Goal: Task Accomplishment & Management: Manage account settings

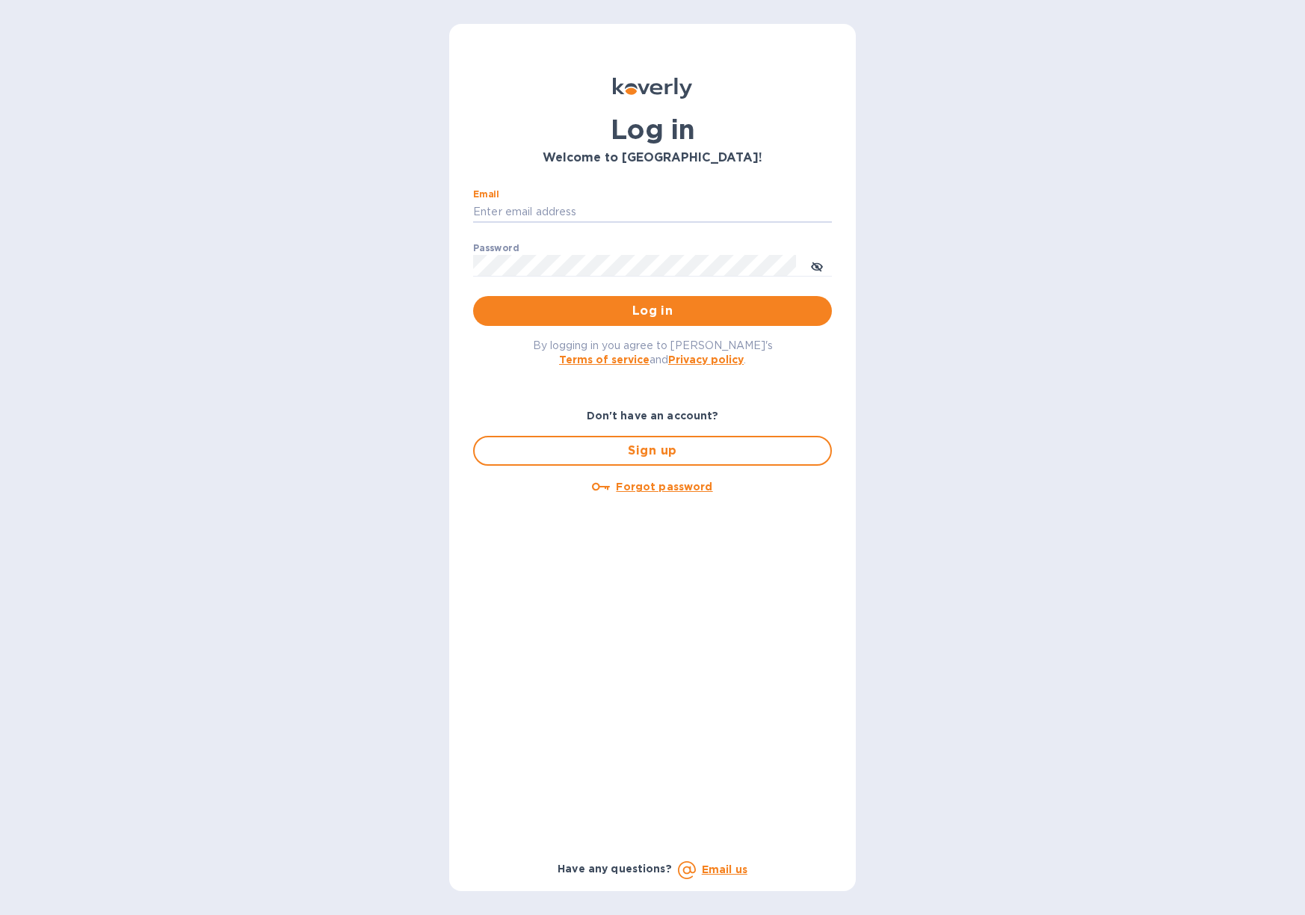
type input "[PERSON_NAME][EMAIL_ADDRESS][DOMAIN_NAME]"
click at [652, 310] on button "Log in" at bounding box center [652, 311] width 359 height 30
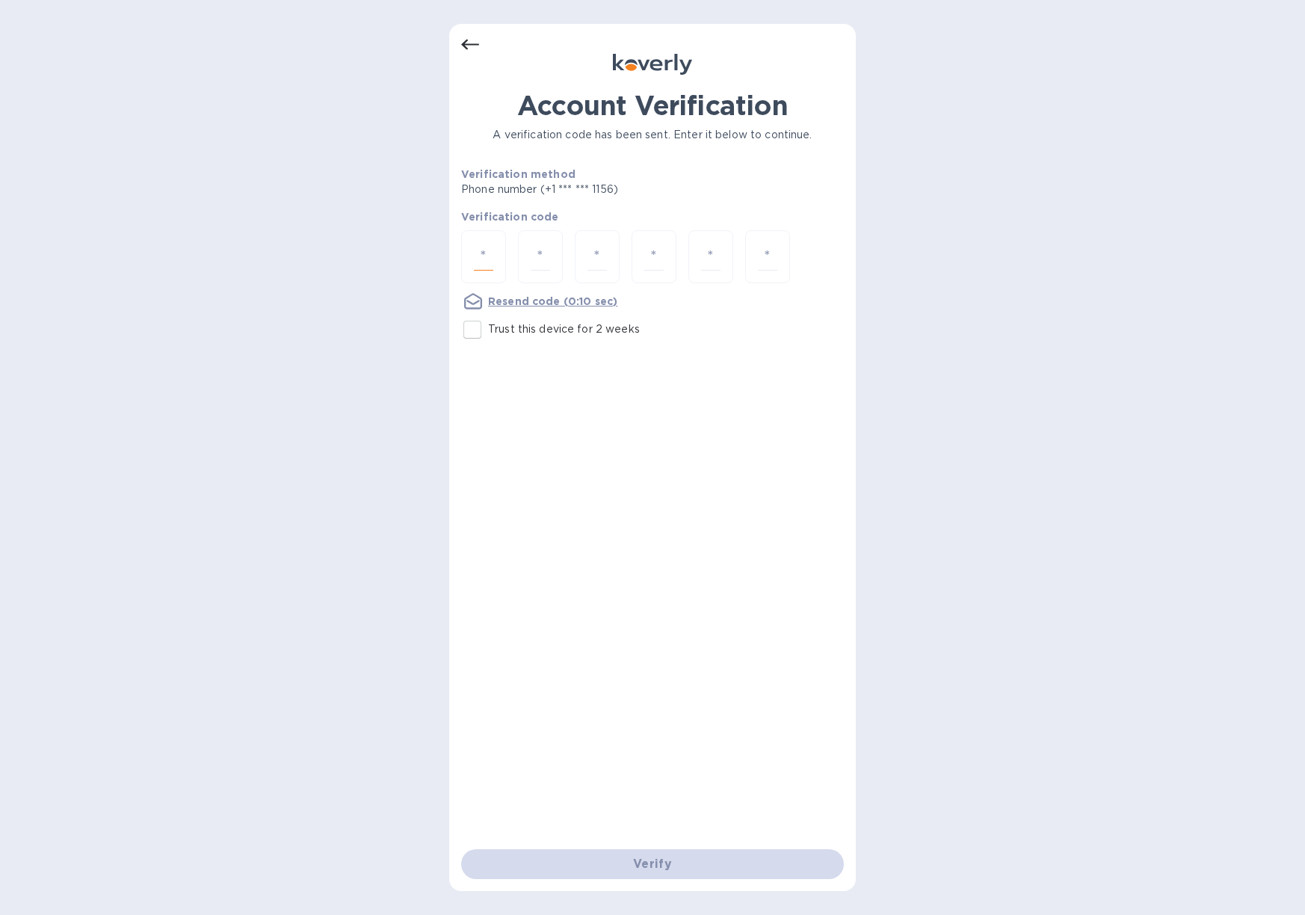
click at [475, 249] on input "number" at bounding box center [483, 257] width 19 height 28
click at [367, 274] on div "Account Verification A verification code has been sent. Enter it below to conti…" at bounding box center [652, 457] width 1305 height 915
click at [505, 258] on div at bounding box center [483, 256] width 45 height 53
type input "1"
type input "5"
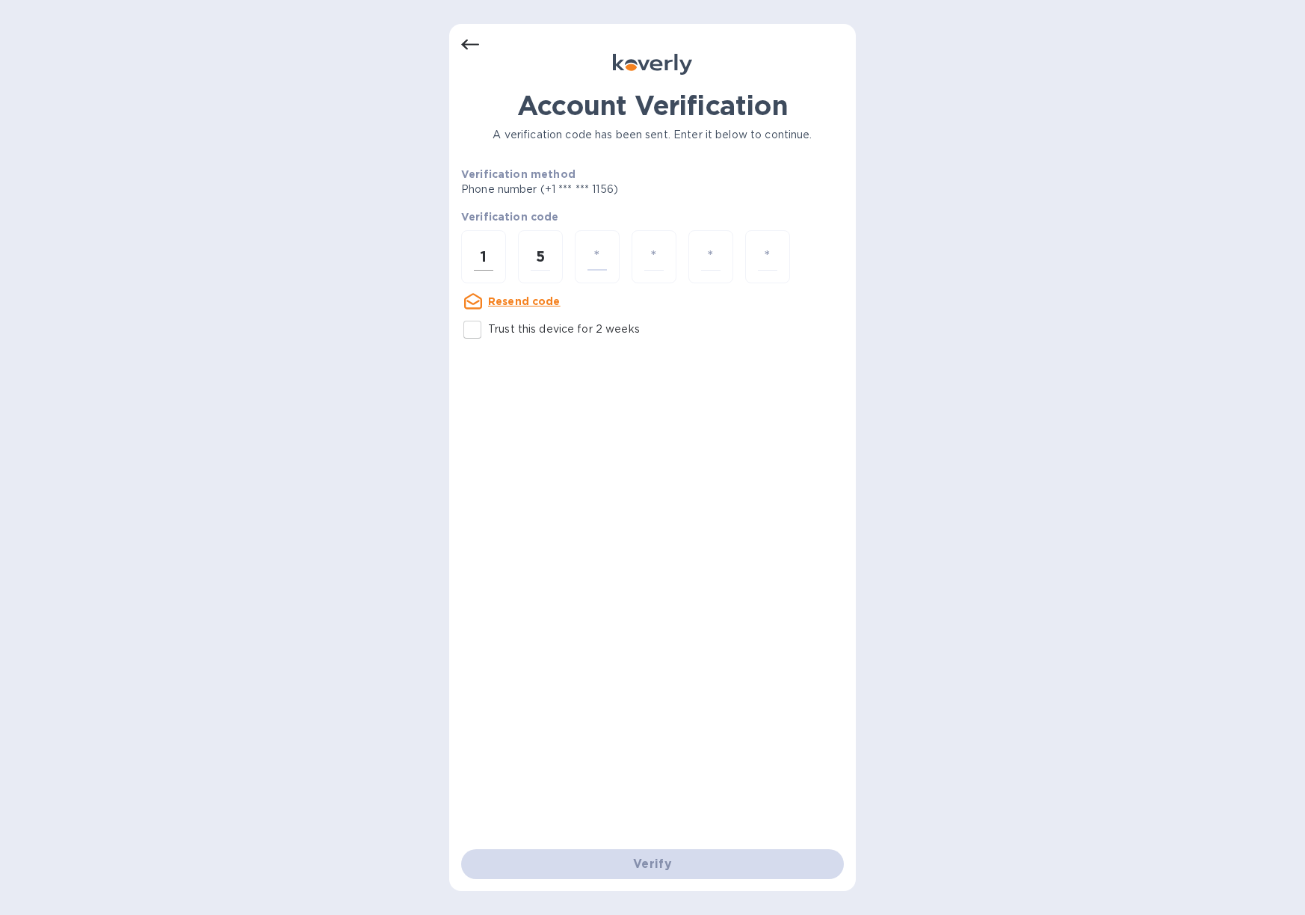
type input "9"
type input "6"
type input "7"
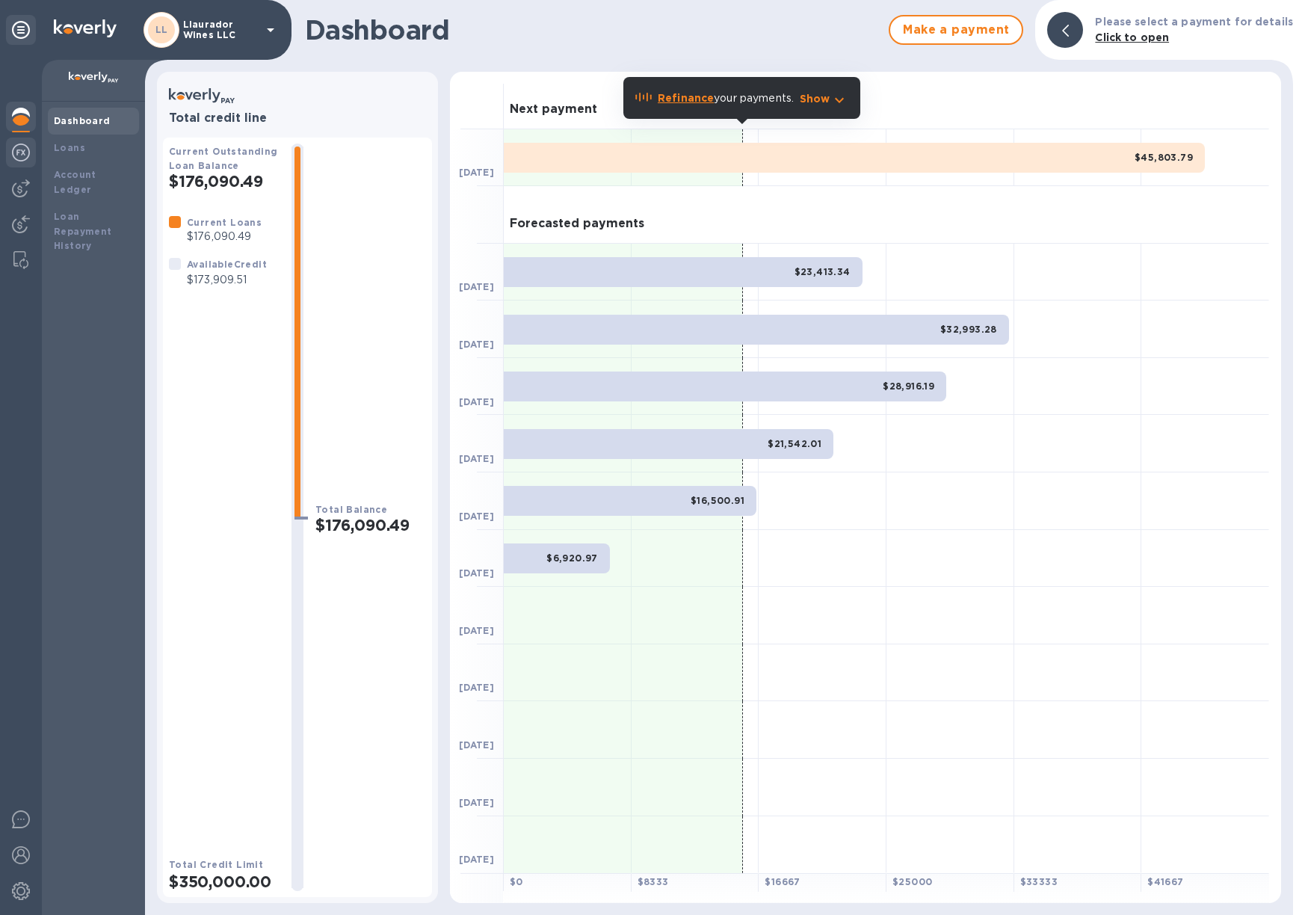
click at [19, 156] on img at bounding box center [21, 153] width 18 height 18
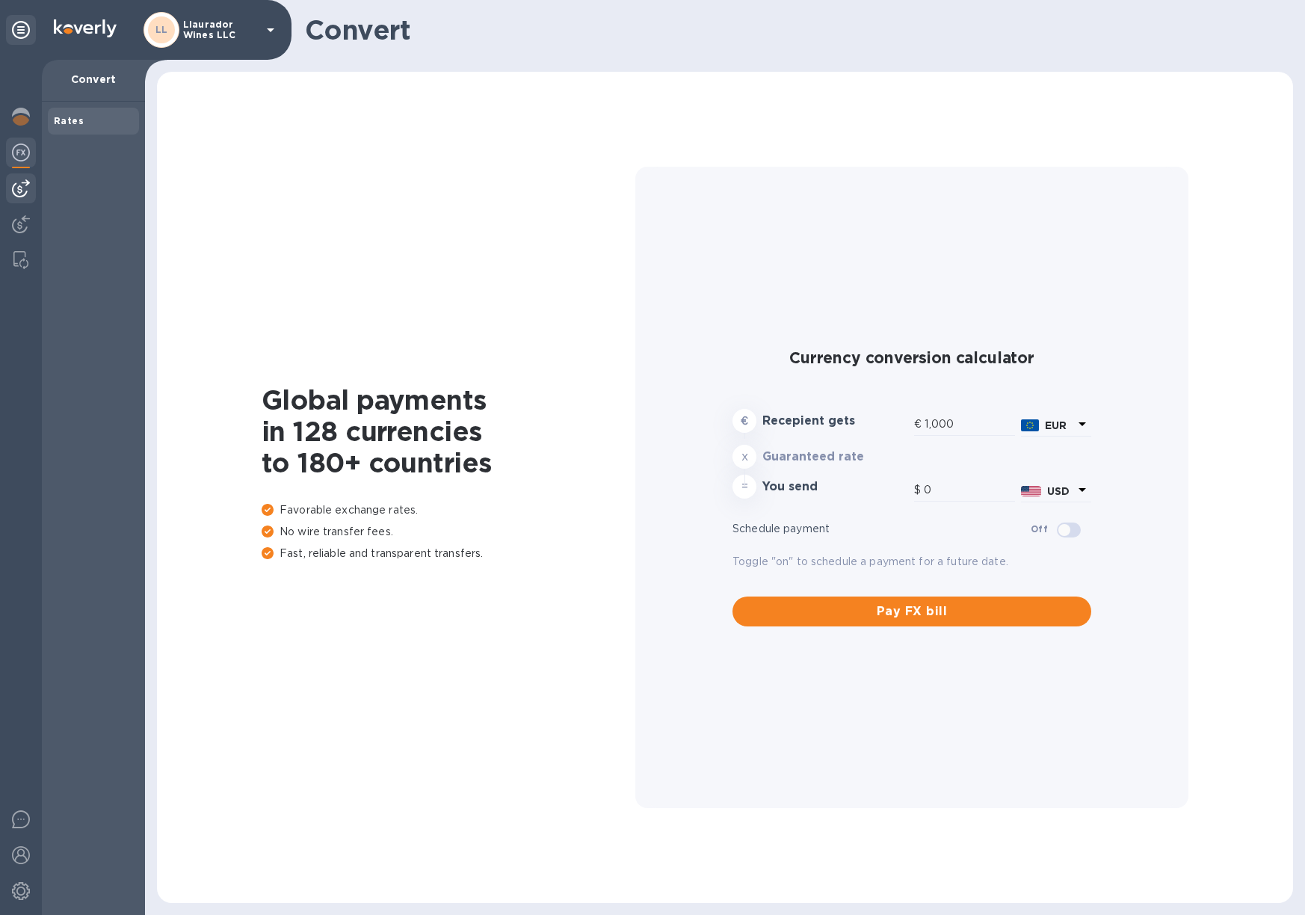
click at [19, 185] on img at bounding box center [21, 188] width 18 height 18
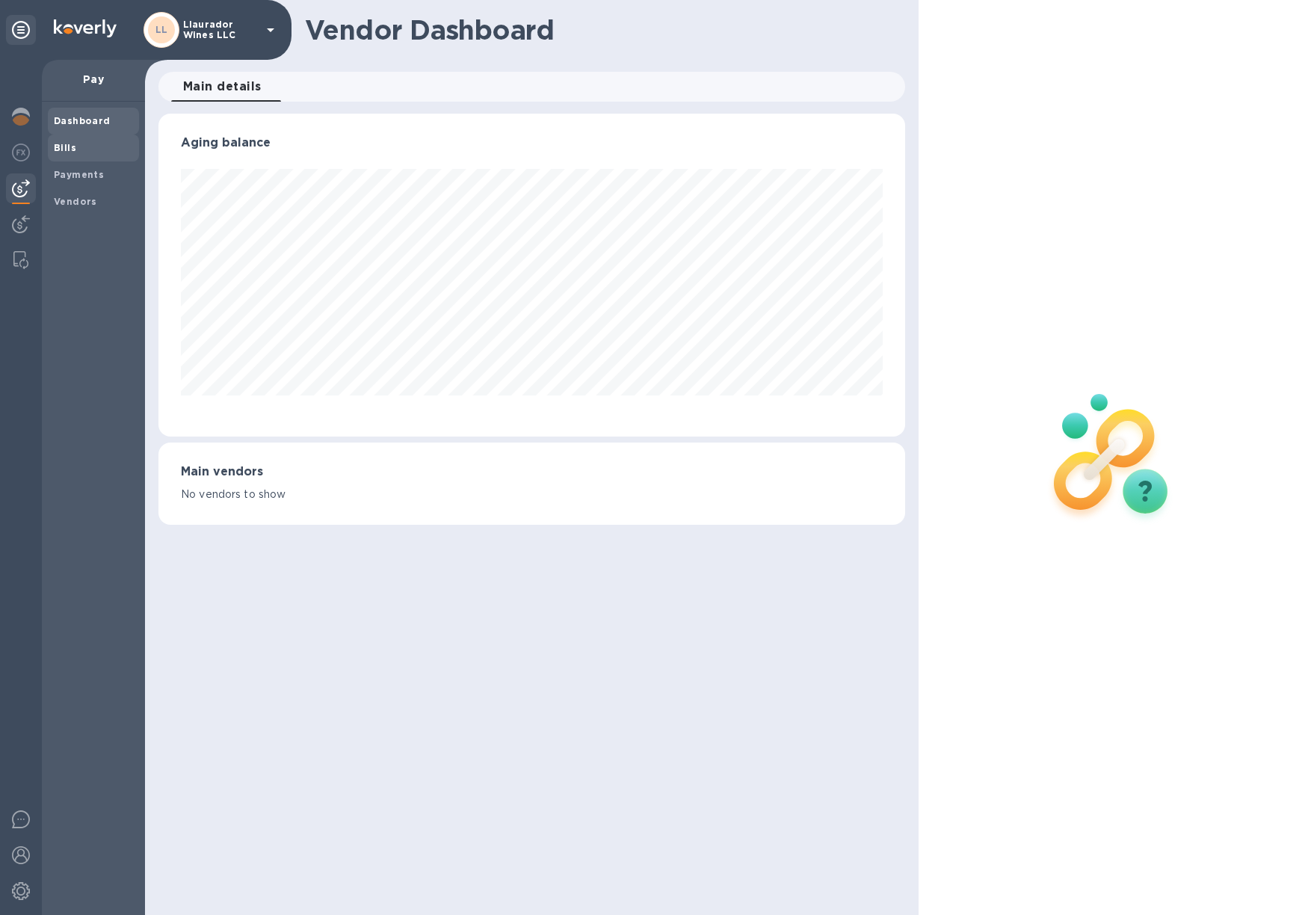
click at [65, 144] on b "Bills" at bounding box center [65, 147] width 22 height 11
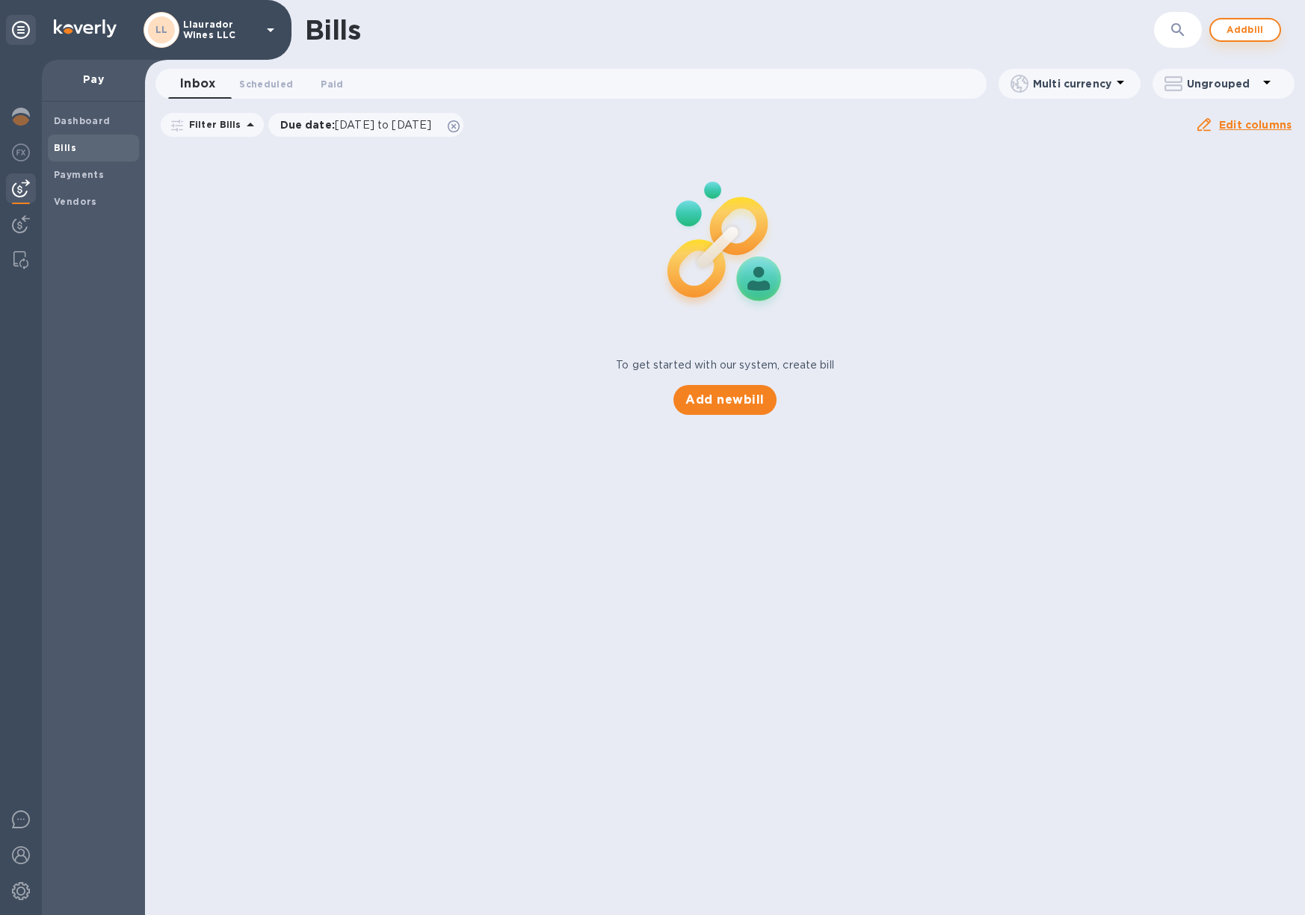
click at [1245, 25] on span "Add bill" at bounding box center [1245, 30] width 45 height 18
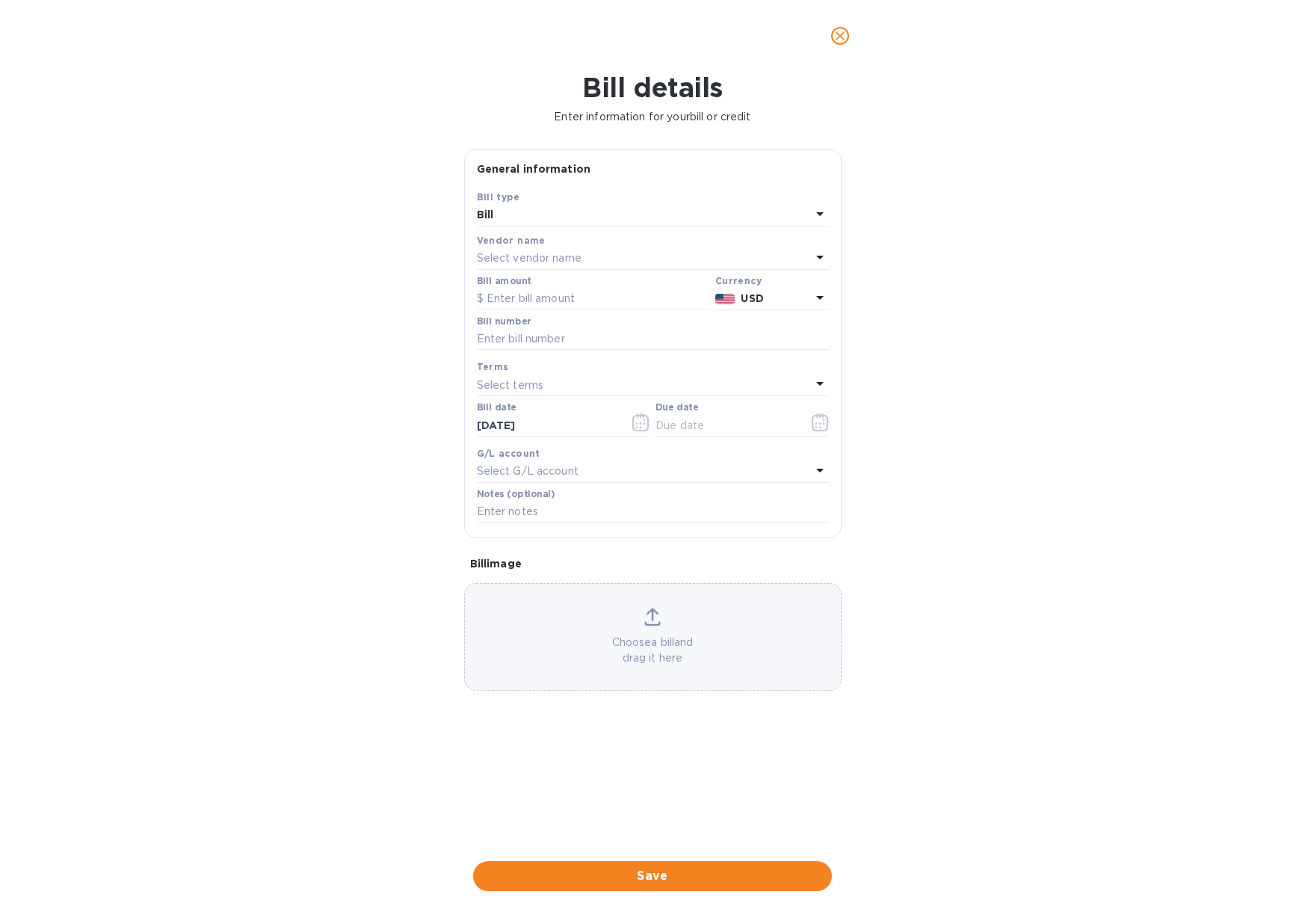
click at [594, 256] on div "Select vendor name" at bounding box center [644, 258] width 334 height 21
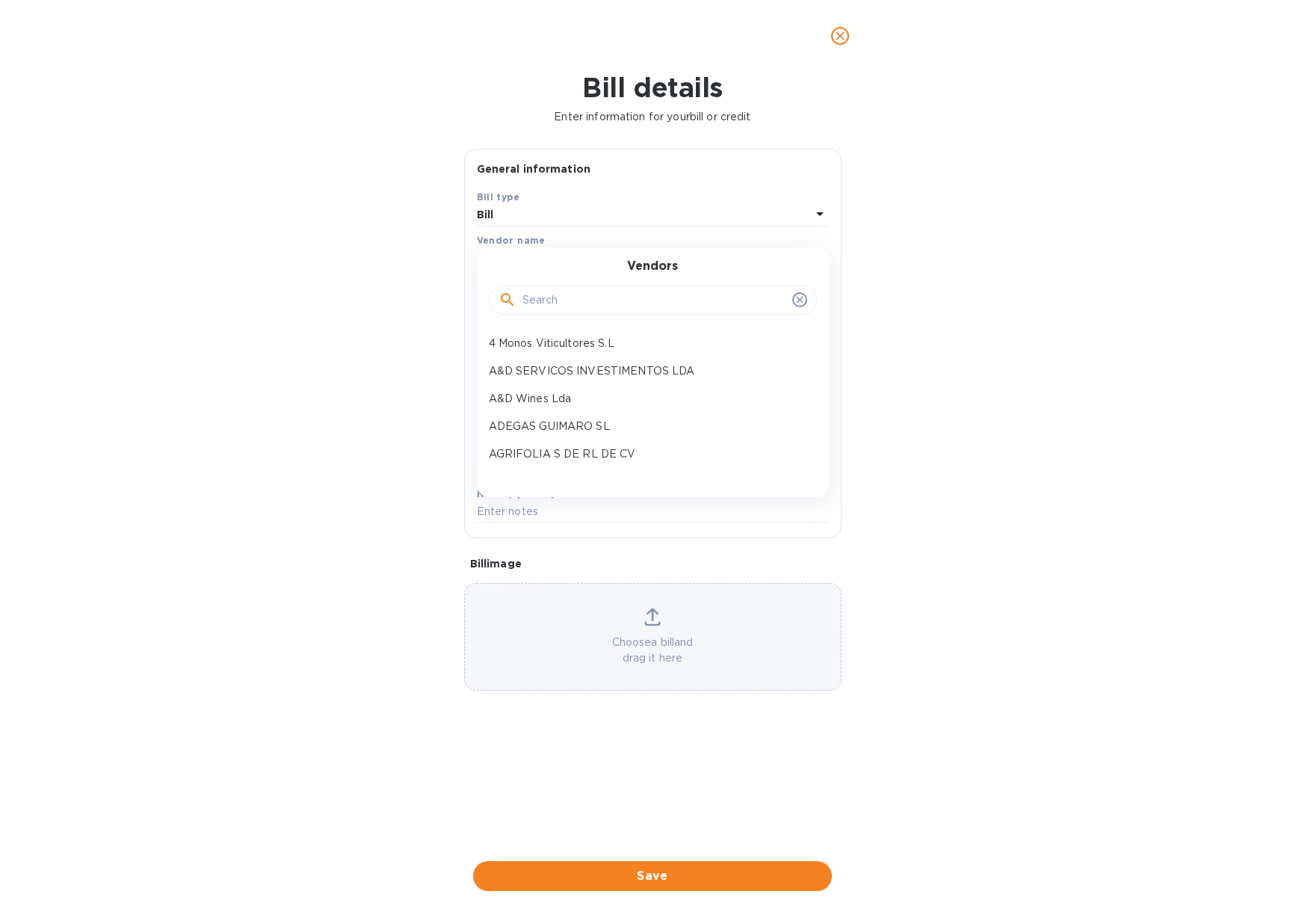
click at [573, 294] on input "text" at bounding box center [654, 300] width 264 height 22
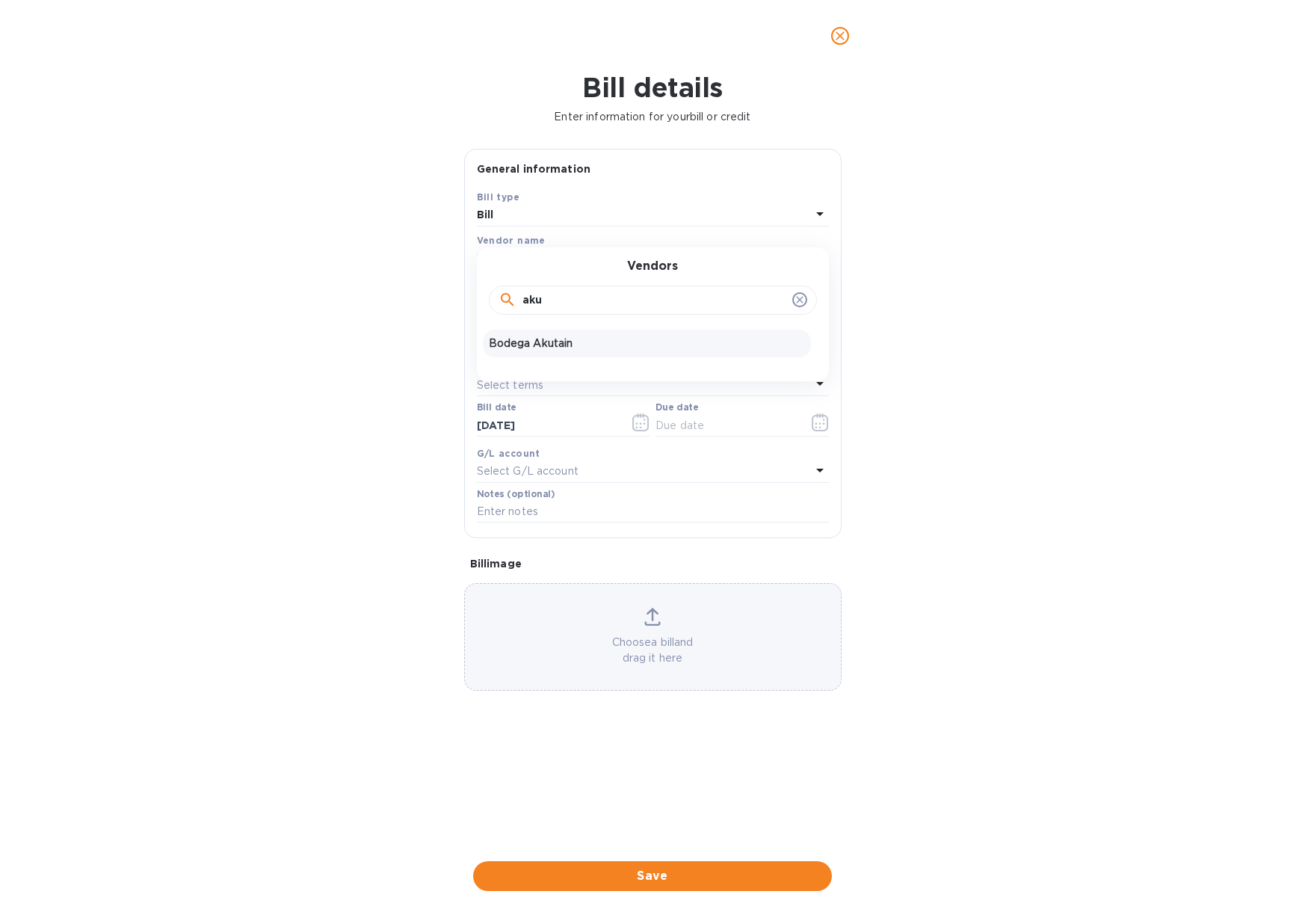
type input "aku"
click at [559, 340] on p "Bodega Akutain" at bounding box center [647, 344] width 316 height 16
click at [516, 291] on input "text" at bounding box center [593, 299] width 232 height 22
type input "9,940.80"
click at [557, 330] on input "text" at bounding box center [653, 339] width 352 height 22
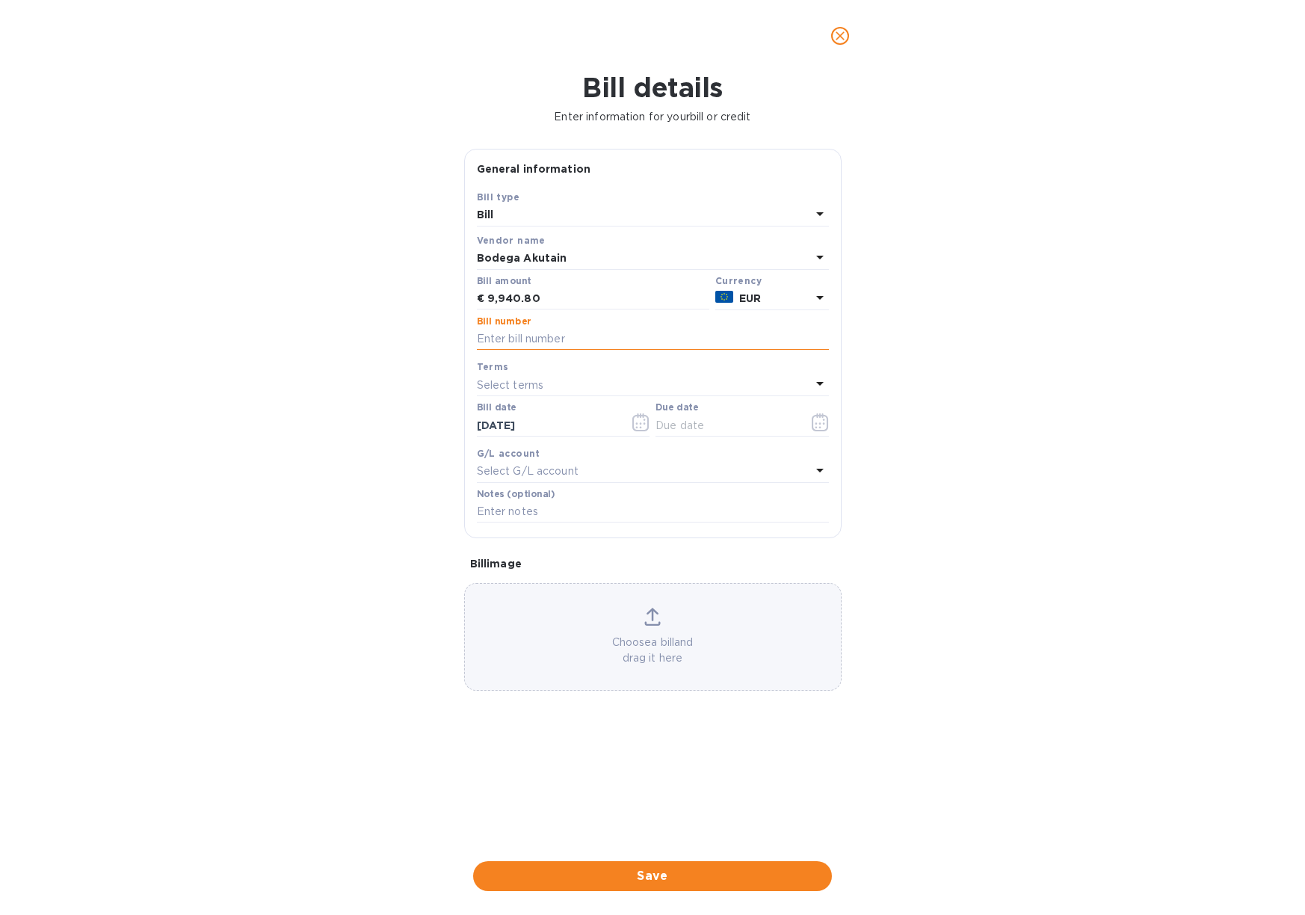
paste input "P.O. 1400"
type input "P.O. 1400"
click at [501, 381] on p "Select terms" at bounding box center [510, 385] width 67 height 16
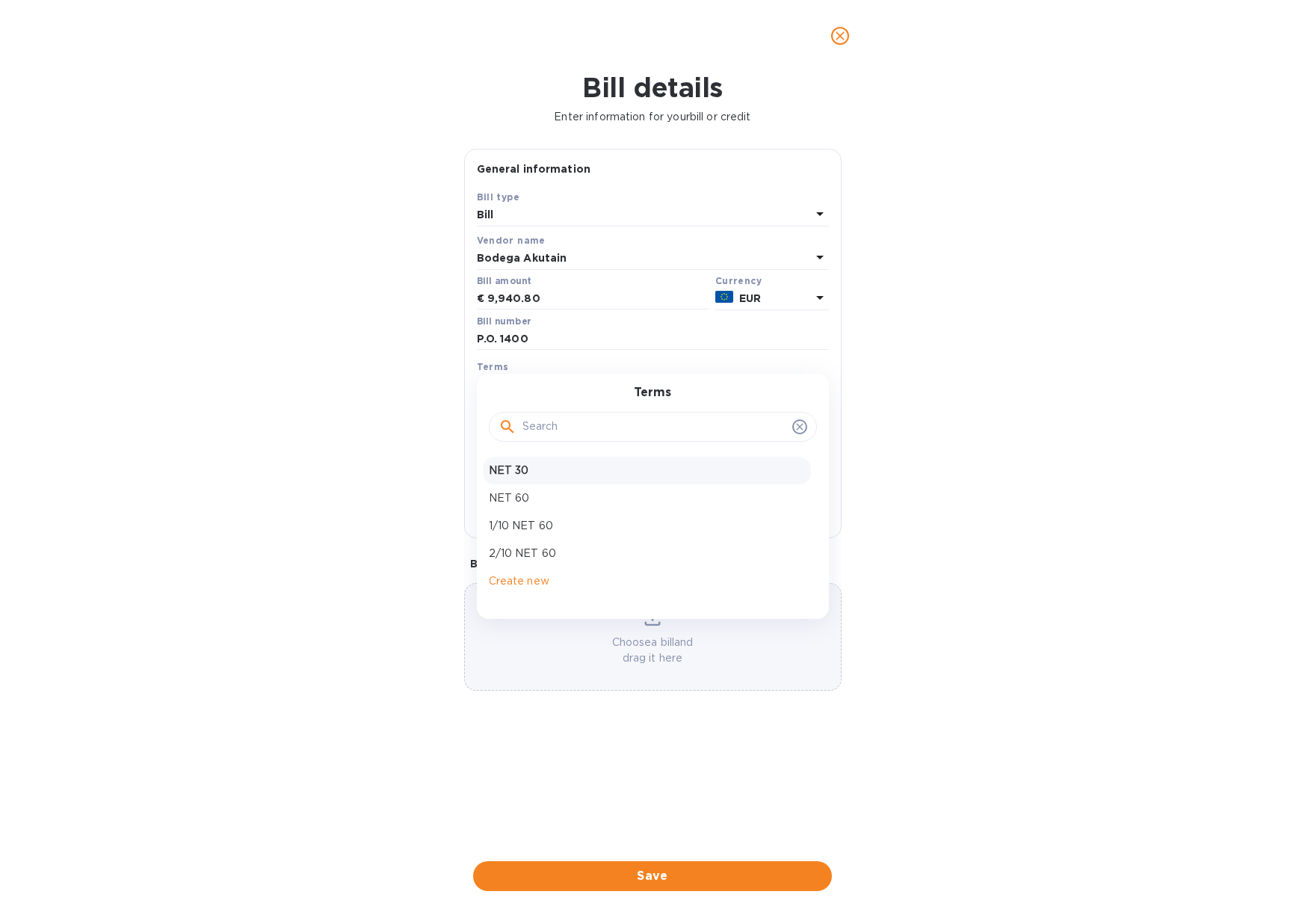
click at [534, 467] on p "NET 30" at bounding box center [647, 471] width 316 height 16
type input "11/09/2025"
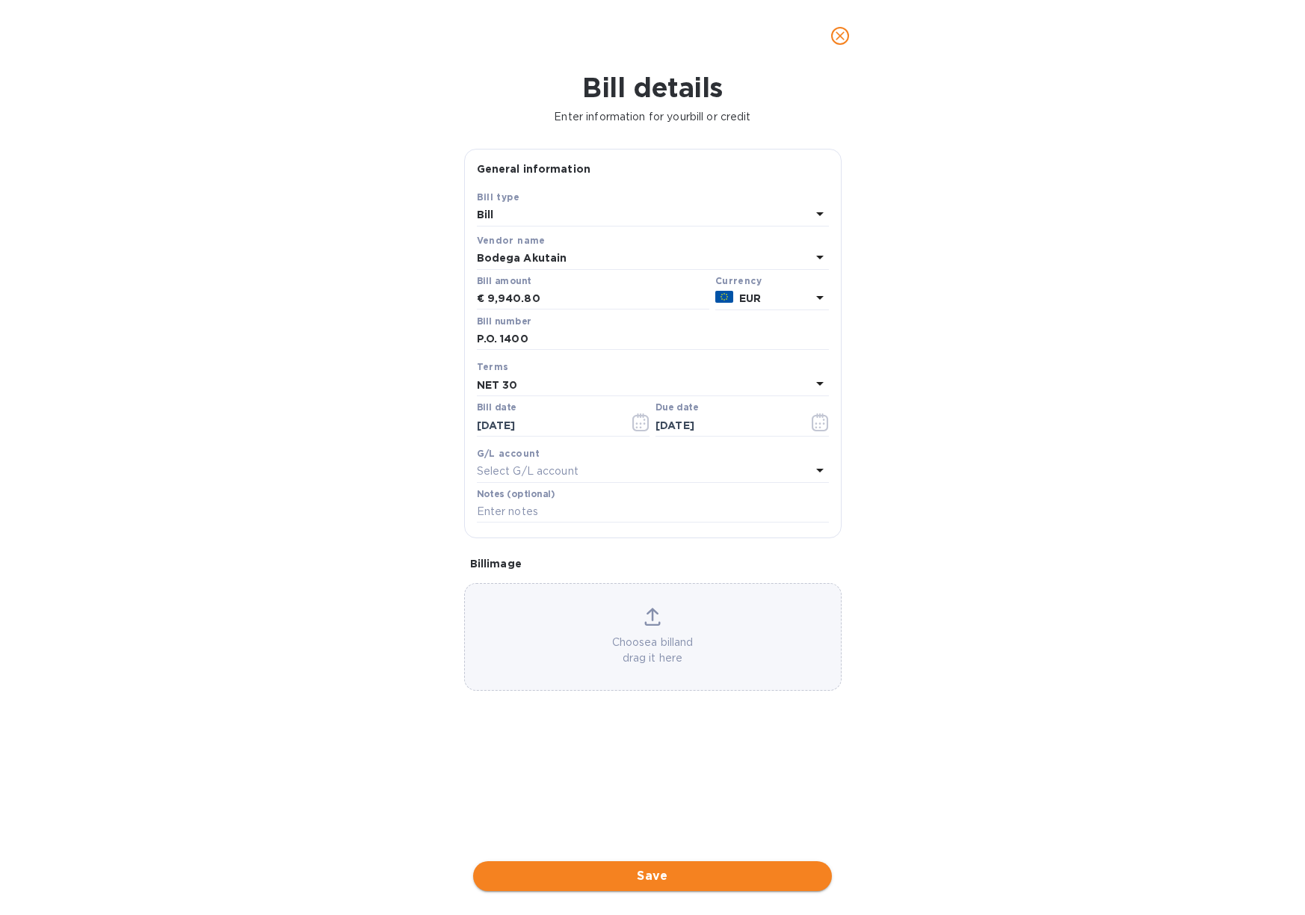
click at [703, 867] on span "Save" at bounding box center [652, 876] width 335 height 18
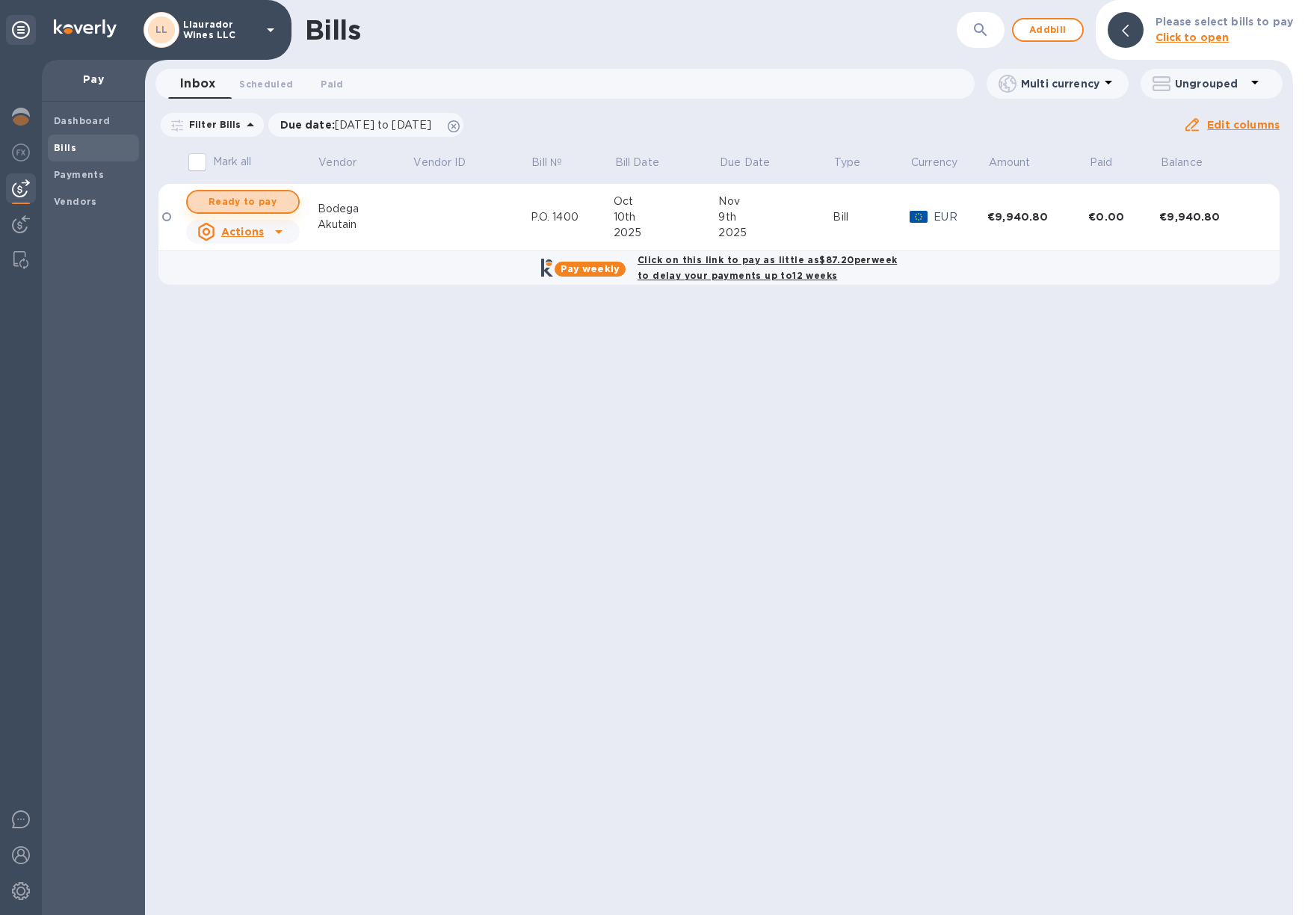
click at [268, 201] on span "Ready to pay" at bounding box center [243, 202] width 87 height 18
checkbox input "true"
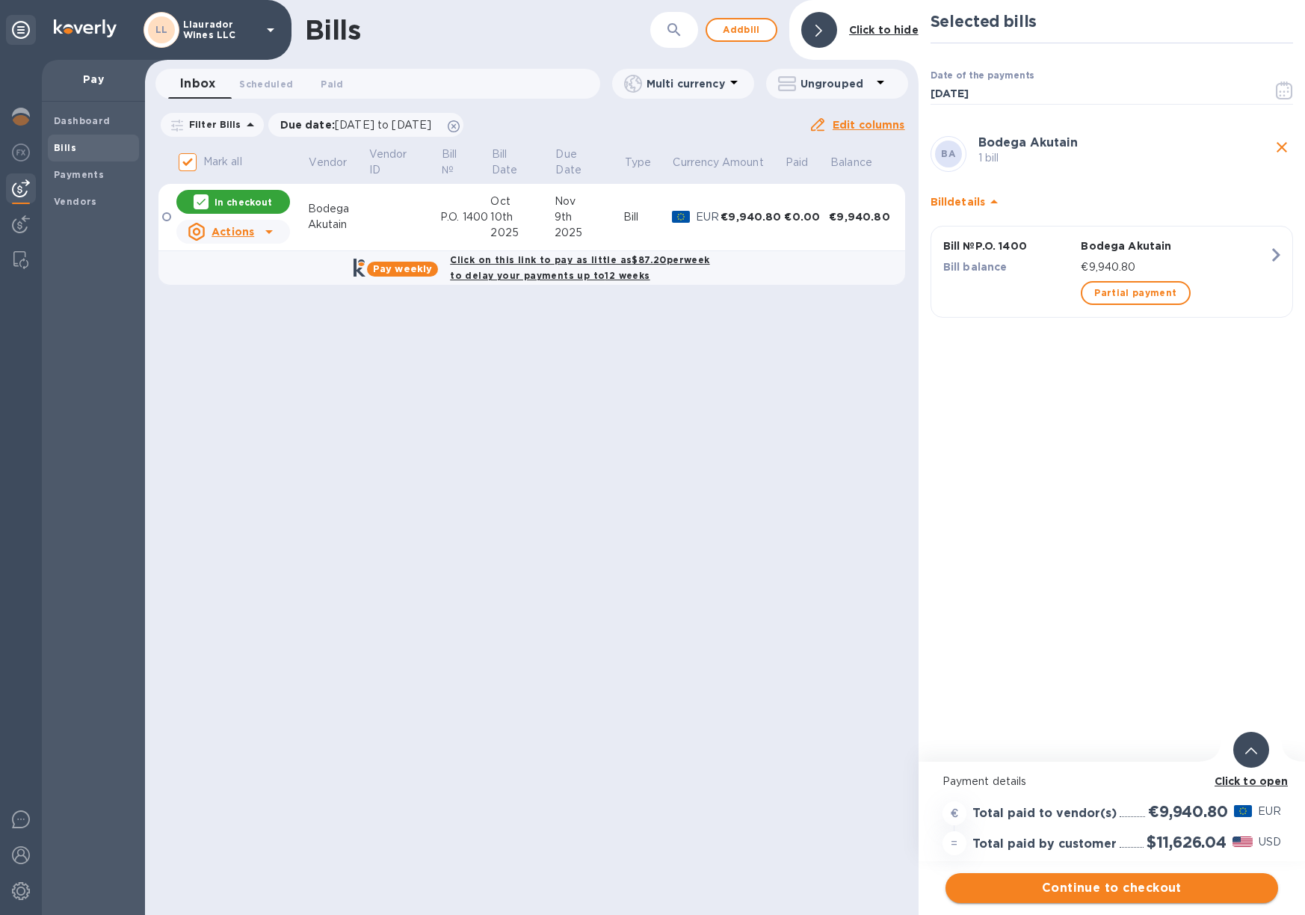
click at [1129, 883] on span "Continue to checkout" at bounding box center [1111, 888] width 309 height 18
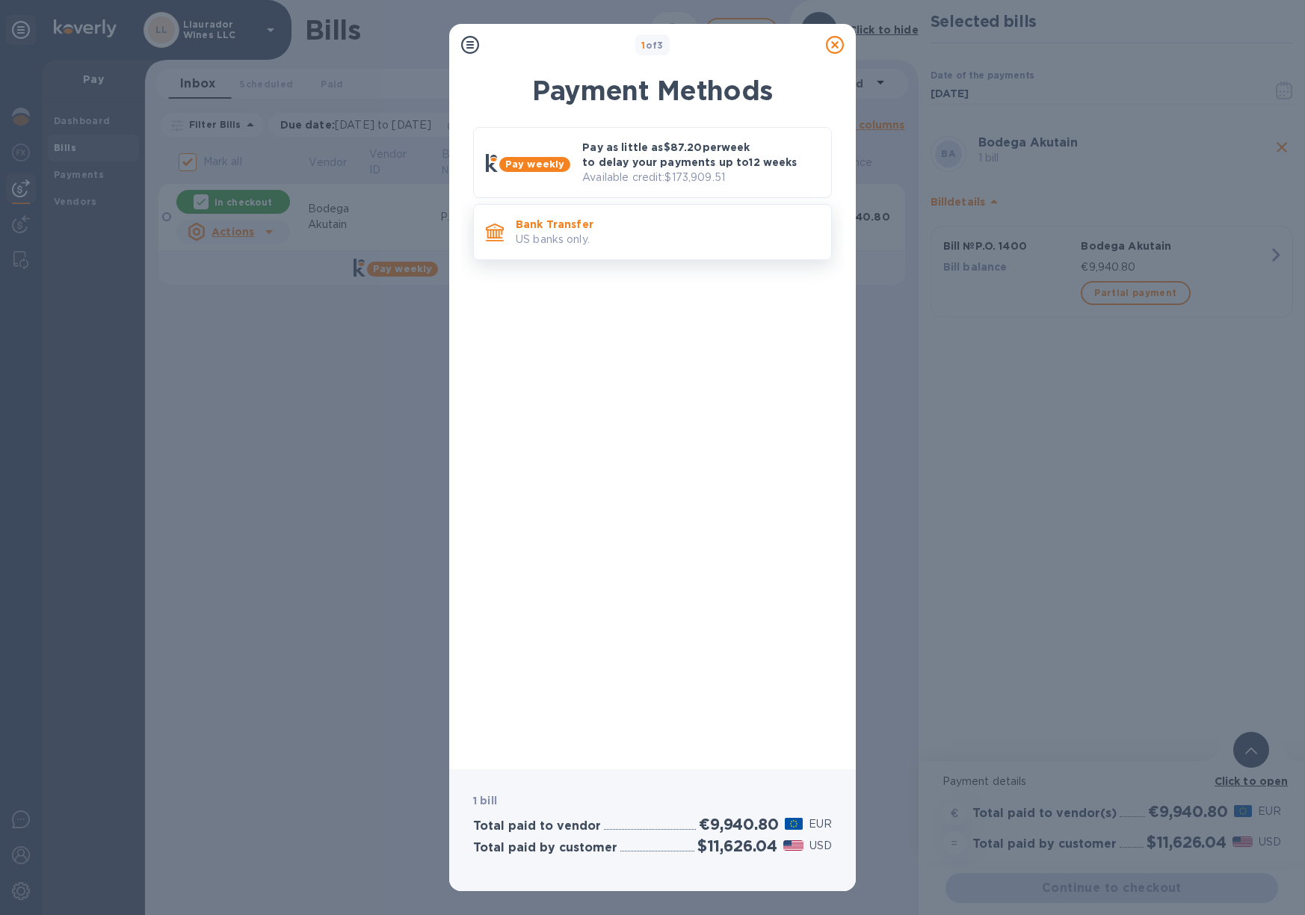
click at [617, 223] on p "Bank Transfer" at bounding box center [667, 224] width 303 height 15
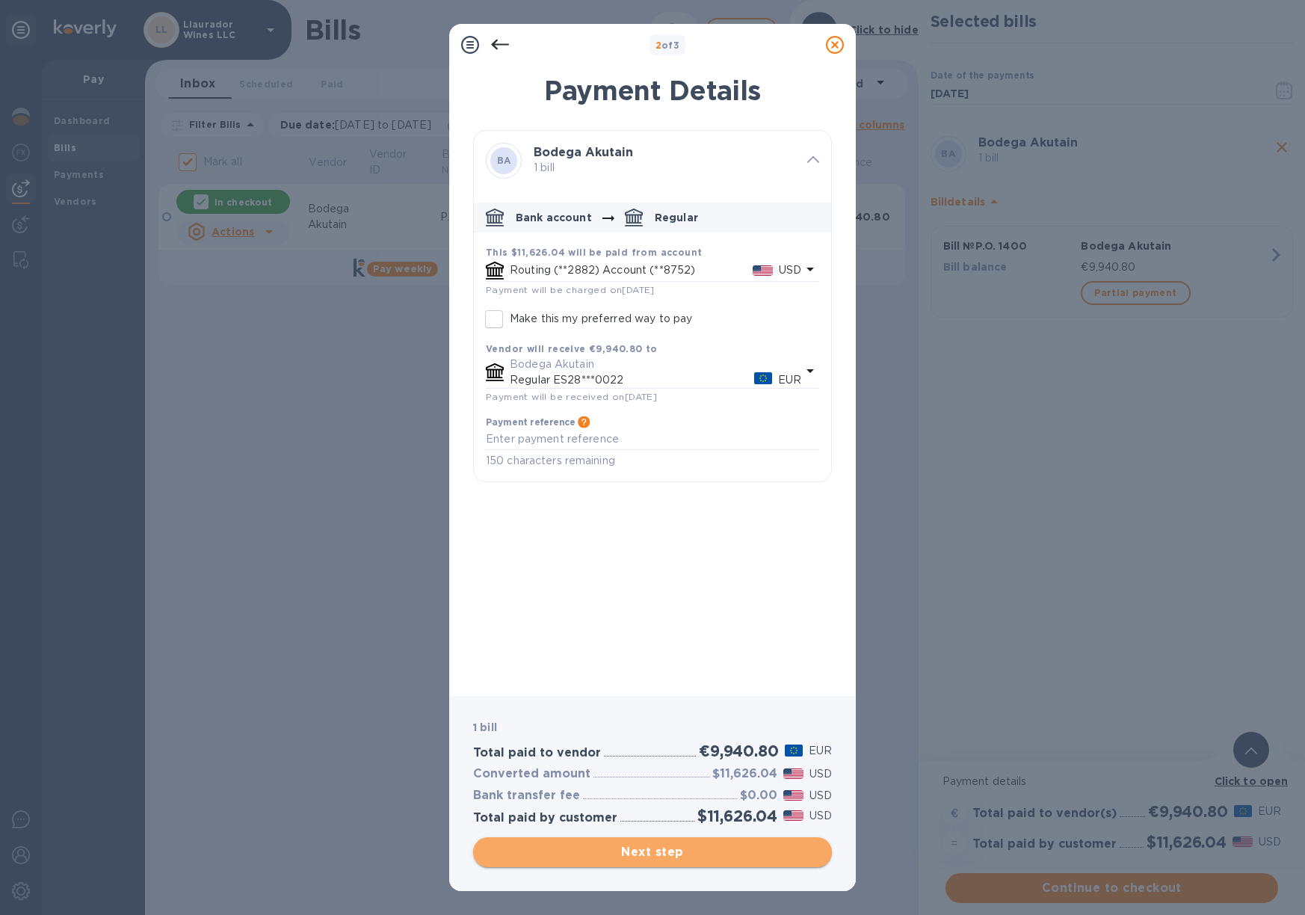
click at [700, 851] on span "Next step" at bounding box center [652, 852] width 335 height 18
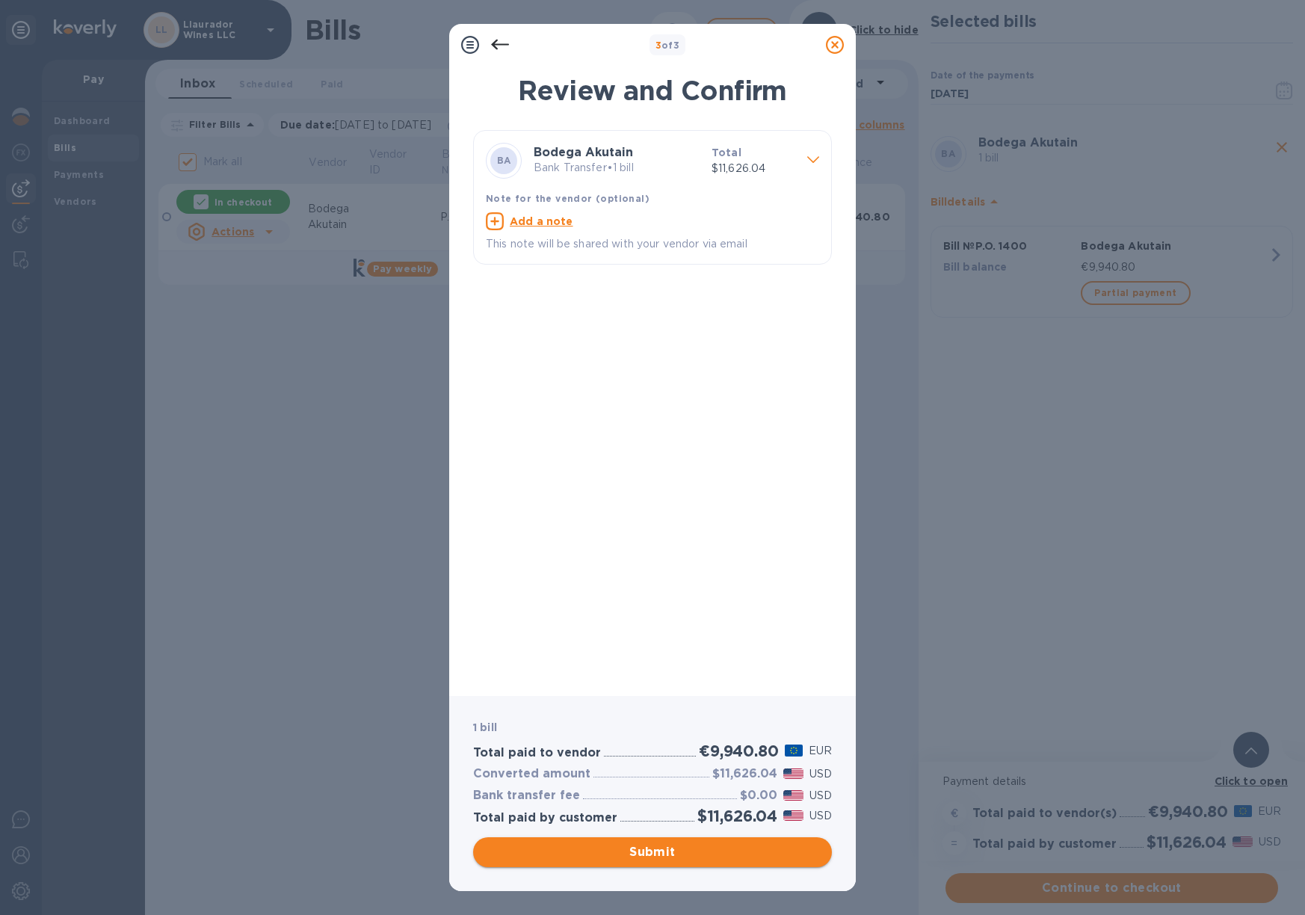
click at [700, 851] on span "Submit" at bounding box center [652, 852] width 335 height 18
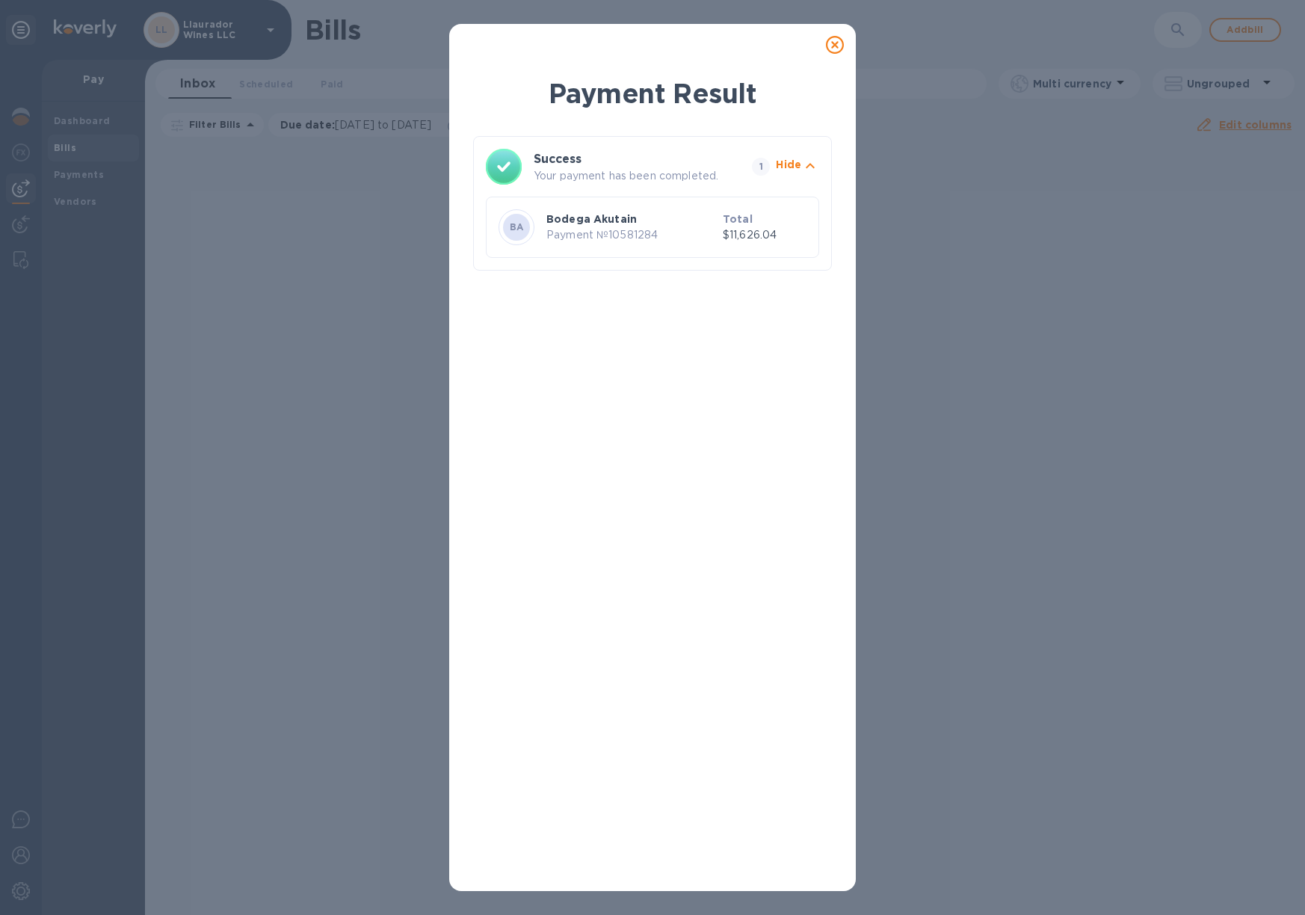
drag, startPoint x: 833, startPoint y: 43, endPoint x: 828, endPoint y: 54, distance: 12.1
click at [833, 43] on icon at bounding box center [835, 45] width 18 height 18
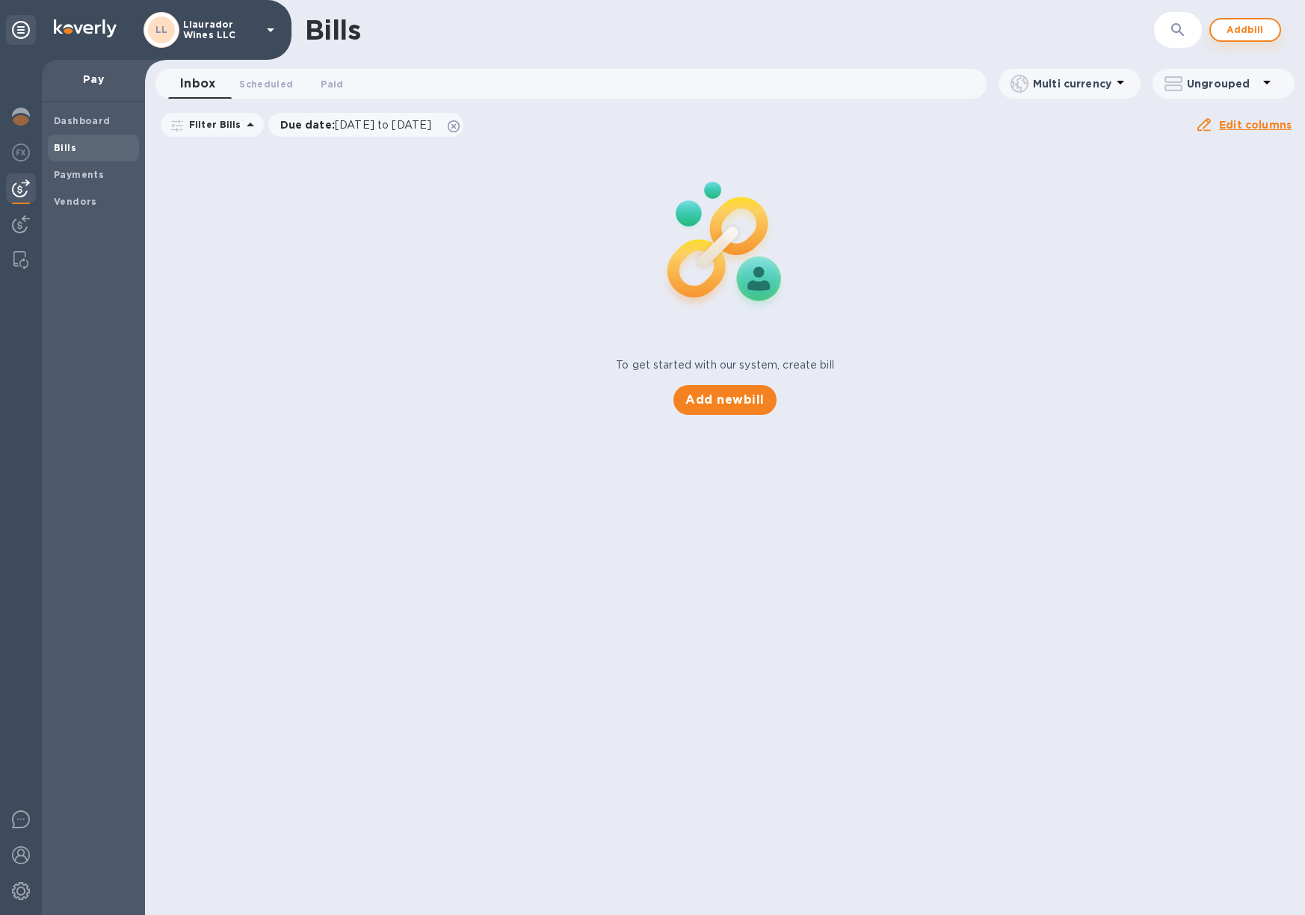
click at [1244, 31] on span "Add bill" at bounding box center [1245, 30] width 45 height 18
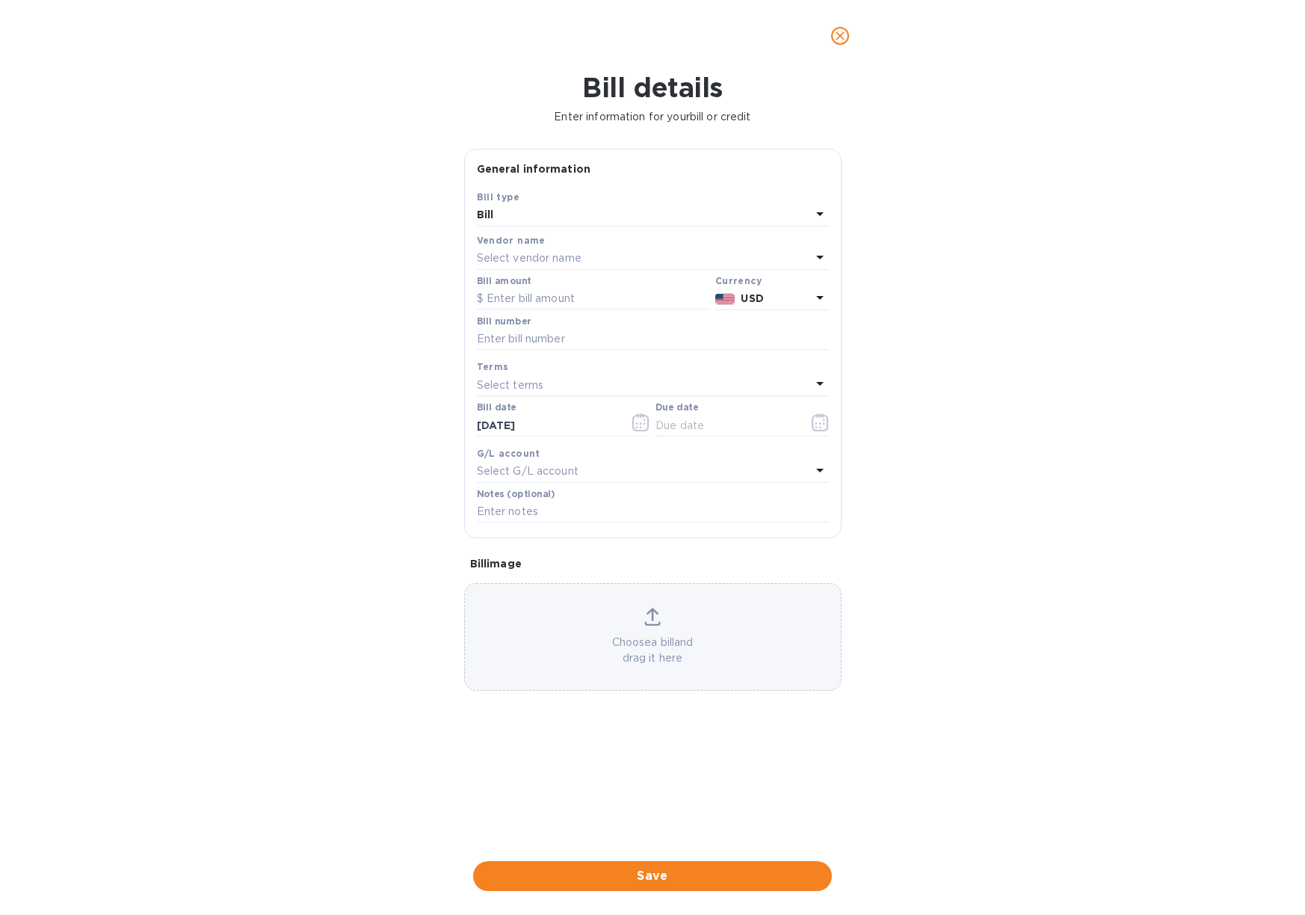
click at [545, 259] on p "Select vendor name" at bounding box center [529, 258] width 105 height 16
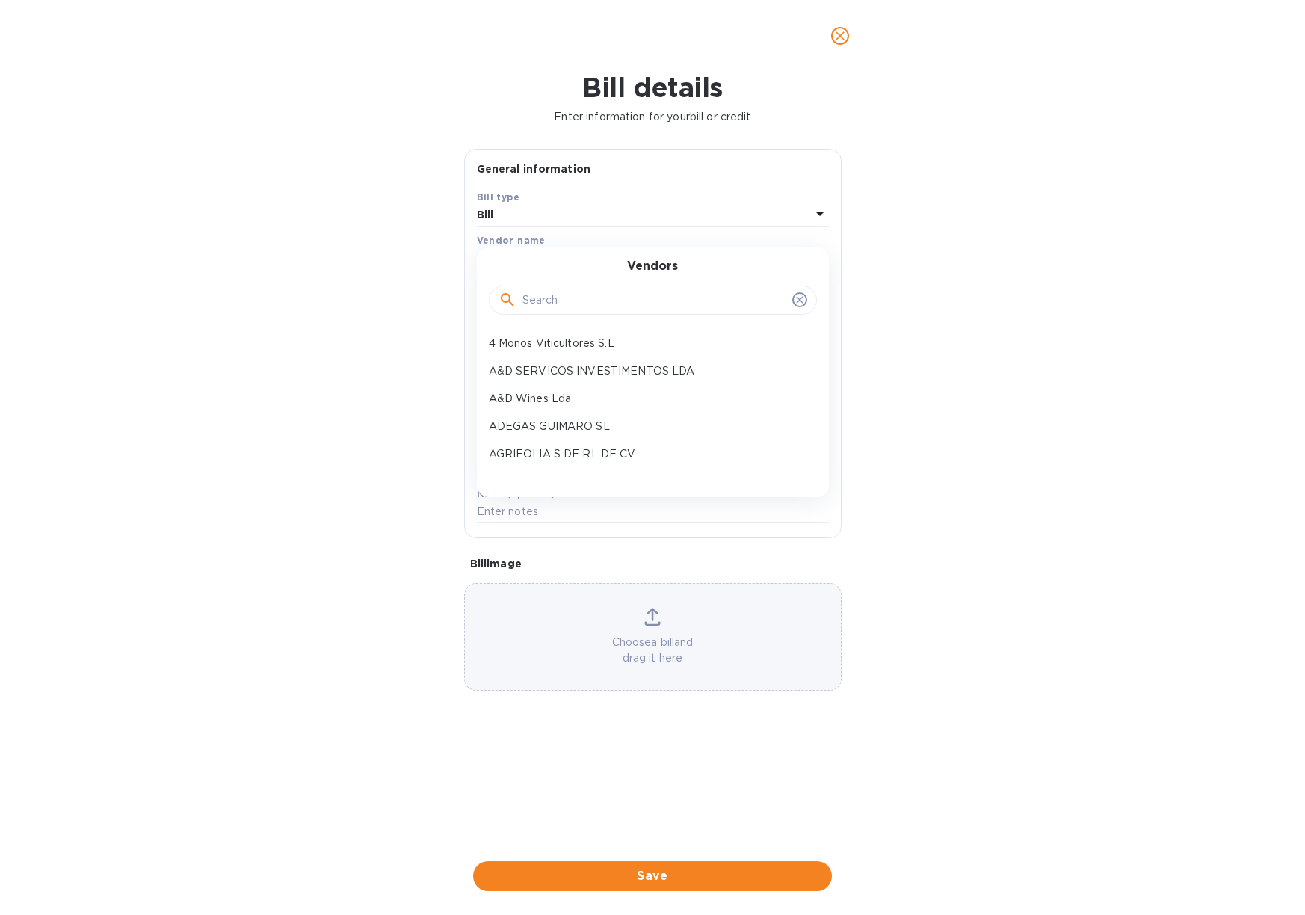
click at [623, 302] on input "text" at bounding box center [654, 300] width 264 height 22
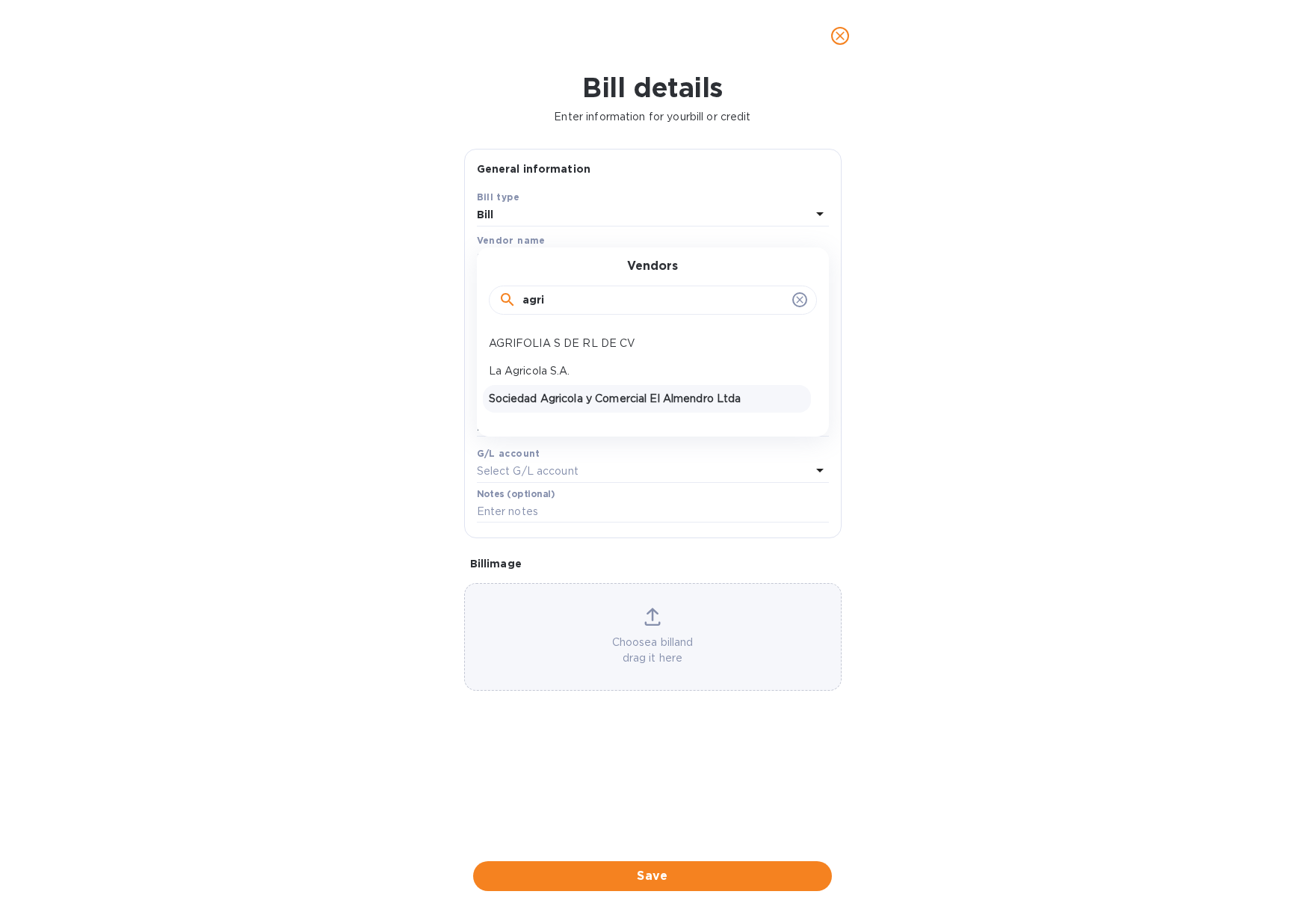
scroll to position [1, 0]
type input "agri"
click at [605, 337] on p "AGRIFOLIA S DE RL DE CV" at bounding box center [647, 344] width 316 height 16
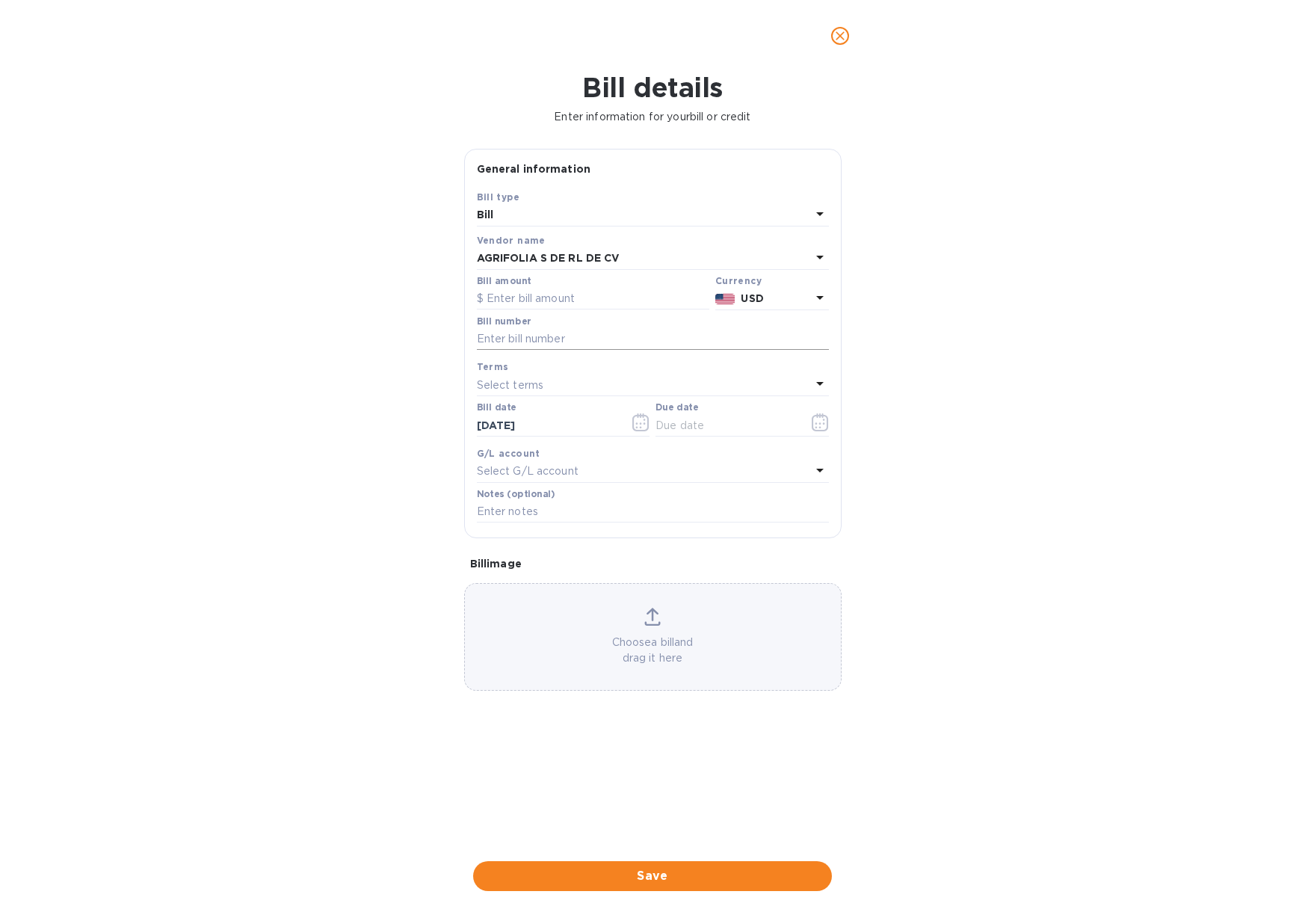
scroll to position [0, 0]
click at [504, 291] on input "text" at bounding box center [593, 299] width 232 height 22
type input "6,630"
click at [507, 345] on input "text" at bounding box center [653, 339] width 352 height 22
click at [518, 383] on p "Select terms" at bounding box center [510, 385] width 67 height 16
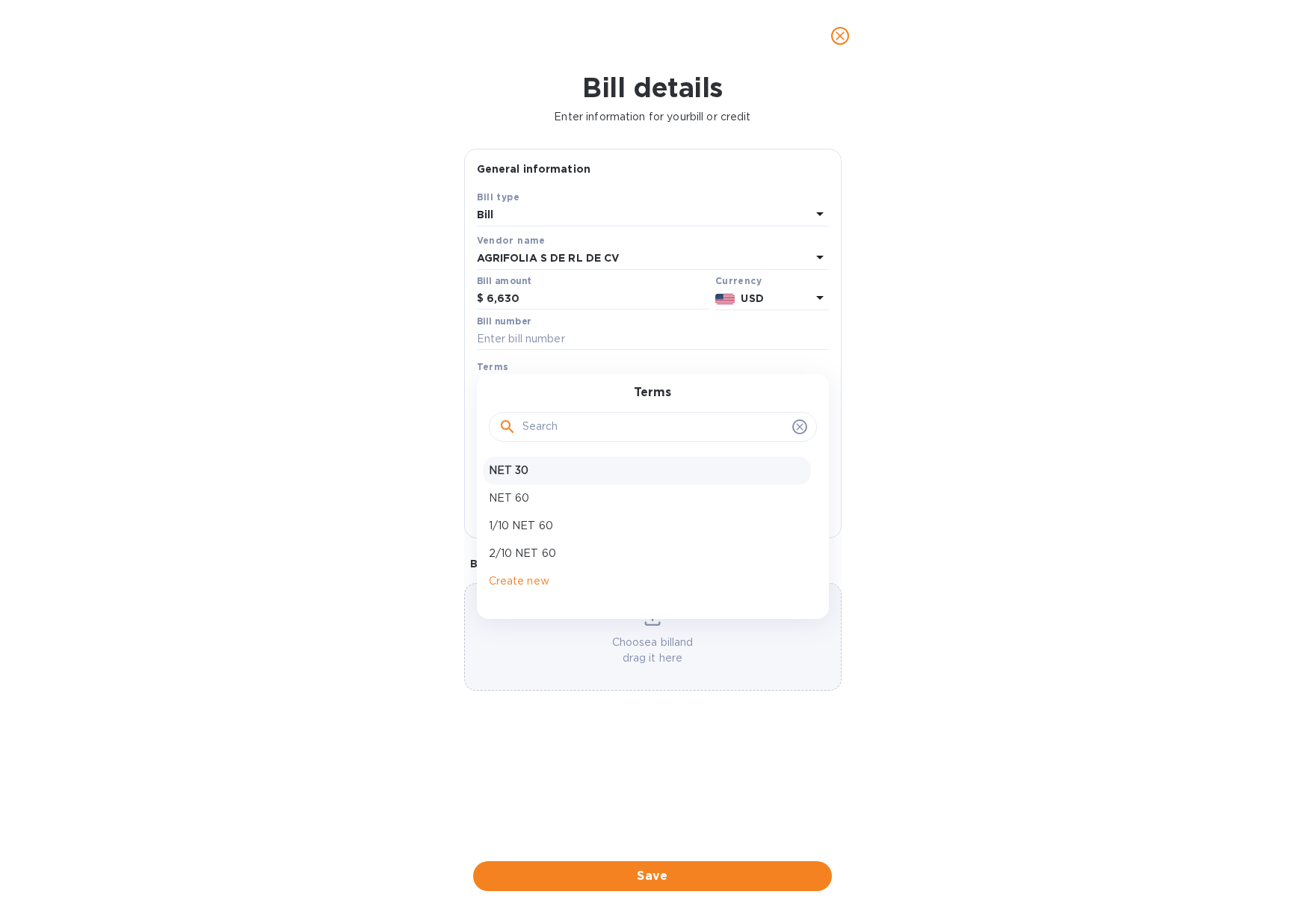
click at [530, 477] on div "NET 30" at bounding box center [647, 471] width 328 height 28
type input "11/09/2025"
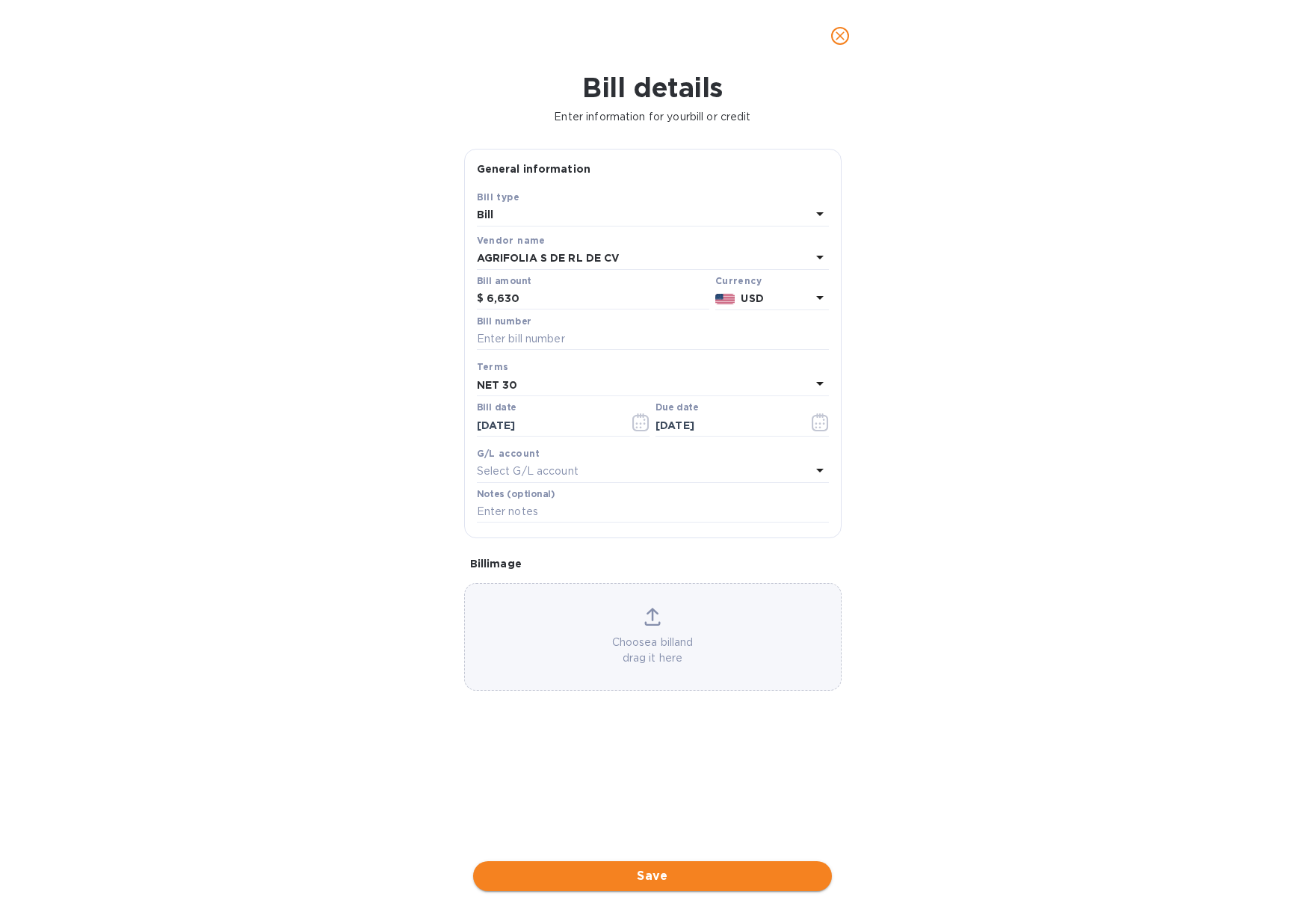
click at [652, 867] on span "Save" at bounding box center [652, 876] width 335 height 18
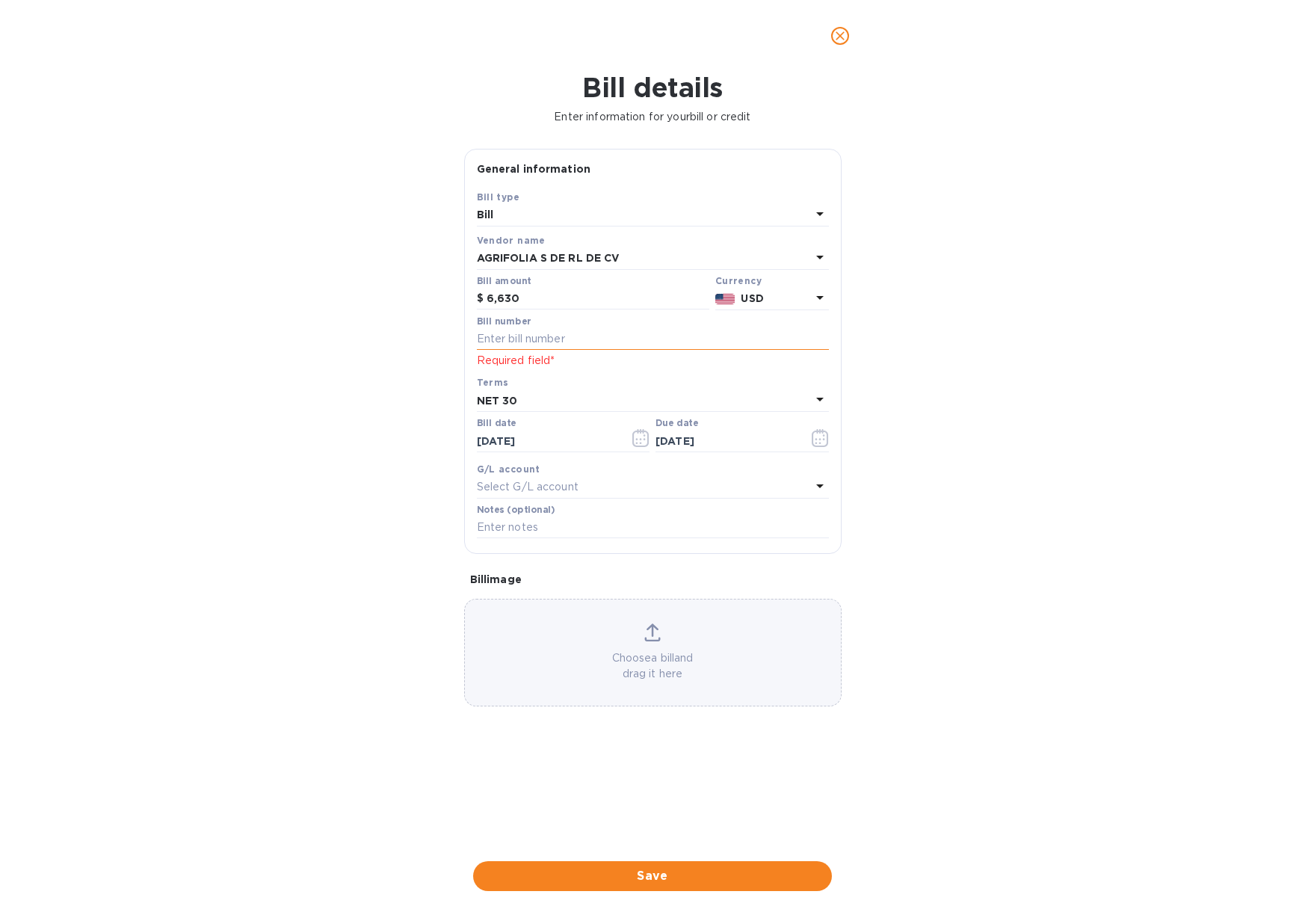
click at [509, 336] on input "text" at bounding box center [653, 339] width 352 height 22
type input "Againts 2025 Balance"
click at [676, 867] on span "Save" at bounding box center [652, 876] width 335 height 18
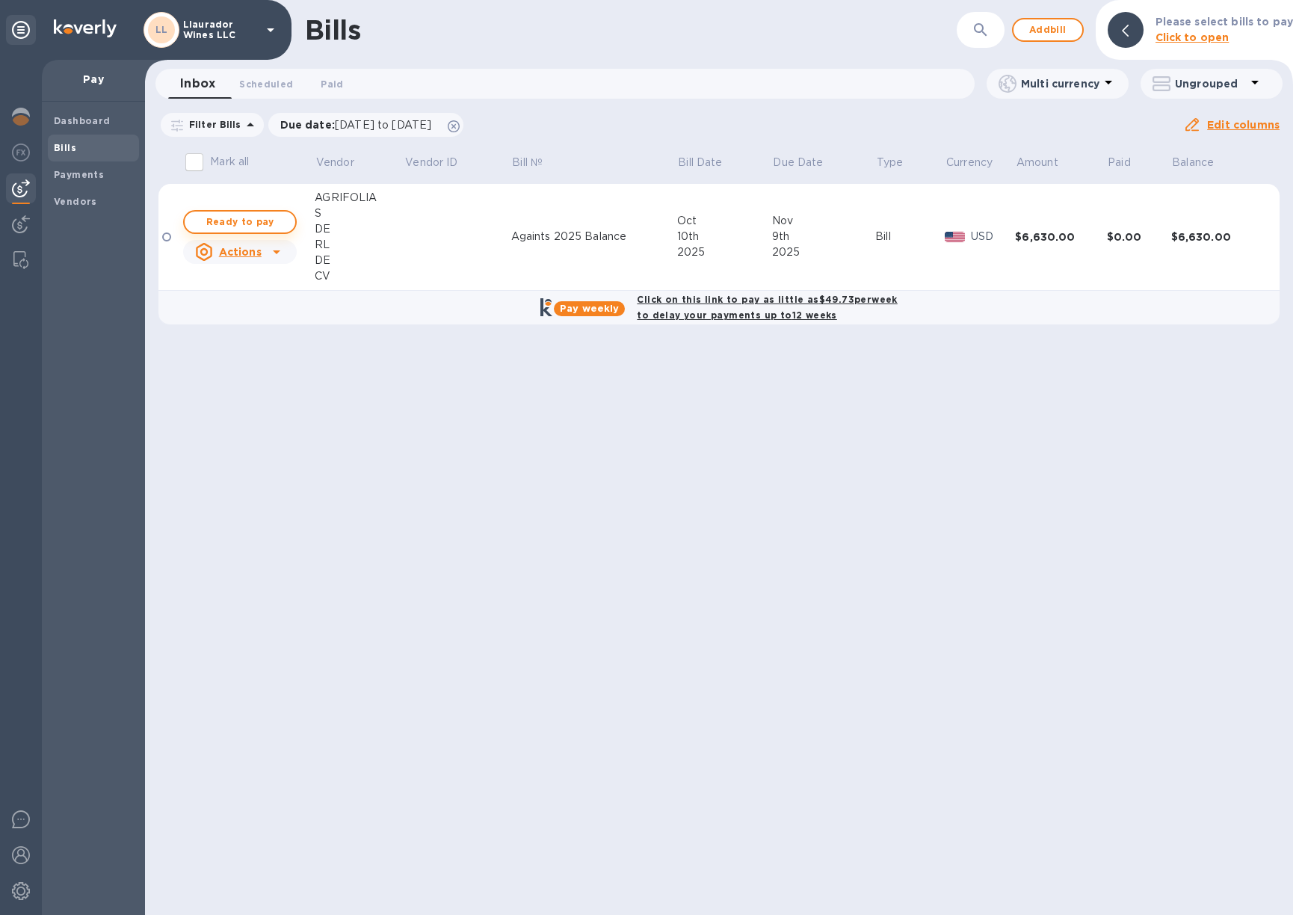
click at [260, 221] on span "Ready to pay" at bounding box center [240, 222] width 87 height 18
checkbox input "true"
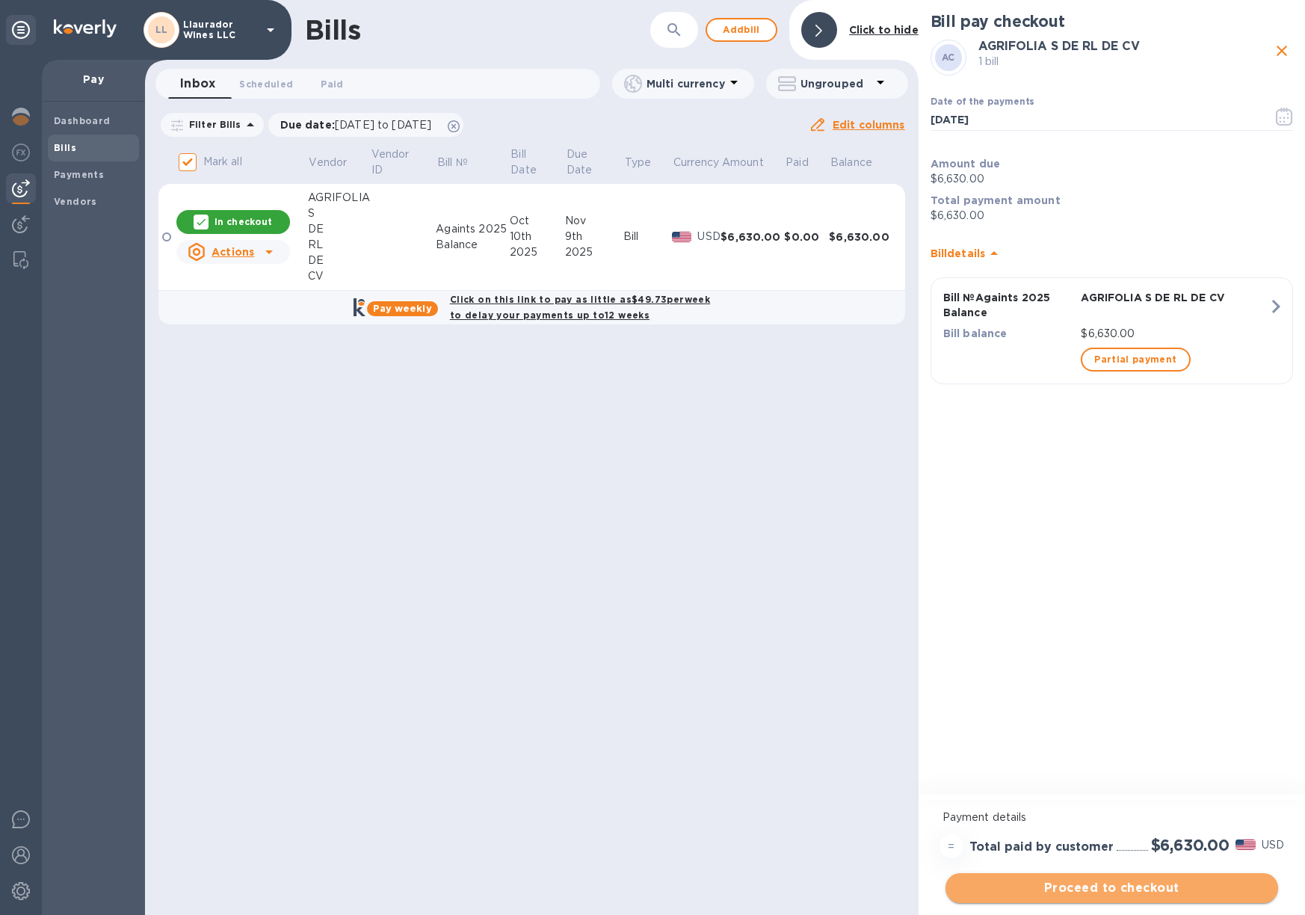
click at [1153, 892] on span "Proceed to checkout" at bounding box center [1111, 888] width 309 height 18
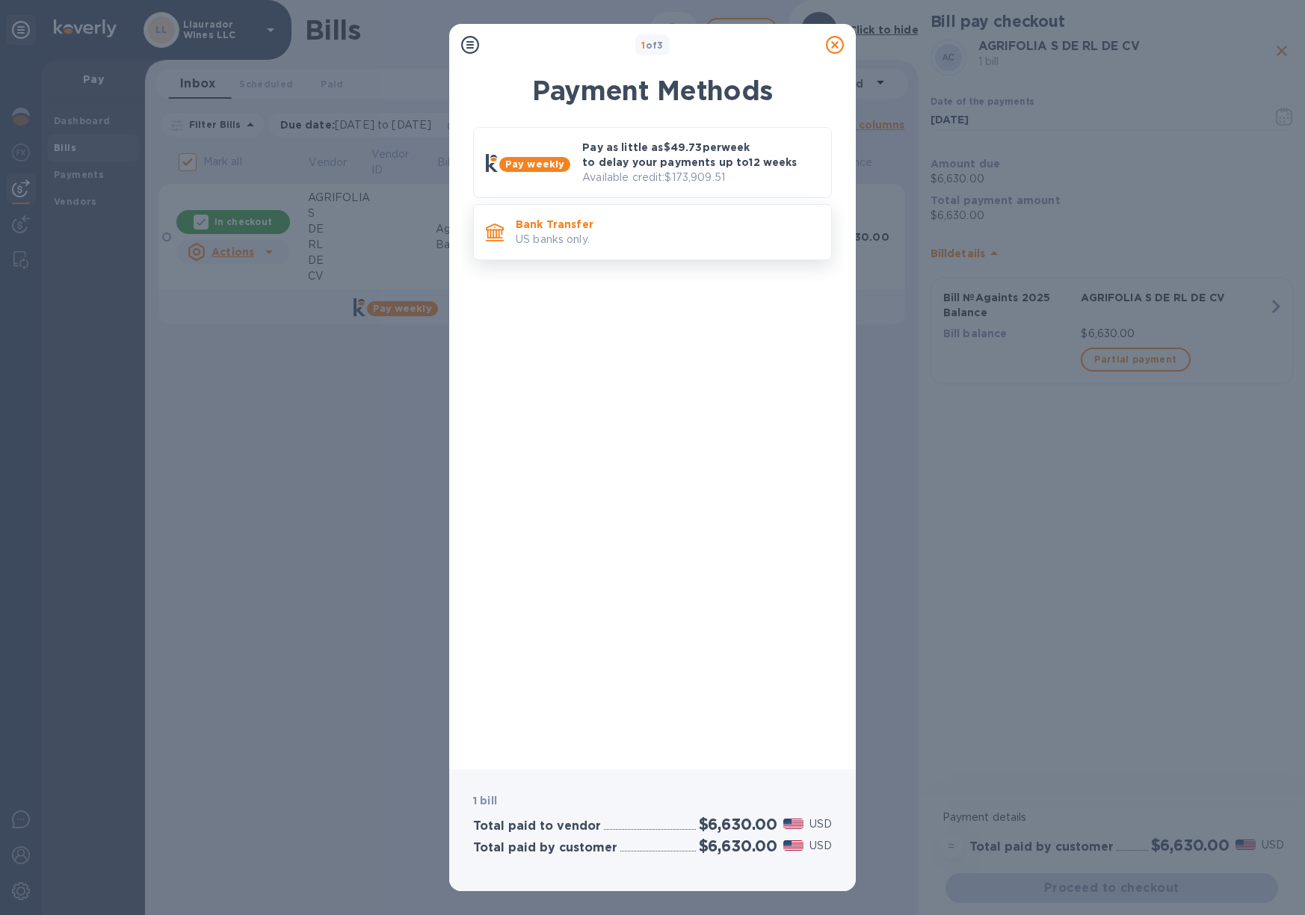
click at [604, 241] on p "US banks only." at bounding box center [667, 240] width 303 height 16
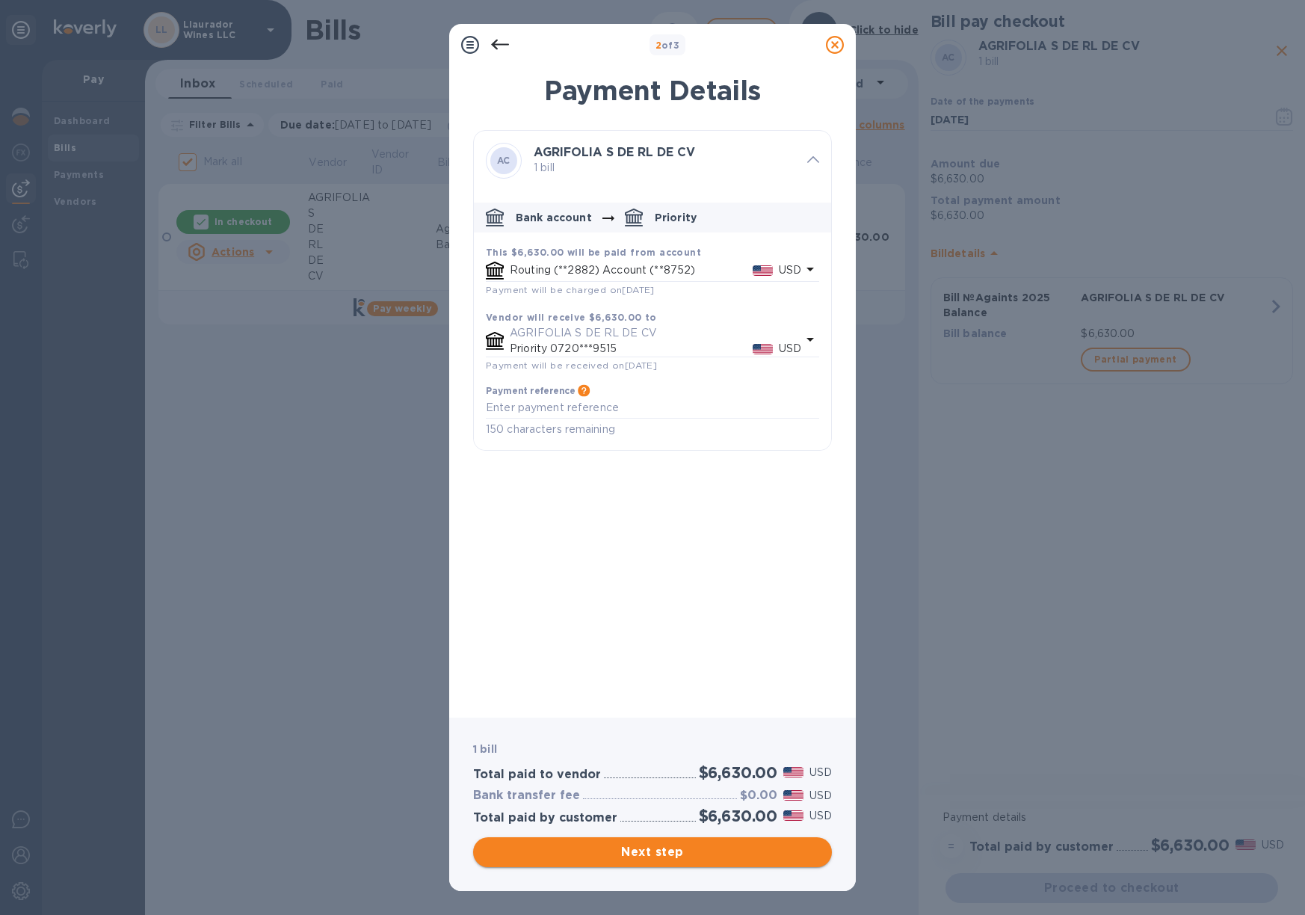
click at [706, 851] on span "Next step" at bounding box center [652, 852] width 335 height 18
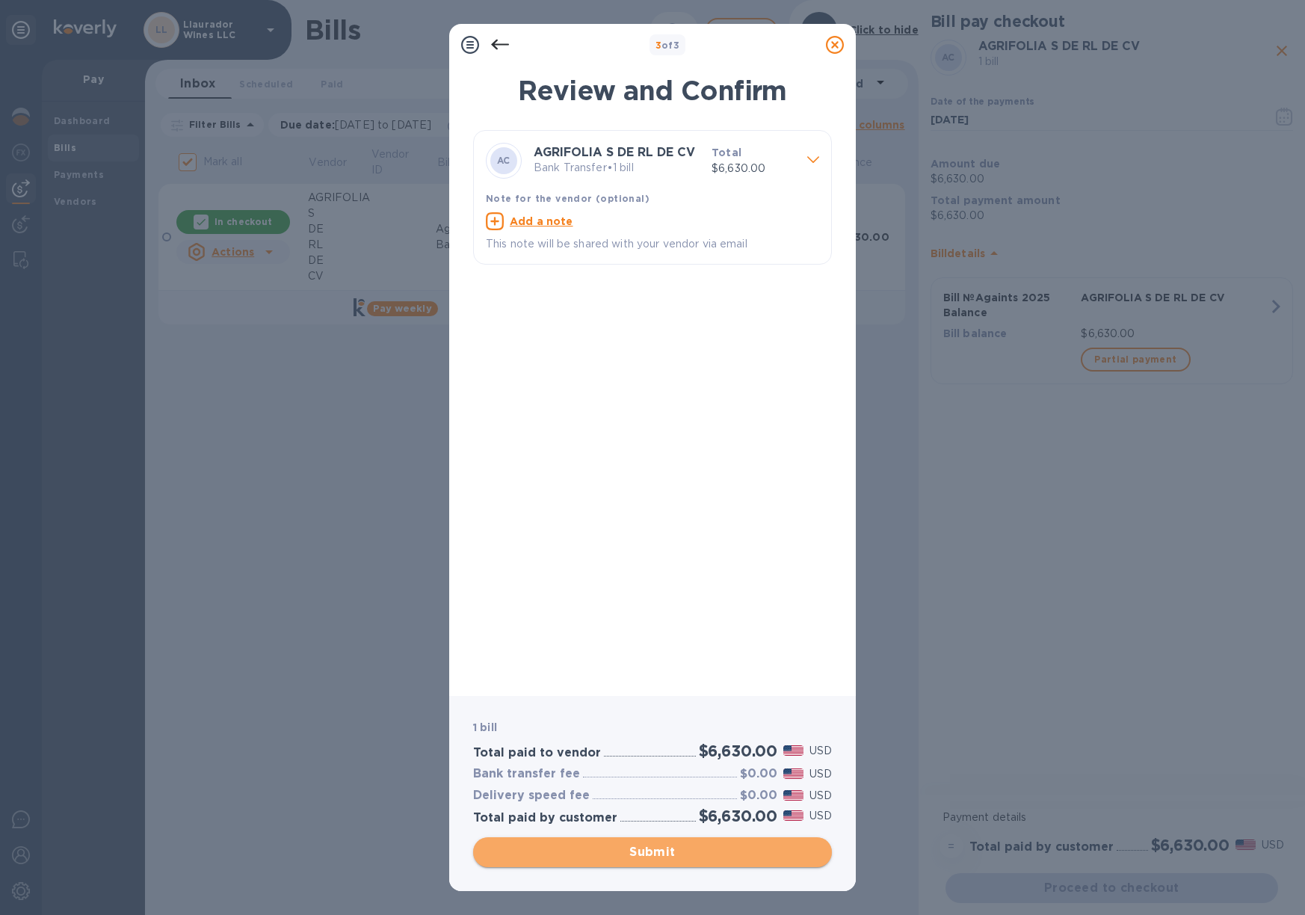
click at [703, 860] on span "Submit" at bounding box center [652, 852] width 335 height 18
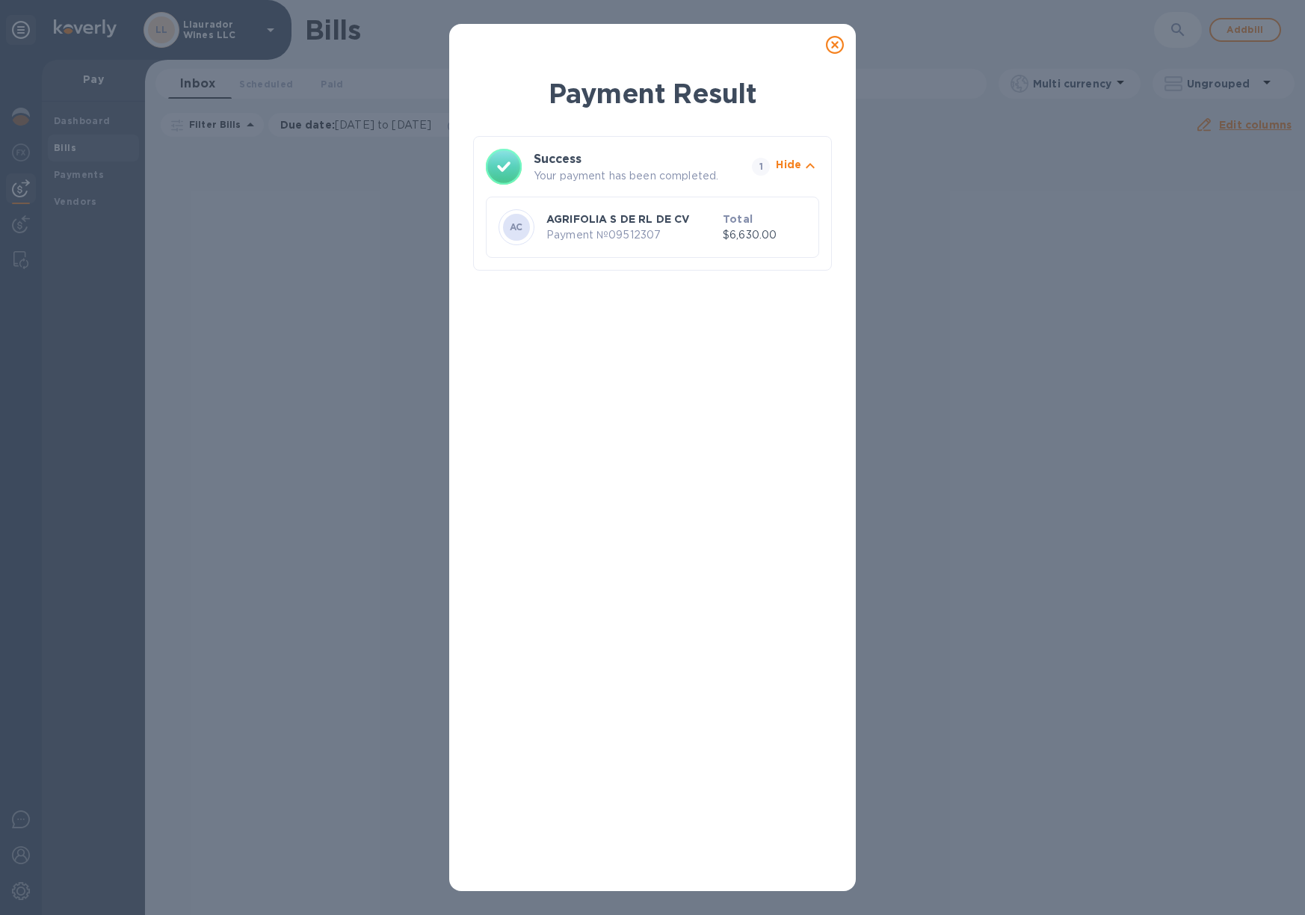
click at [836, 43] on icon at bounding box center [835, 45] width 18 height 18
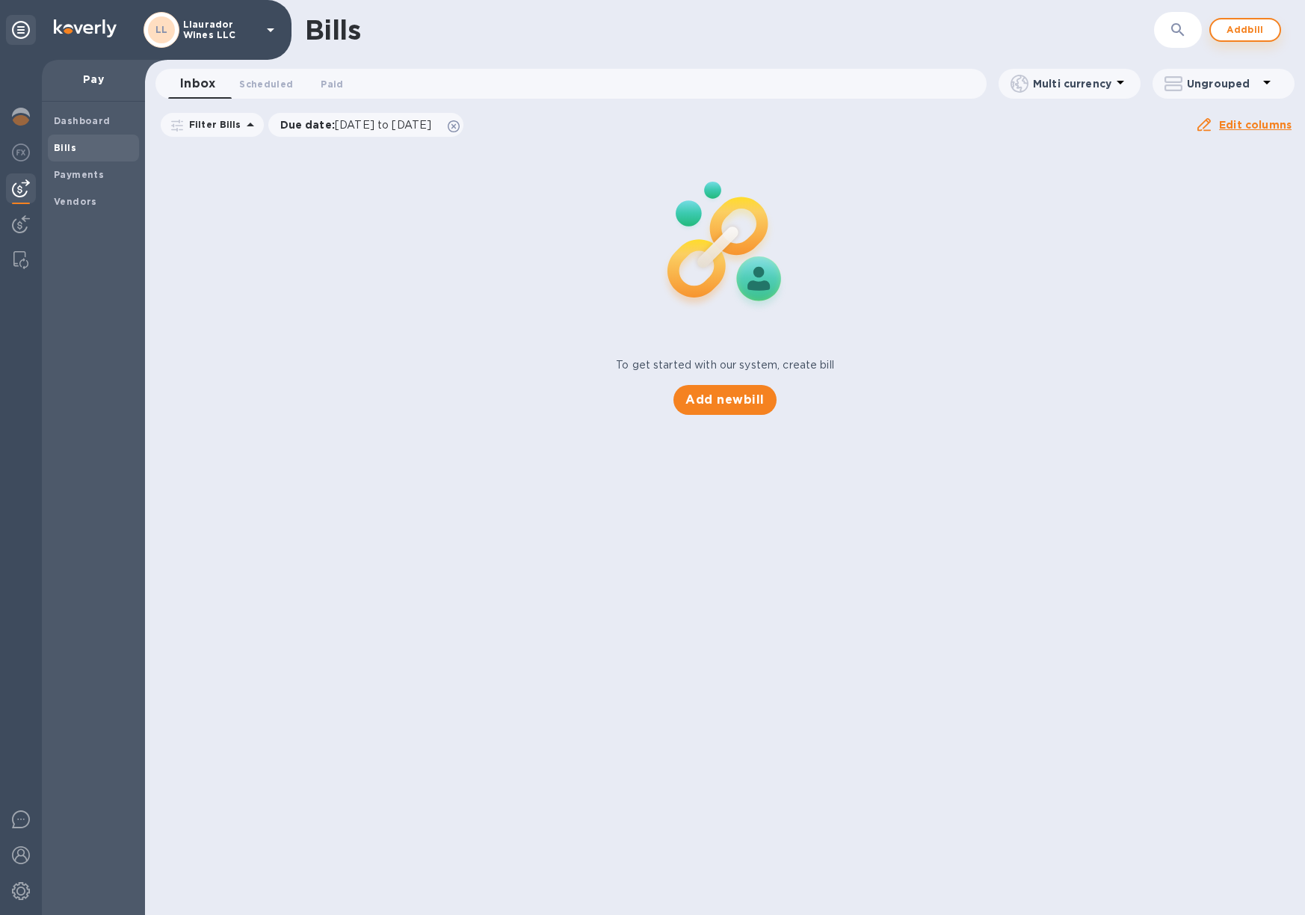
click at [1248, 30] on span "Add bill" at bounding box center [1245, 30] width 45 height 18
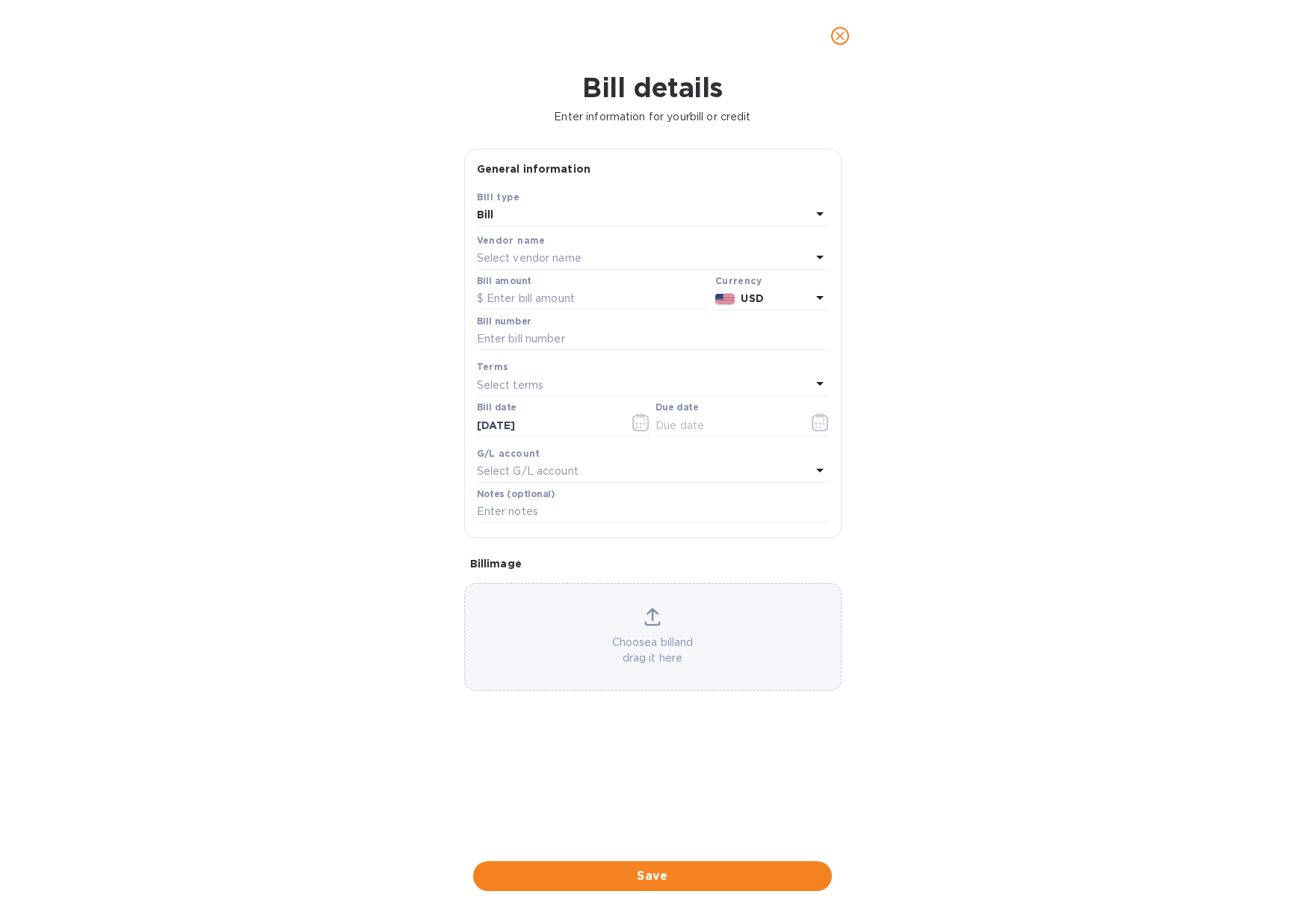
click at [513, 258] on p "Select vendor name" at bounding box center [529, 258] width 105 height 16
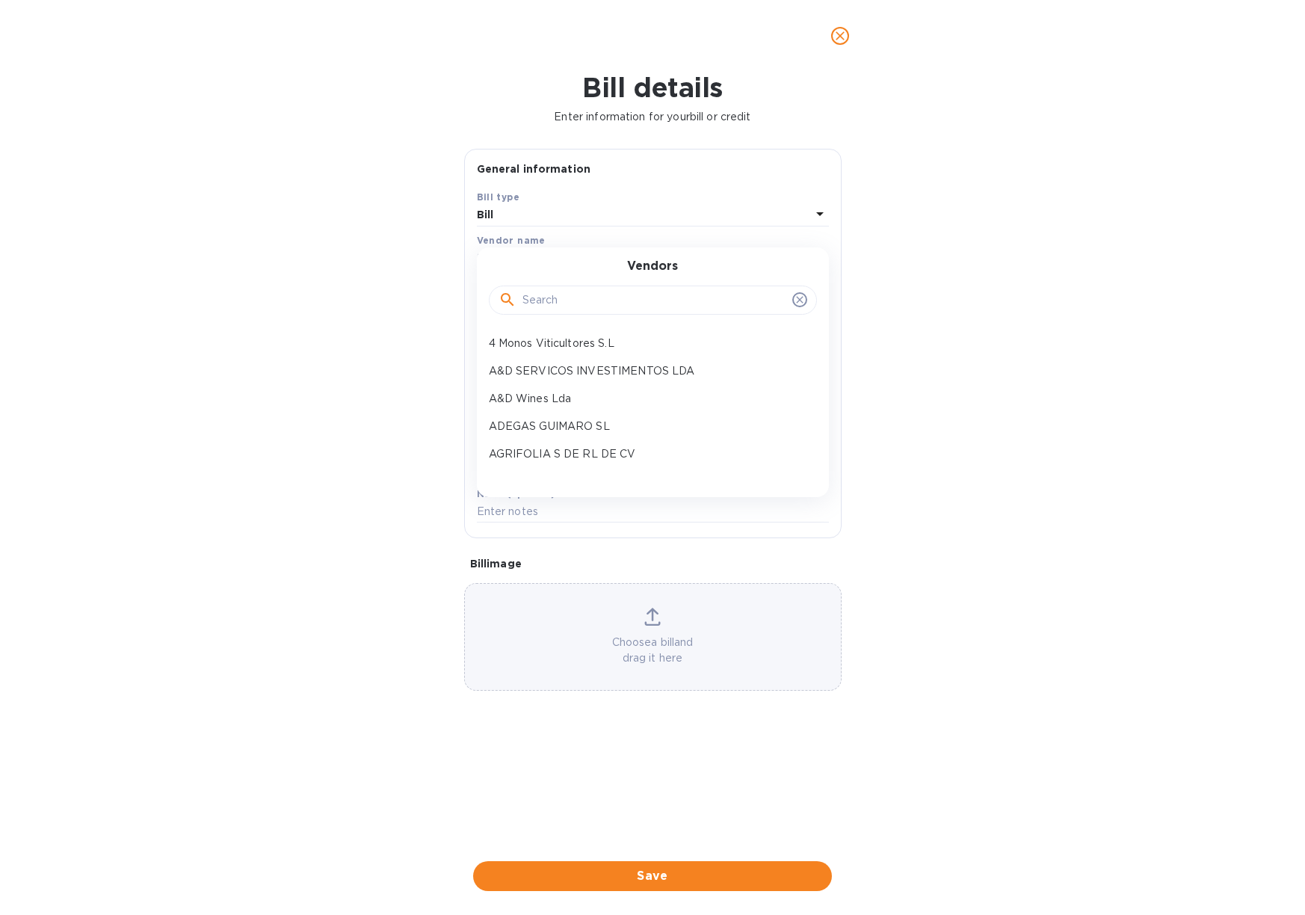
click at [531, 286] on div at bounding box center [653, 301] width 328 height 30
click at [531, 291] on input "text" at bounding box center [654, 300] width 264 height 22
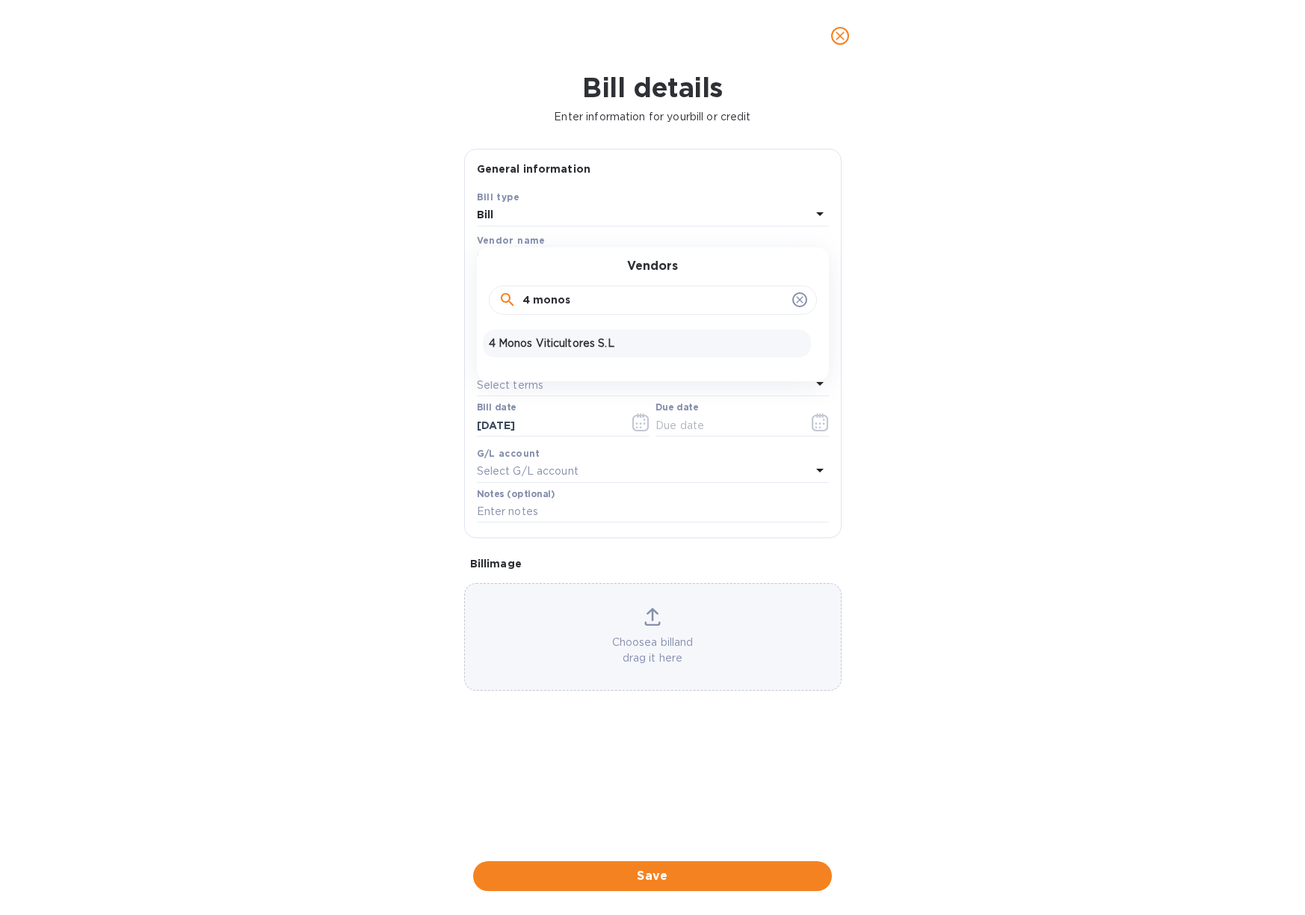
type input "4 monos"
click at [557, 346] on p "4 Monos Viticultores S.L" at bounding box center [647, 344] width 316 height 16
click at [544, 300] on input "text" at bounding box center [593, 299] width 232 height 22
type input "14,196"
click at [513, 337] on input "text" at bounding box center [653, 339] width 352 height 22
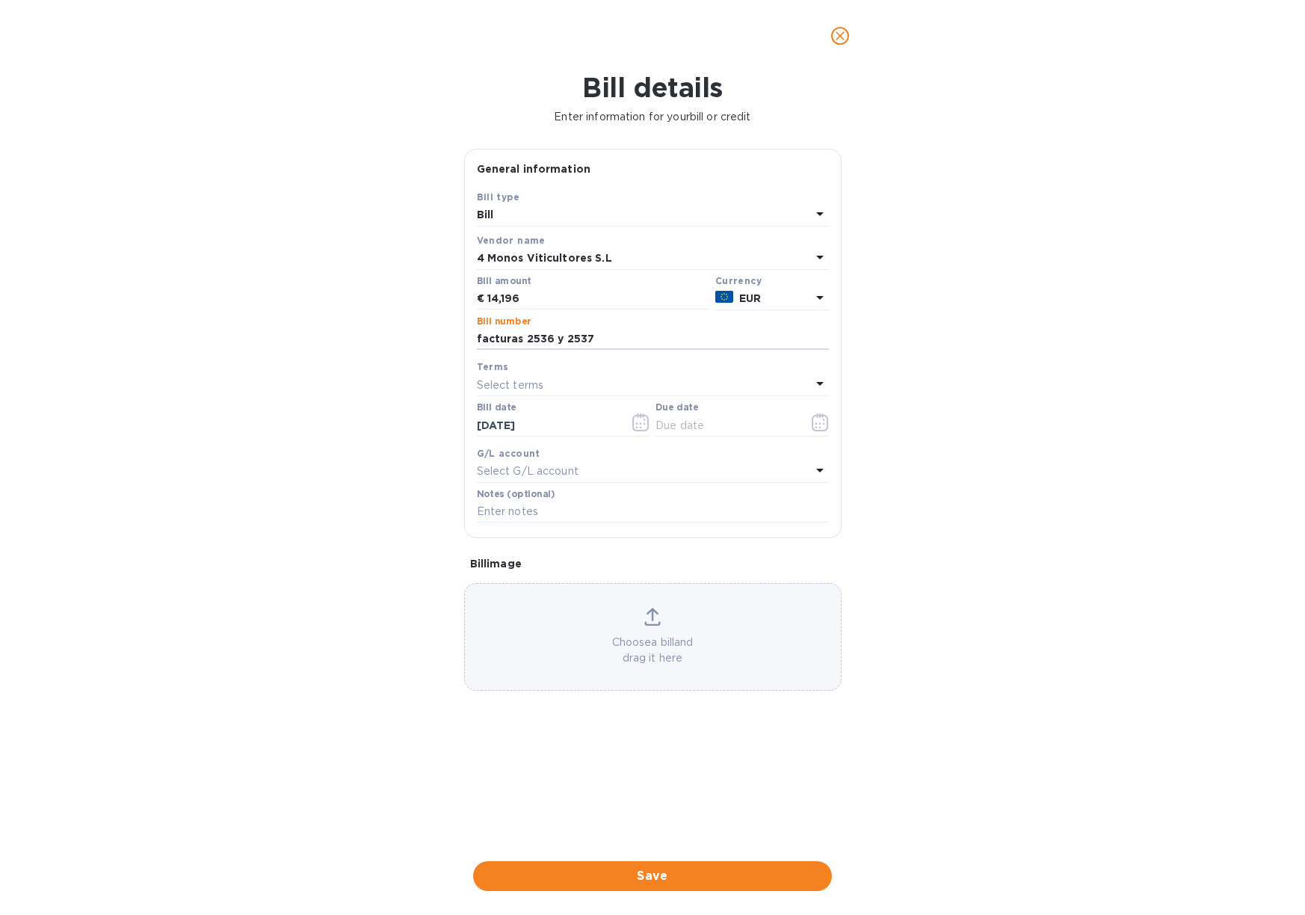
type input "facturas 2536 y 2537"
click at [485, 377] on p "Select terms" at bounding box center [510, 385] width 67 height 16
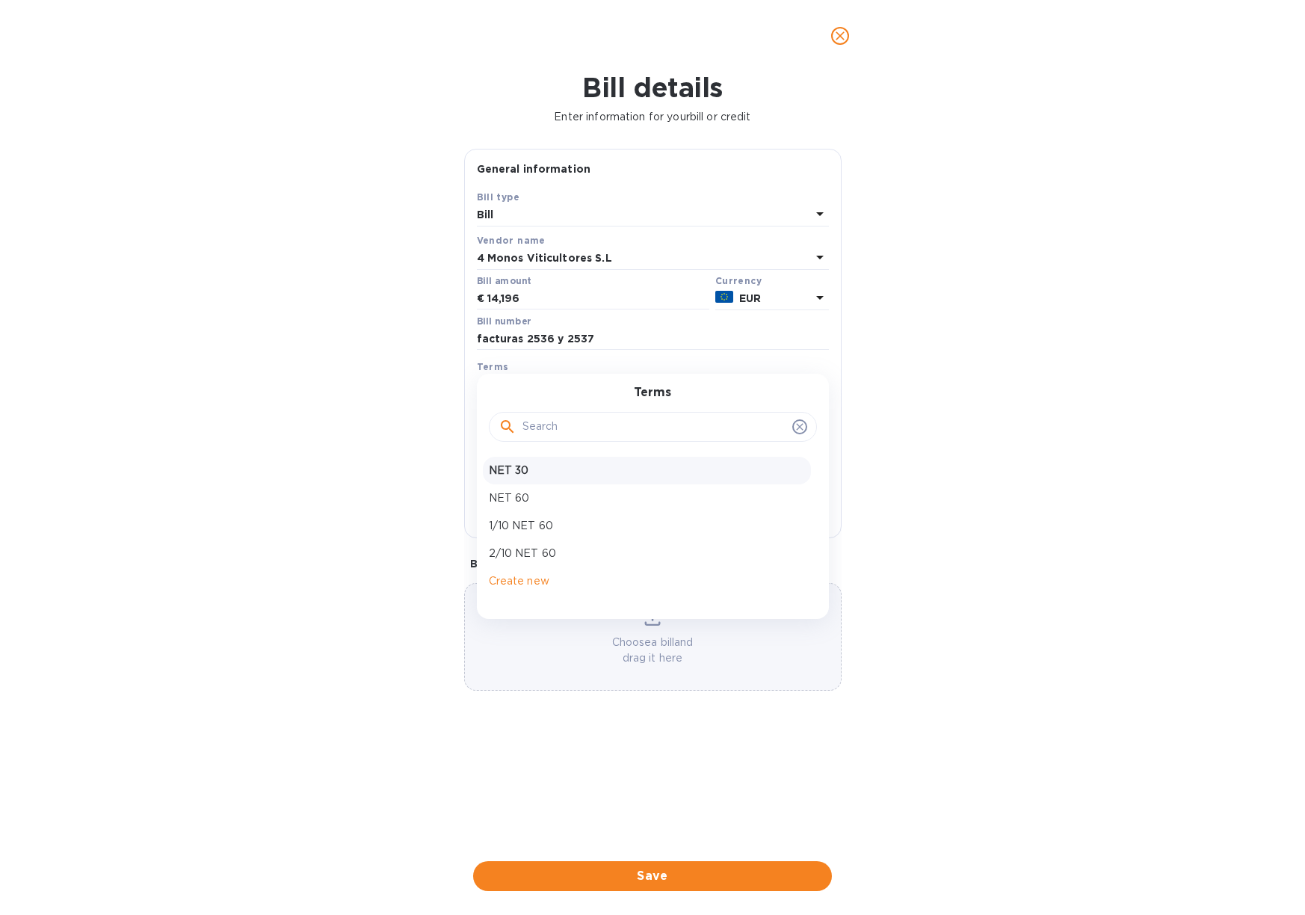
click at [525, 463] on p "NET 30" at bounding box center [647, 471] width 316 height 16
type input "11/09/2025"
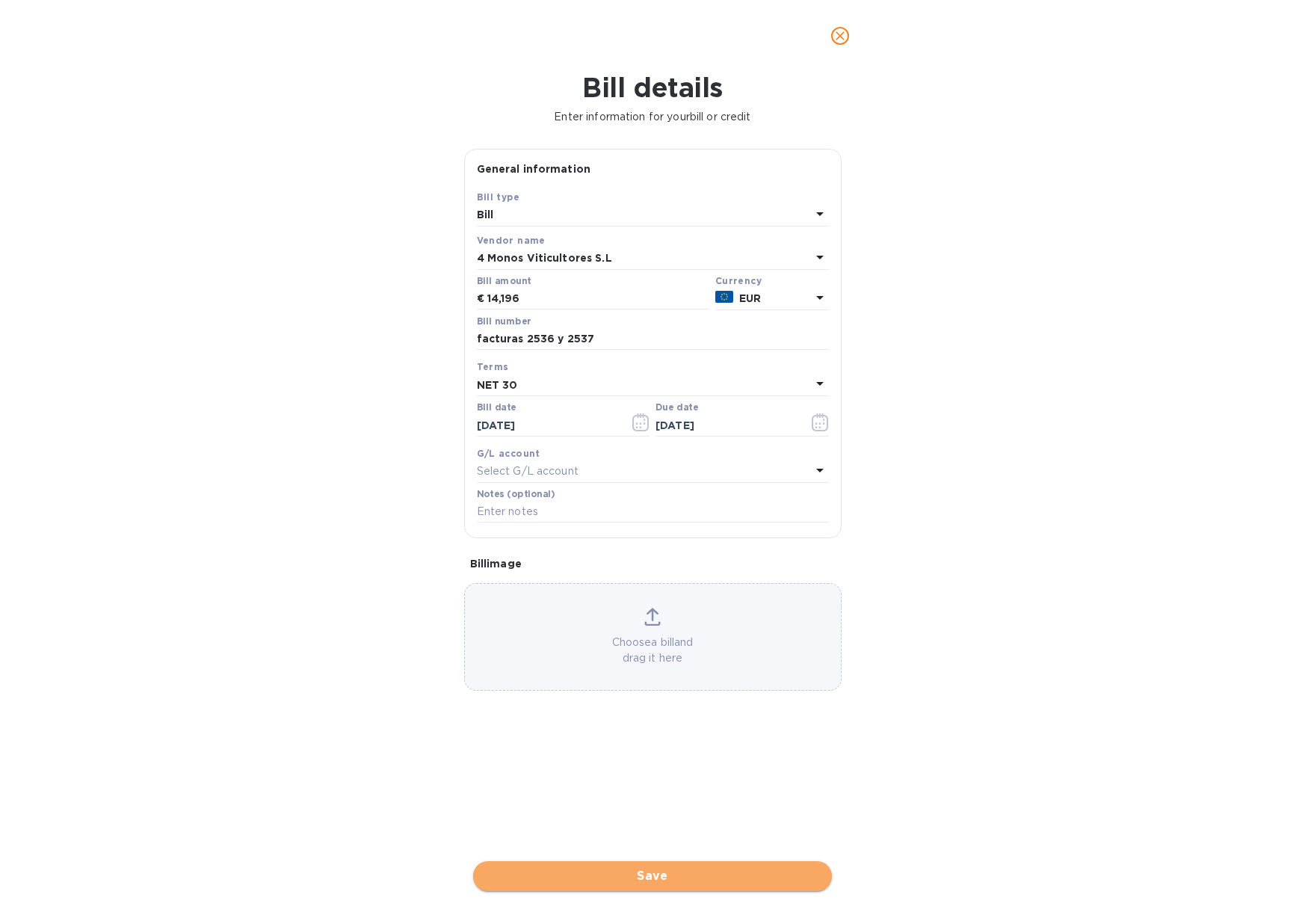
click at [666, 867] on span "Save" at bounding box center [652, 876] width 335 height 18
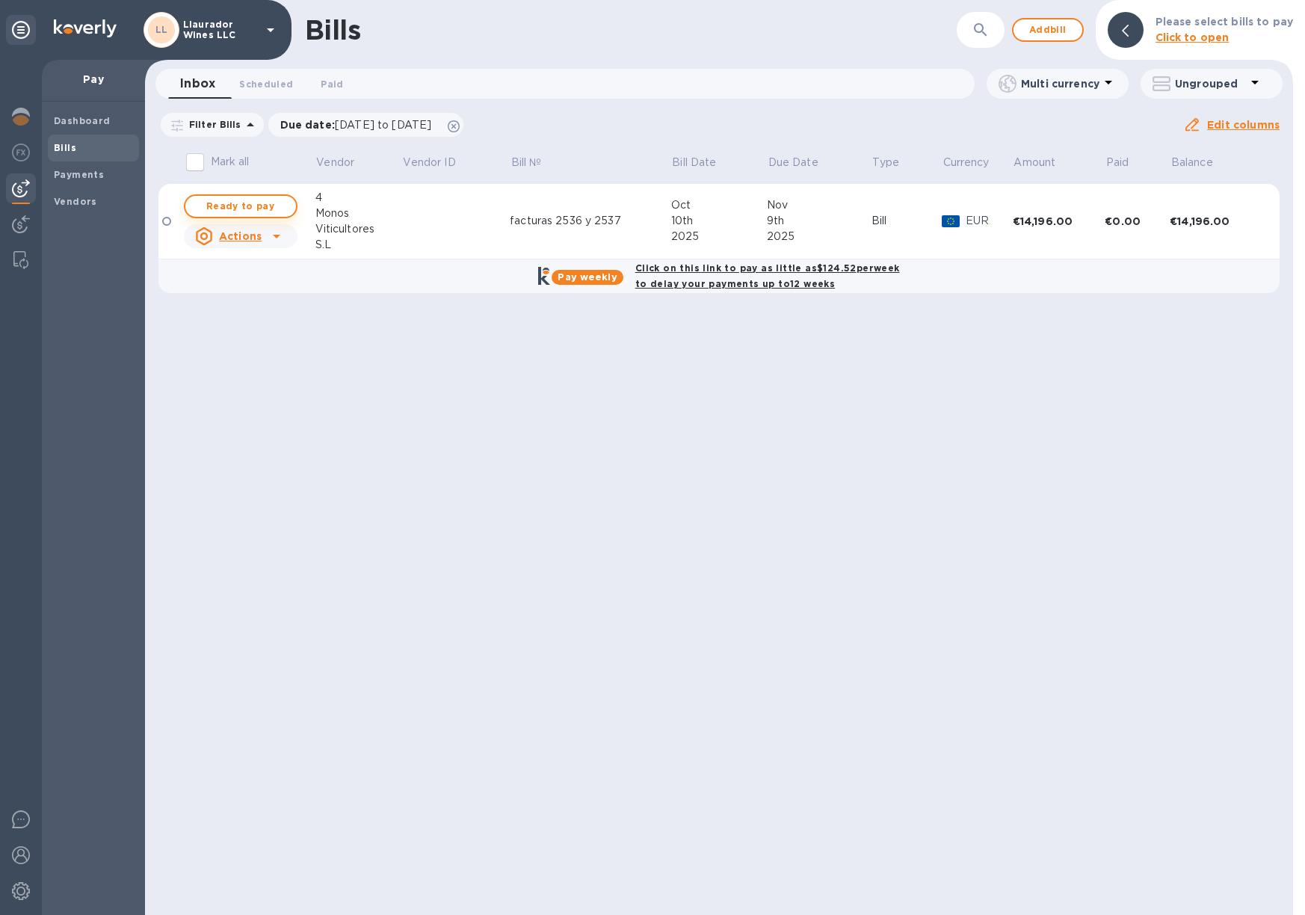
click at [246, 210] on span "Ready to pay" at bounding box center [240, 206] width 87 height 18
checkbox input "true"
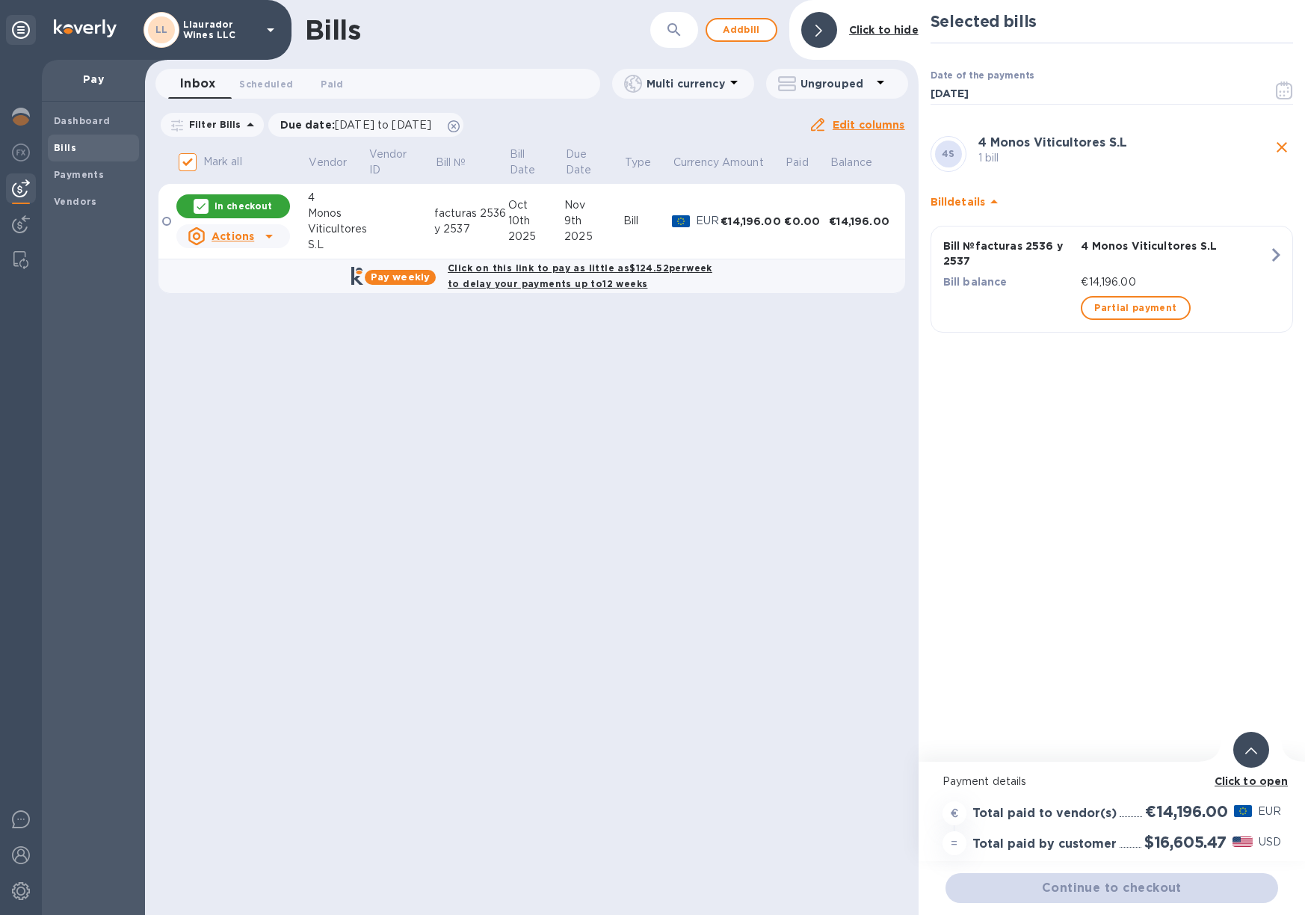
click at [1238, 784] on b "Click to open" at bounding box center [1252, 781] width 74 height 12
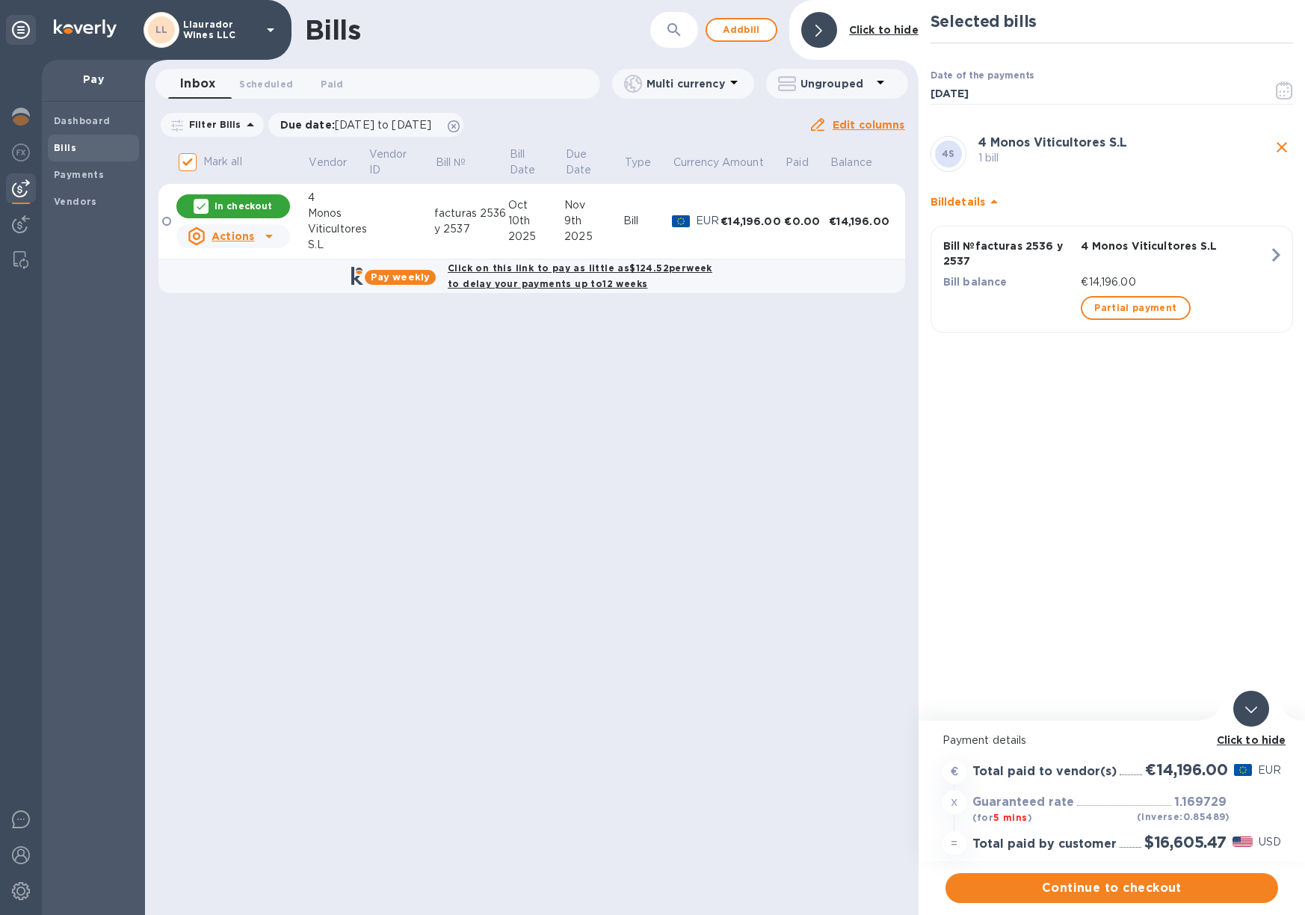
click at [1242, 779] on div at bounding box center [1243, 770] width 24 height 18
click at [1192, 883] on span "Continue to checkout" at bounding box center [1111, 888] width 309 height 18
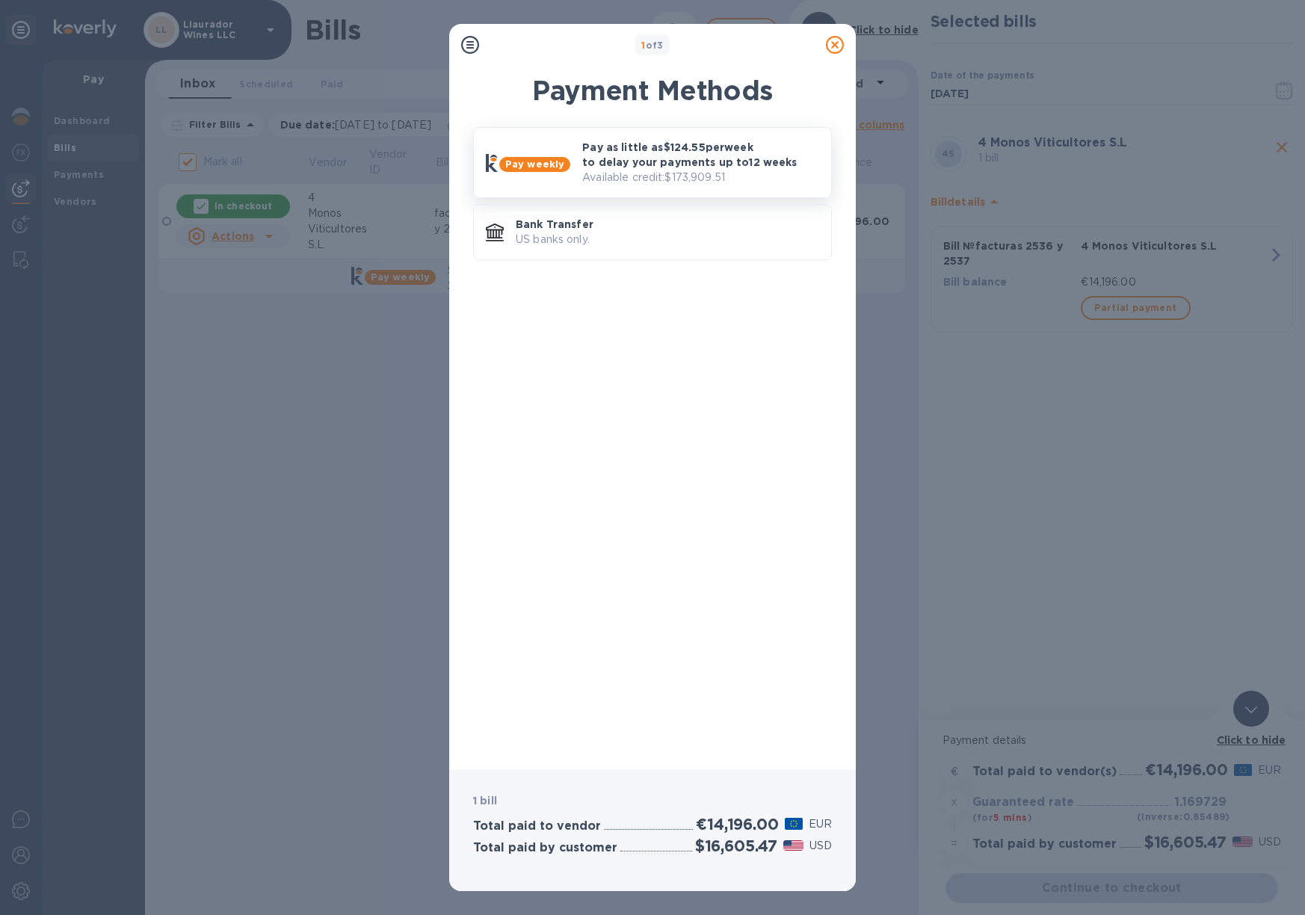
click at [593, 142] on p "Pay as little as $124.55 per week to delay your payments up to 12 weeks" at bounding box center [700, 155] width 237 height 30
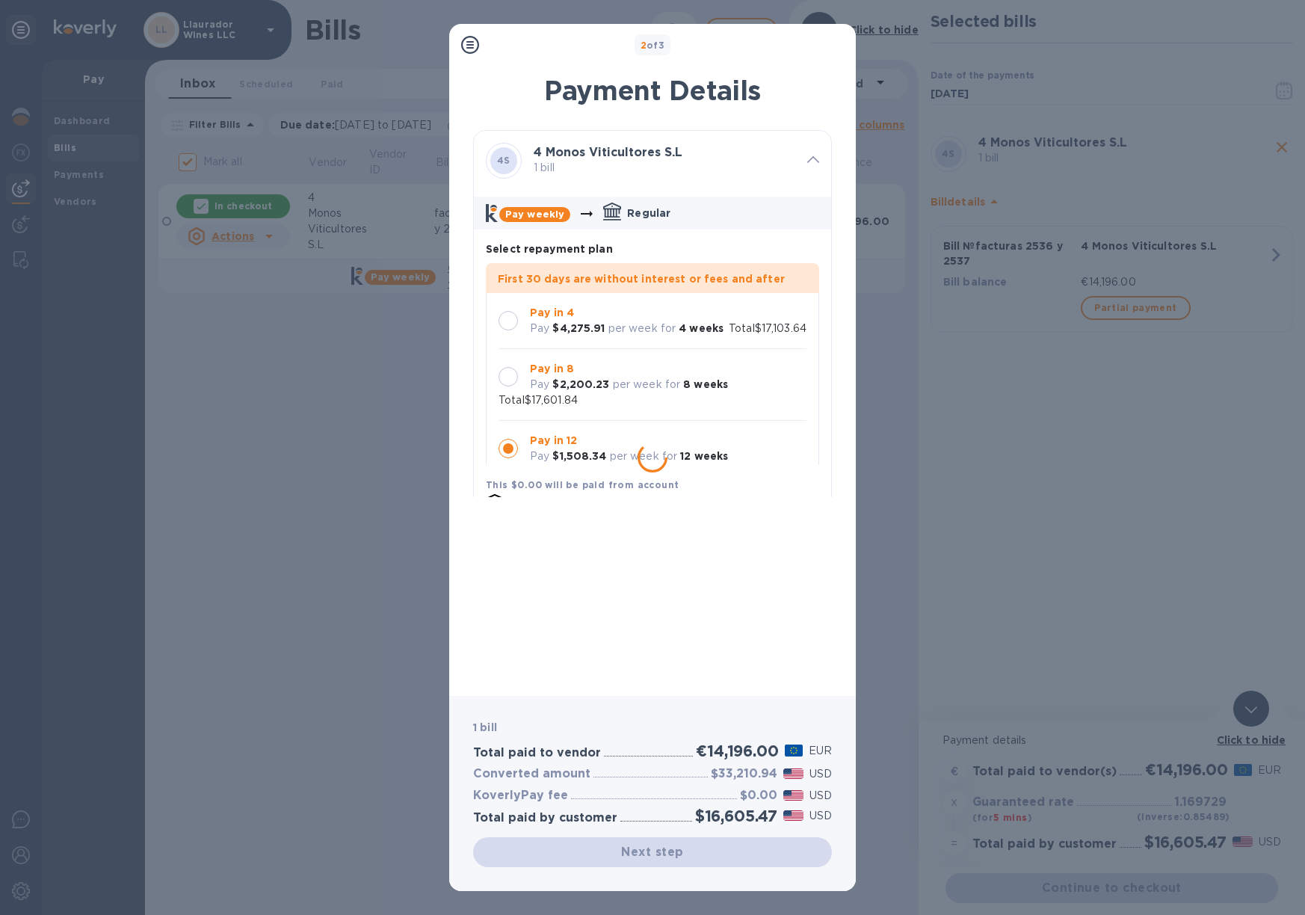
scroll to position [43, 0]
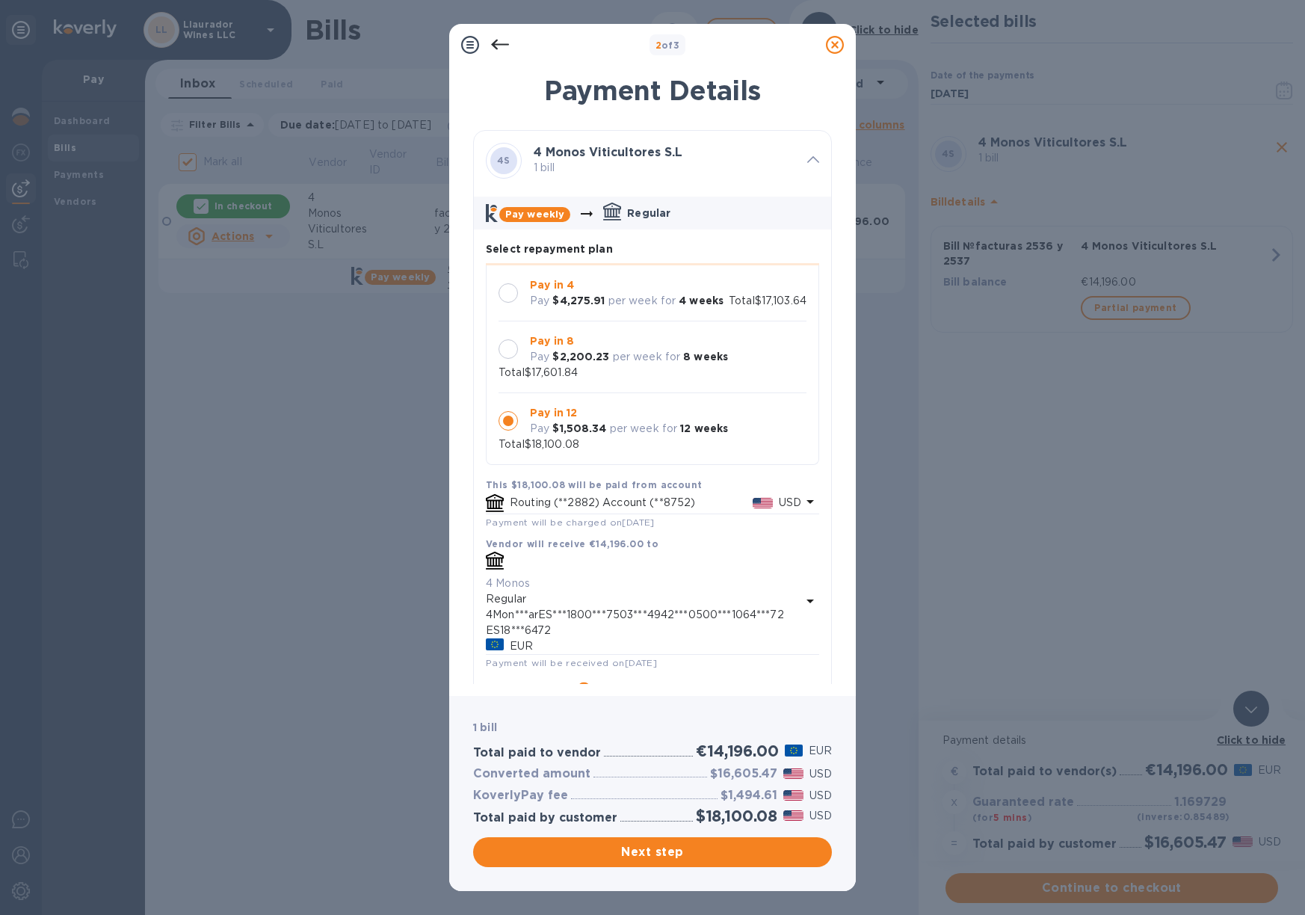
click at [507, 283] on div at bounding box center [508, 292] width 19 height 19
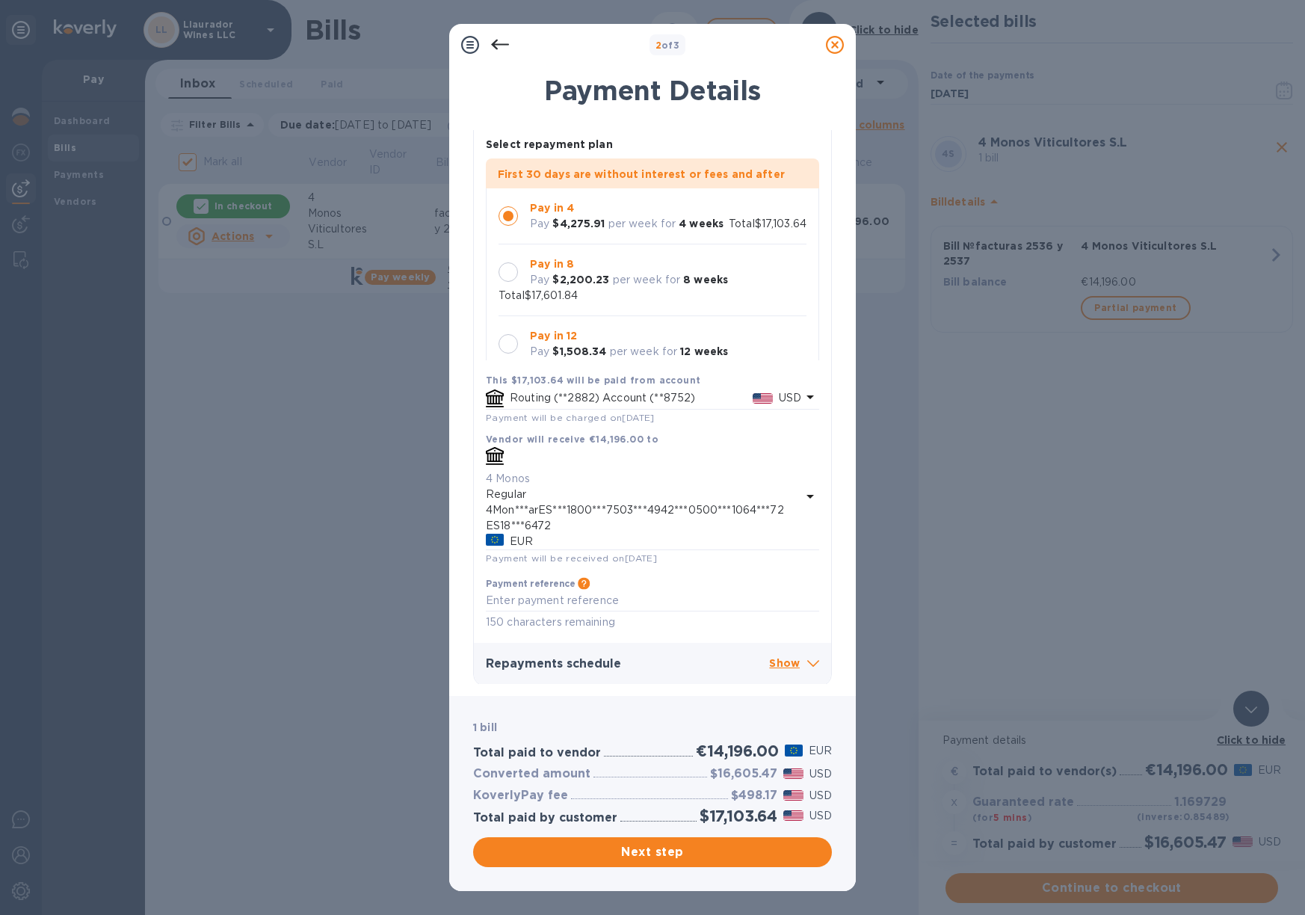
scroll to position [104, 0]
click at [644, 849] on span "Next step" at bounding box center [652, 852] width 335 height 18
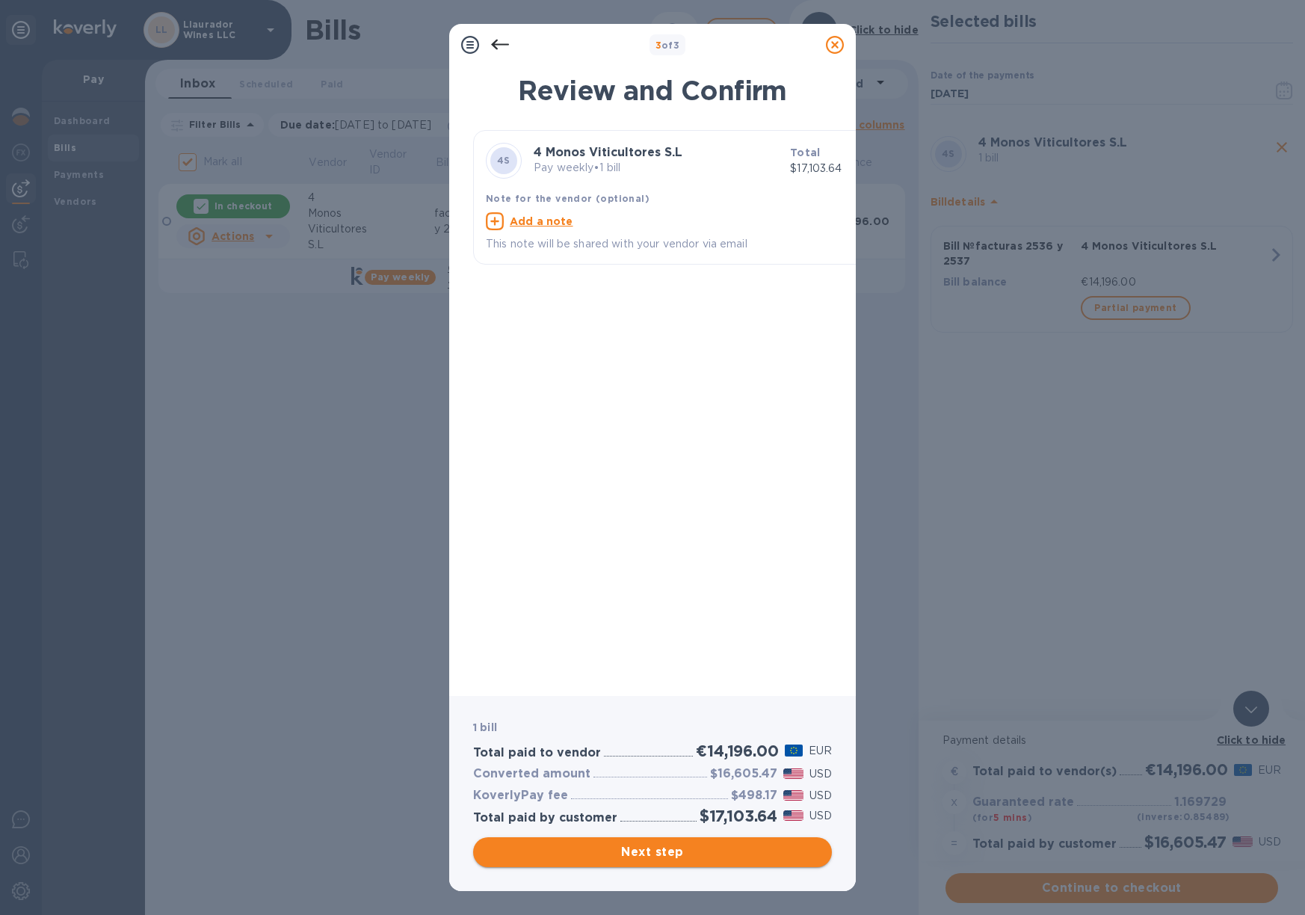
click at [684, 850] on span "Next step" at bounding box center [652, 852] width 335 height 18
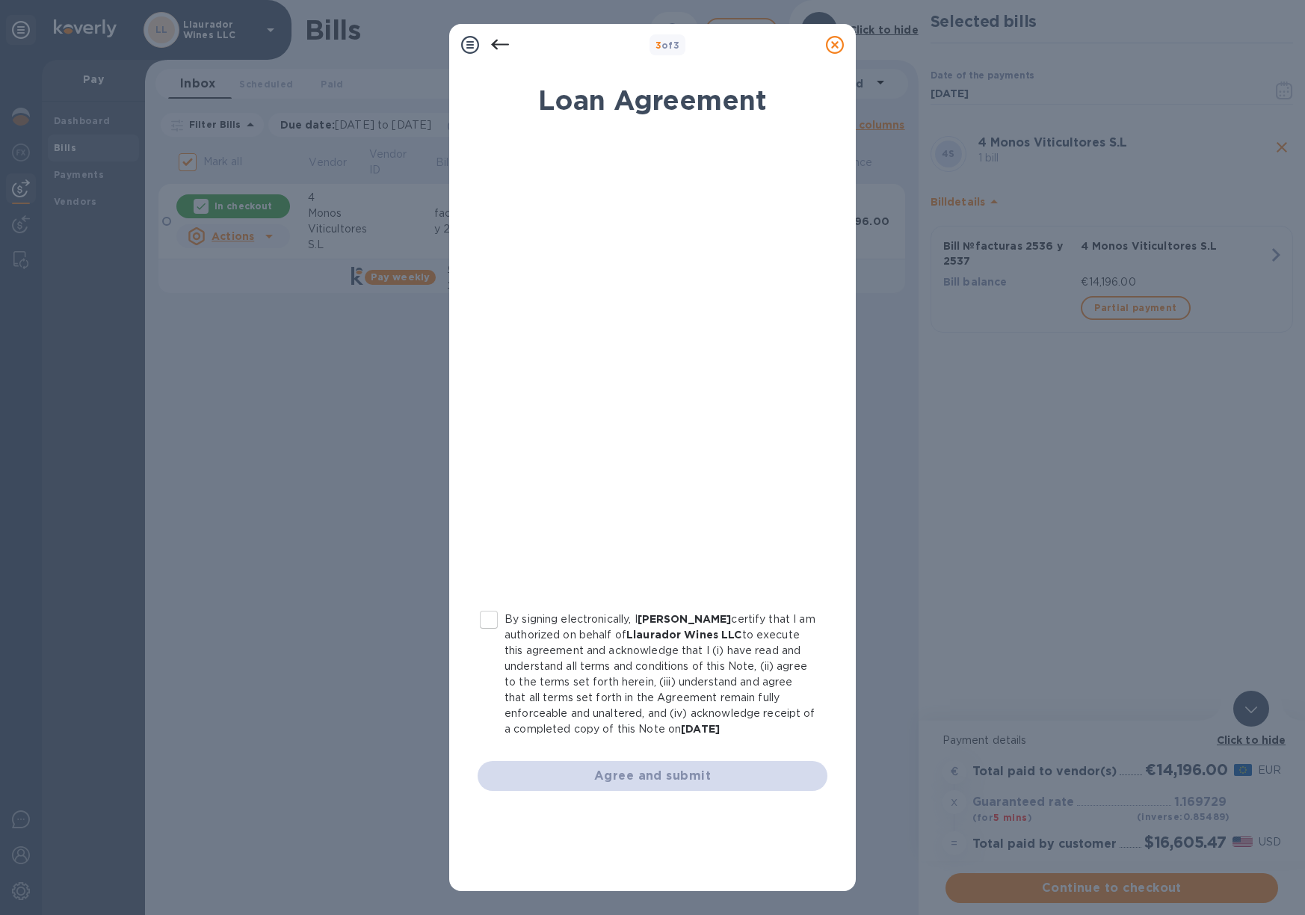
click at [490, 623] on input "By signing electronically, I Jose Pastor certify that I am authorized on behalf…" at bounding box center [488, 619] width 31 height 31
checkbox input "true"
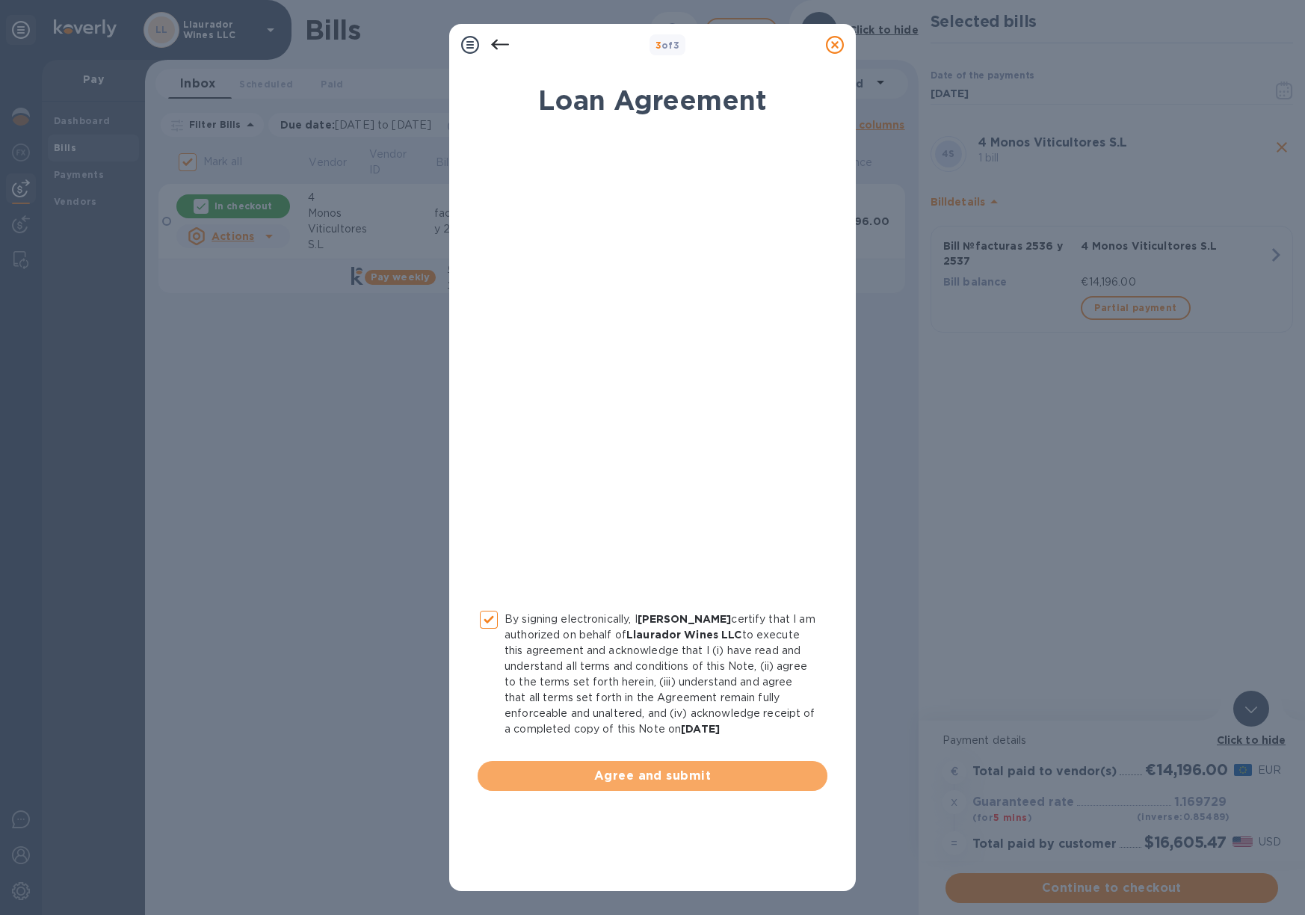
click at [661, 768] on span "Agree and submit" at bounding box center [653, 776] width 326 height 18
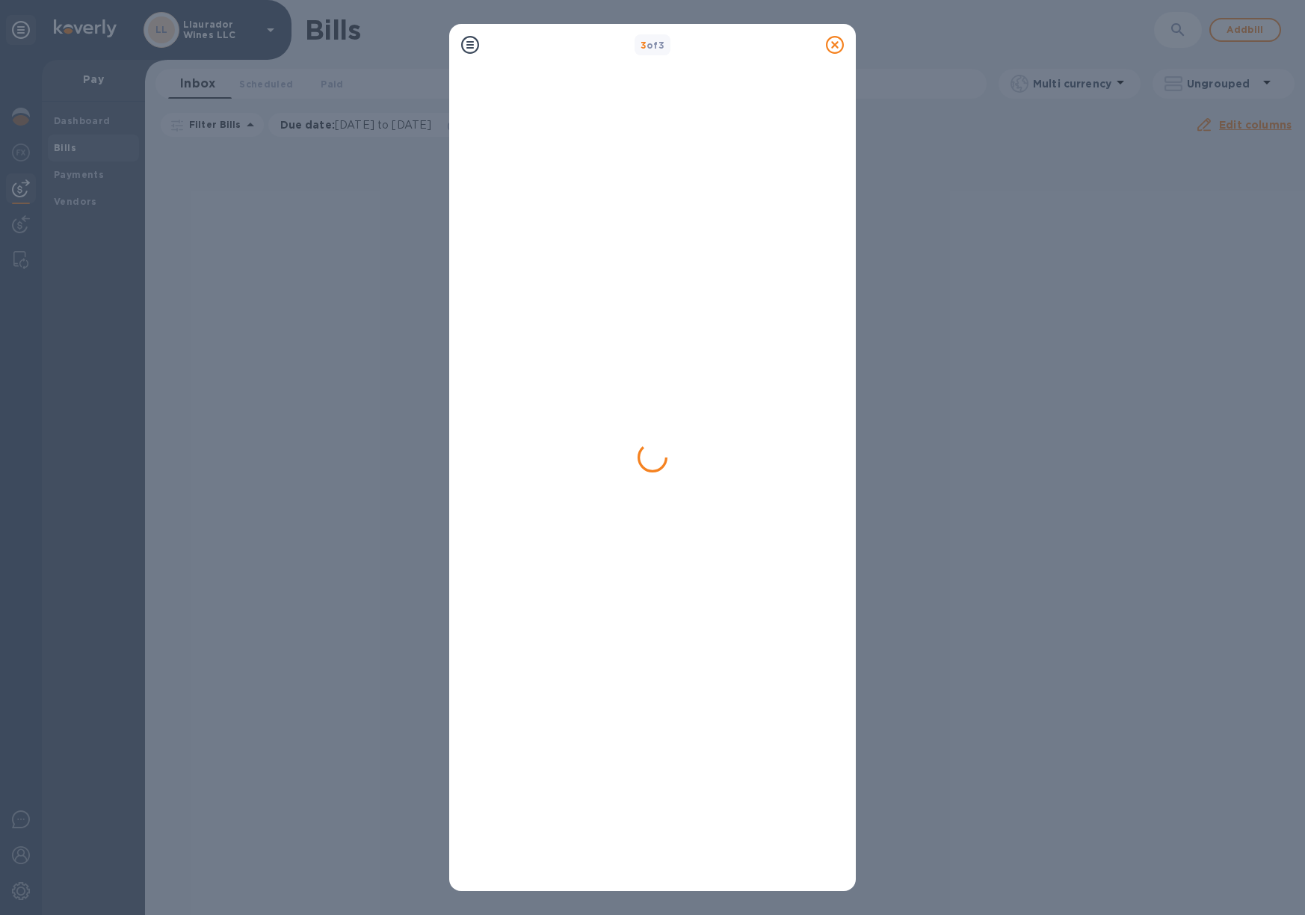
scroll to position [0, 0]
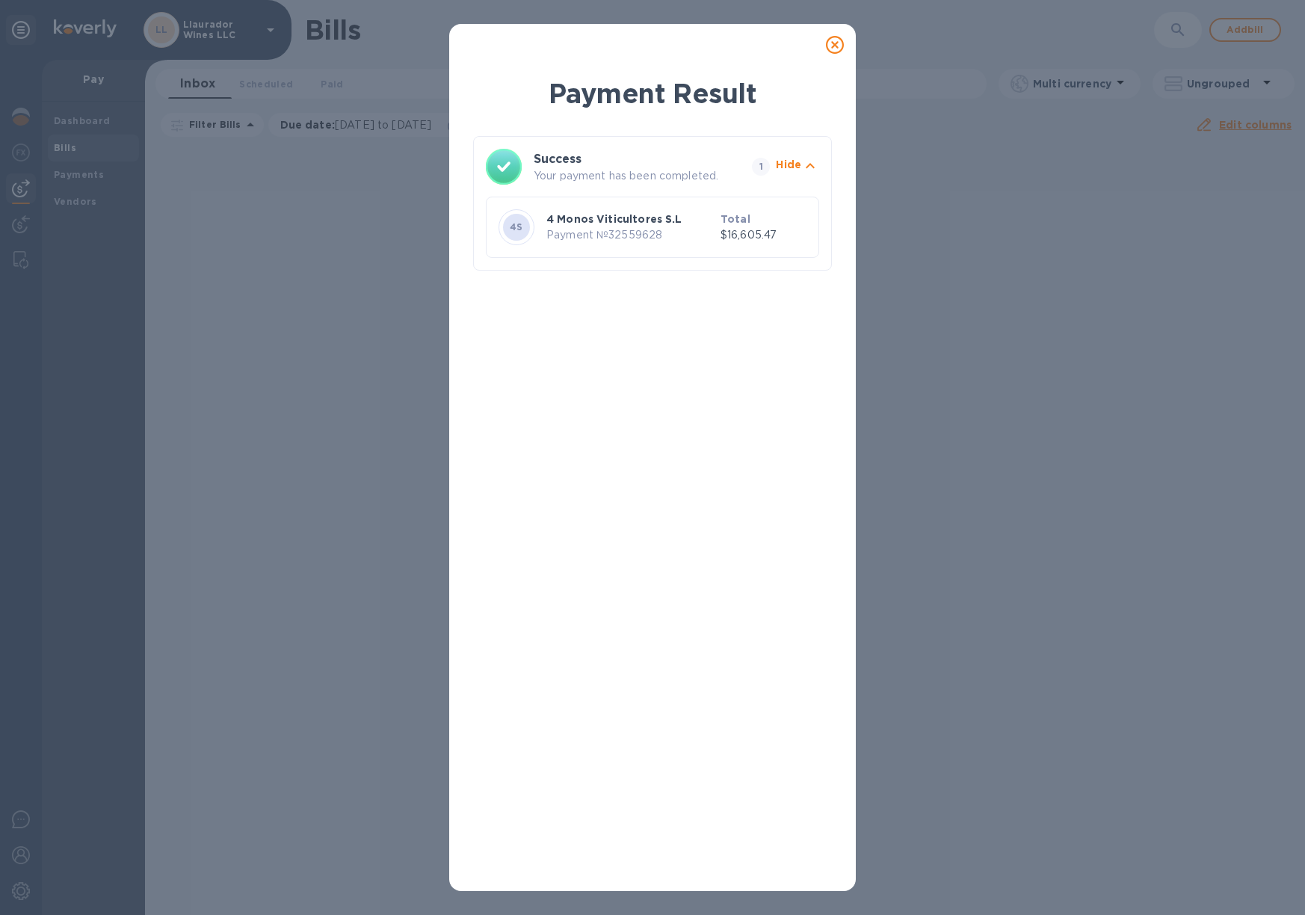
click at [838, 40] on icon at bounding box center [835, 45] width 18 height 18
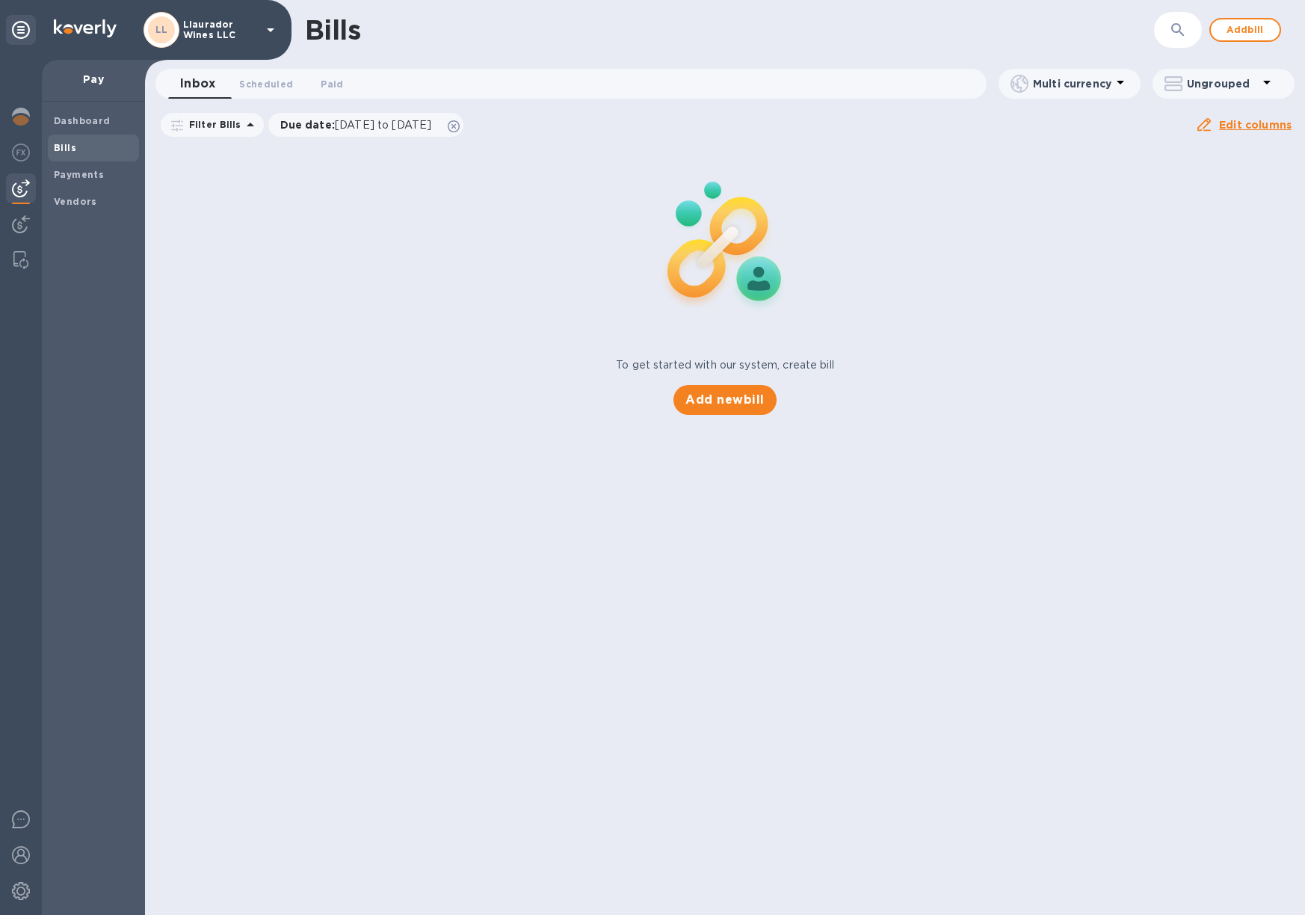
click at [70, 146] on b "Bills" at bounding box center [65, 147] width 22 height 11
click at [1250, 25] on span "Add bill" at bounding box center [1245, 30] width 45 height 18
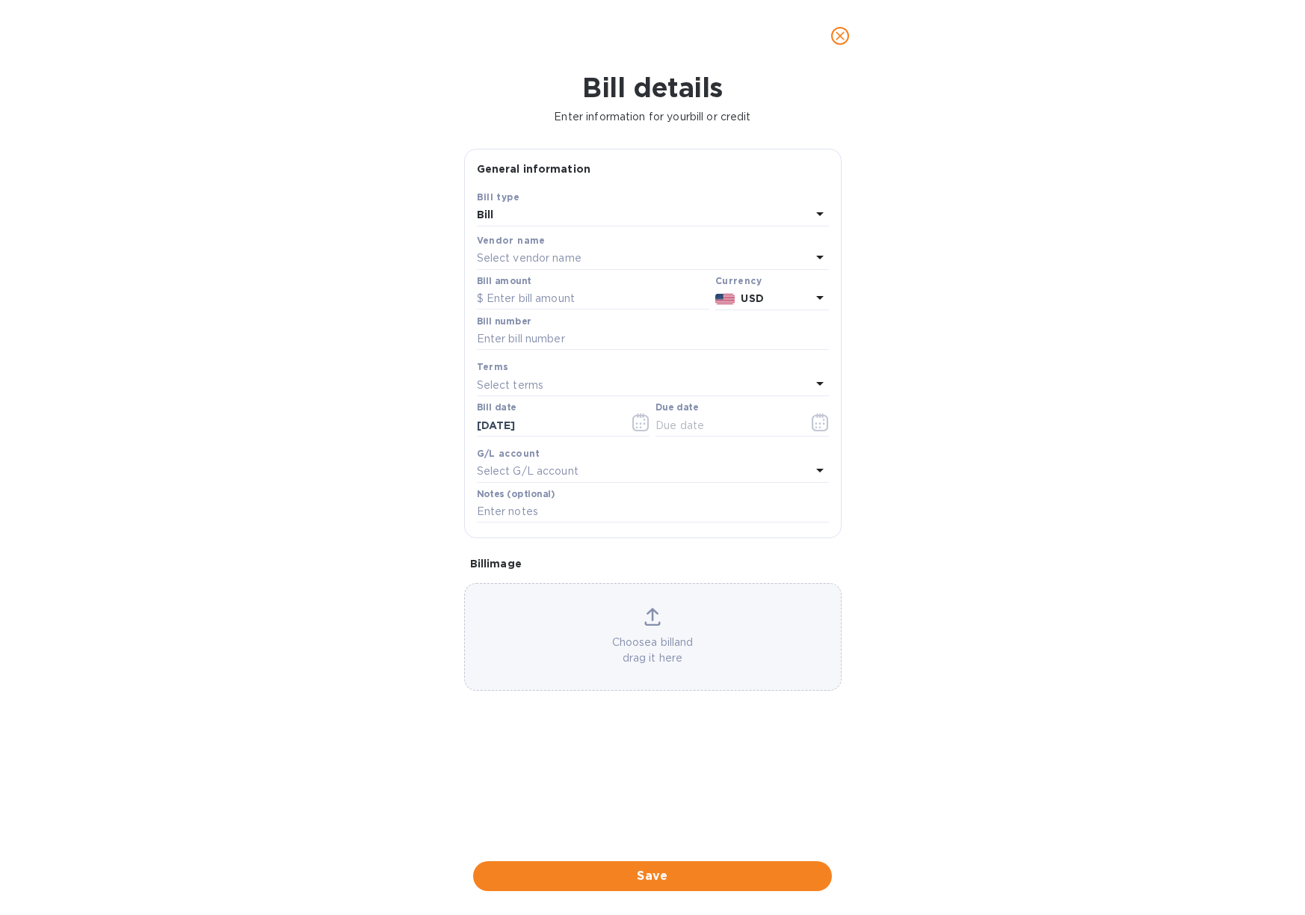
click at [555, 253] on p "Select vendor name" at bounding box center [529, 258] width 105 height 16
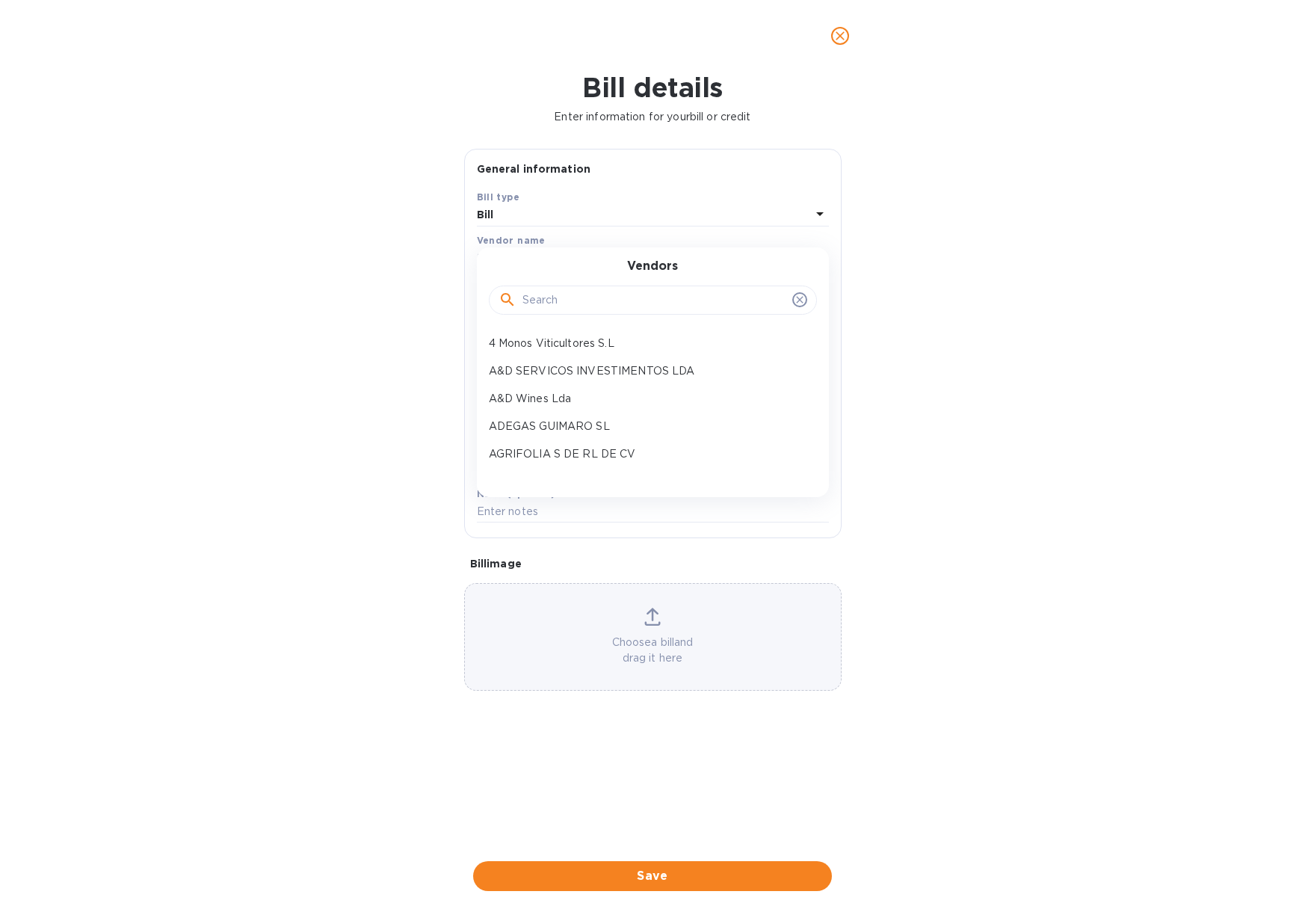
click at [577, 295] on input "text" at bounding box center [654, 300] width 264 height 22
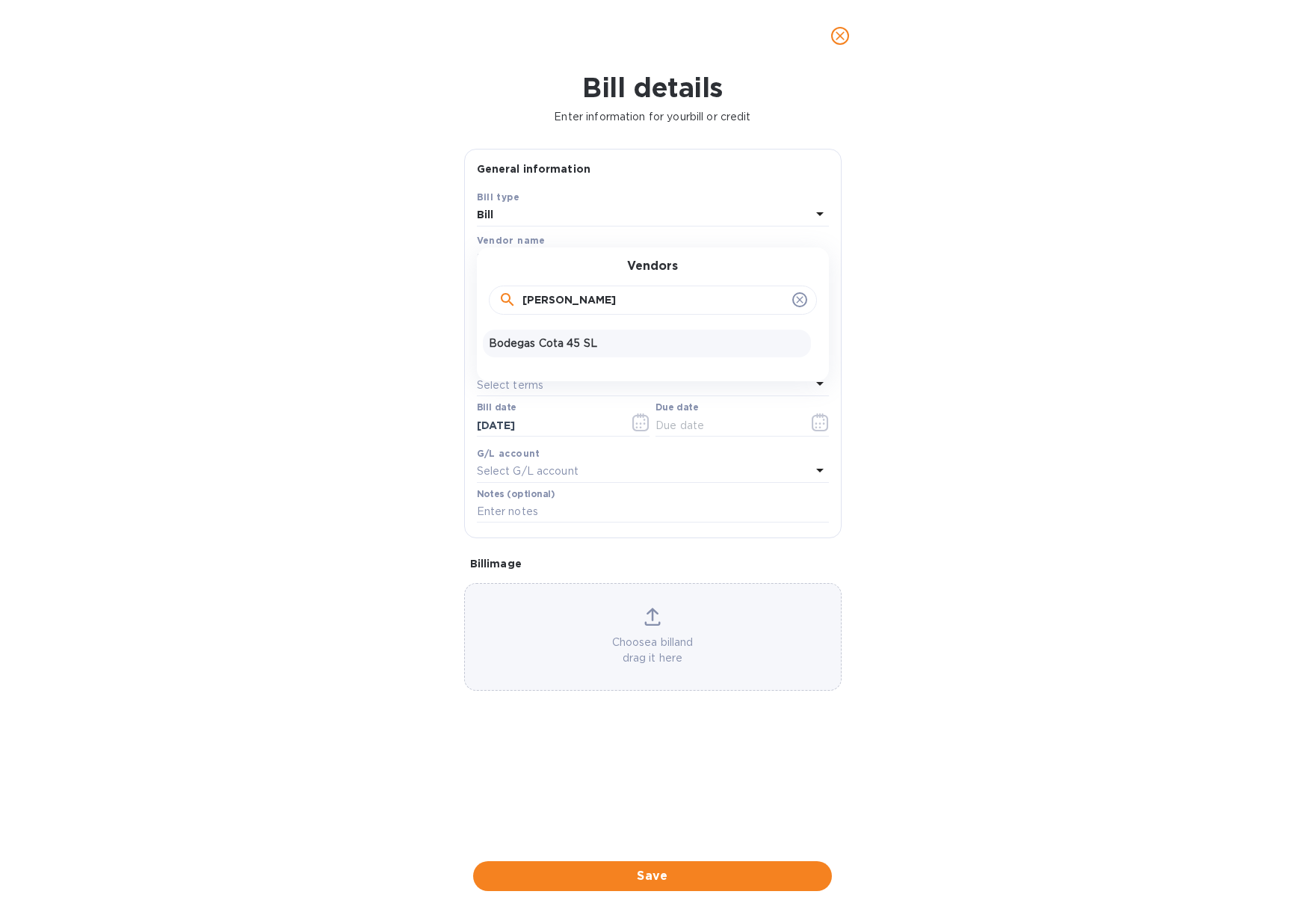
type input "cota"
click at [560, 348] on p "Bodegas Cota 45 SL" at bounding box center [647, 344] width 316 height 16
click at [501, 291] on input "text" at bounding box center [593, 299] width 232 height 22
type input "21,235.50"
click at [492, 328] on input "text" at bounding box center [653, 339] width 352 height 22
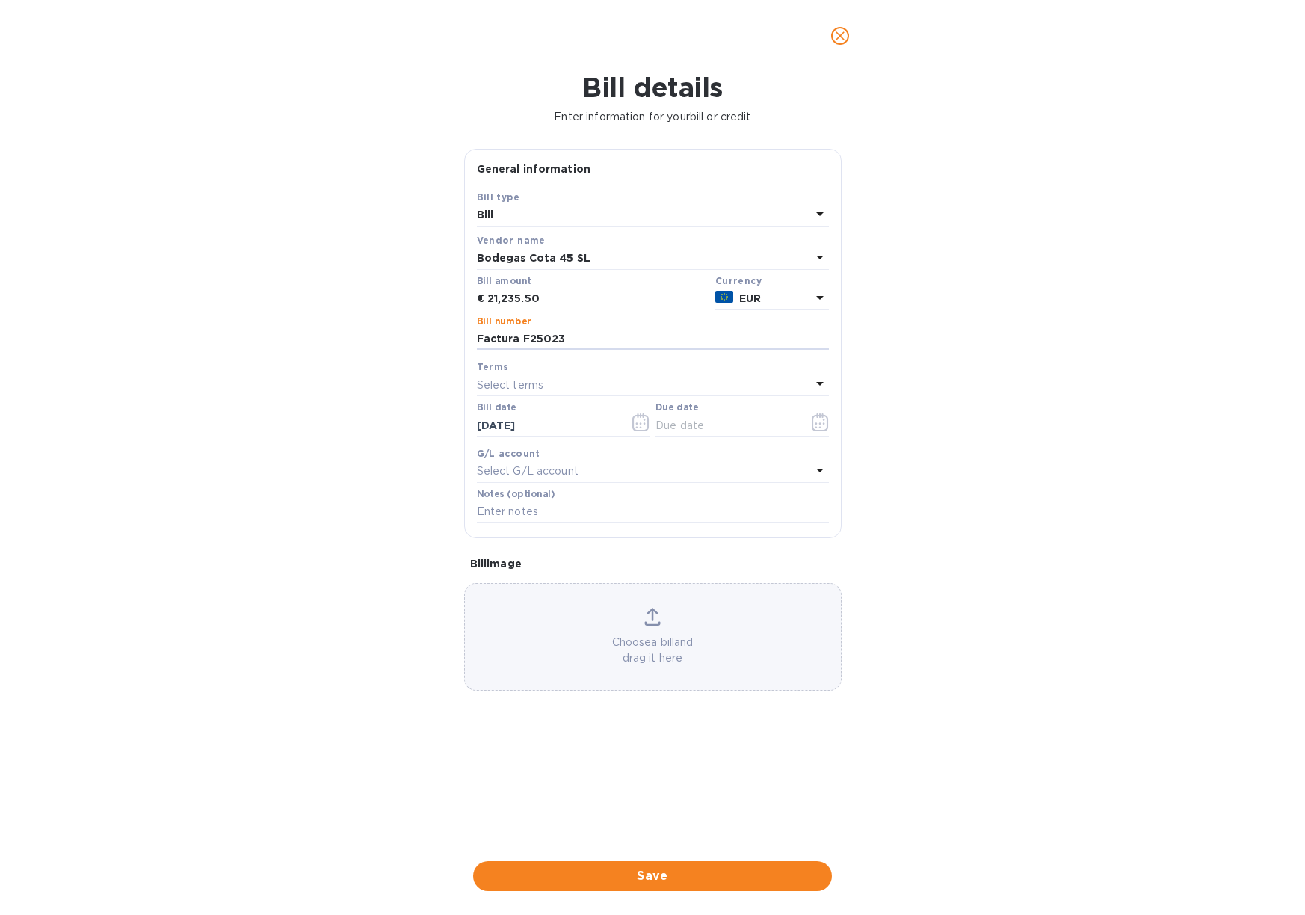
type input "Factura F25023"
click at [617, 383] on div "Select terms" at bounding box center [644, 384] width 334 height 21
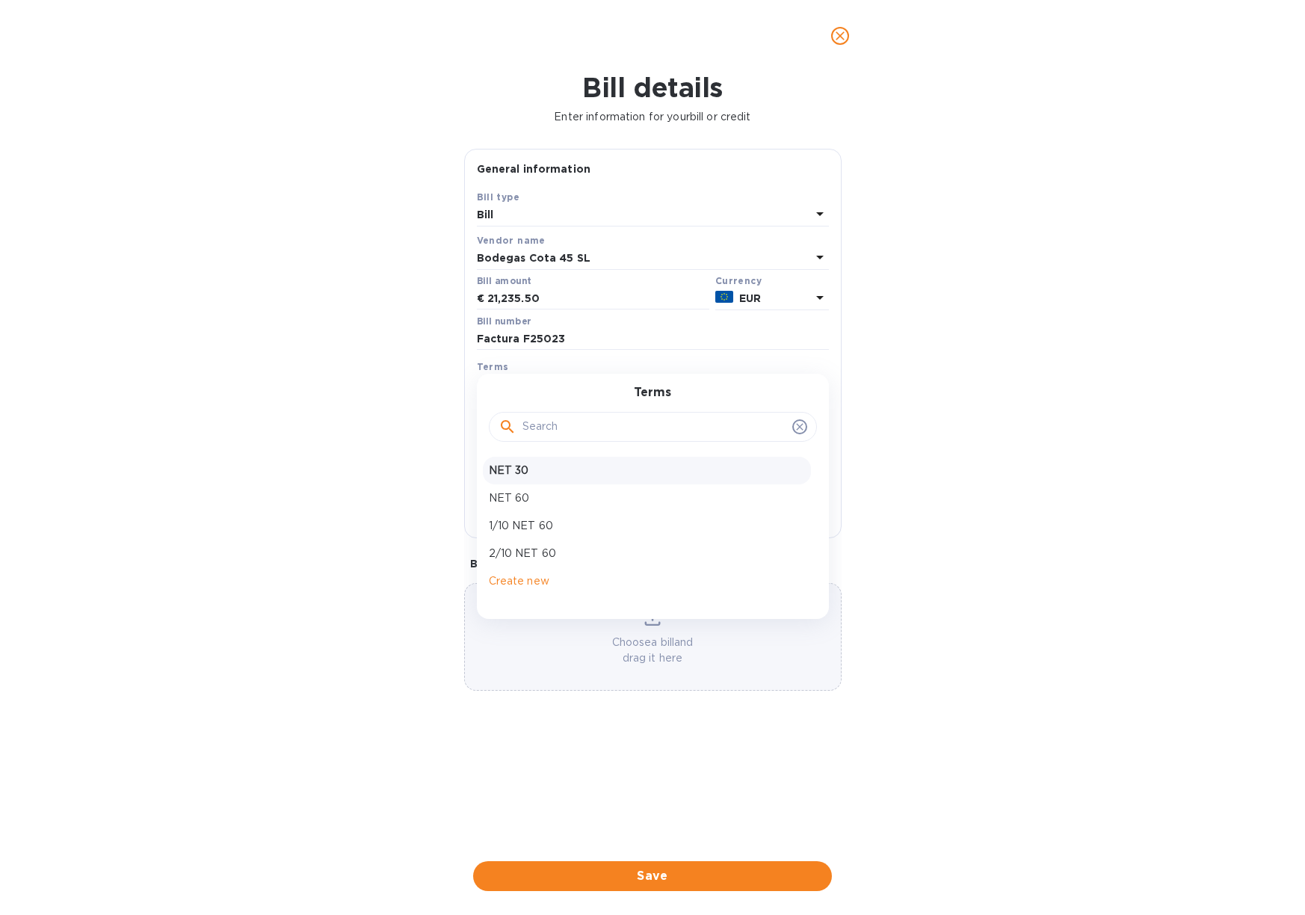
click at [567, 468] on p "NET 30" at bounding box center [647, 471] width 316 height 16
type input "11/09/2025"
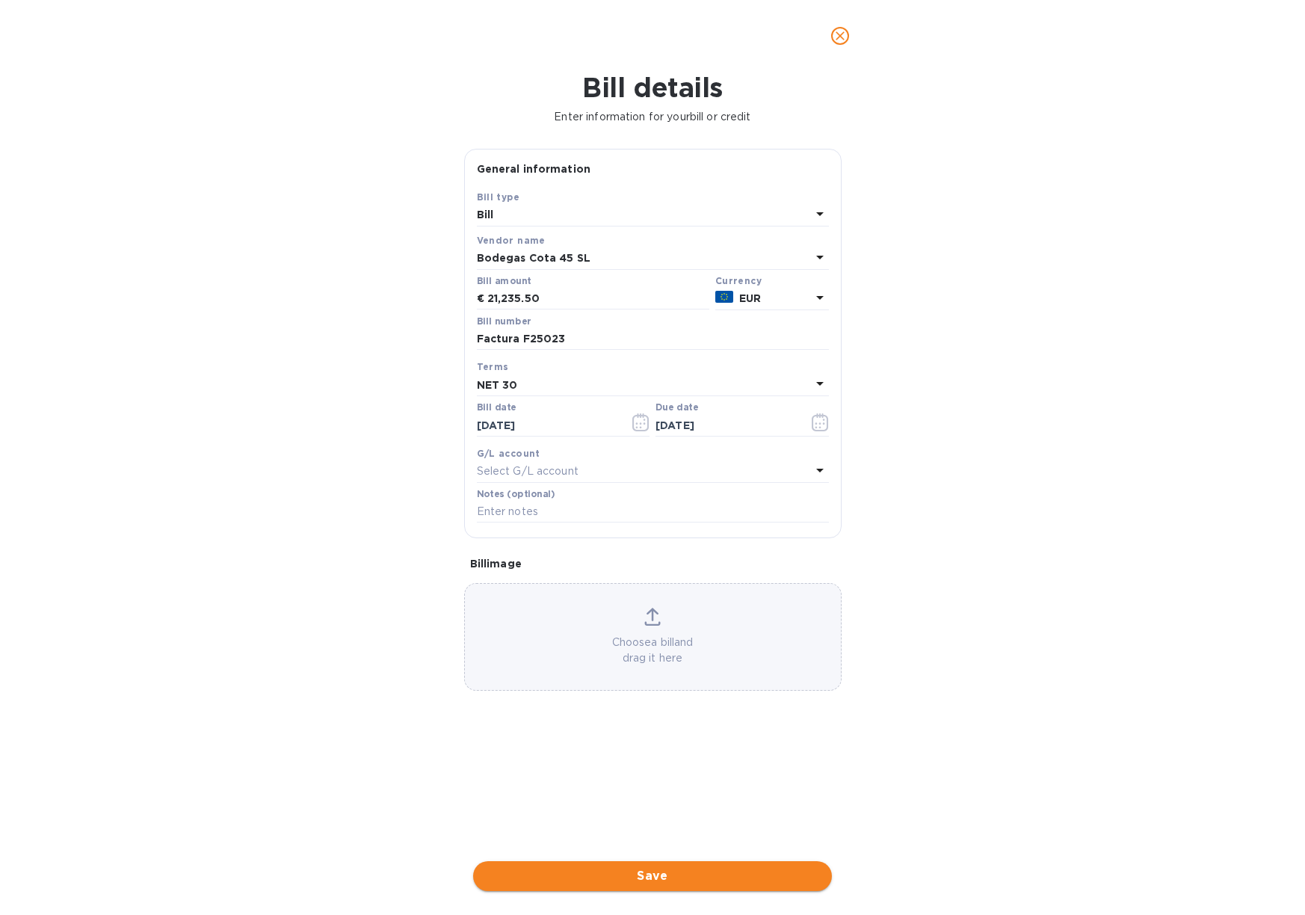
click at [693, 867] on span "Save" at bounding box center [652, 876] width 335 height 18
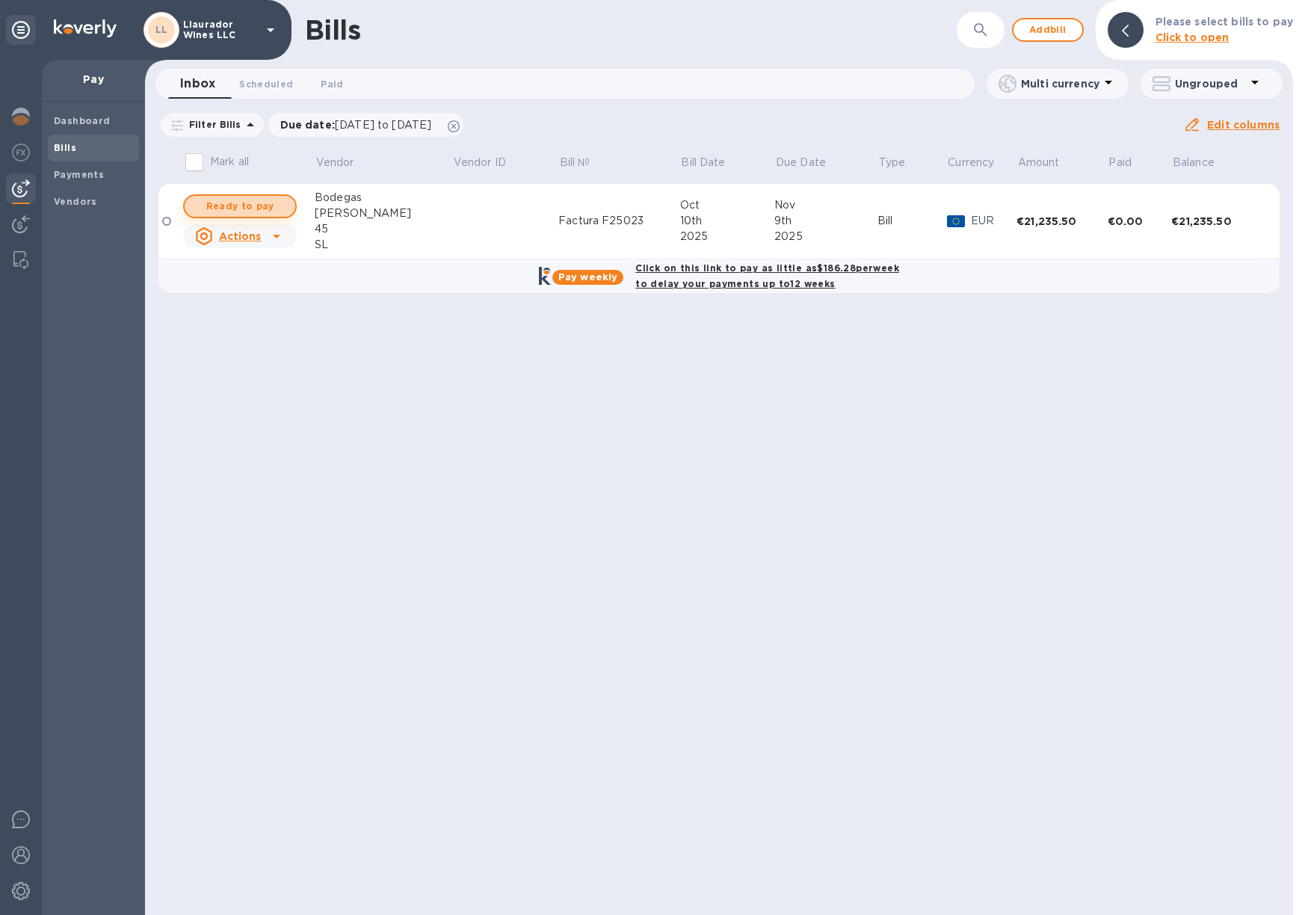
click at [259, 205] on span "Ready to pay" at bounding box center [240, 206] width 87 height 18
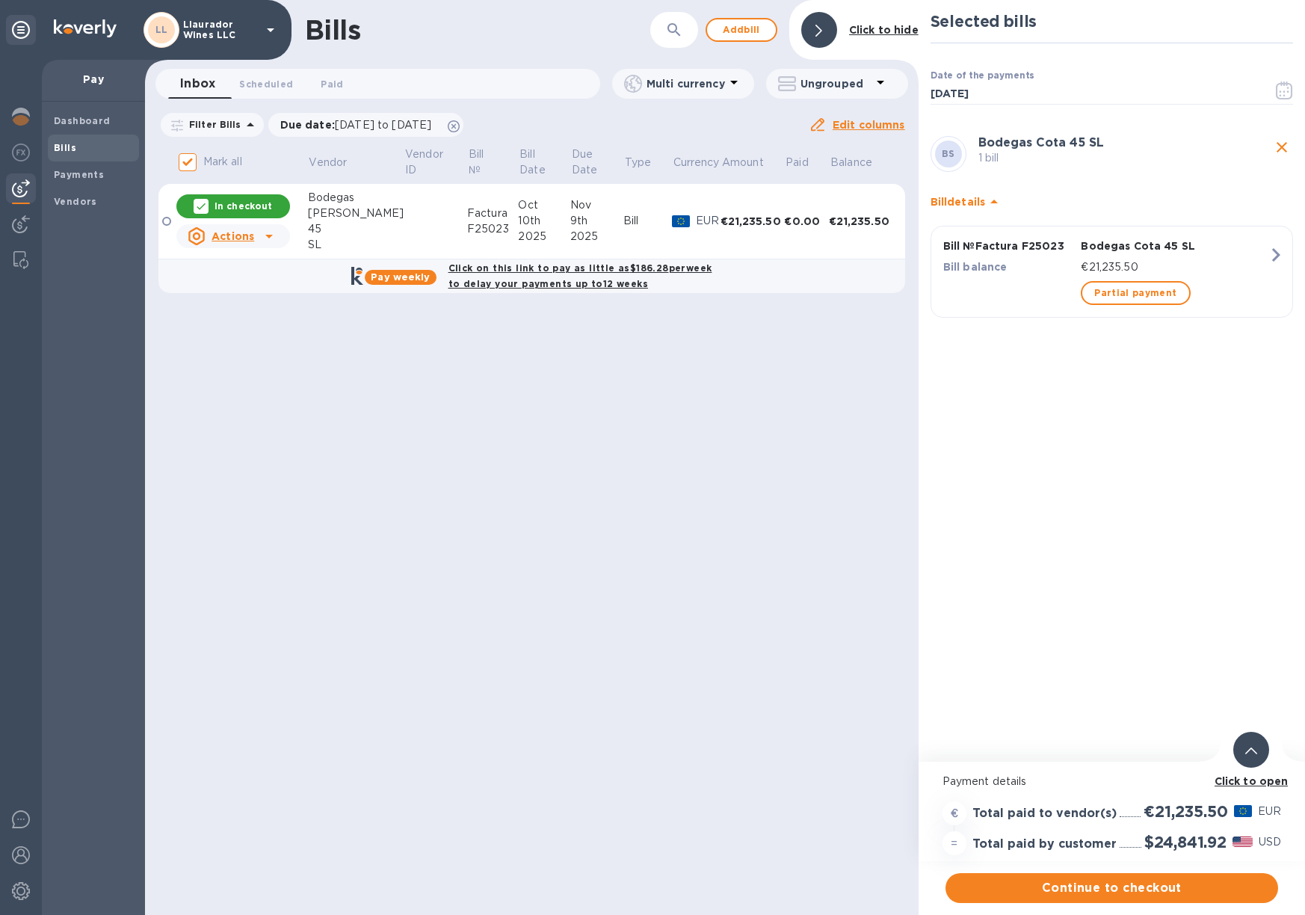
click at [1271, 785] on b "Click to open" at bounding box center [1252, 781] width 74 height 12
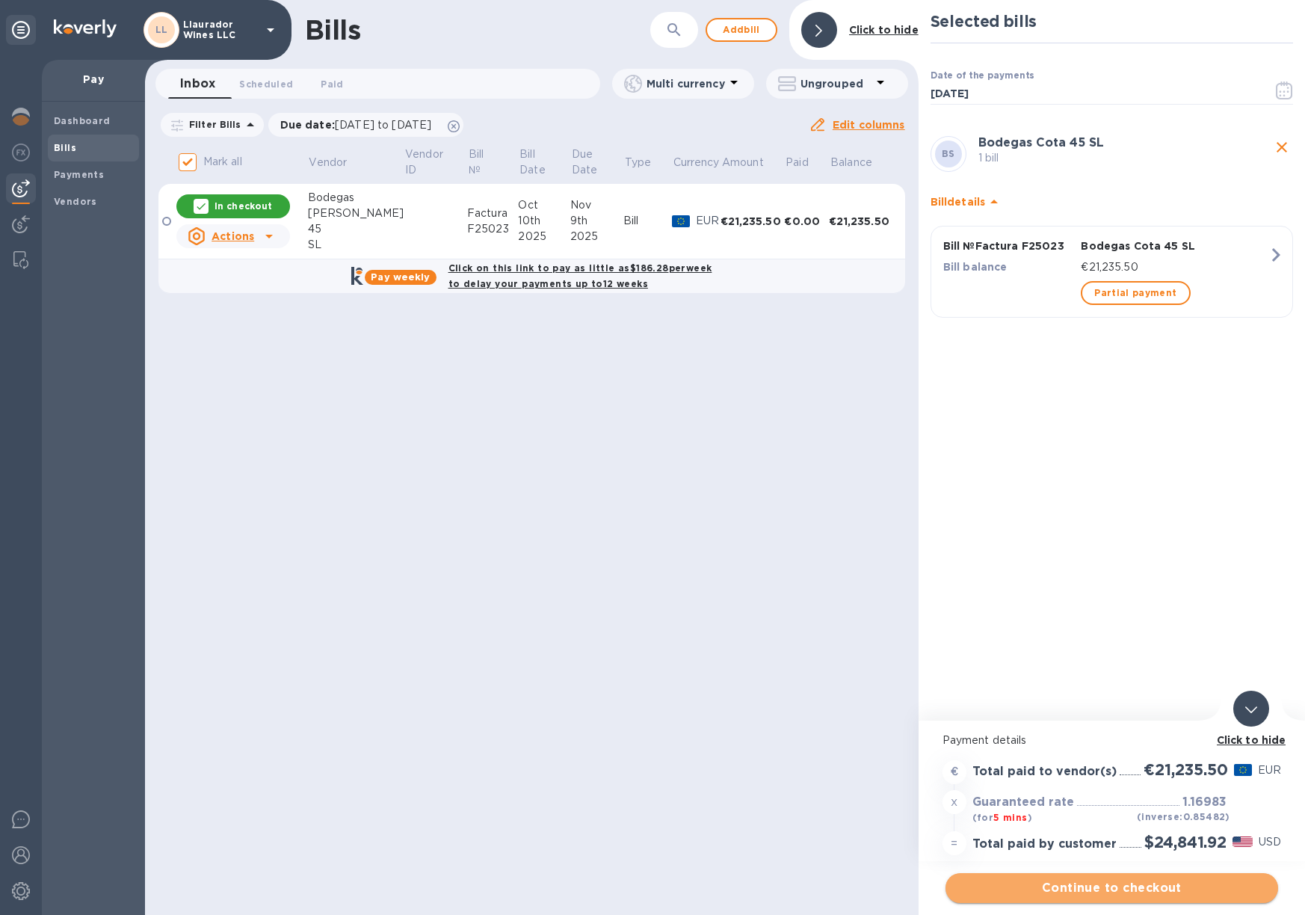
click at [1161, 889] on span "Continue to checkout" at bounding box center [1111, 888] width 309 height 18
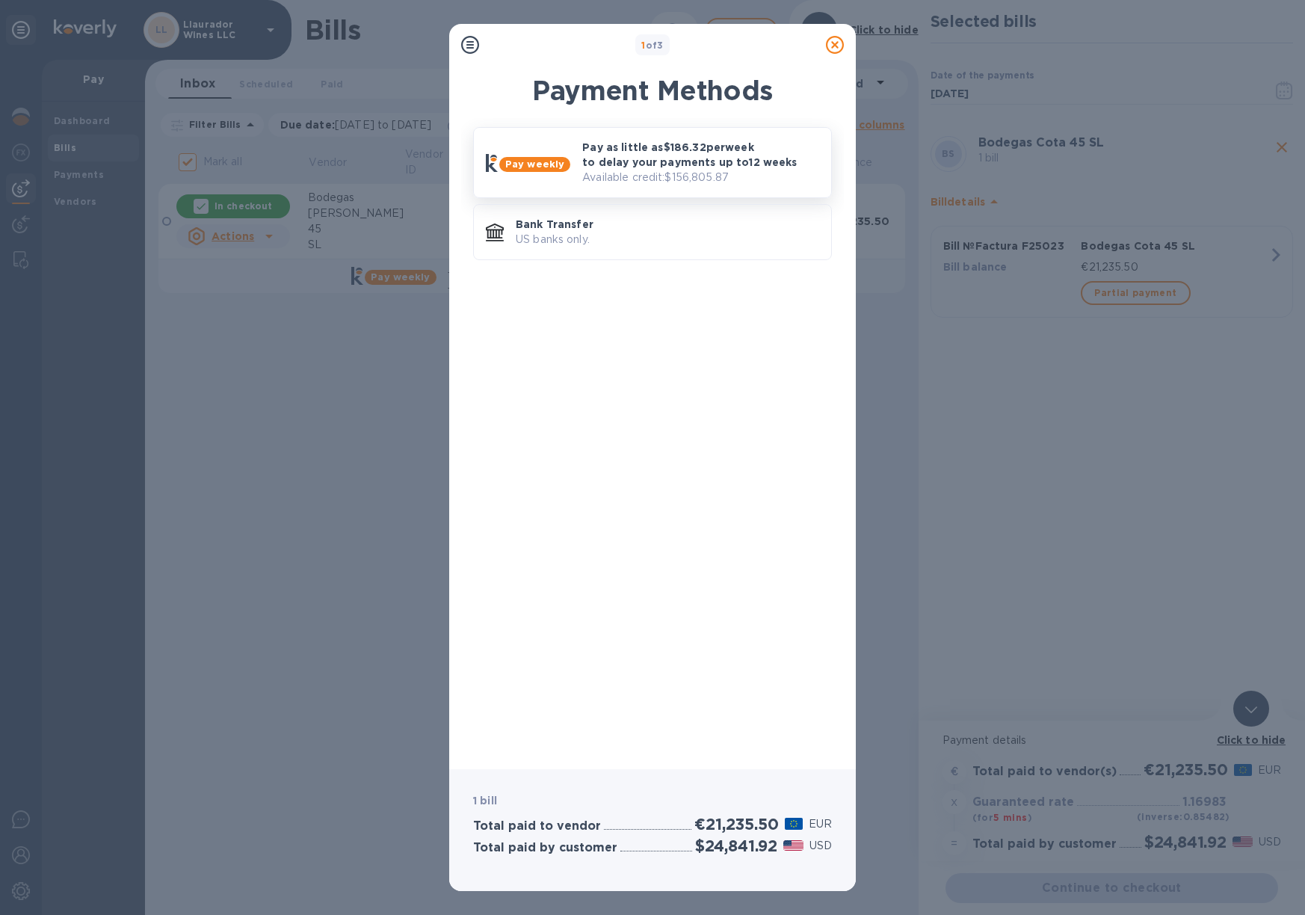
click at [647, 158] on p "Pay as little as $186.32 per week to delay your payments up to 12 weeks" at bounding box center [700, 155] width 237 height 30
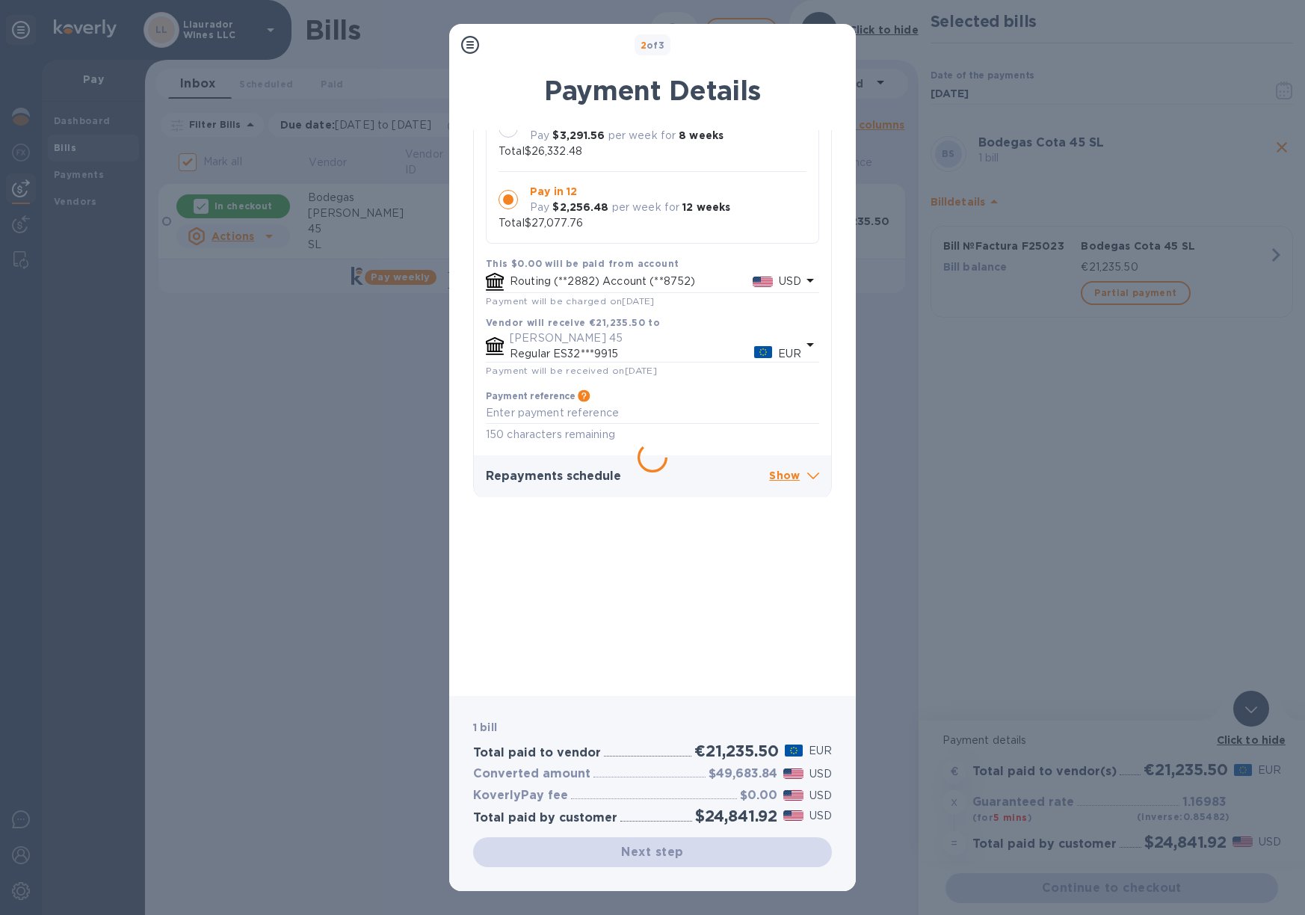
scroll to position [220, 0]
click at [472, 43] on icon at bounding box center [470, 45] width 18 height 18
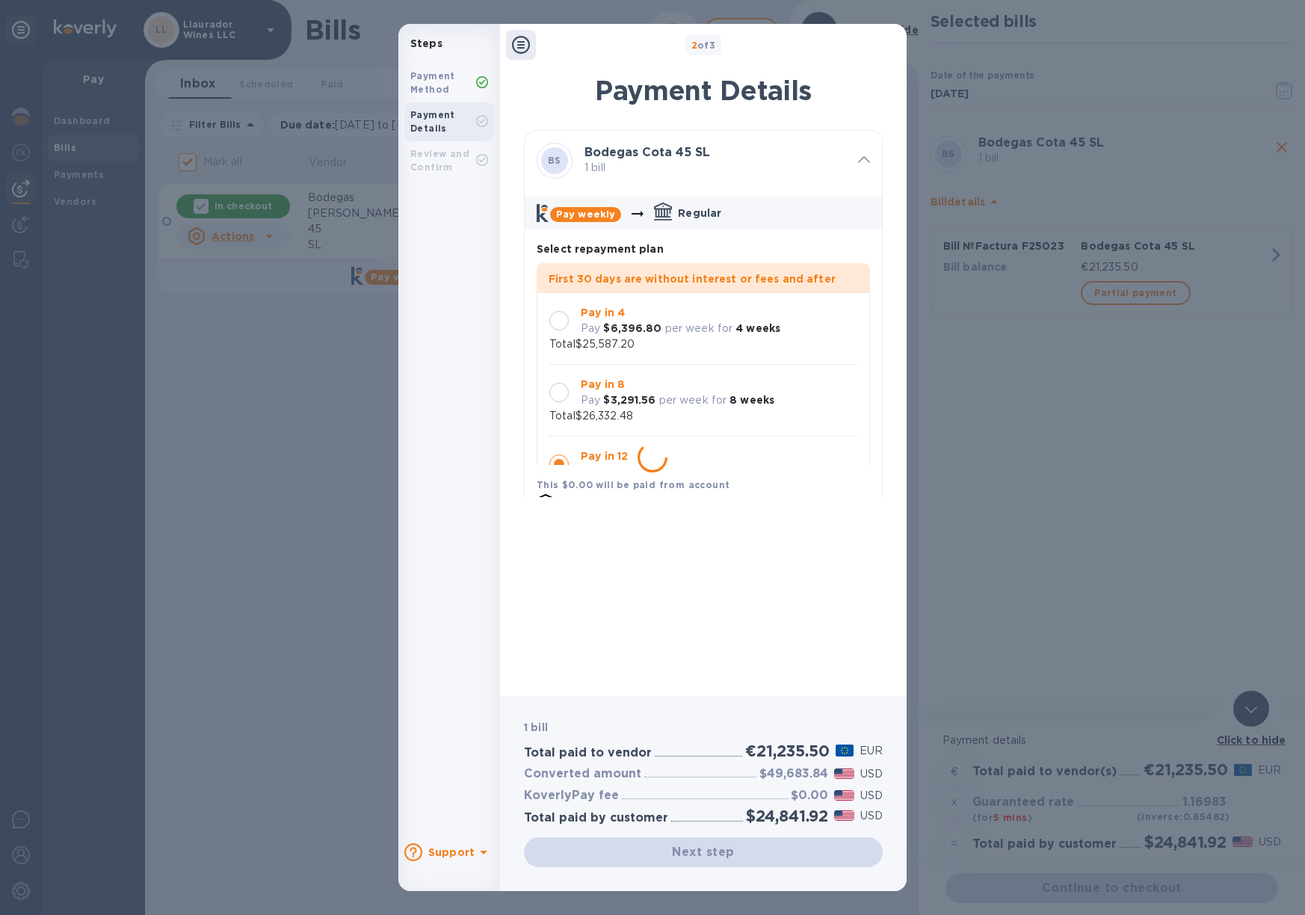
scroll to position [0, 0]
click at [553, 325] on div at bounding box center [558, 320] width 19 height 19
click at [562, 387] on div at bounding box center [558, 392] width 19 height 19
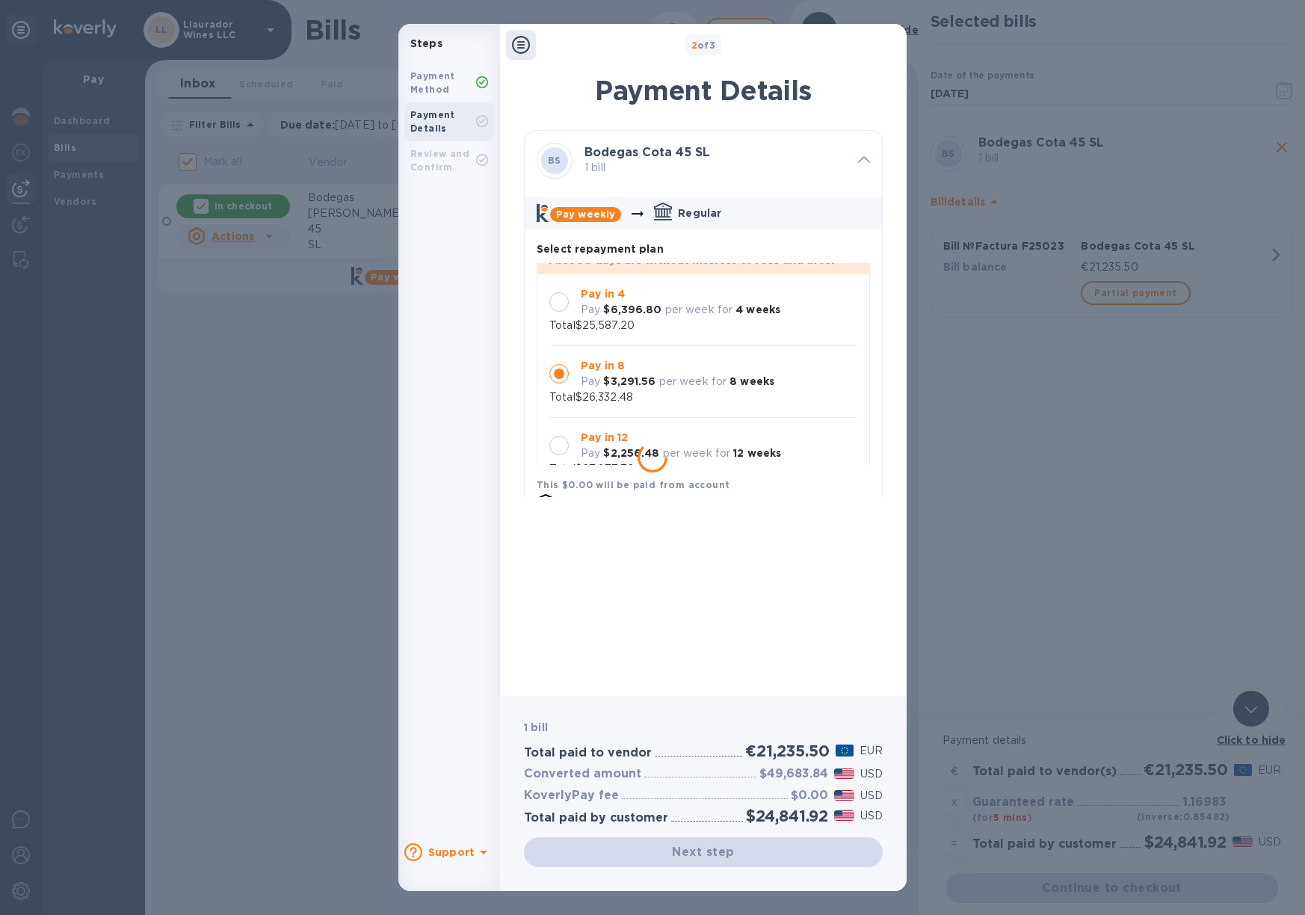
click at [564, 436] on div at bounding box center [558, 445] width 31 height 31
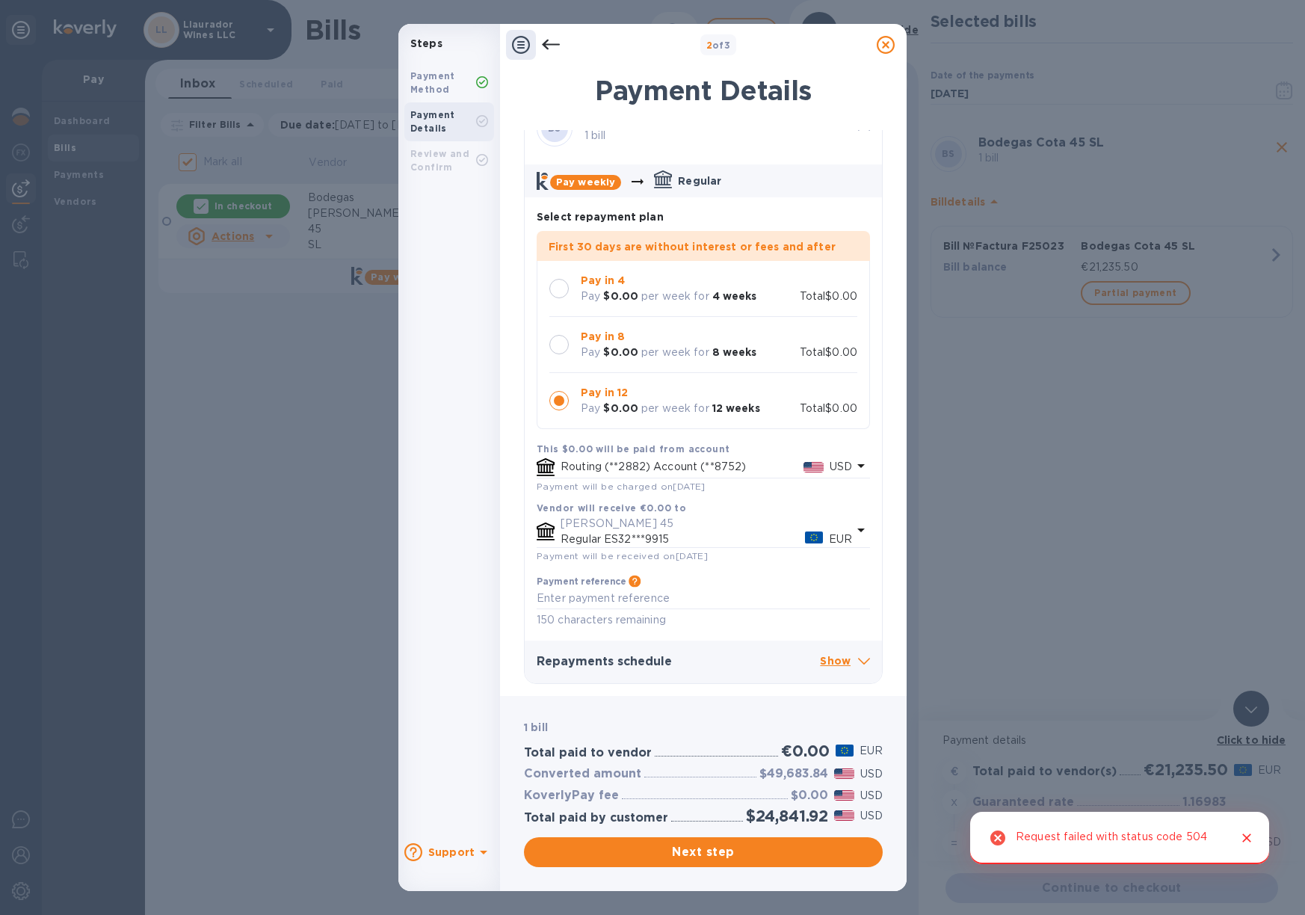
scroll to position [0, 0]
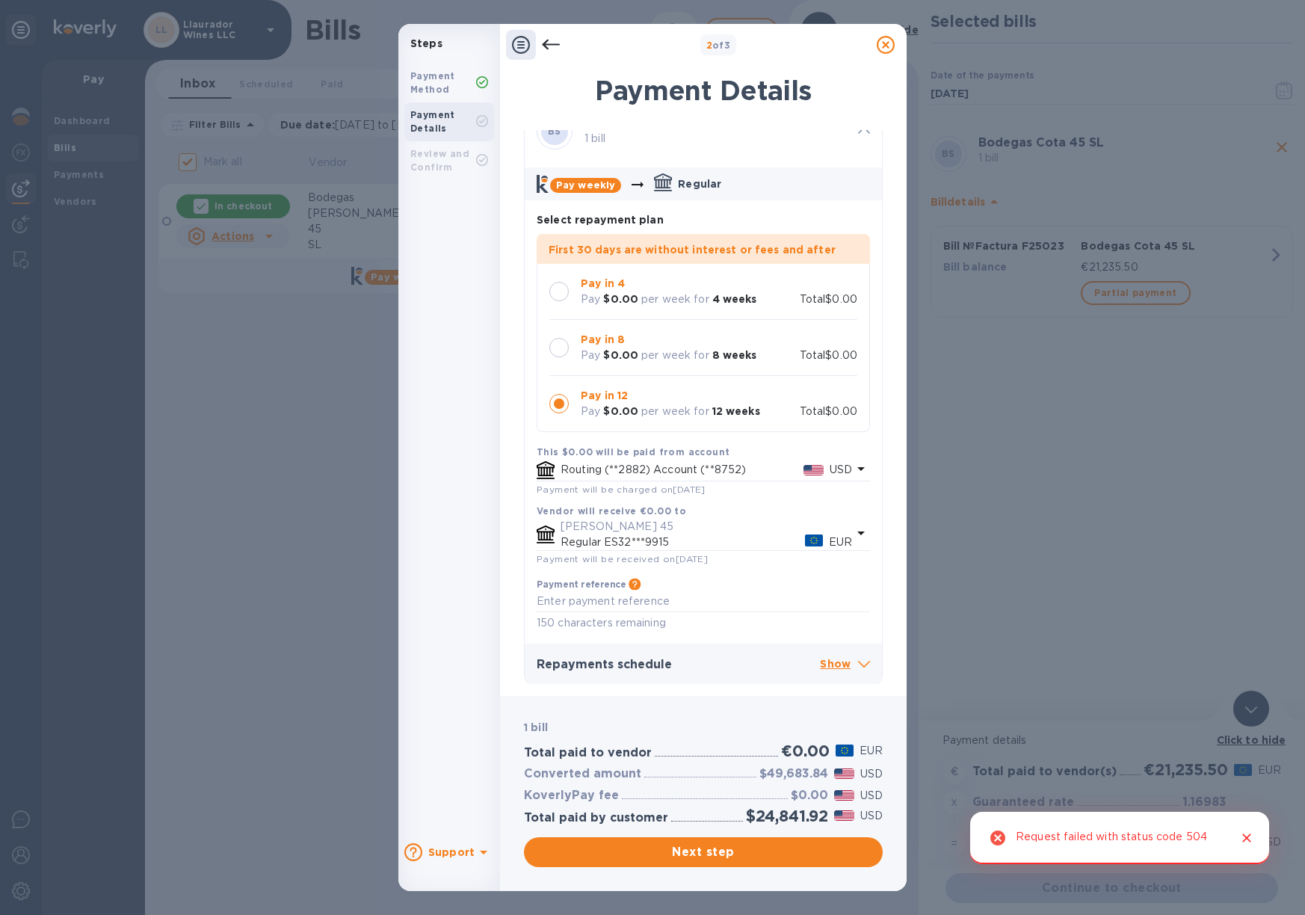
click at [1244, 837] on icon "Close" at bounding box center [1246, 837] width 15 height 15
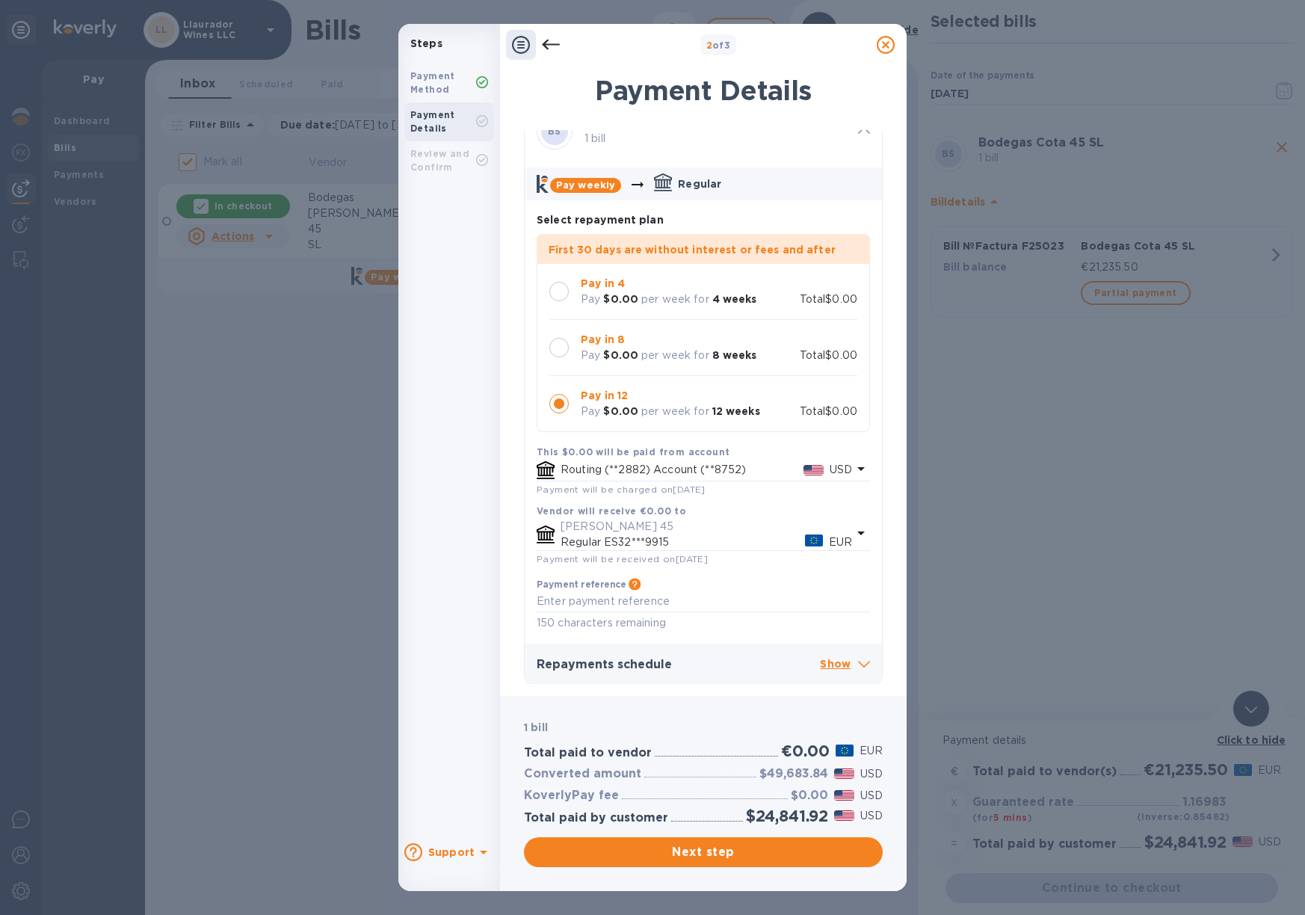
click at [553, 277] on div at bounding box center [558, 291] width 31 height 31
click at [562, 347] on div at bounding box center [558, 347] width 19 height 19
click at [892, 48] on icon at bounding box center [886, 45] width 18 height 18
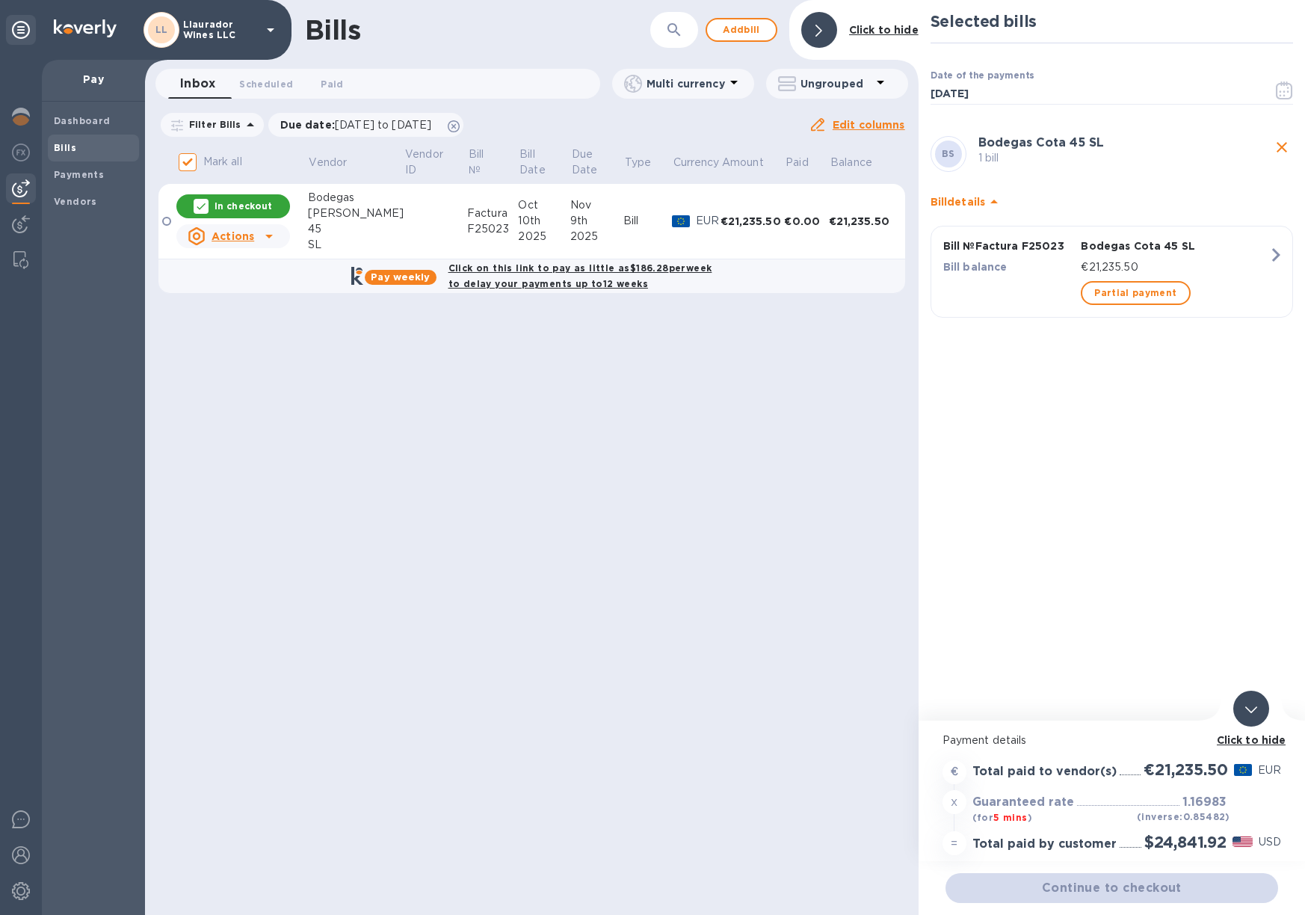
click at [239, 202] on p "In checkout" at bounding box center [244, 206] width 58 height 13
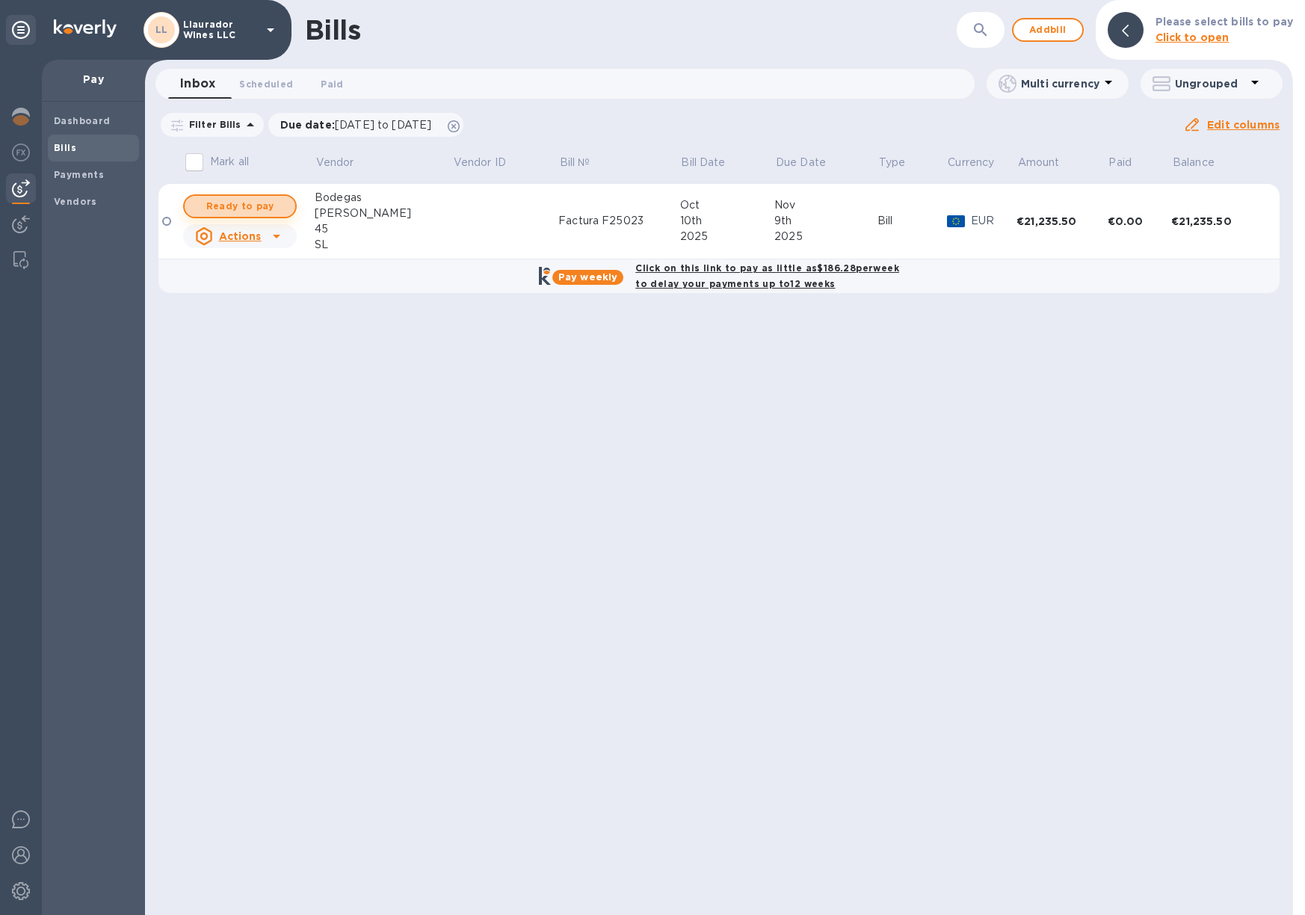
click at [248, 208] on span "Ready to pay" at bounding box center [240, 206] width 87 height 18
checkbox input "true"
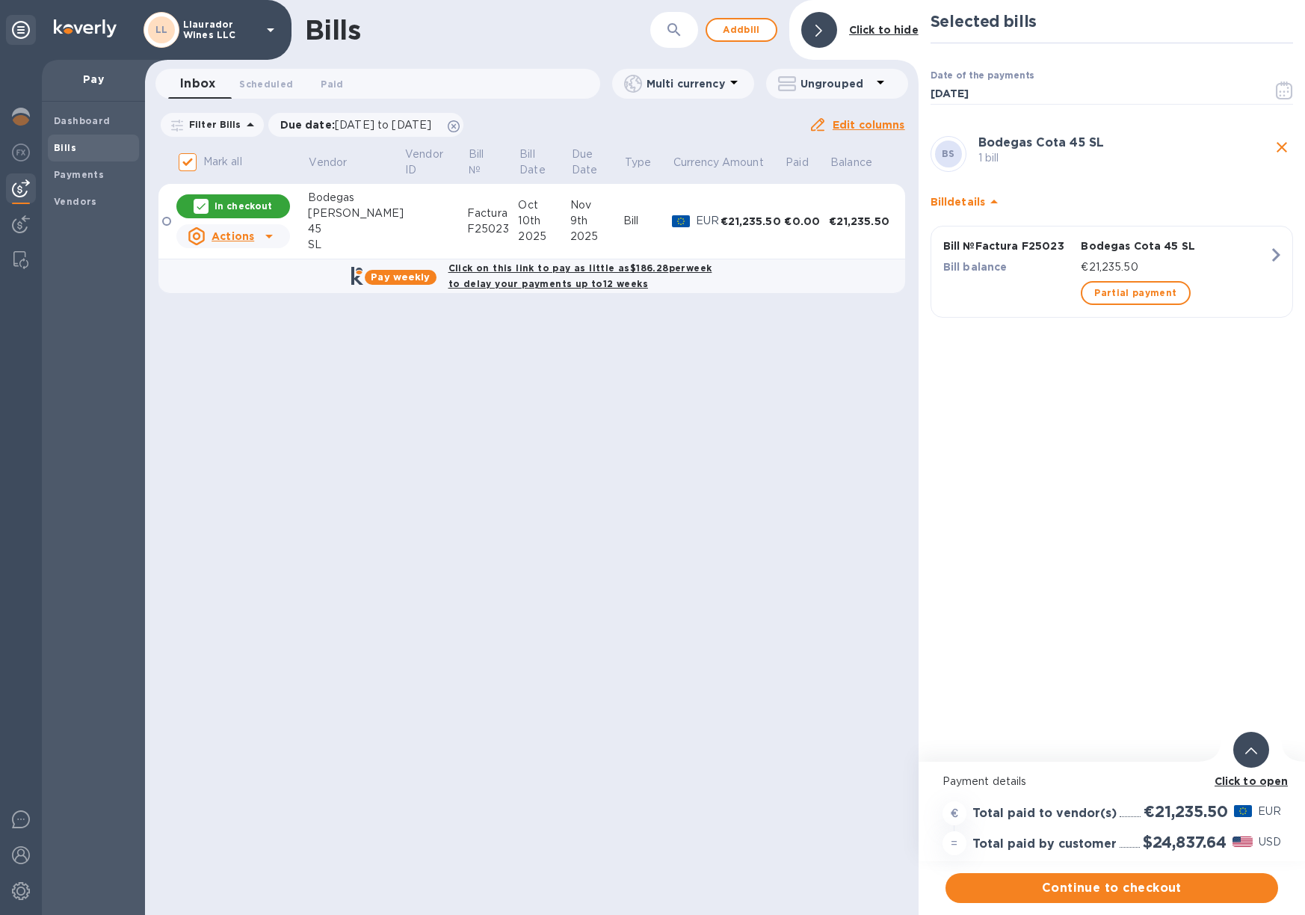
click at [1262, 789] on div "Click to open" at bounding box center [1252, 782] width 80 height 22
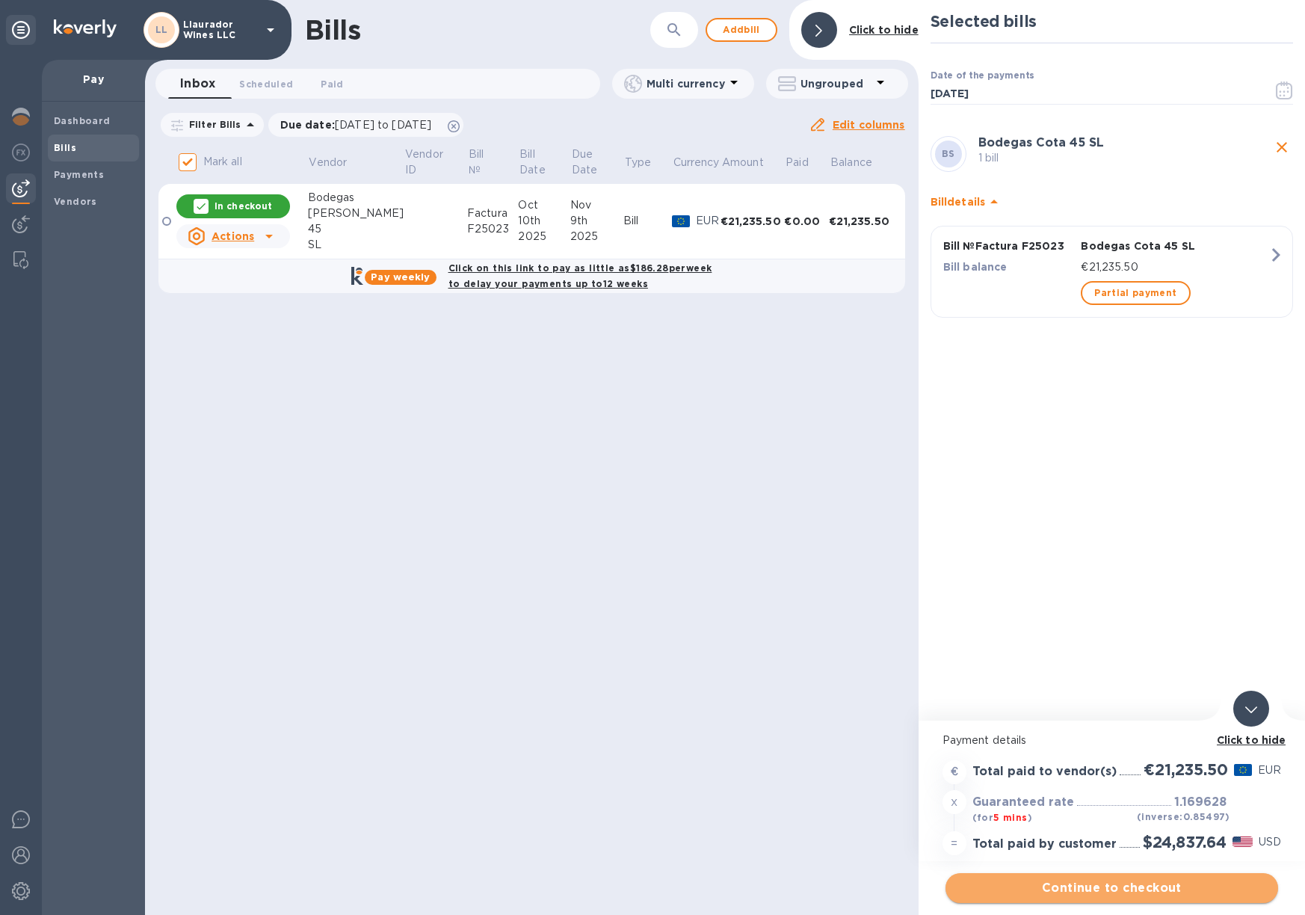
click at [1176, 890] on span "Continue to checkout" at bounding box center [1111, 888] width 309 height 18
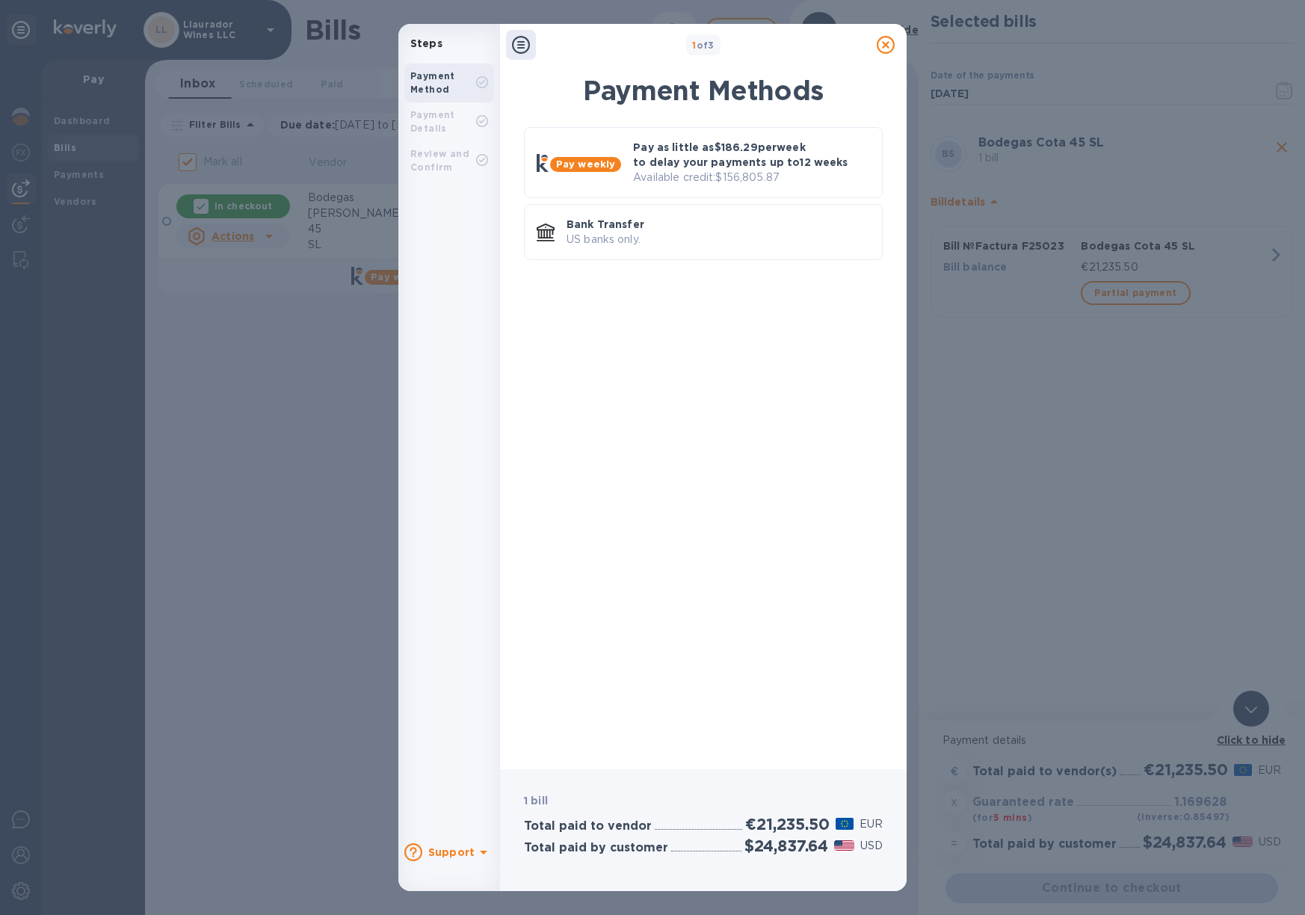
click at [730, 149] on p "Pay as little as $186.29 per week to delay your payments up to 12 weeks" at bounding box center [751, 155] width 237 height 30
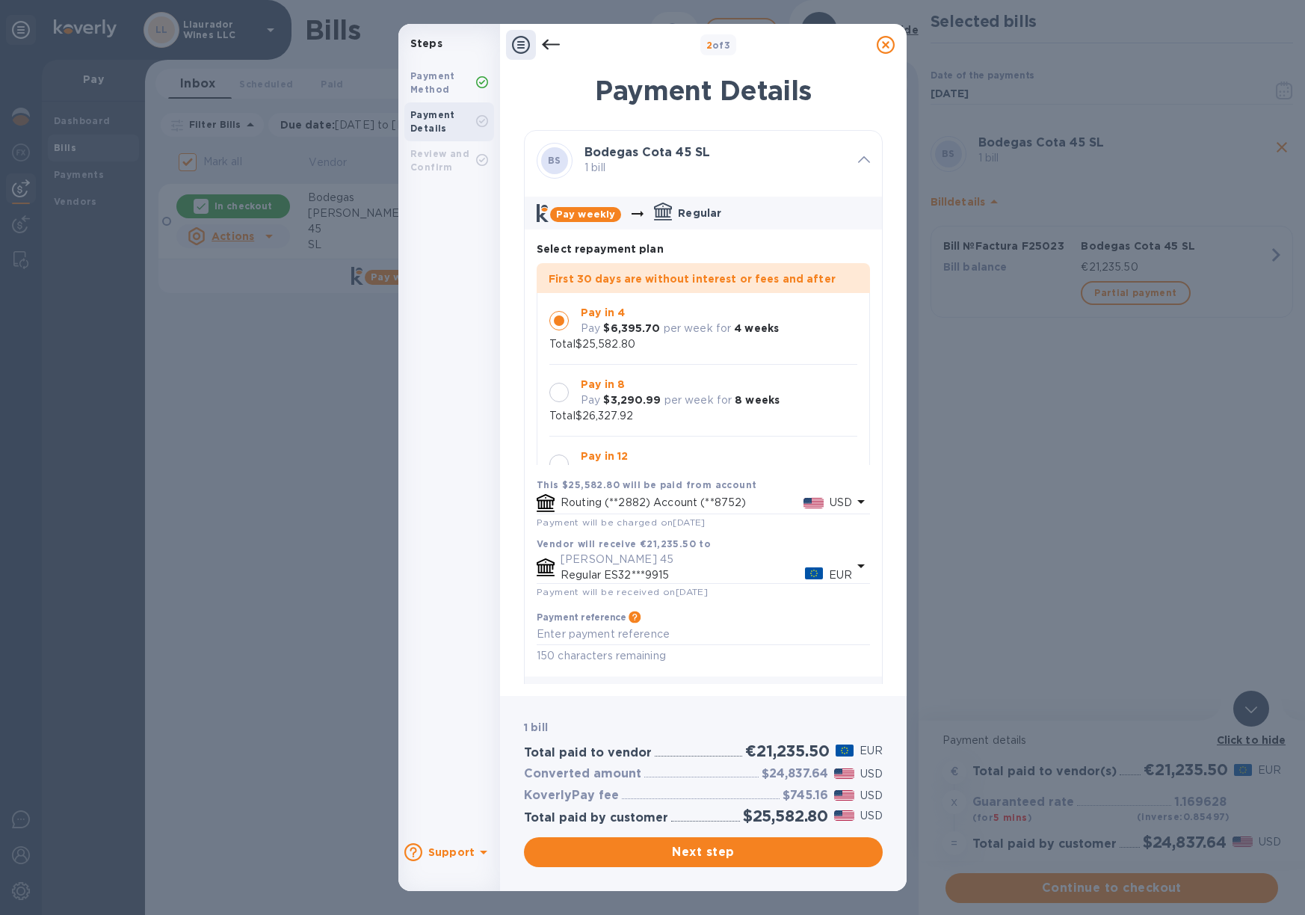
click at [566, 392] on div "First 30 days are without interest or fees and after Pay in 4 Pay $6,395.70 per…" at bounding box center [703, 385] width 333 height 245
click at [568, 394] on div "First 30 days are without interest or fees and after Pay in 4 Pay $6,395.70 per…" at bounding box center [703, 385] width 333 height 245
drag, startPoint x: 558, startPoint y: 391, endPoint x: 559, endPoint y: 346, distance: 44.9
click at [559, 391] on div "Pay in 8 Pay $3,290.99 per week for 8 weeks Total $26,327.92" at bounding box center [703, 401] width 333 height 72
click at [559, 346] on p "Total $25,582.80" at bounding box center [592, 344] width 86 height 16
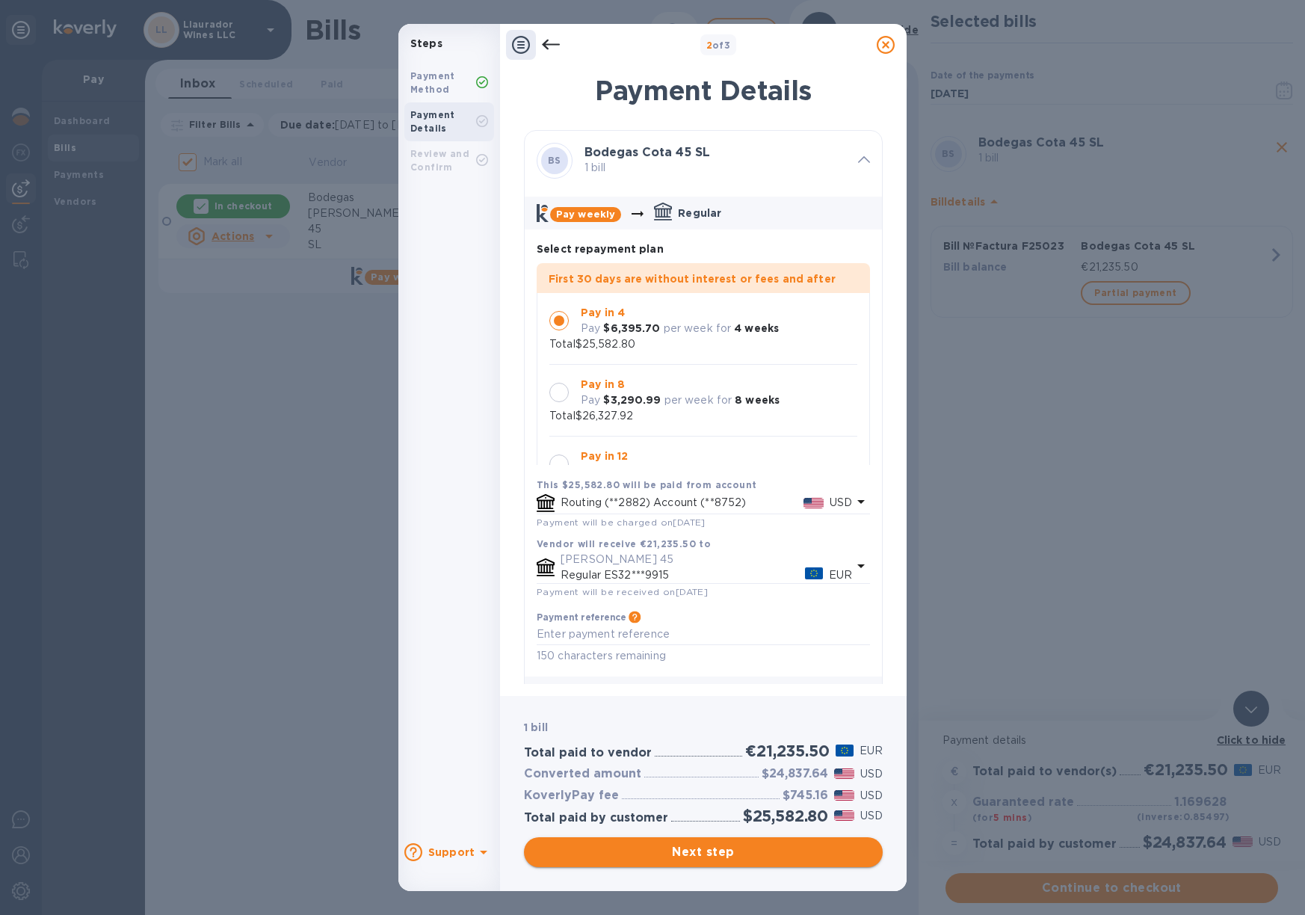
scroll to position [33, 0]
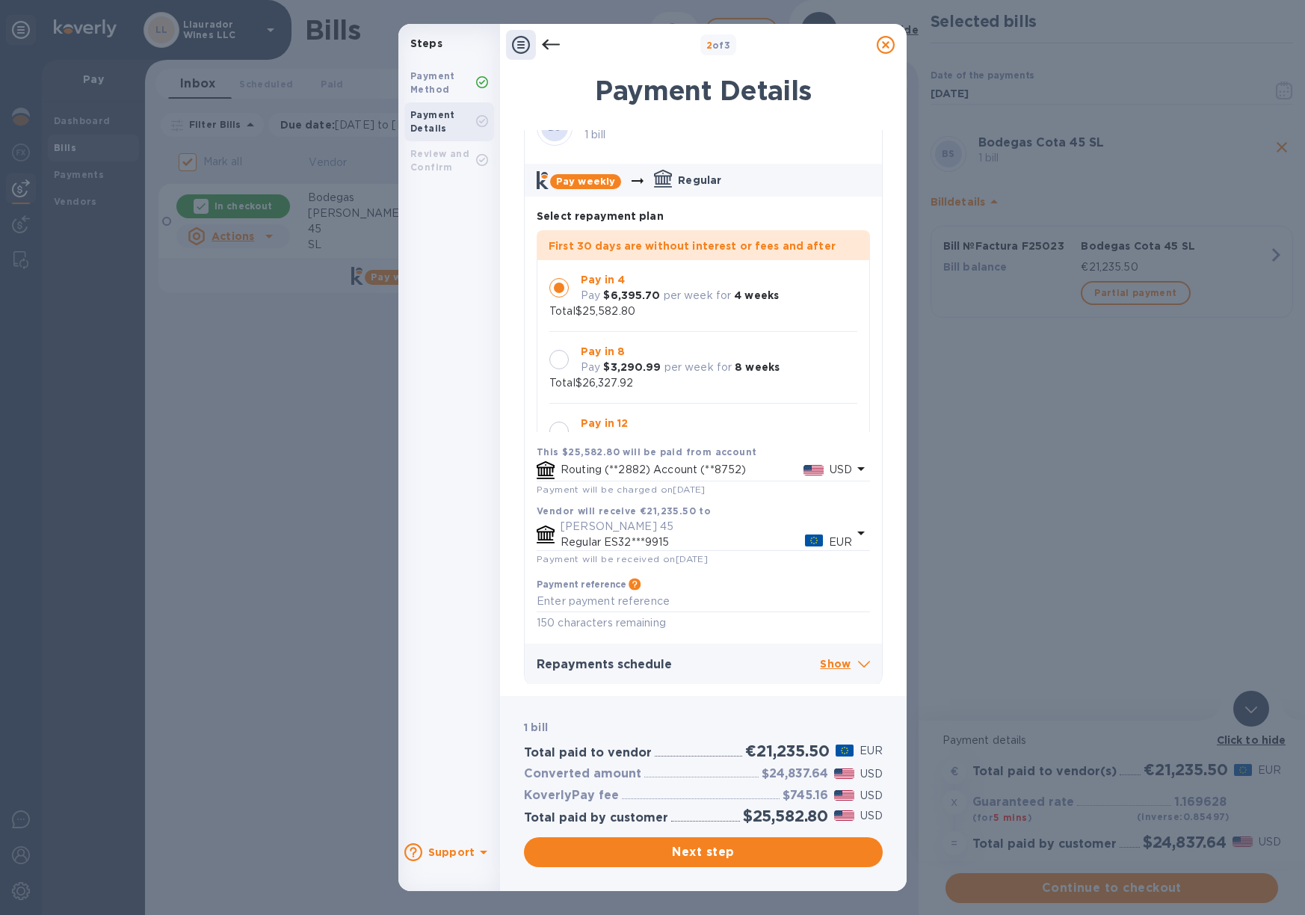
drag, startPoint x: 718, startPoint y: 849, endPoint x: 789, endPoint y: 250, distance: 603.5
click at [718, 849] on span "Next step" at bounding box center [703, 852] width 335 height 18
click at [711, 852] on span "Next step" at bounding box center [703, 852] width 335 height 18
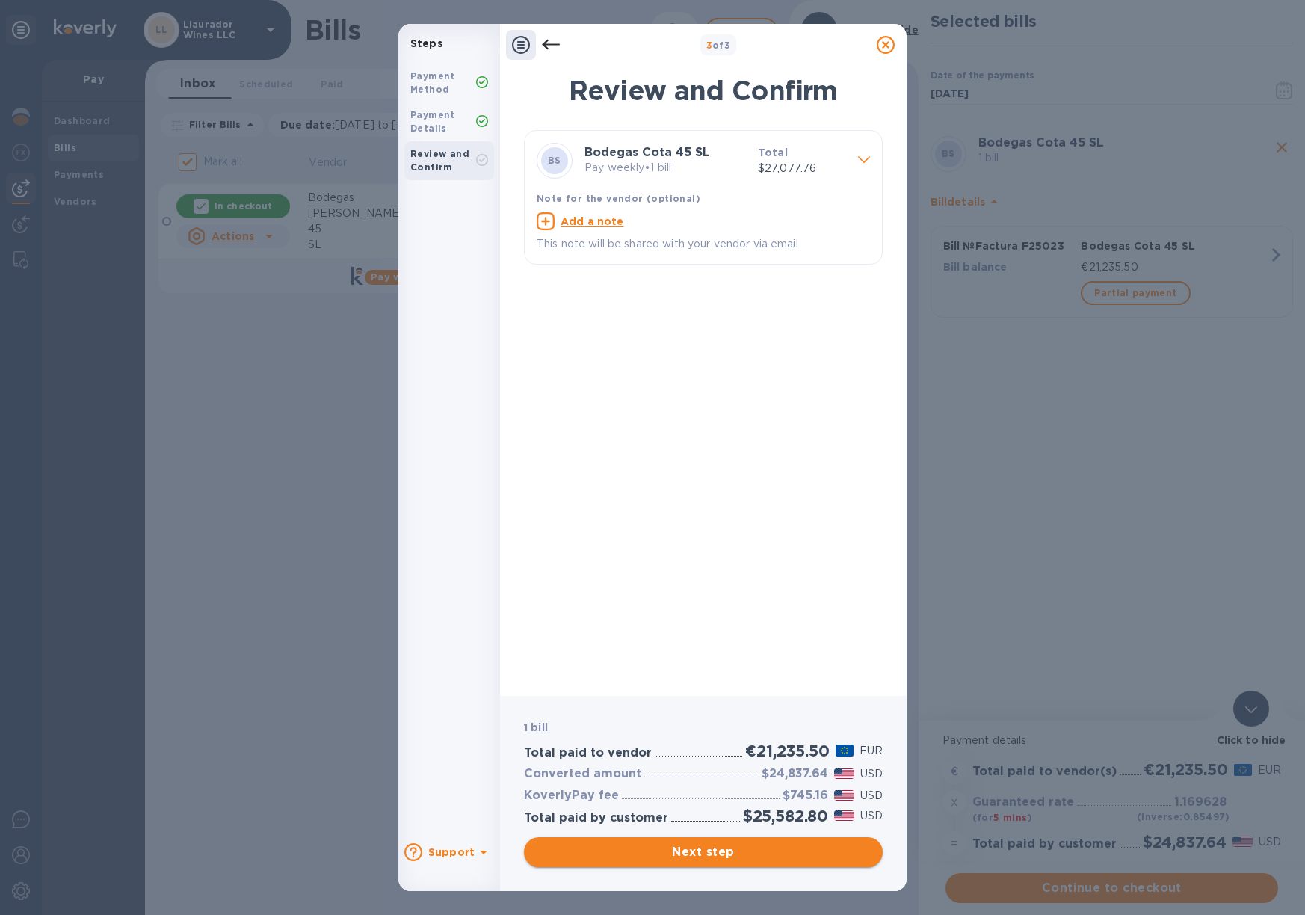
click at [729, 848] on span "Next step" at bounding box center [703, 852] width 335 height 18
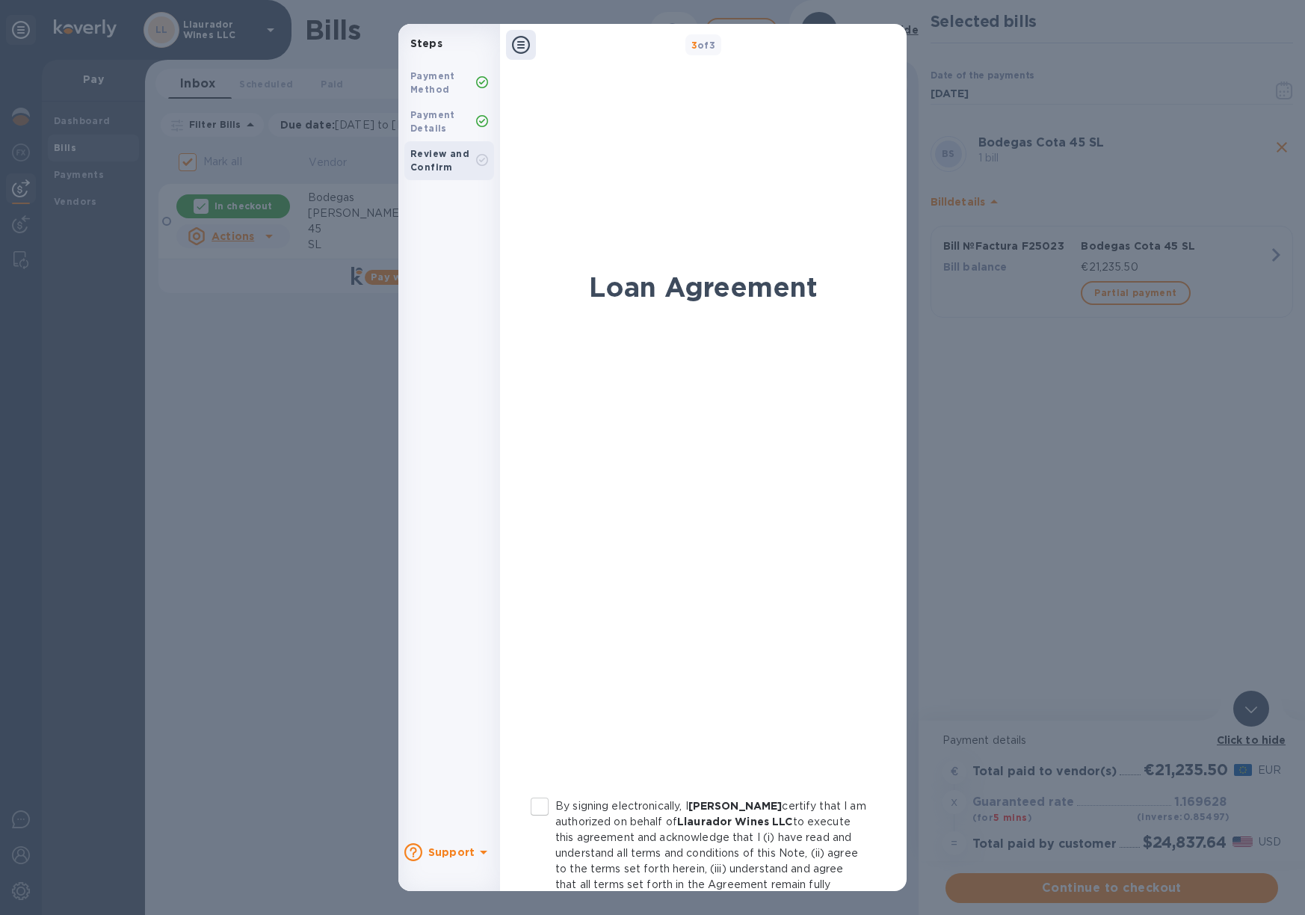
click at [543, 791] on input "By signing electronically, I Jose Pastor certify that I am authorized on behalf…" at bounding box center [539, 806] width 31 height 31
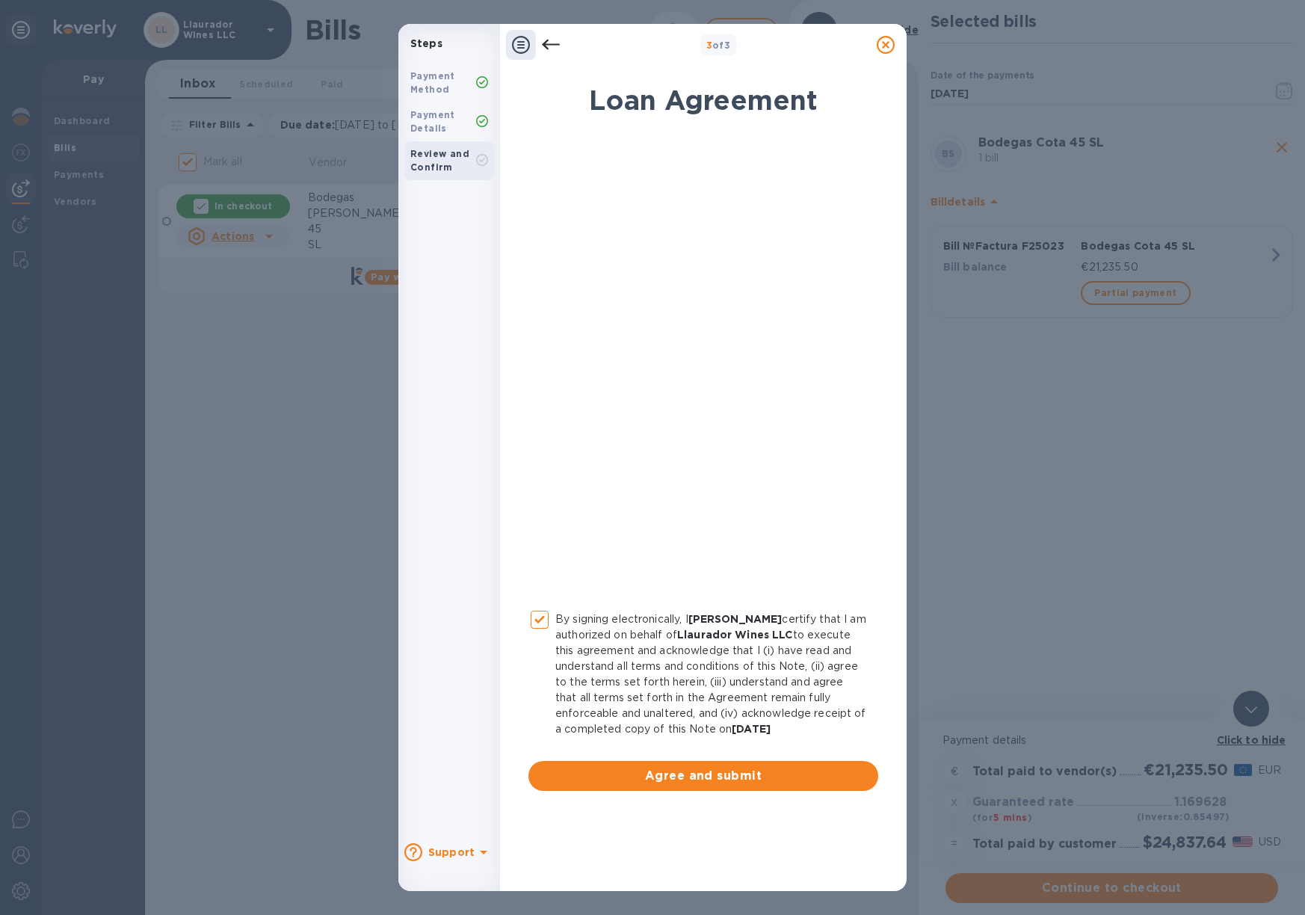
click at [545, 614] on input "By signing electronically, I Jose Pastor certify that I am authorized on behalf…" at bounding box center [539, 619] width 31 height 31
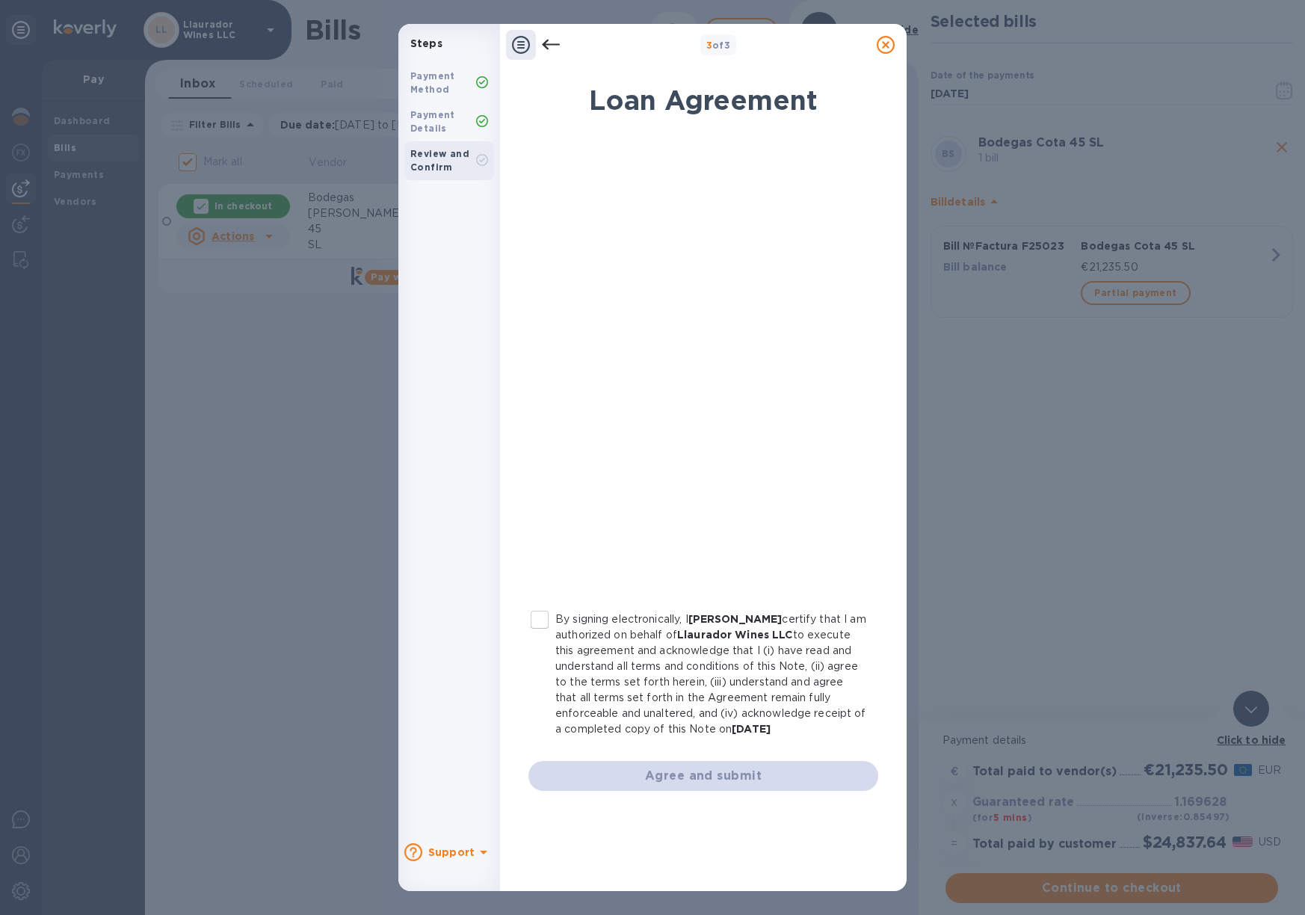
click at [531, 615] on input "By signing electronically, I Jose Pastor certify that I am authorized on behalf…" at bounding box center [539, 619] width 31 height 31
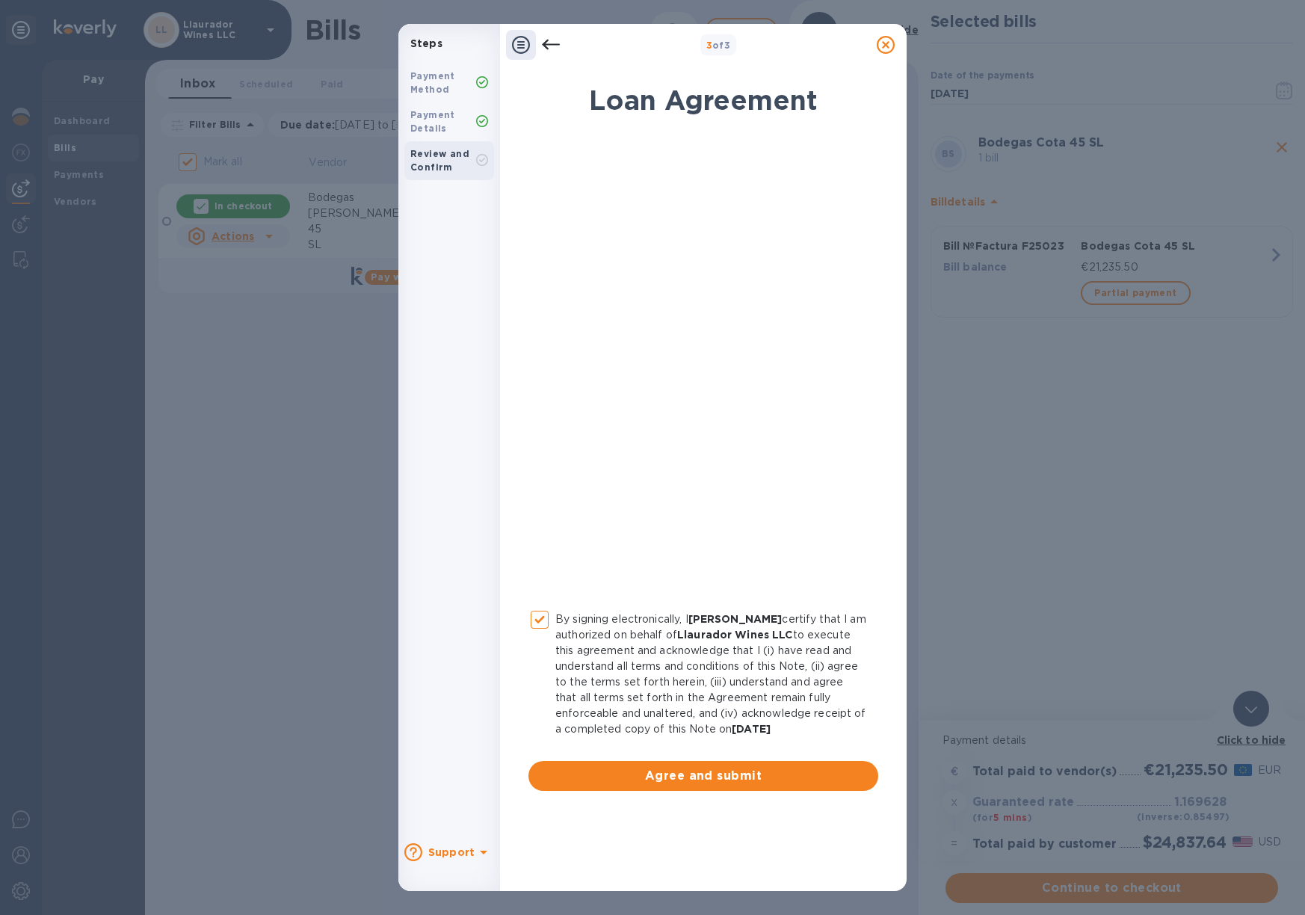
click at [540, 619] on input "By signing electronically, I Jose Pastor certify that I am authorized on behalf…" at bounding box center [539, 619] width 31 height 31
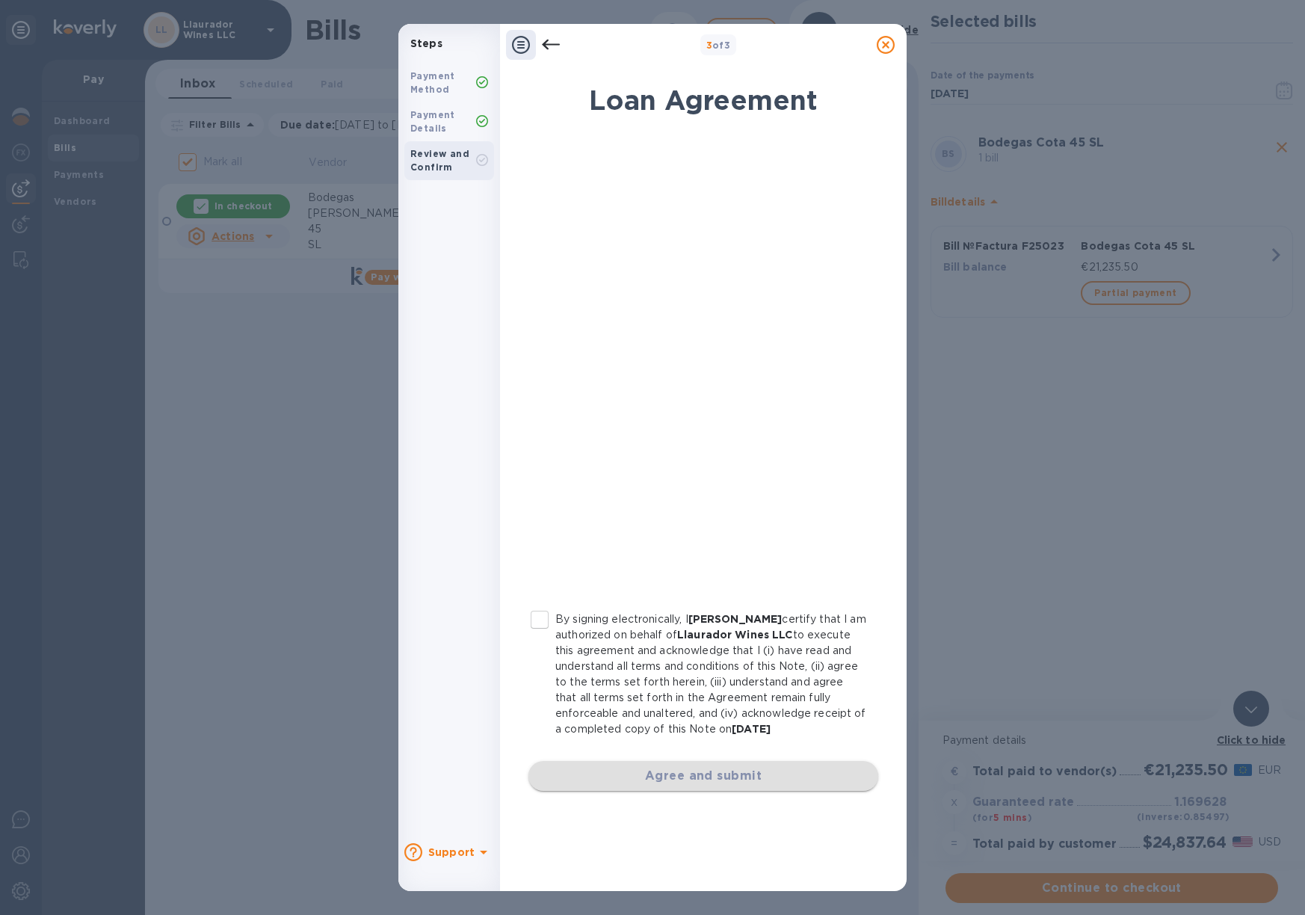
drag, startPoint x: 543, startPoint y: 616, endPoint x: 795, endPoint y: 761, distance: 290.6
click at [543, 616] on input "By signing electronically, I Jose Pastor certify that I am authorized on behalf…" at bounding box center [539, 619] width 31 height 31
checkbox input "true"
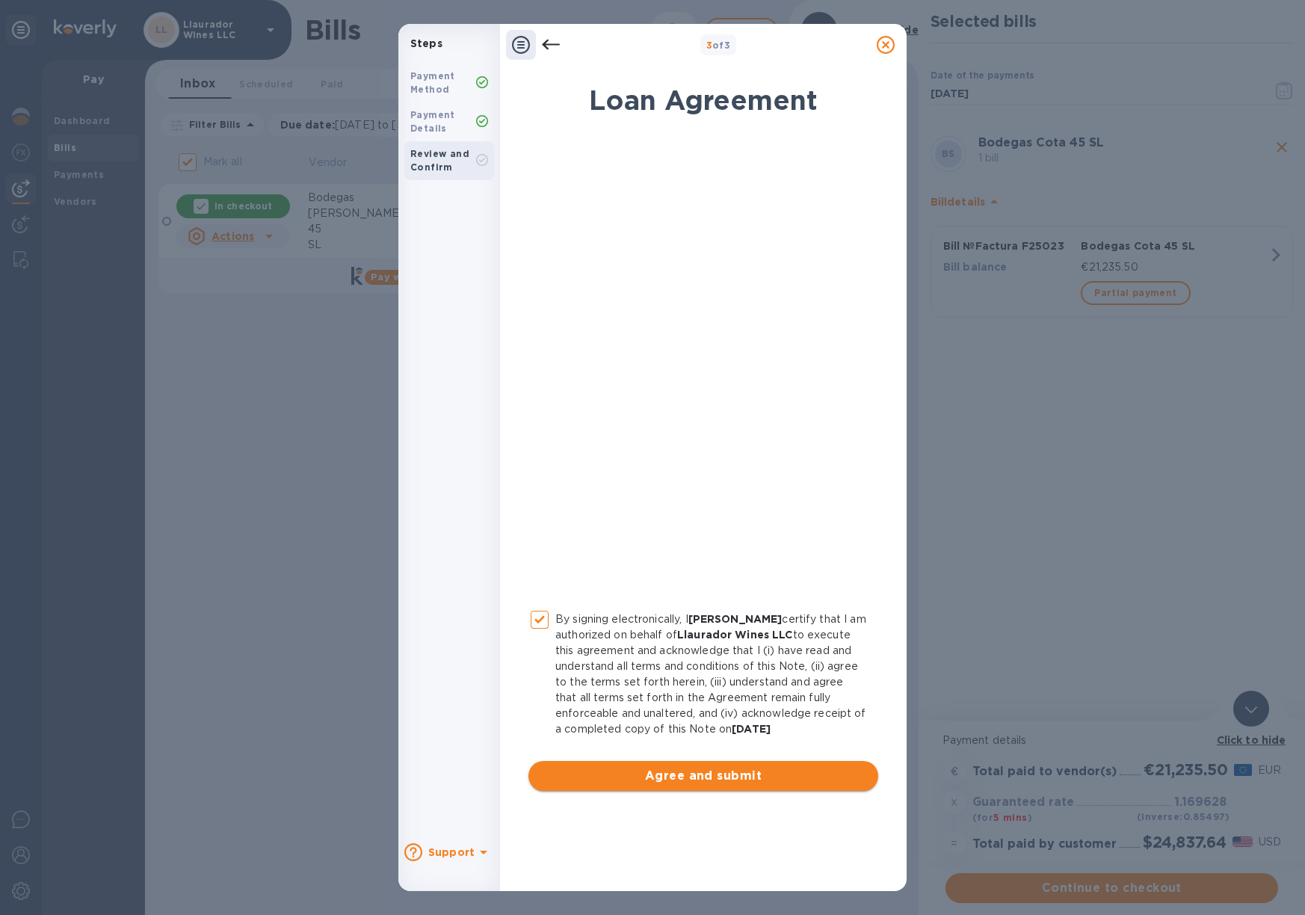
click at [718, 772] on span "Agree and submit" at bounding box center [703, 776] width 326 height 18
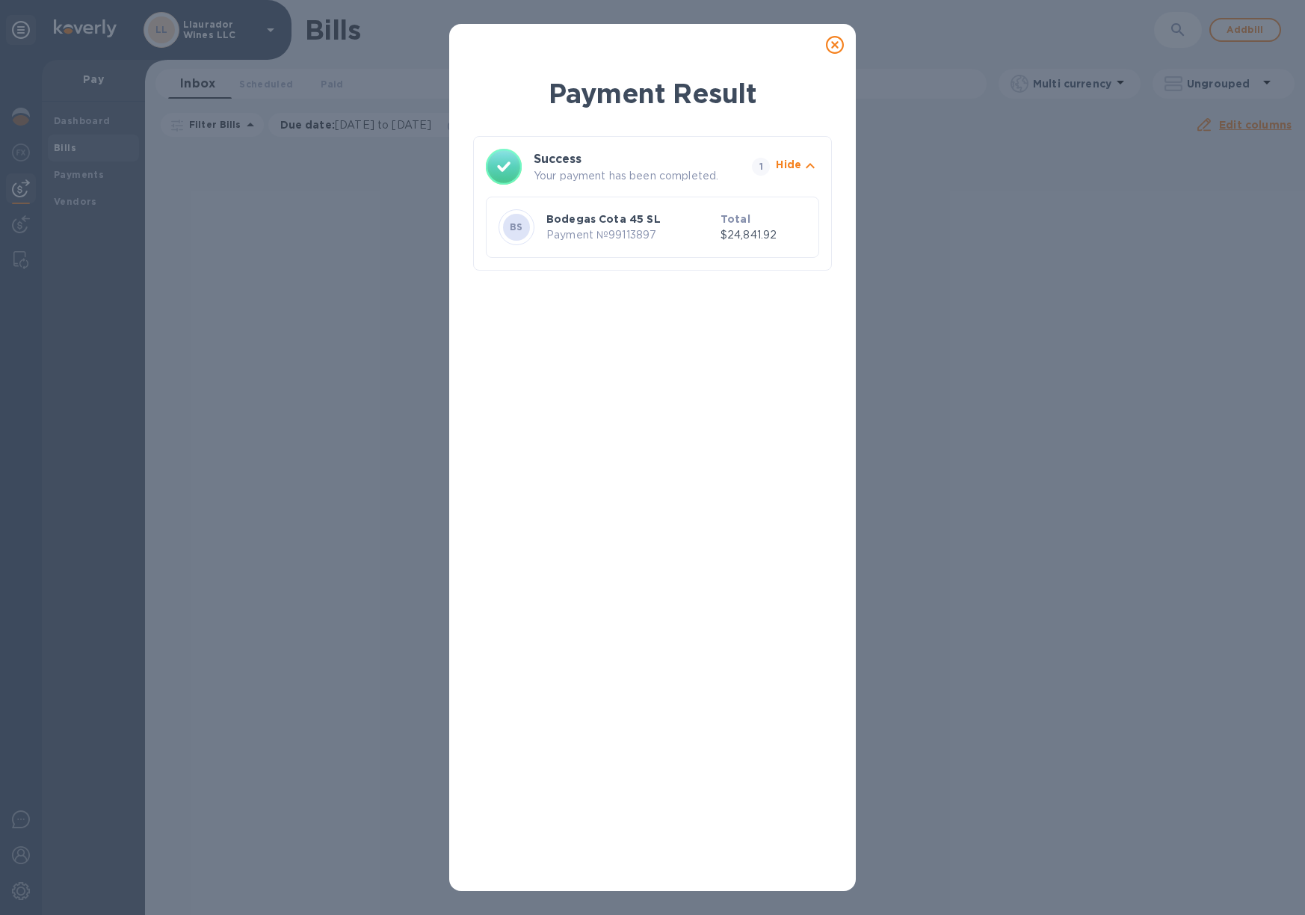
click at [834, 45] on icon at bounding box center [835, 45] width 18 height 18
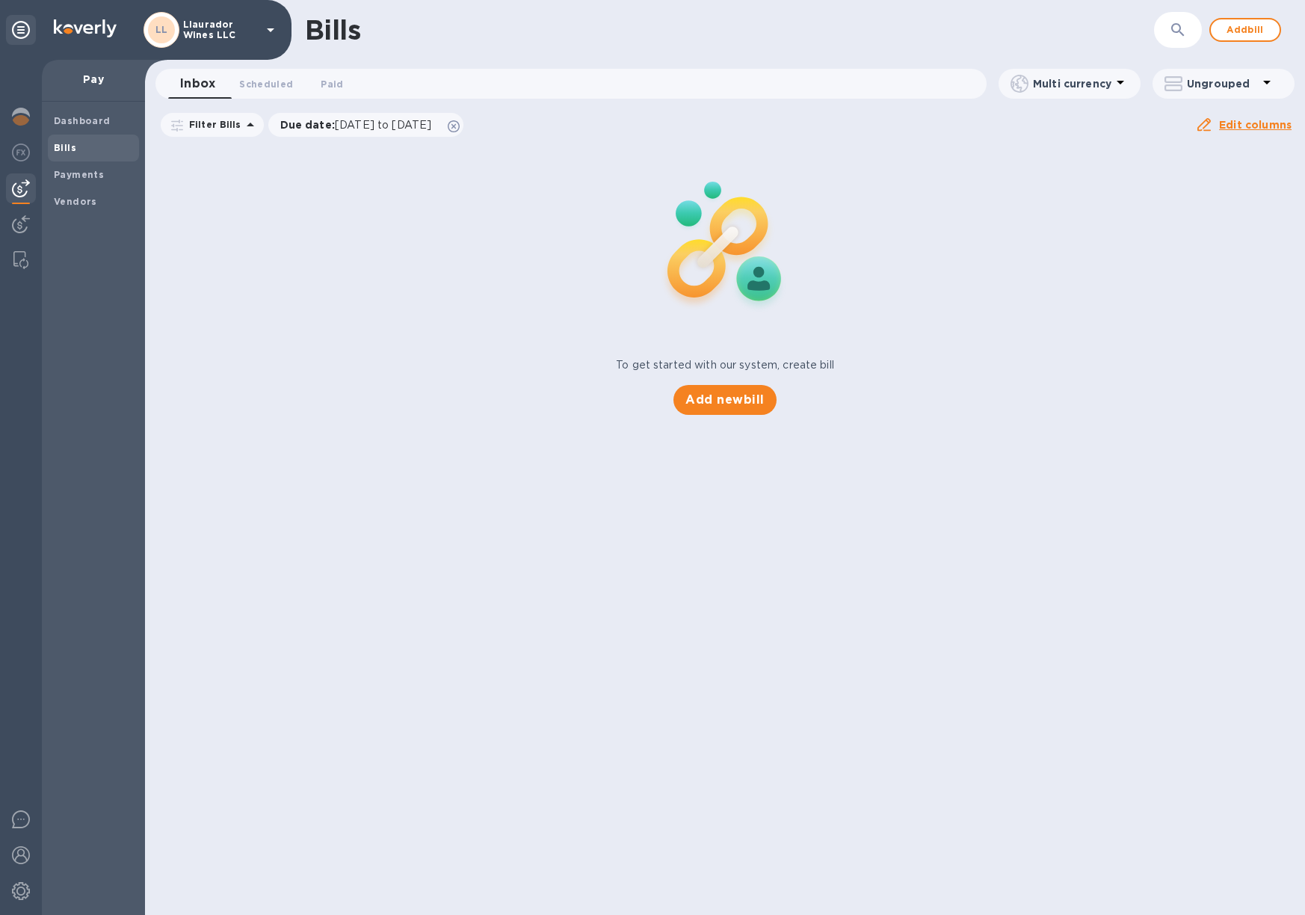
scroll to position [0, 1]
click at [1271, 31] on button "Add bill" at bounding box center [1245, 30] width 72 height 24
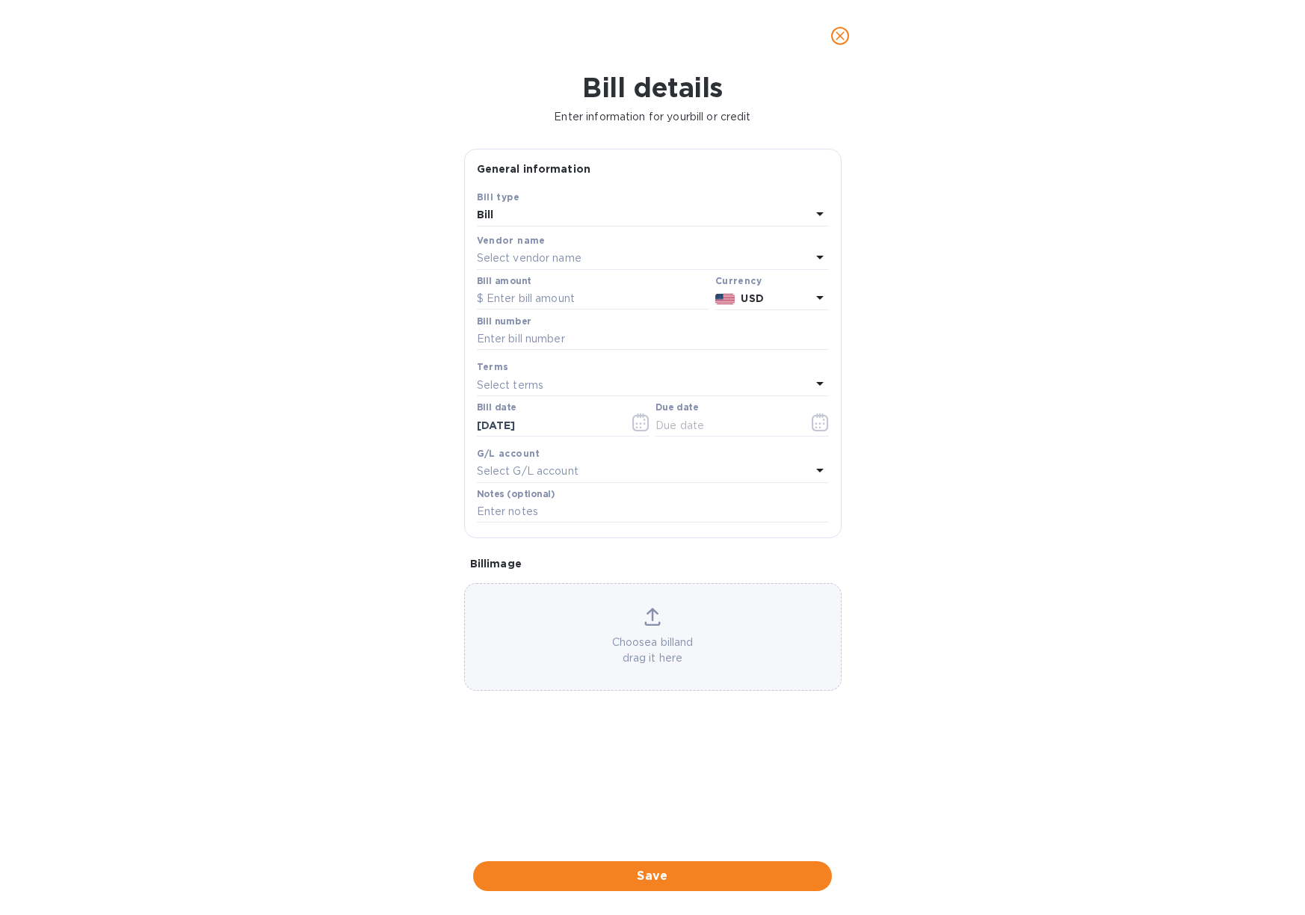
click at [549, 255] on p "Select vendor name" at bounding box center [529, 258] width 105 height 16
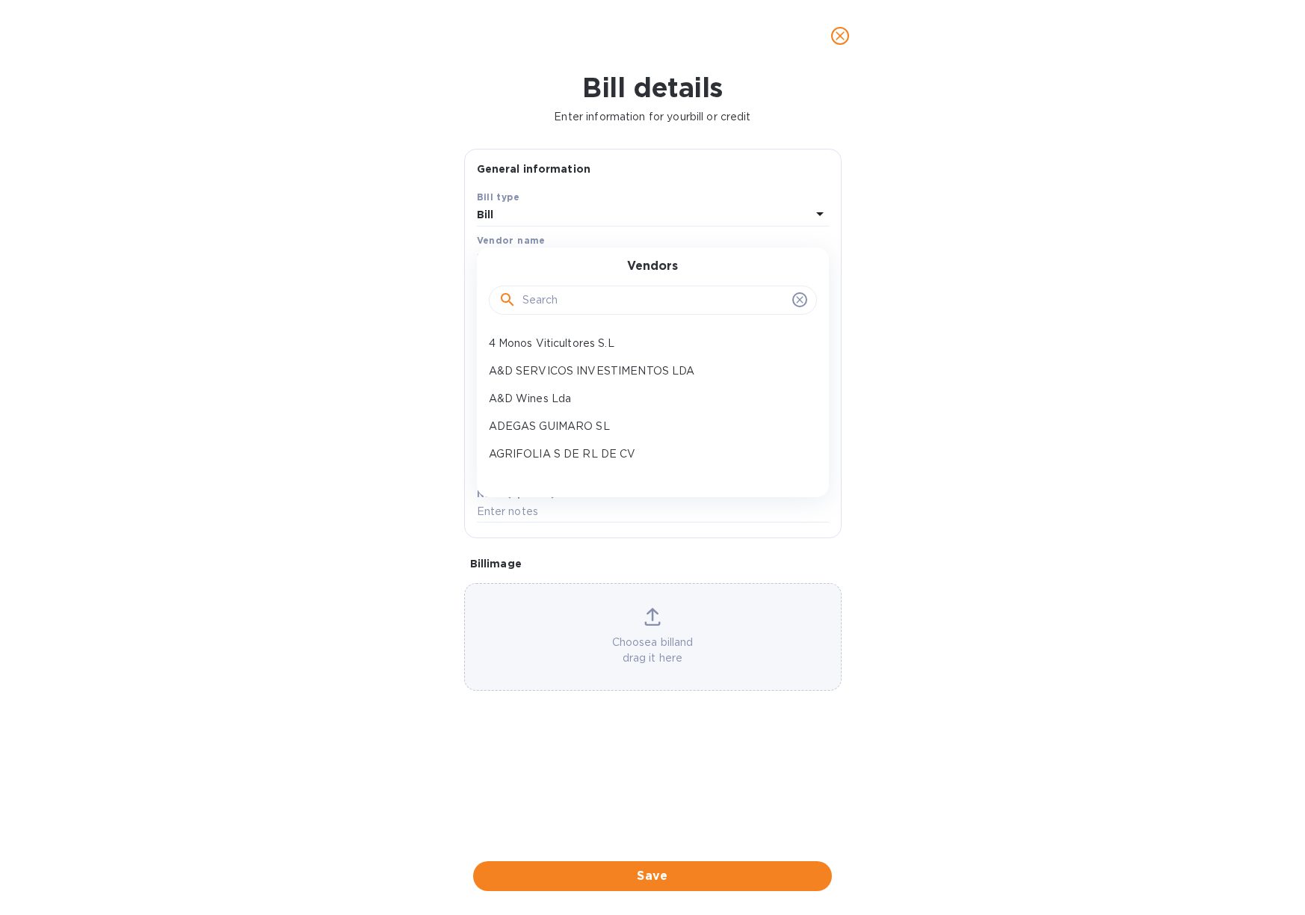
click at [578, 295] on input "text" at bounding box center [654, 300] width 264 height 22
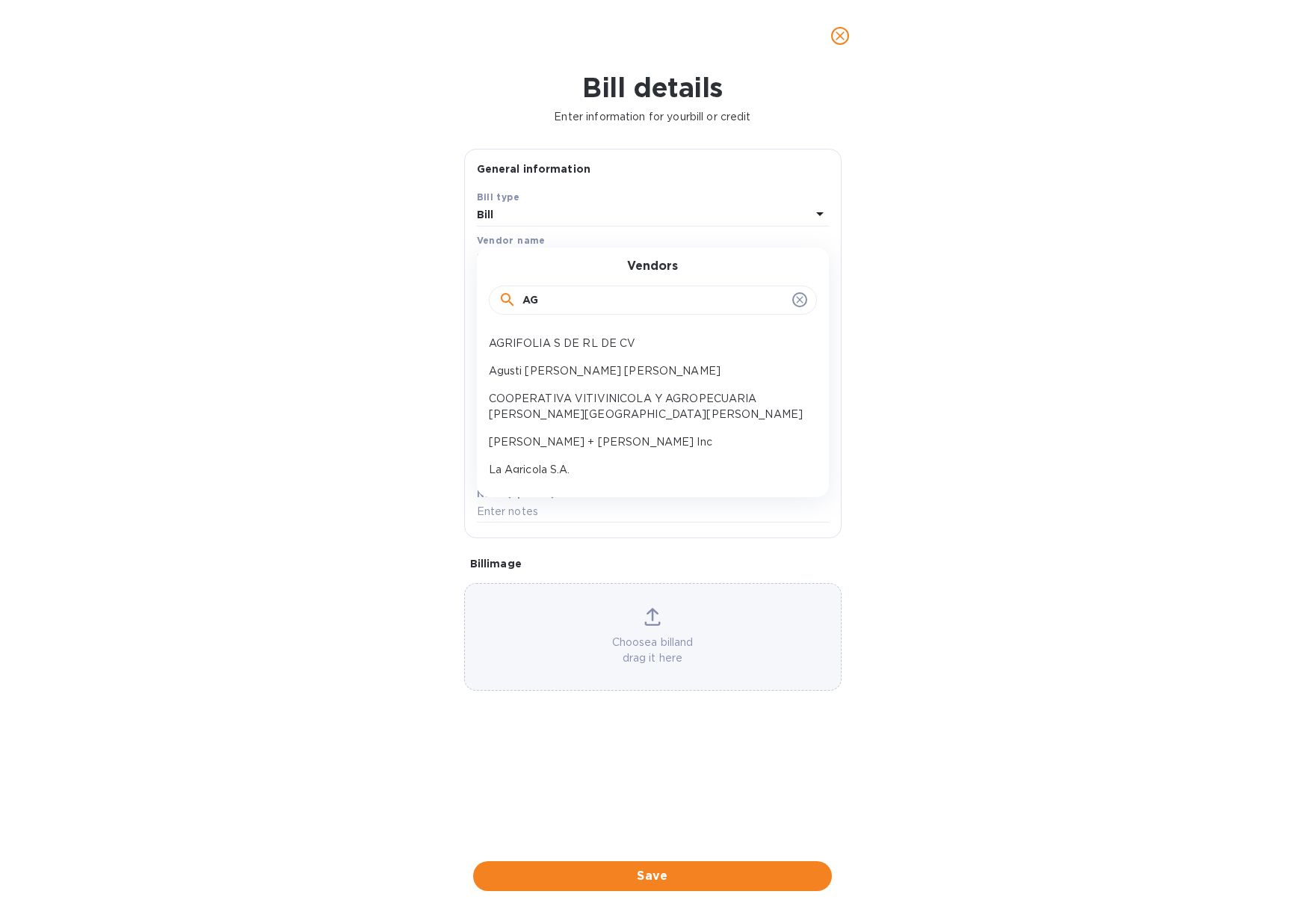
type input "A"
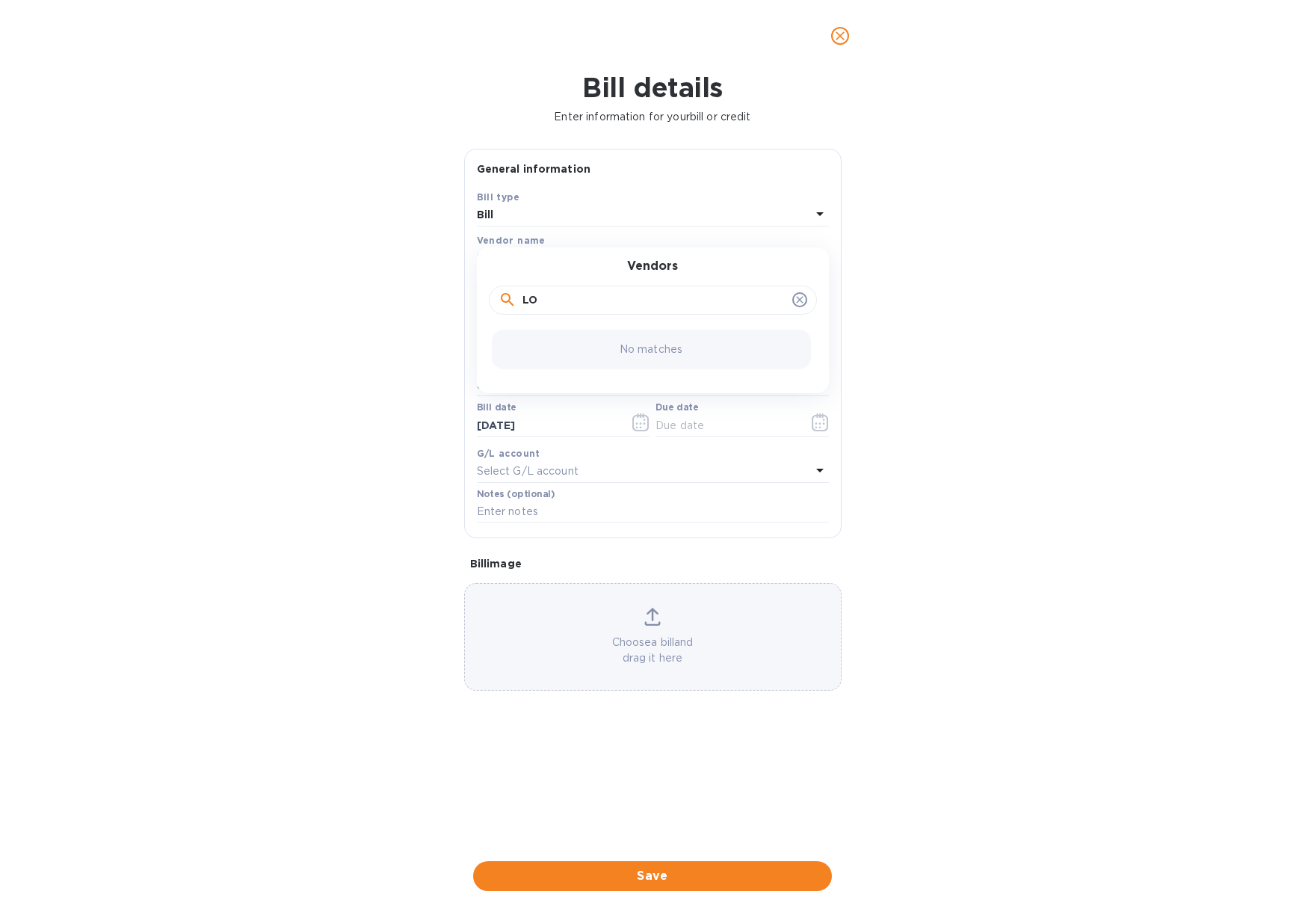
type input "L"
type input "SOCI"
click at [681, 339] on p "Sociedad Agricola y Comercial El Almendro Ltda" at bounding box center [647, 344] width 316 height 16
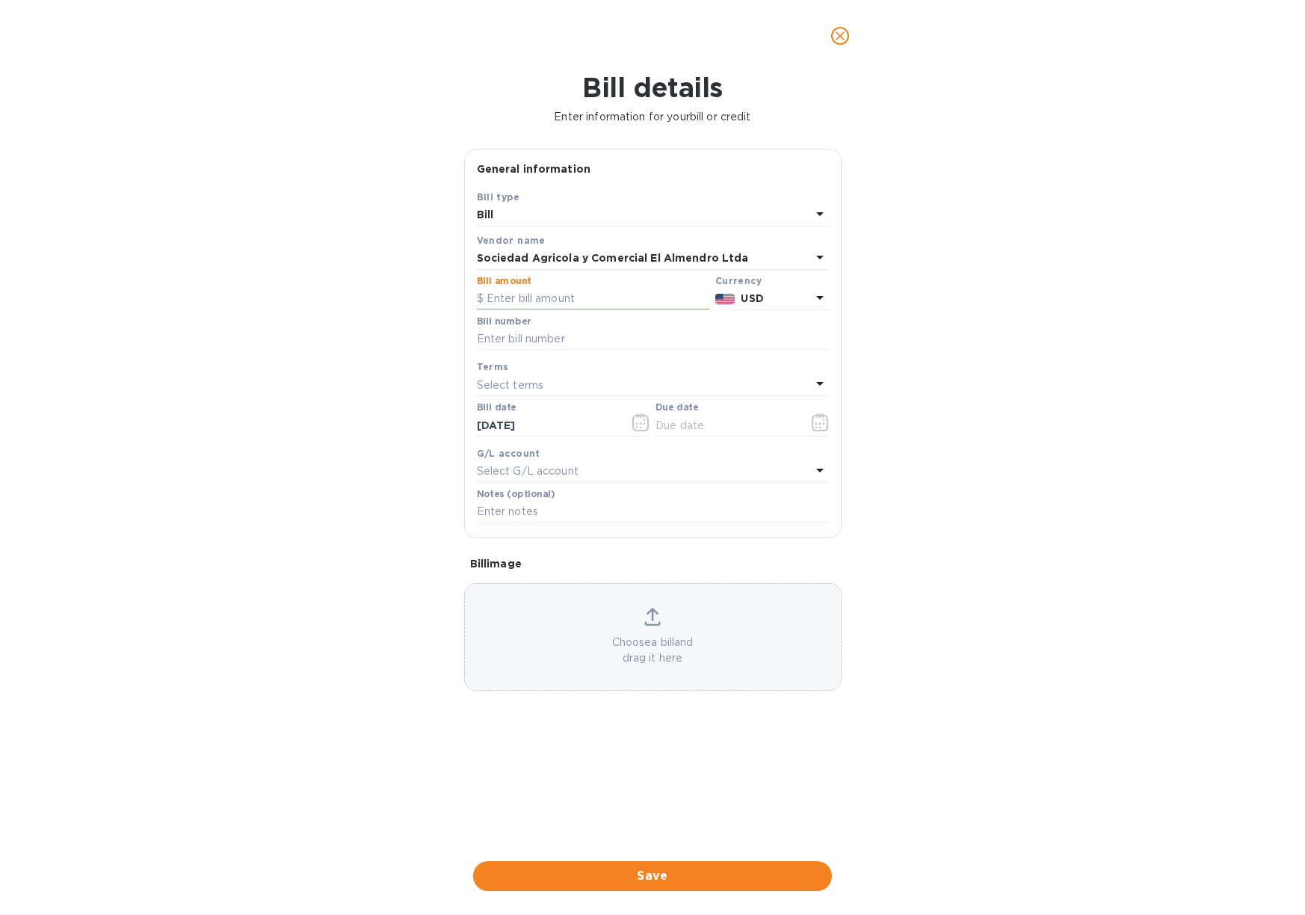
click at [521, 290] on input "text" at bounding box center [593, 299] width 232 height 22
type input "10,000"
click at [546, 336] on input "text" at bounding box center [653, 339] width 352 height 22
type input "Against current balance"
click at [553, 380] on div "Select terms" at bounding box center [644, 384] width 334 height 21
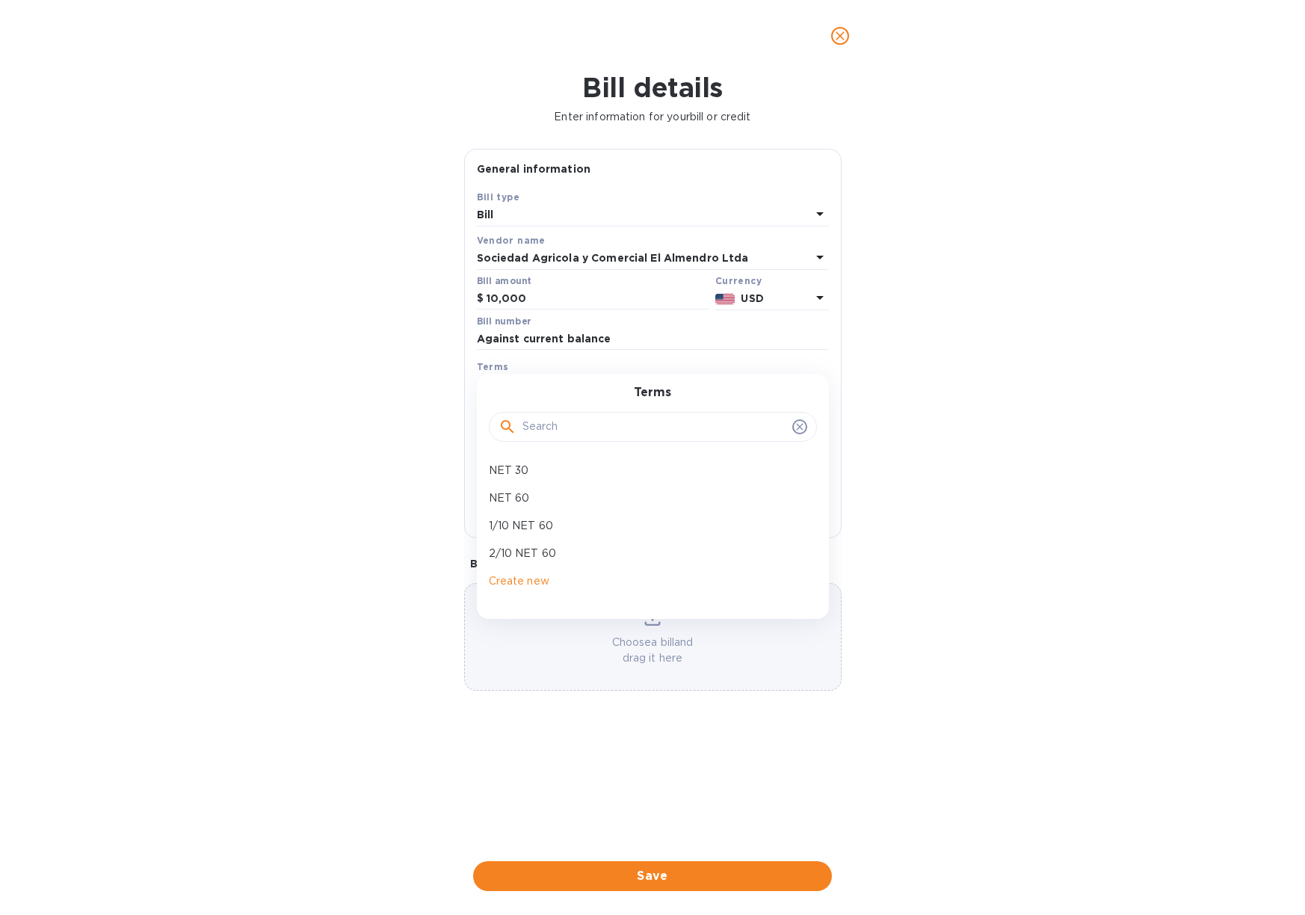
click at [555, 466] on p "NET 30" at bounding box center [647, 471] width 316 height 16
type input "11/09/2025"
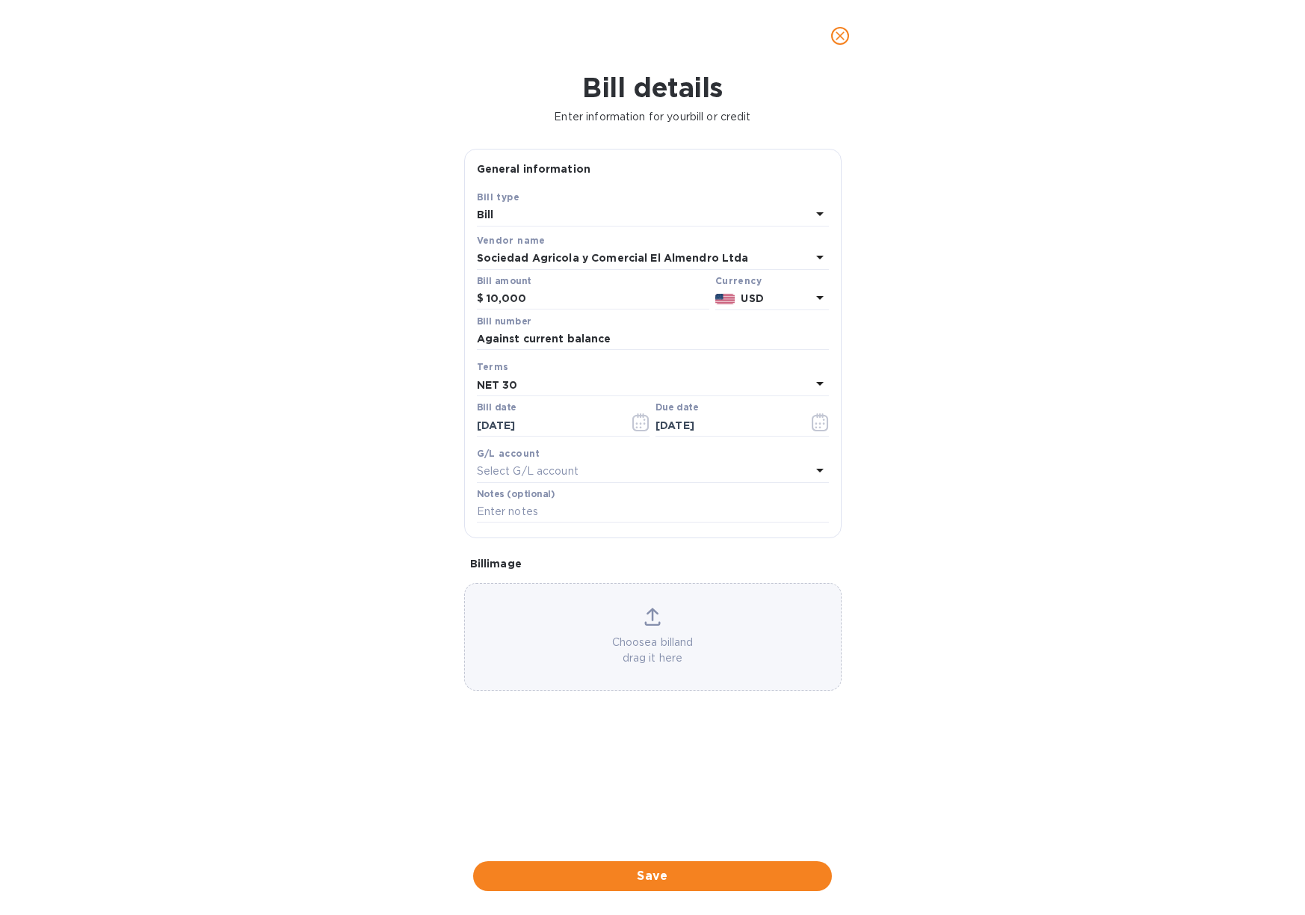
click at [673, 867] on span "Save" at bounding box center [652, 876] width 335 height 18
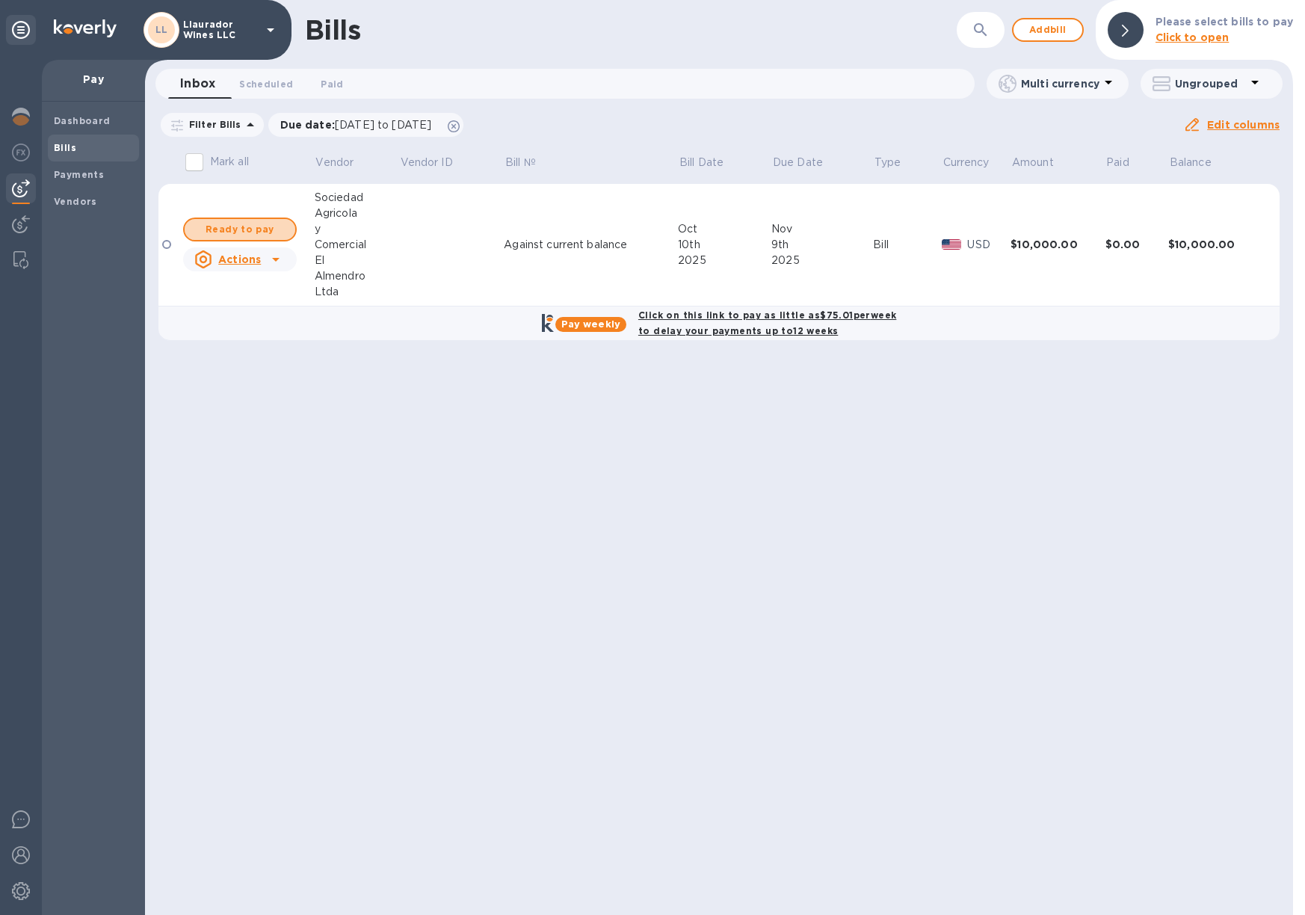
click at [223, 226] on span "Ready to pay" at bounding box center [240, 229] width 87 height 18
checkbox input "true"
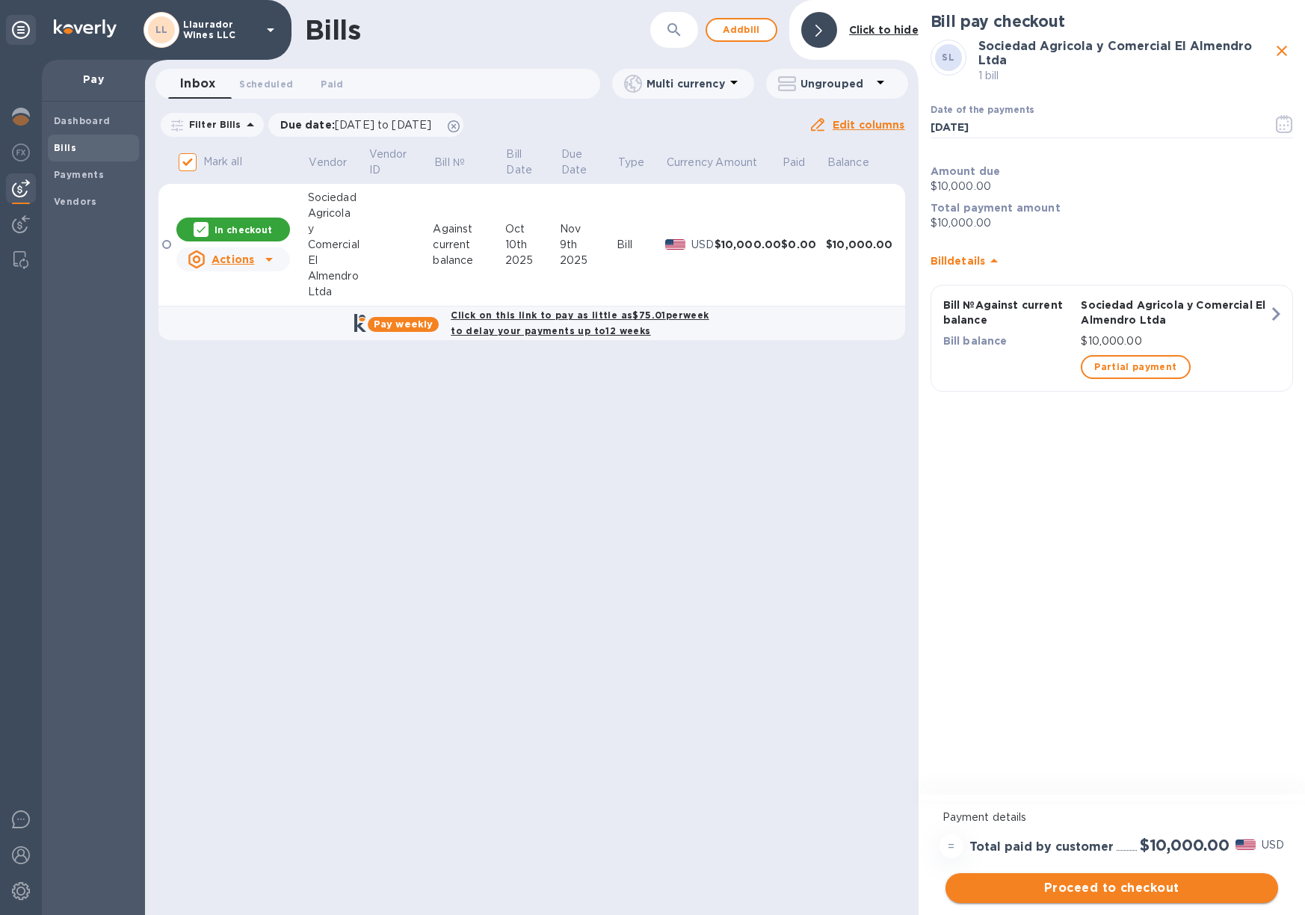
click at [1166, 886] on span "Proceed to checkout" at bounding box center [1111, 888] width 309 height 18
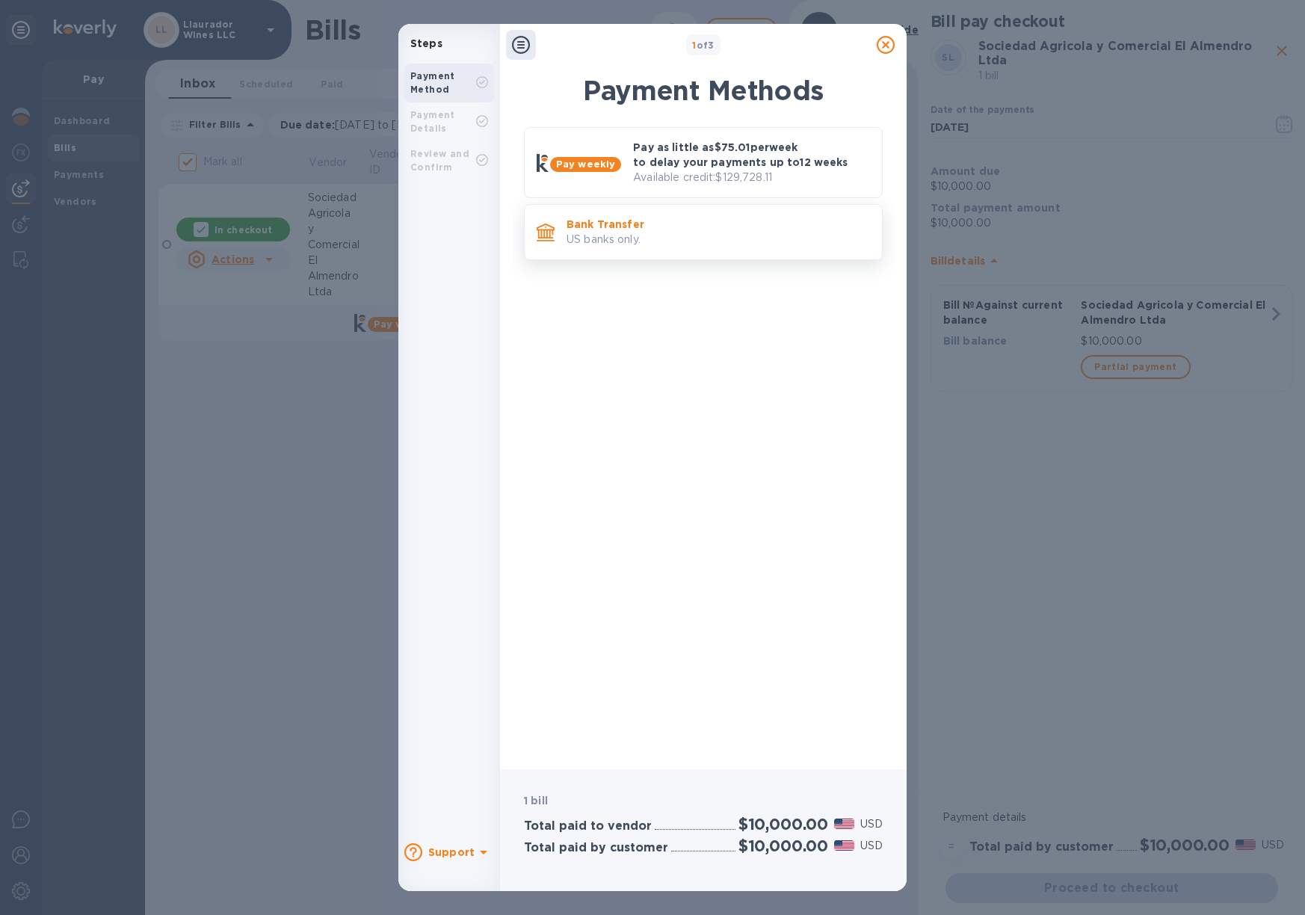
click at [667, 235] on p "US banks only." at bounding box center [718, 240] width 303 height 16
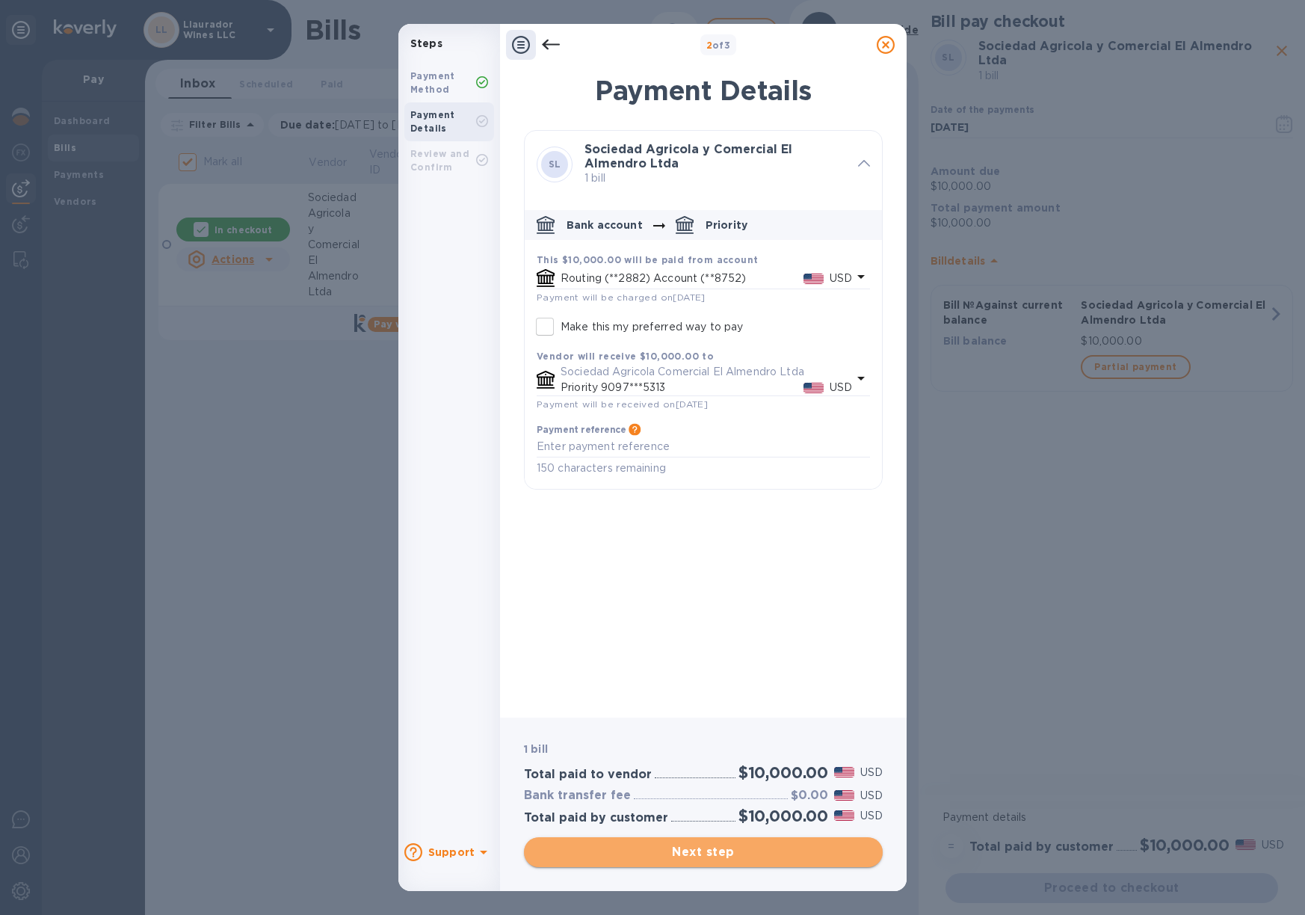
click at [700, 848] on span "Next step" at bounding box center [703, 852] width 335 height 18
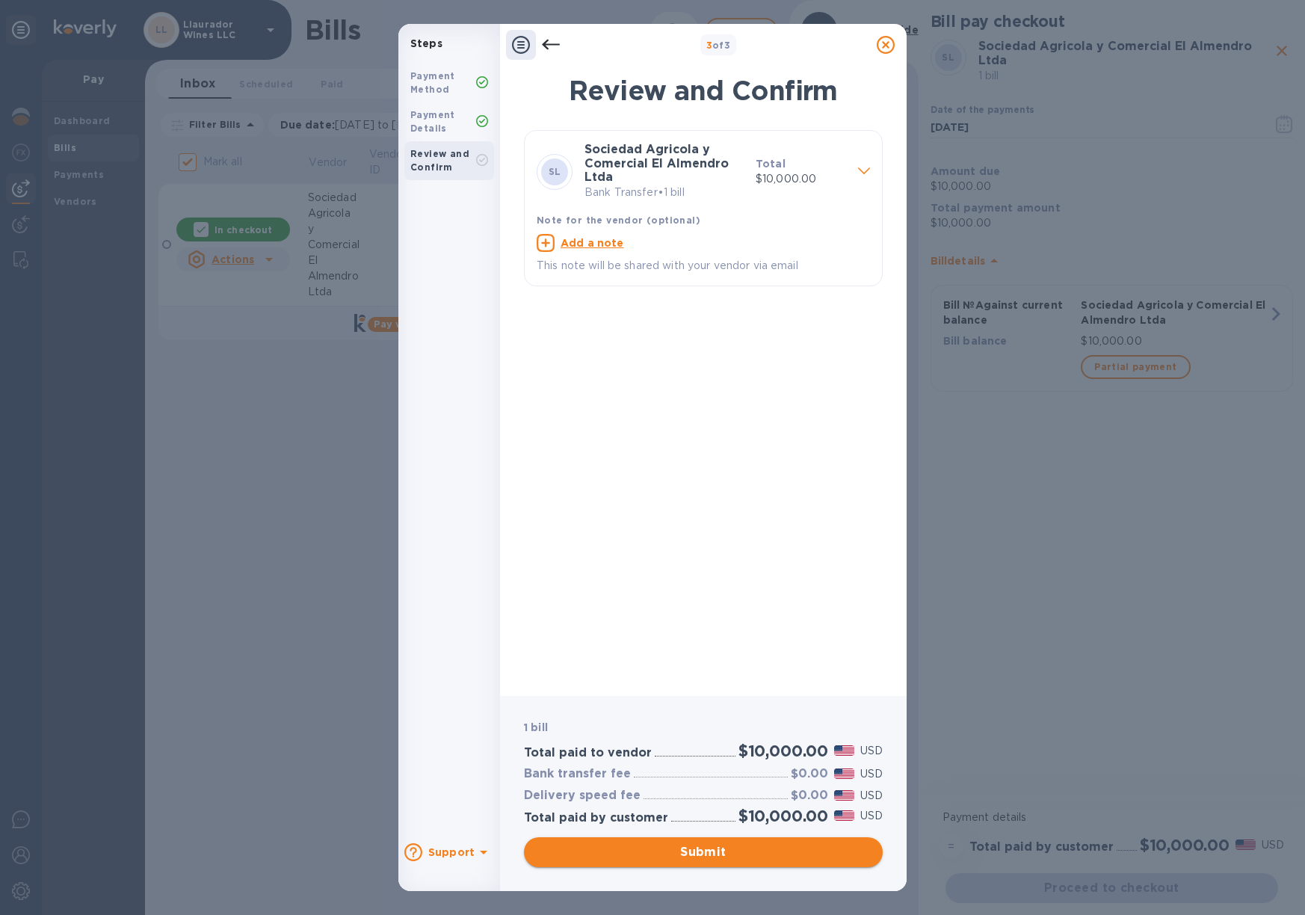
click at [716, 858] on span "Submit" at bounding box center [703, 852] width 335 height 18
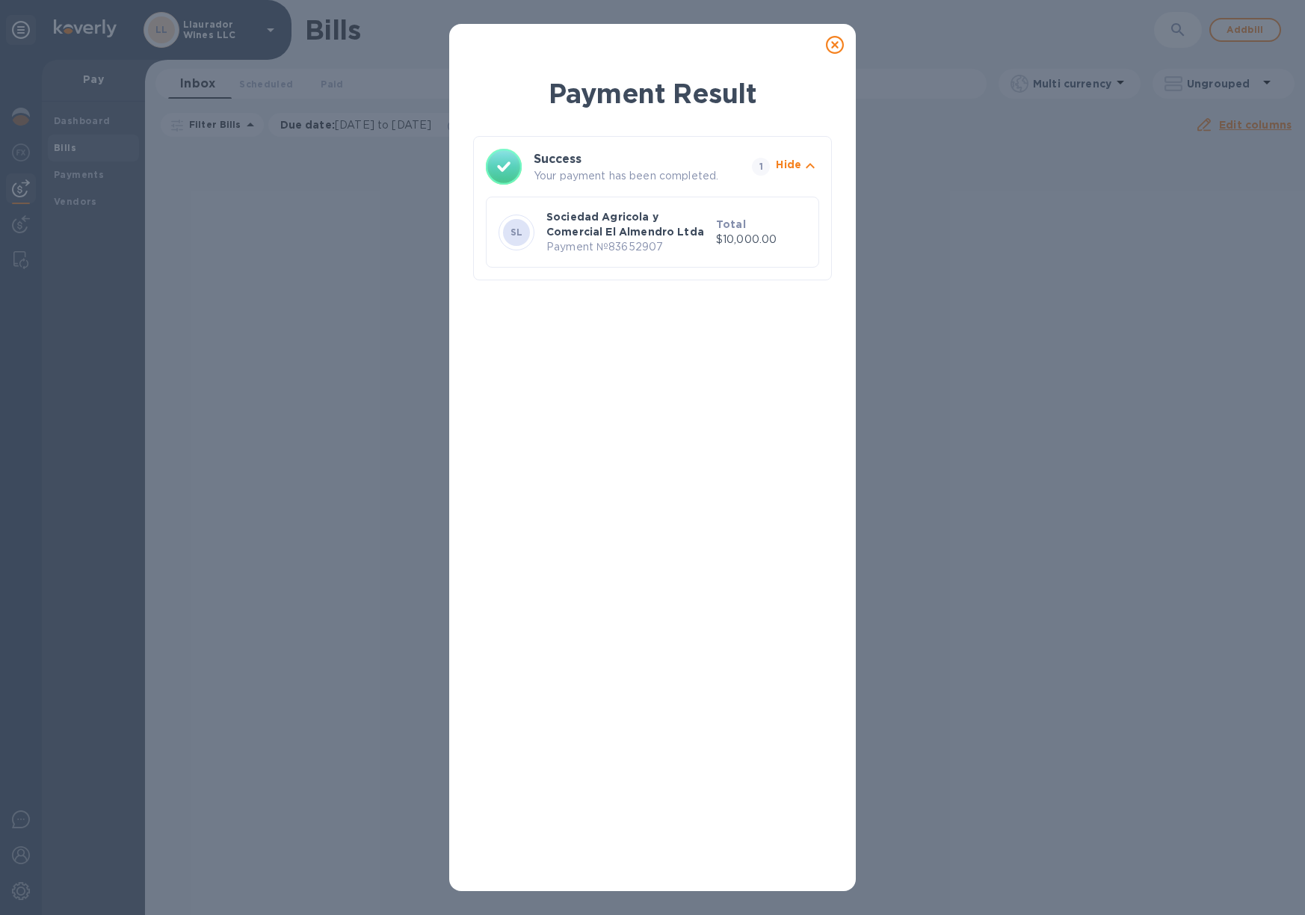
drag, startPoint x: 839, startPoint y: 43, endPoint x: 863, endPoint y: 42, distance: 24.0
click at [839, 43] on icon at bounding box center [835, 45] width 18 height 18
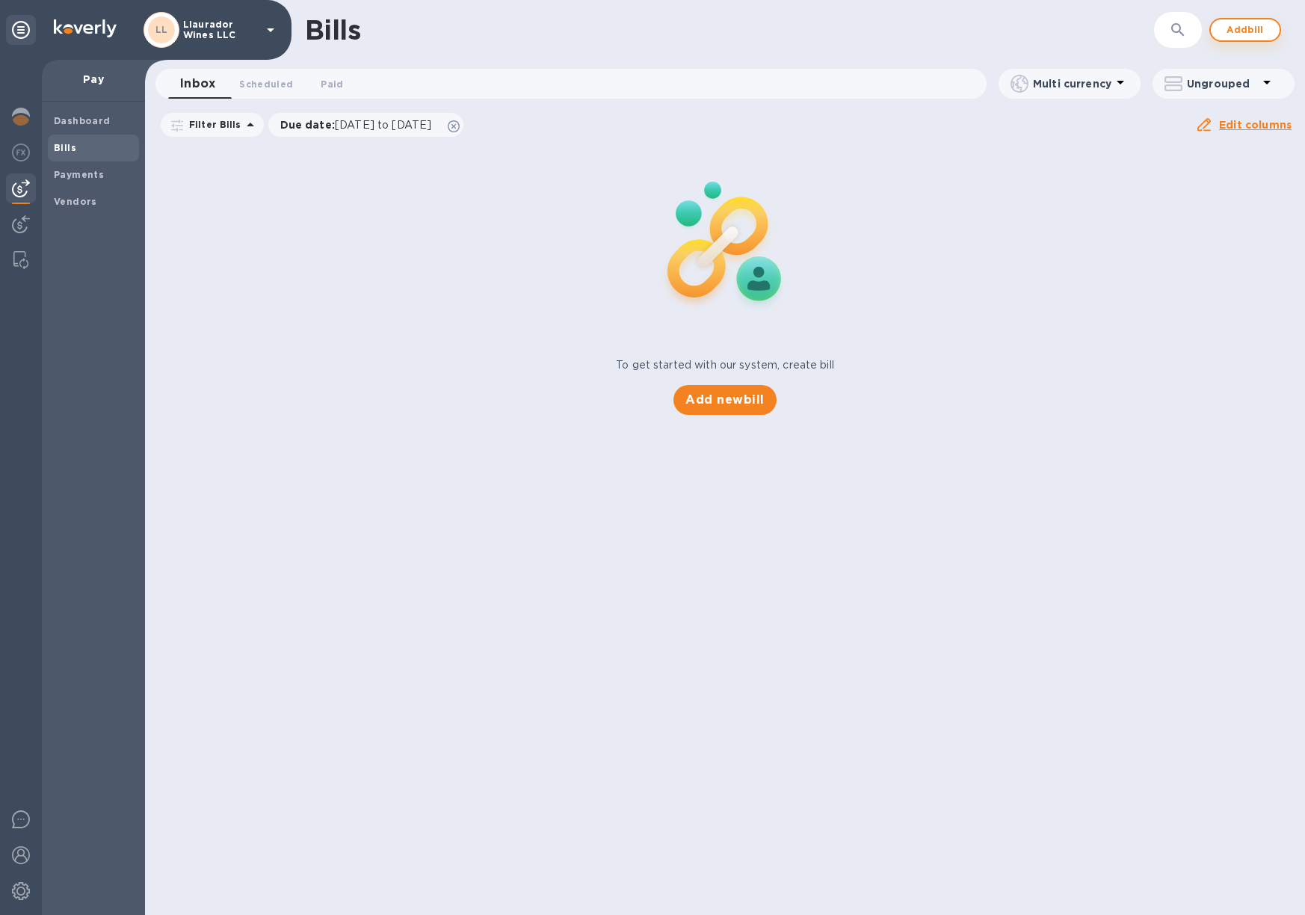
click at [1263, 28] on span "Add bill" at bounding box center [1245, 30] width 45 height 18
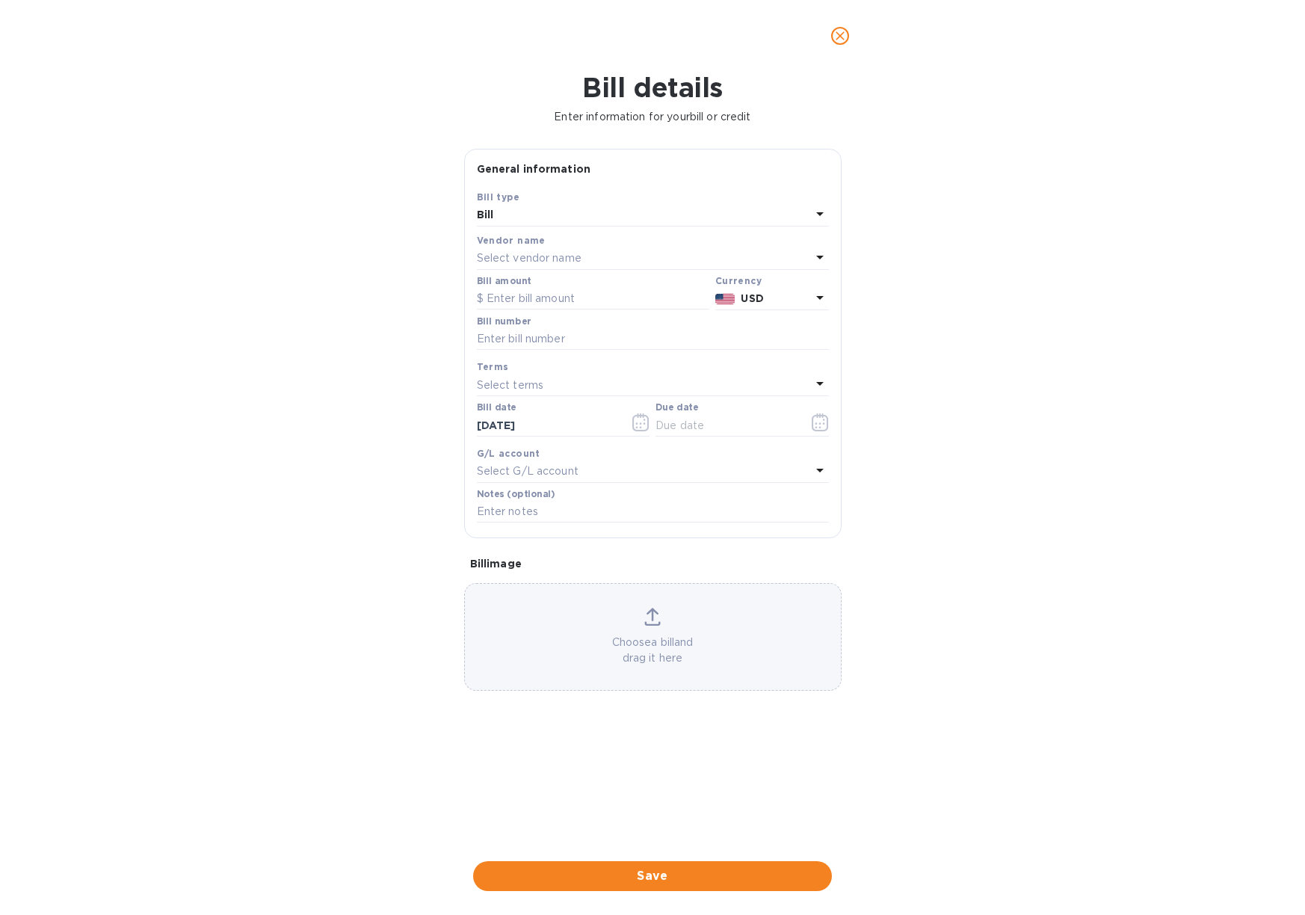
click at [507, 257] on p "Select vendor name" at bounding box center [529, 258] width 105 height 16
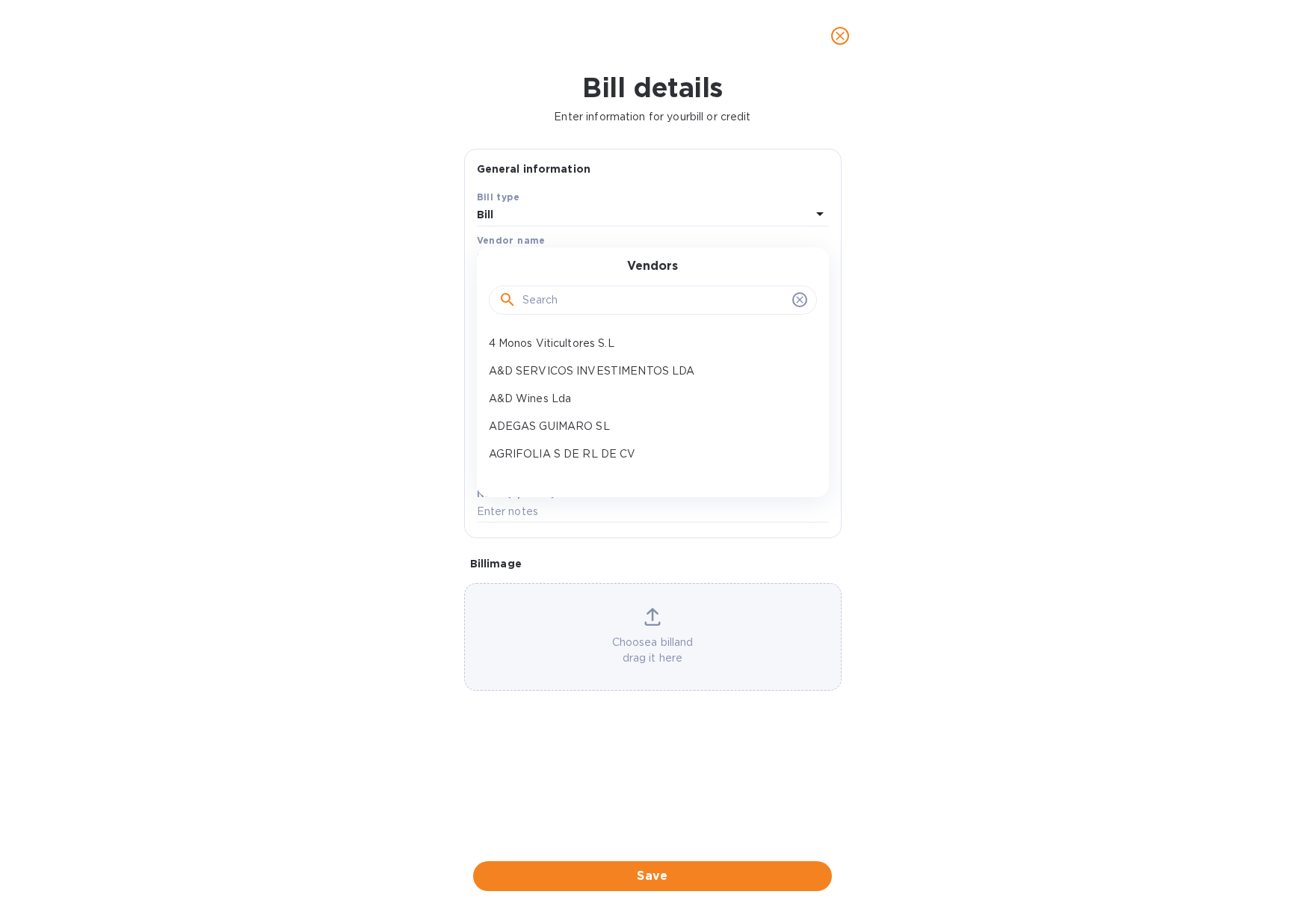
click at [528, 292] on input "text" at bounding box center [654, 300] width 264 height 22
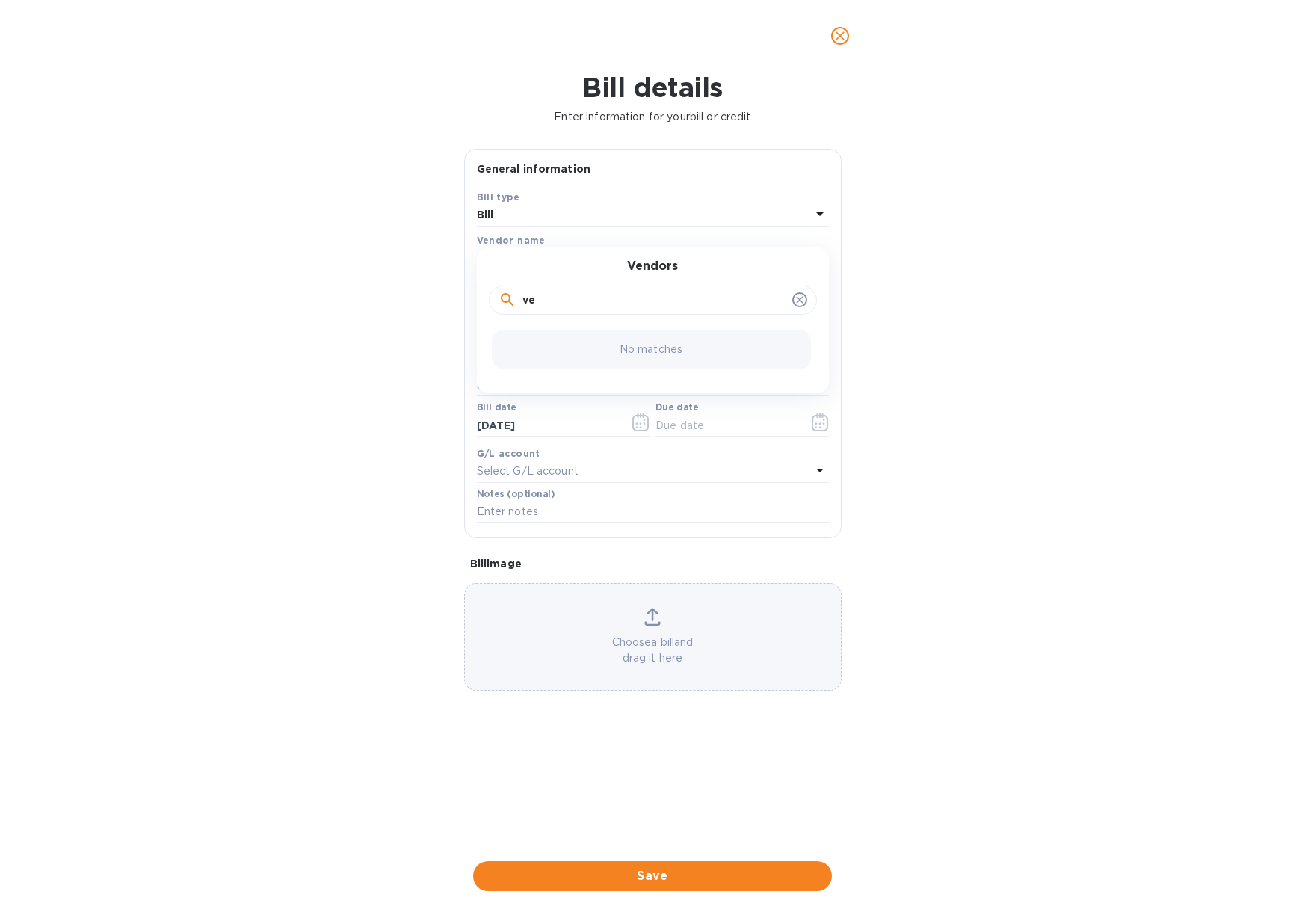
type input "v"
type input "e"
type input "f"
type input "campo"
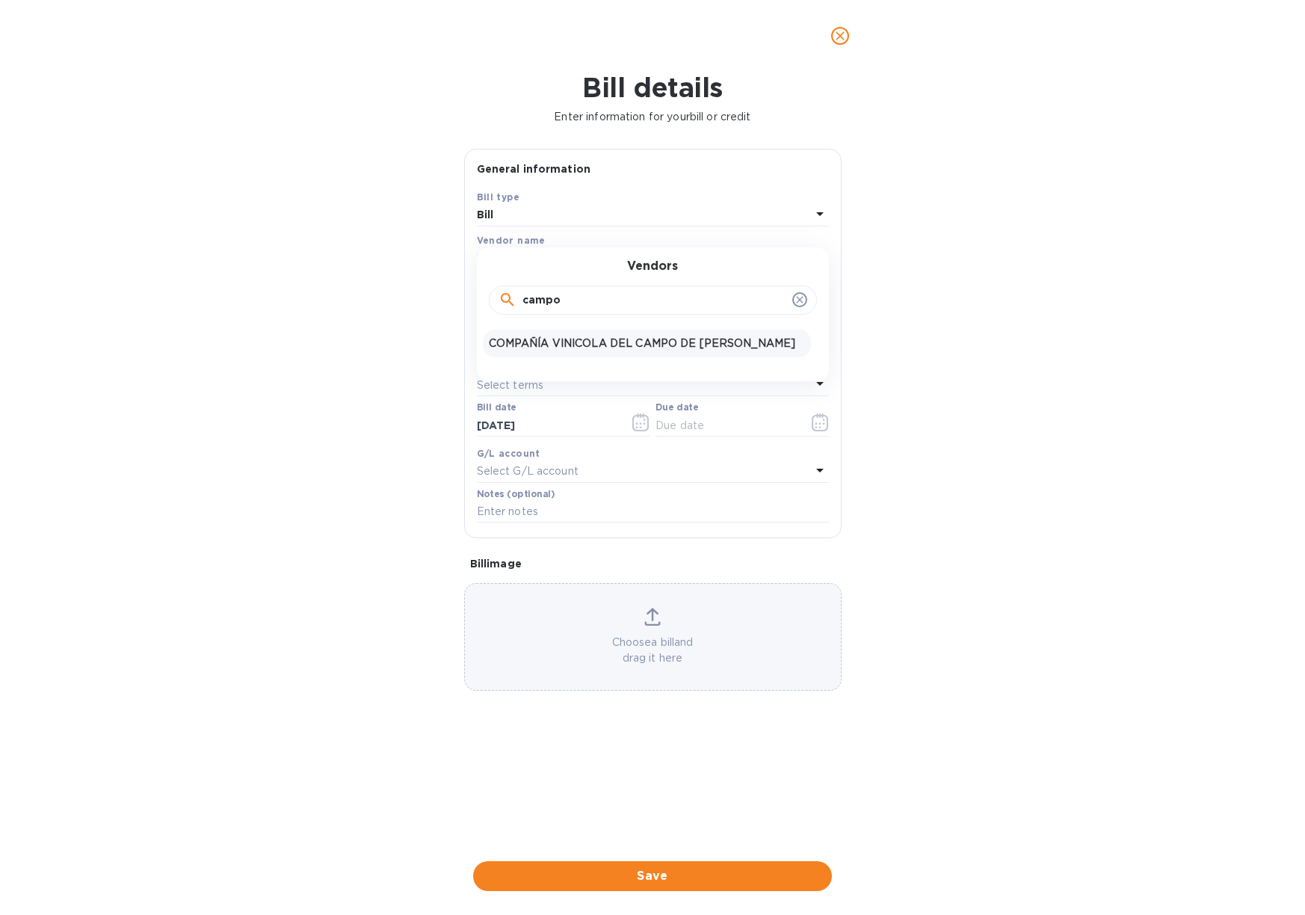
click at [610, 339] on p "COMPAÑÍA VINICOLA DEL CAMPO DE REQUENA SL" at bounding box center [647, 344] width 316 height 16
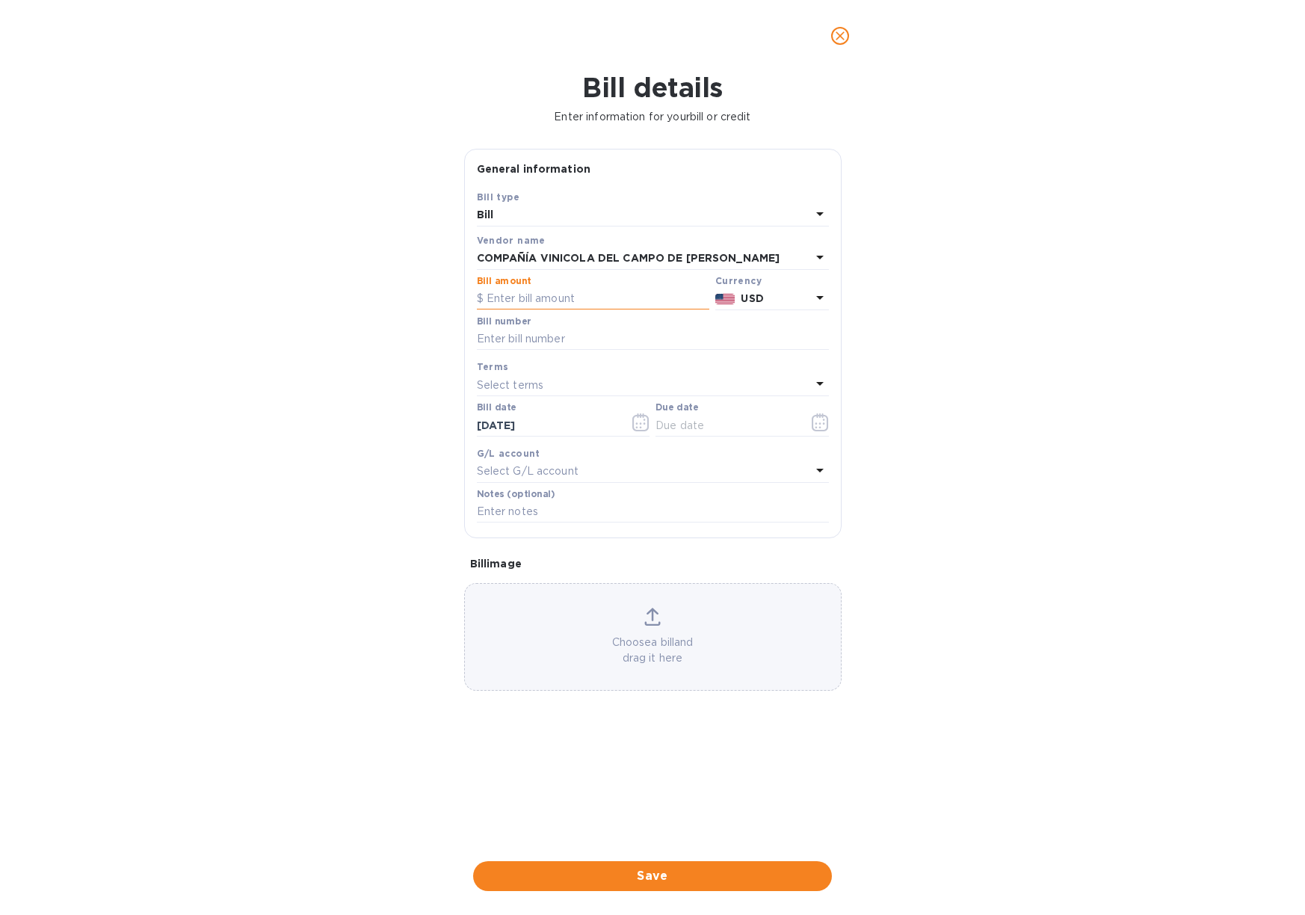
click at [504, 297] on input "text" at bounding box center [593, 299] width 232 height 22
type input "10,684.80"
click at [601, 342] on input "text" at bounding box center [653, 339] width 352 height 22
type input "Factura 000192"
click at [530, 378] on p "Select terms" at bounding box center [510, 385] width 67 height 16
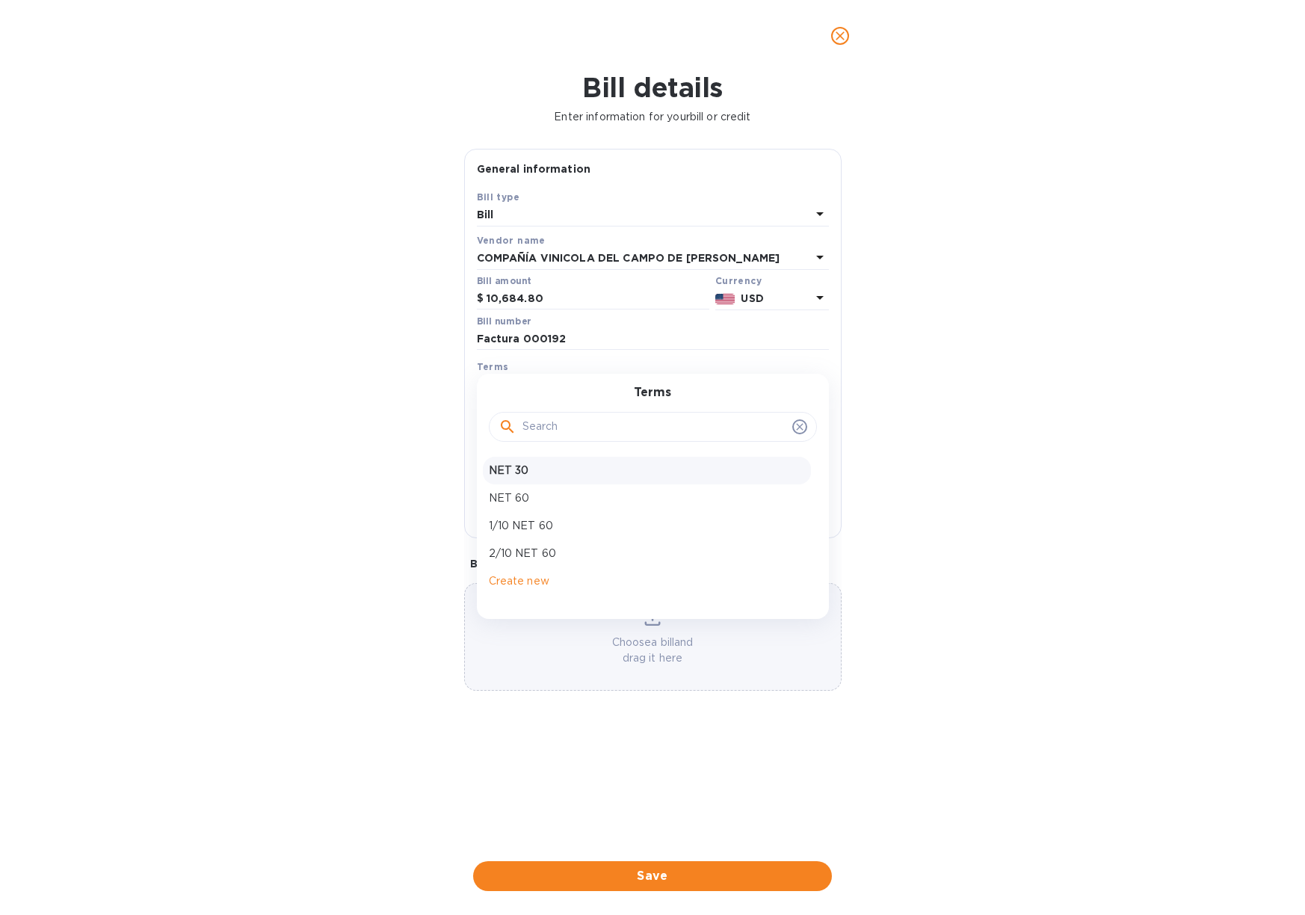
click at [535, 469] on p "NET 30" at bounding box center [647, 471] width 316 height 16
type input "11/09/2025"
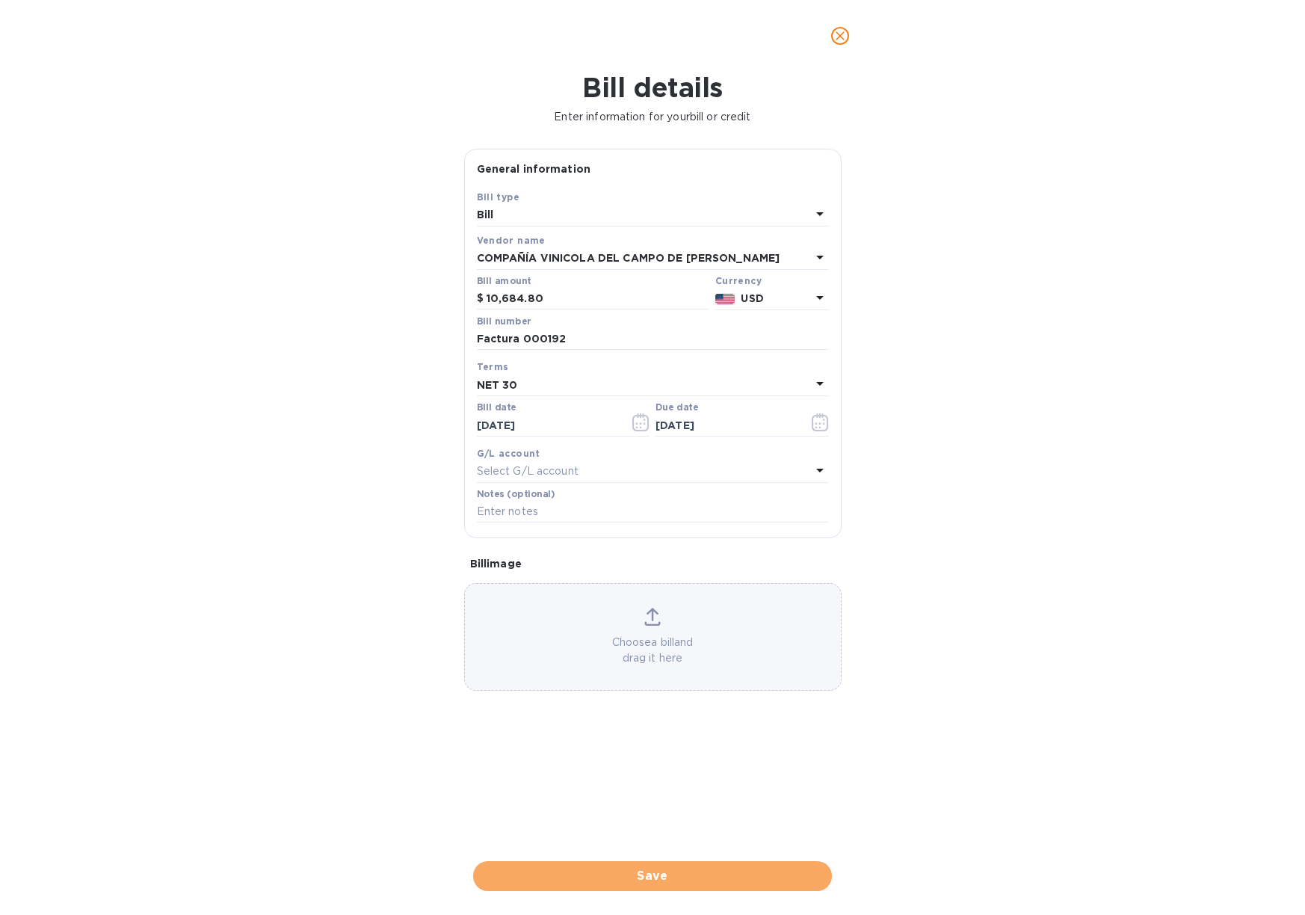
click at [661, 867] on span "Save" at bounding box center [652, 876] width 335 height 18
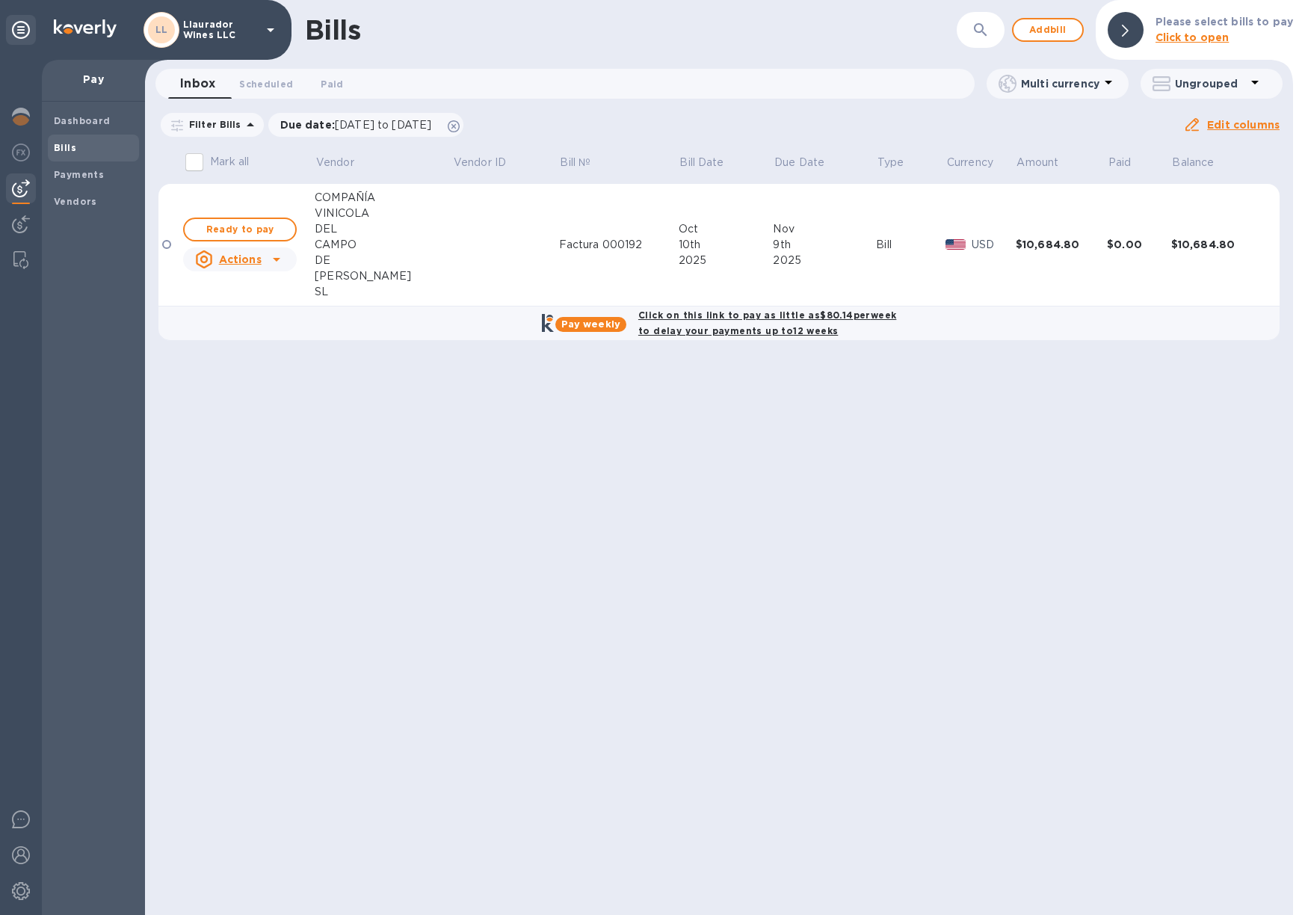
click at [972, 238] on p "USD" at bounding box center [994, 245] width 44 height 16
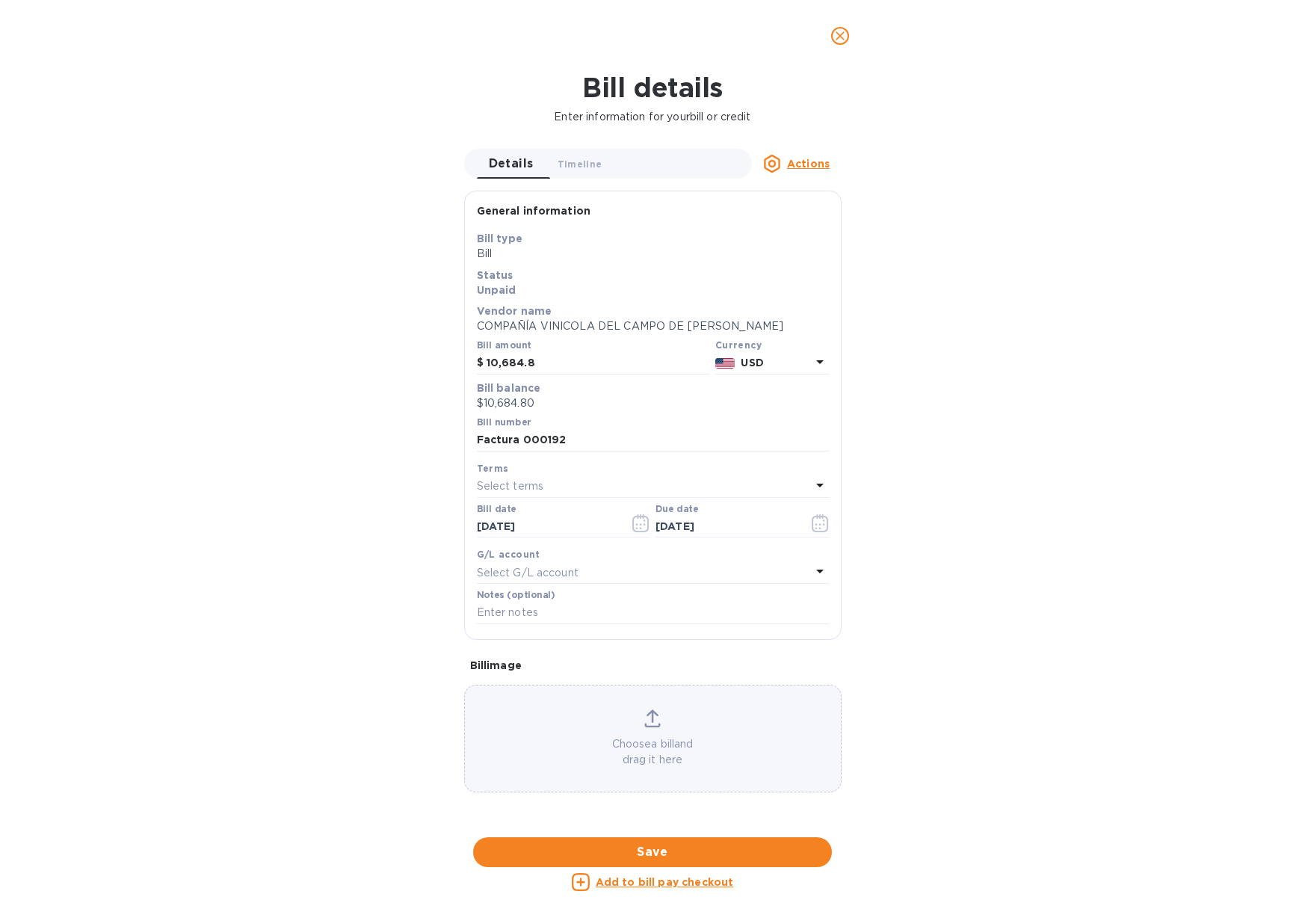
click at [775, 360] on p "USD" at bounding box center [776, 363] width 70 height 16
click at [691, 404] on p "Euro" at bounding box center [747, 402] width 115 height 16
click at [747, 843] on span "Save" at bounding box center [652, 852] width 335 height 18
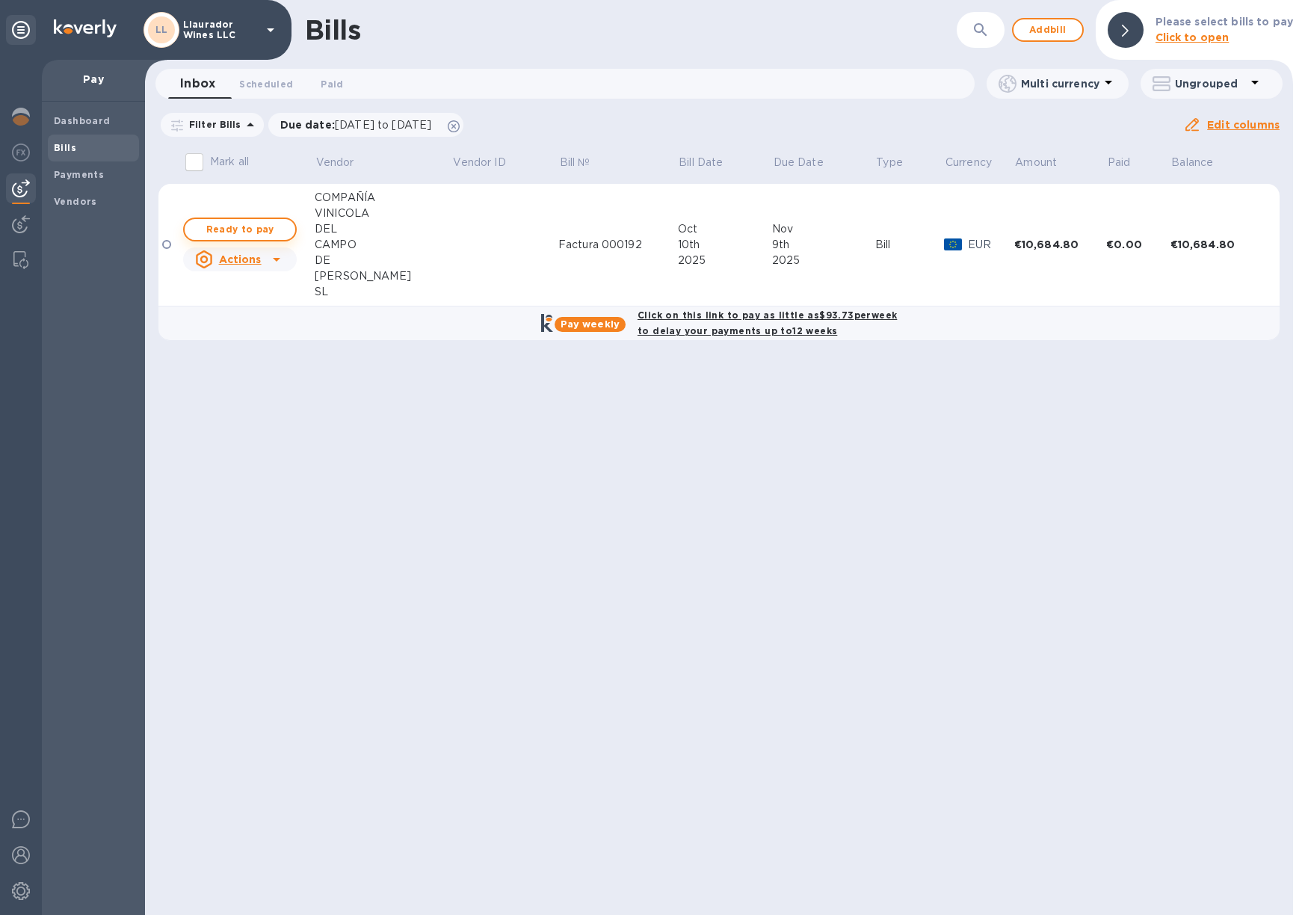
click at [261, 229] on span "Ready to pay" at bounding box center [240, 229] width 87 height 18
checkbox input "true"
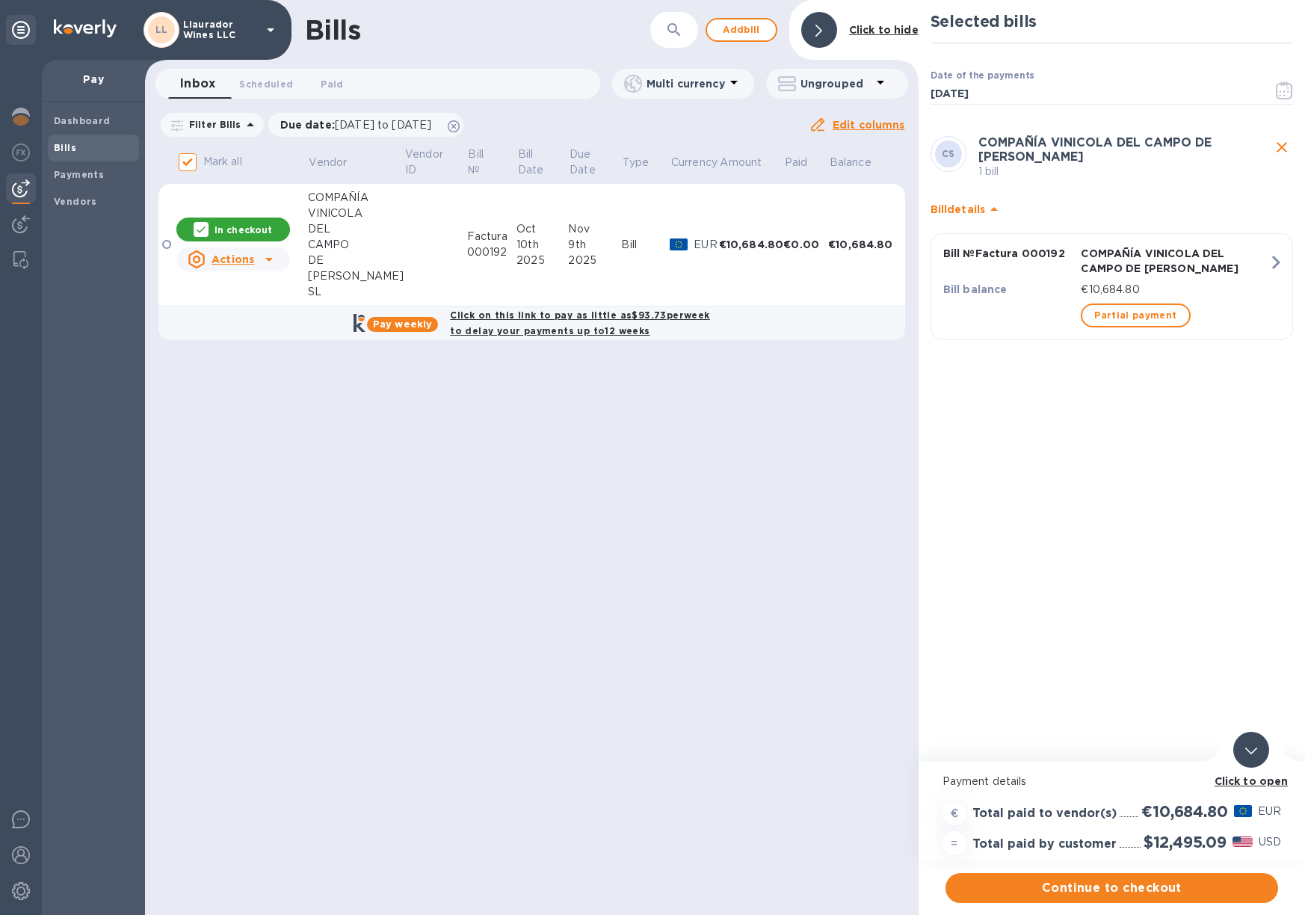
click at [1248, 778] on b "Click to open" at bounding box center [1252, 781] width 74 height 12
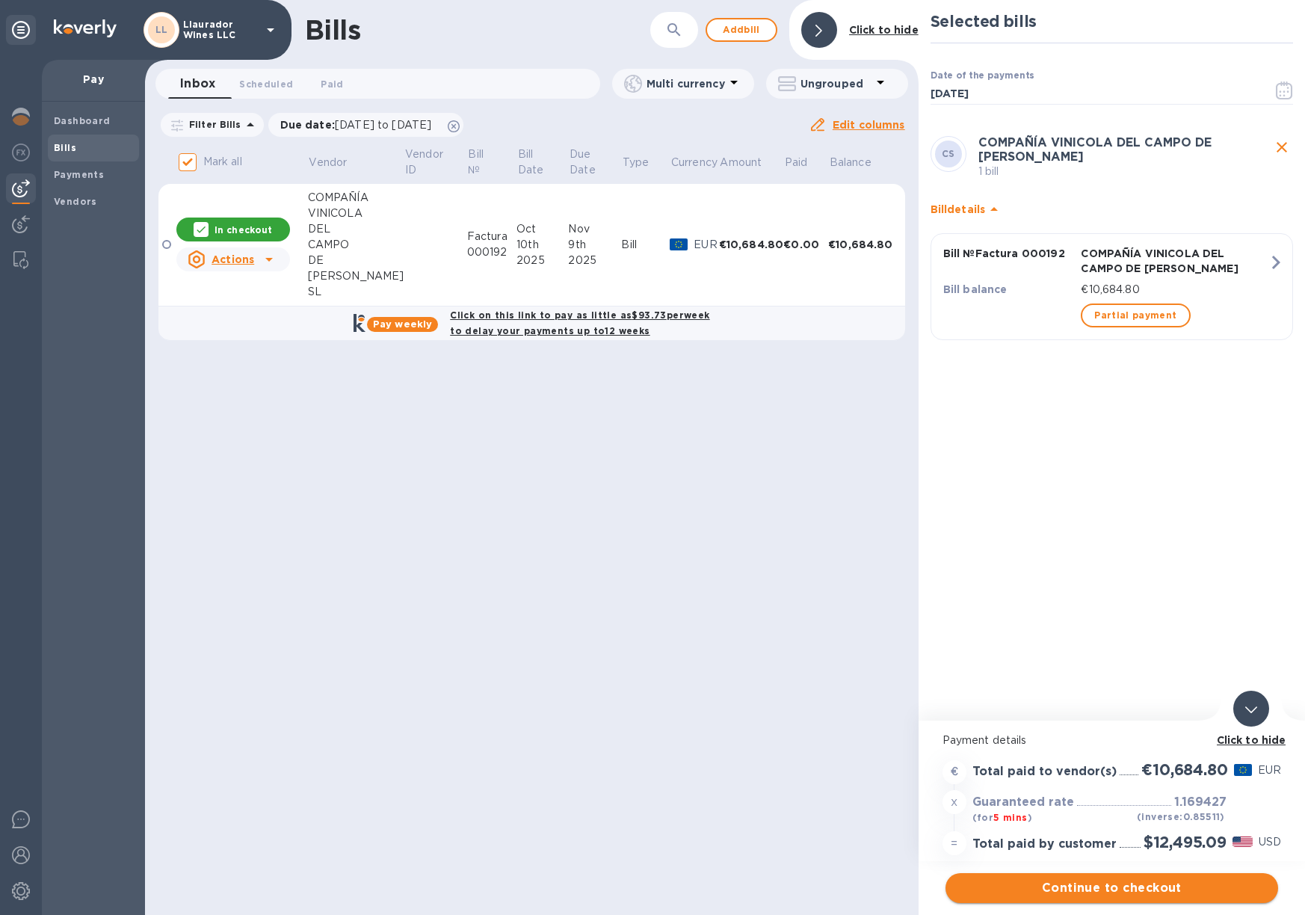
click at [1180, 879] on span "Continue to checkout" at bounding box center [1111, 888] width 309 height 18
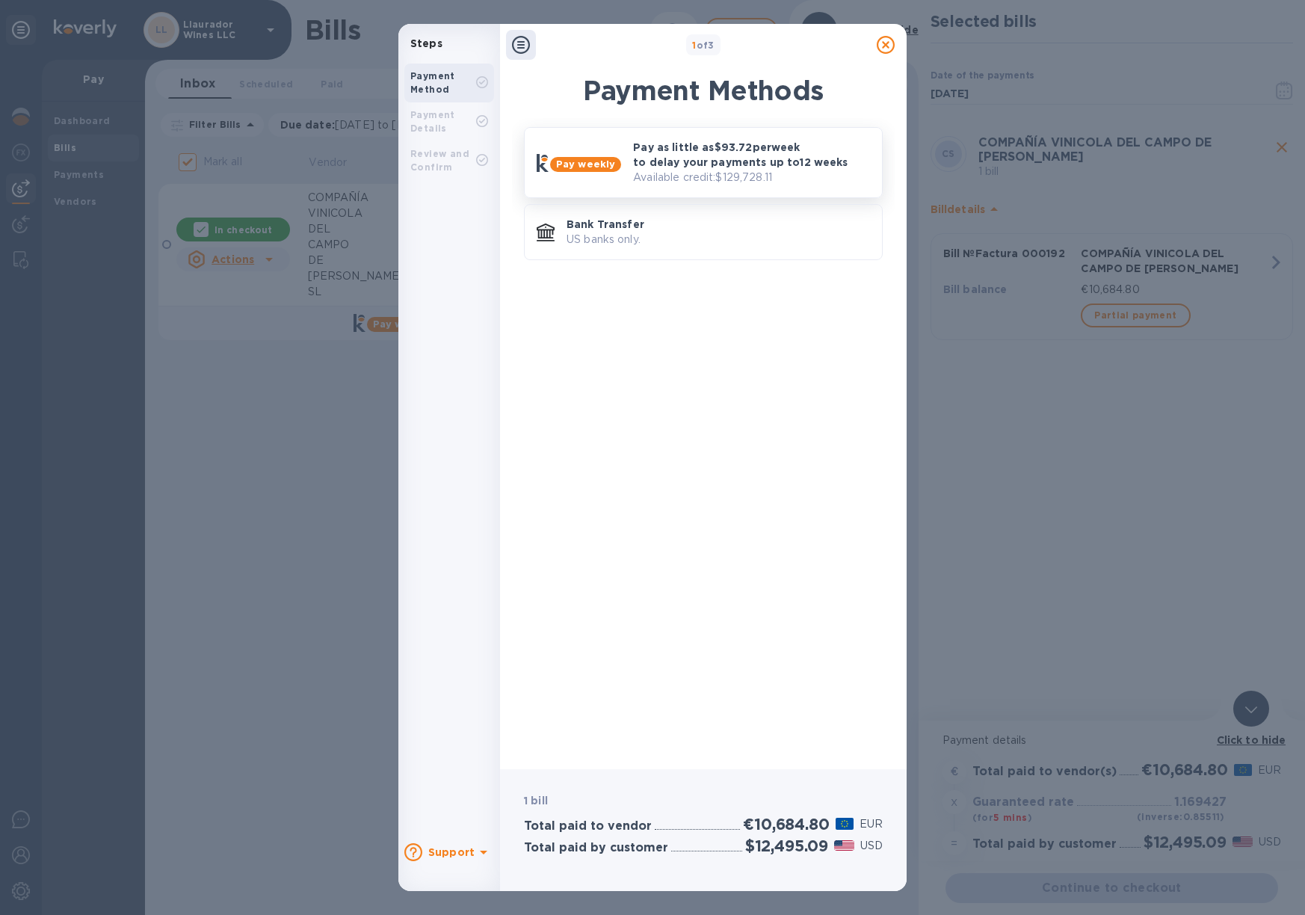
click at [647, 167] on p "Pay as little as $93.72 per week to delay your payments up to 12 weeks" at bounding box center [751, 155] width 237 height 30
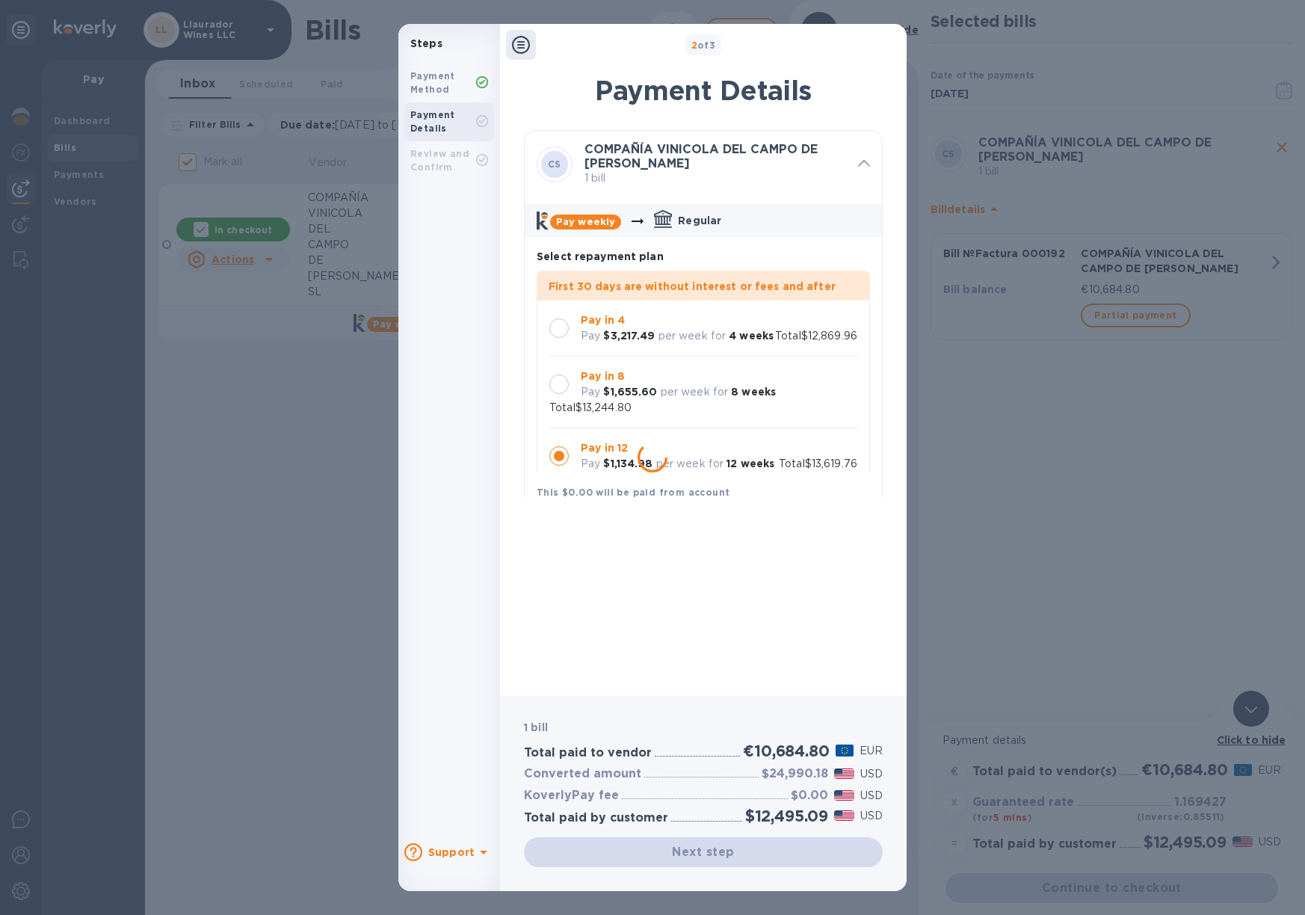
scroll to position [43, 0]
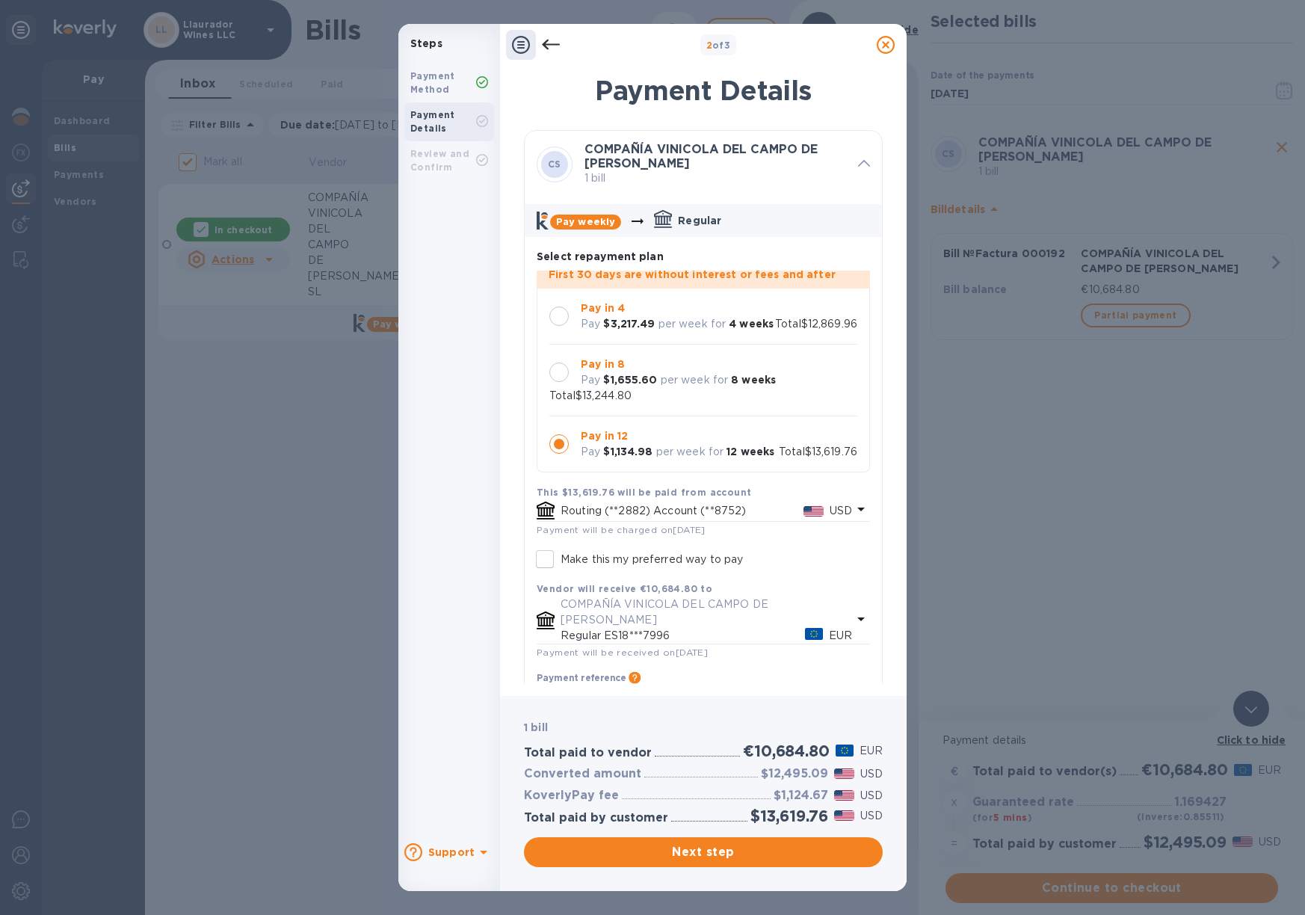
click at [562, 306] on div at bounding box center [558, 315] width 19 height 19
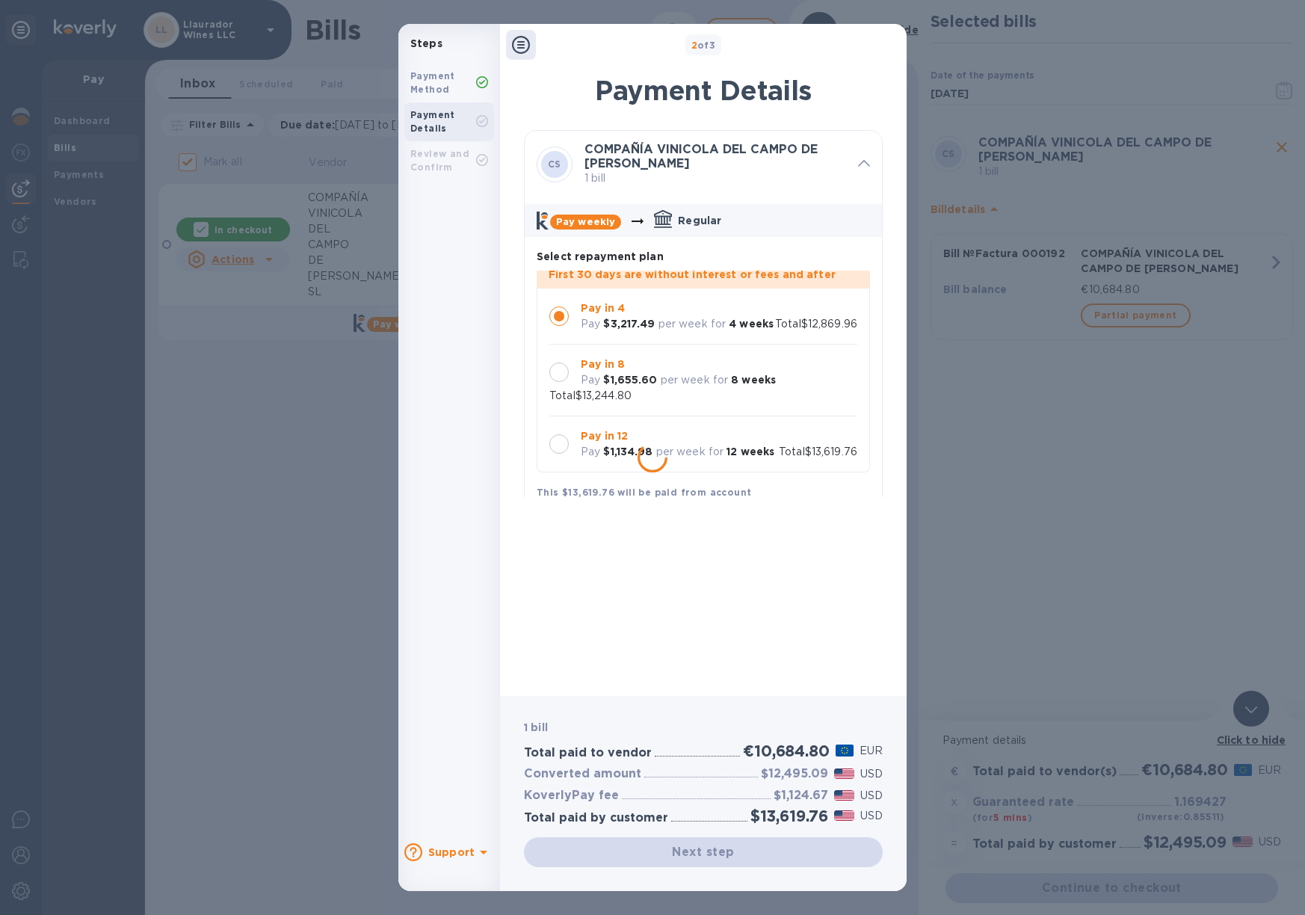
scroll to position [0, 0]
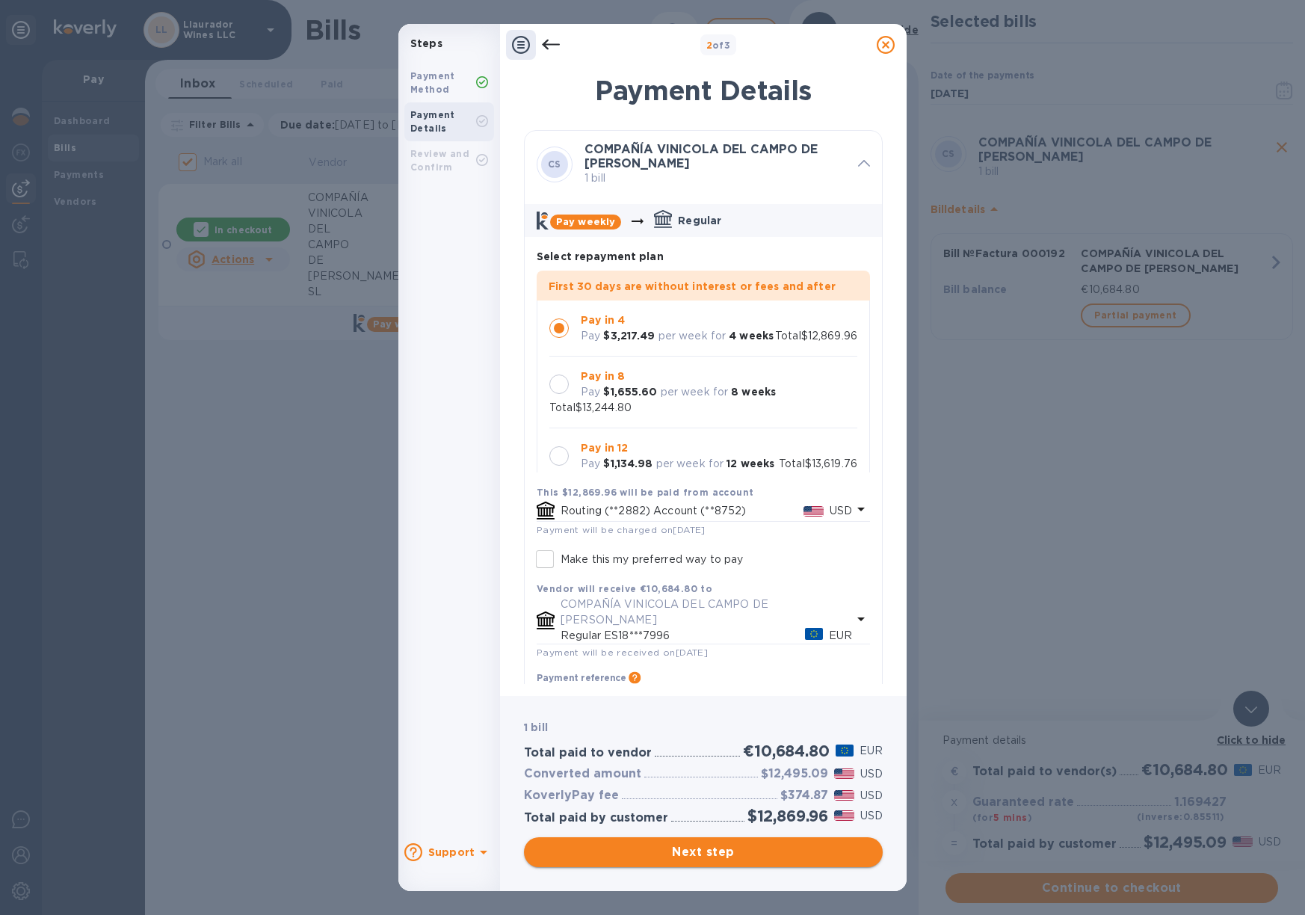
click at [738, 848] on span "Next step" at bounding box center [703, 852] width 335 height 18
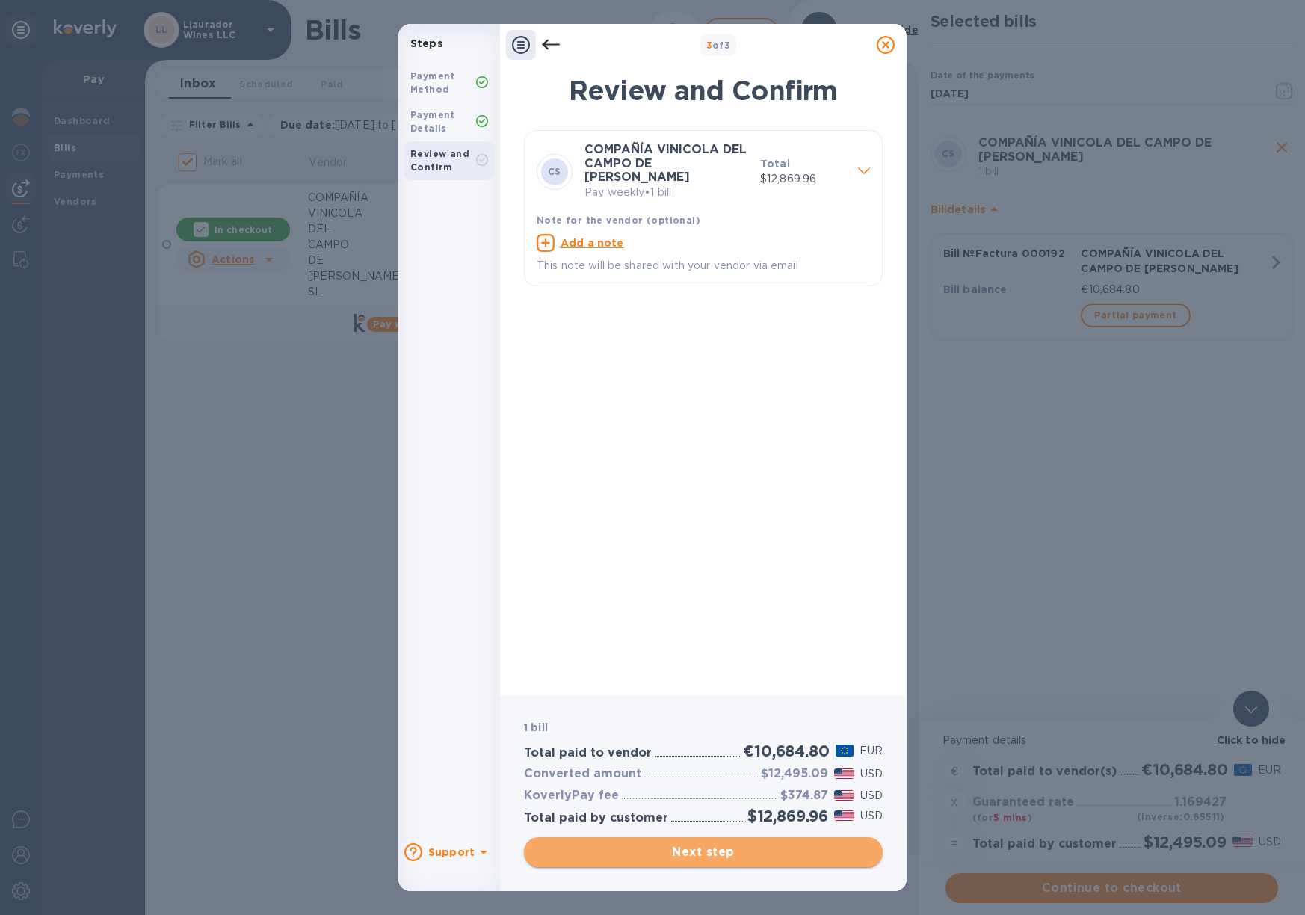
click at [729, 853] on span "Next step" at bounding box center [703, 852] width 335 height 18
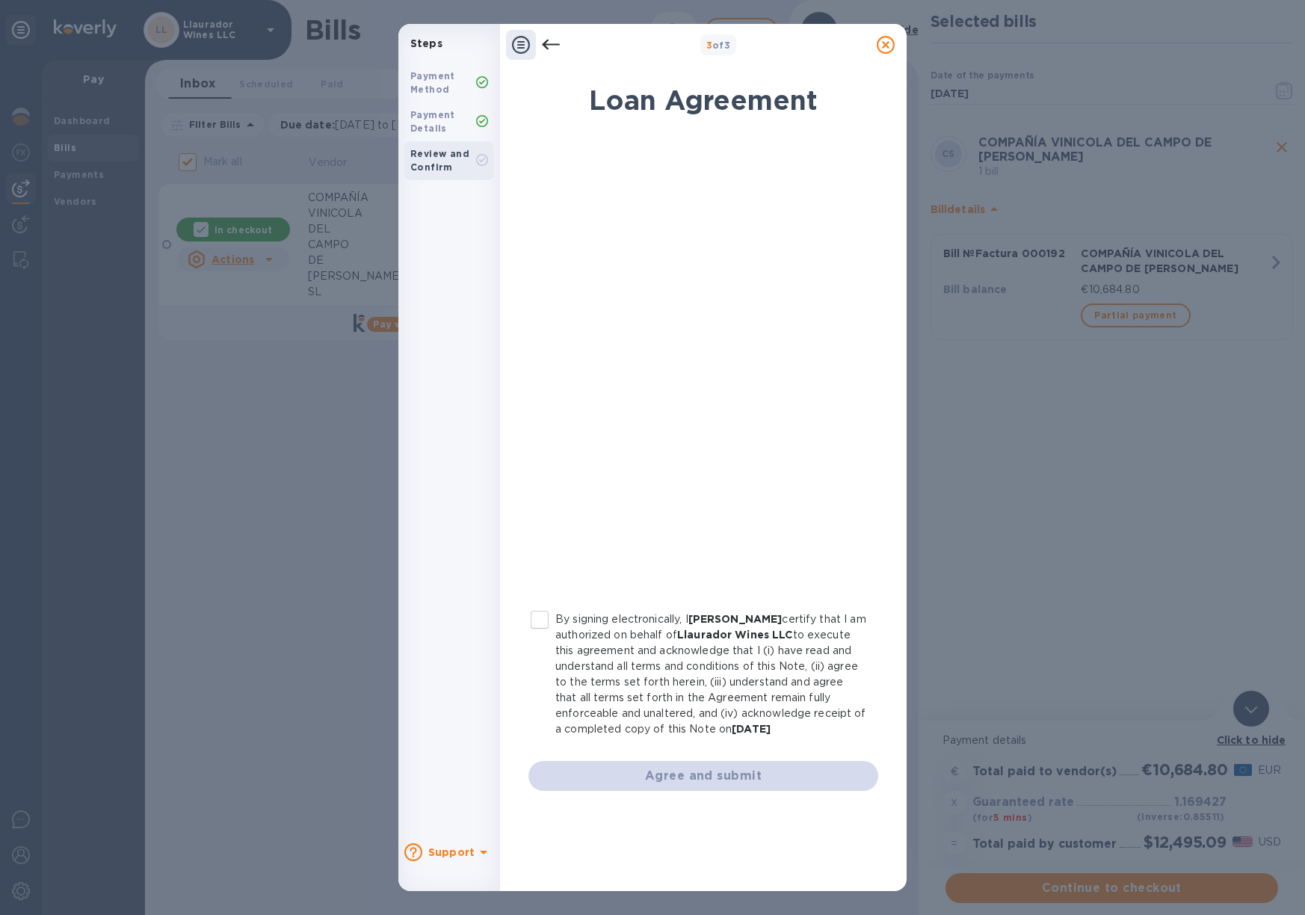
click at [545, 620] on input "By signing electronically, I Jose Pastor certify that I am authorized on behalf…" at bounding box center [539, 619] width 31 height 31
checkbox input "true"
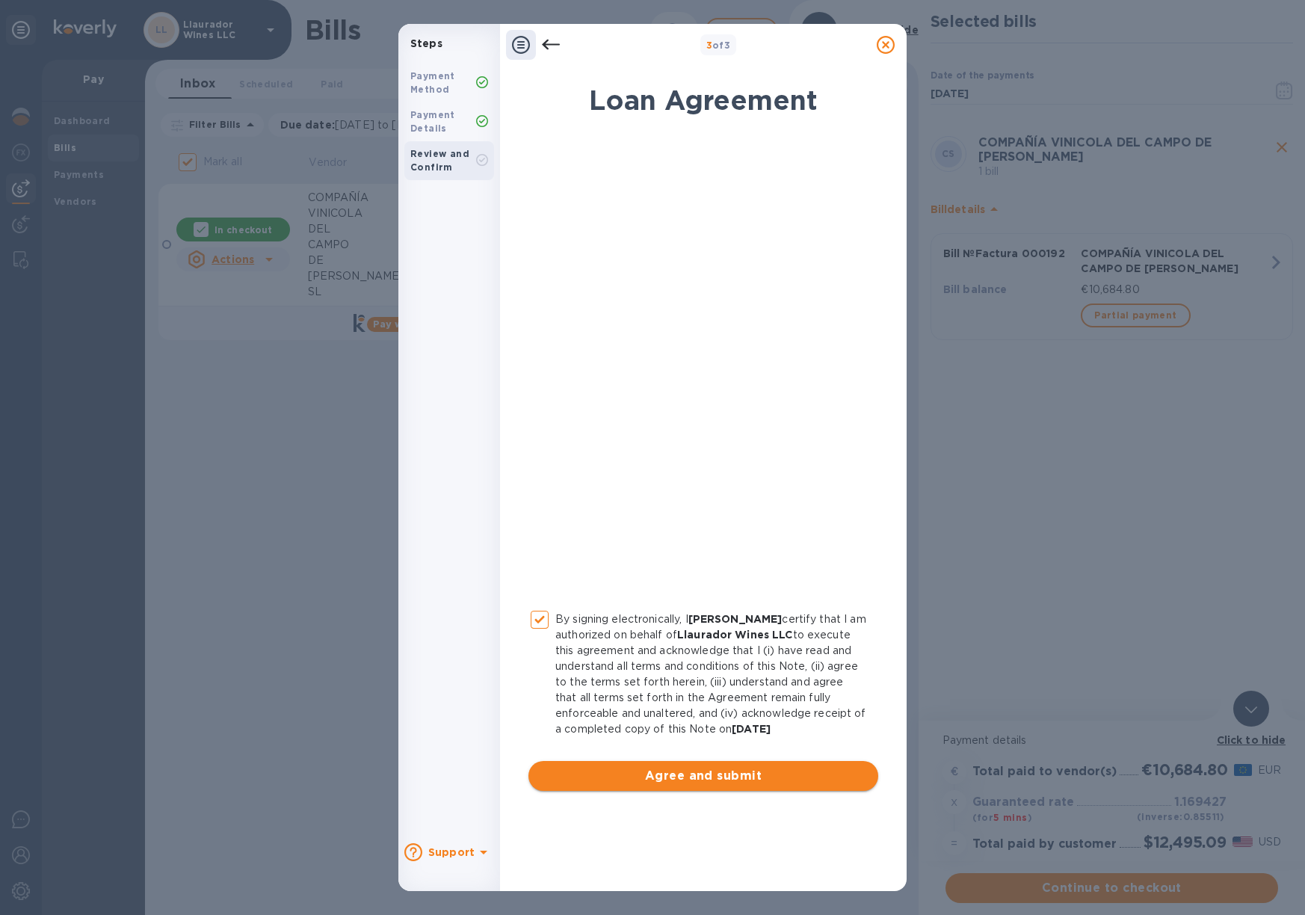
click at [773, 777] on span "Agree and submit" at bounding box center [703, 776] width 326 height 18
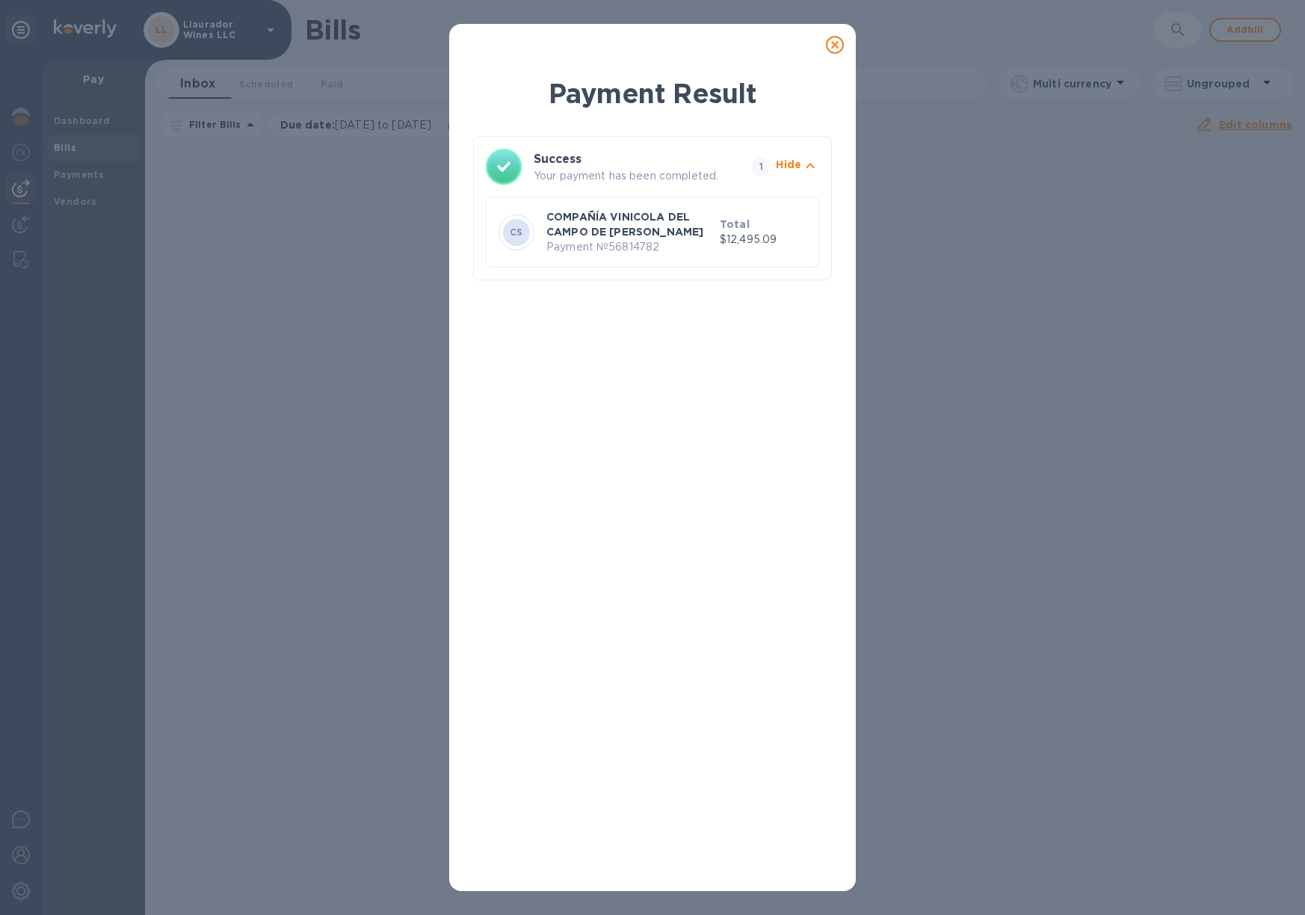
click at [834, 44] on icon at bounding box center [835, 45] width 18 height 18
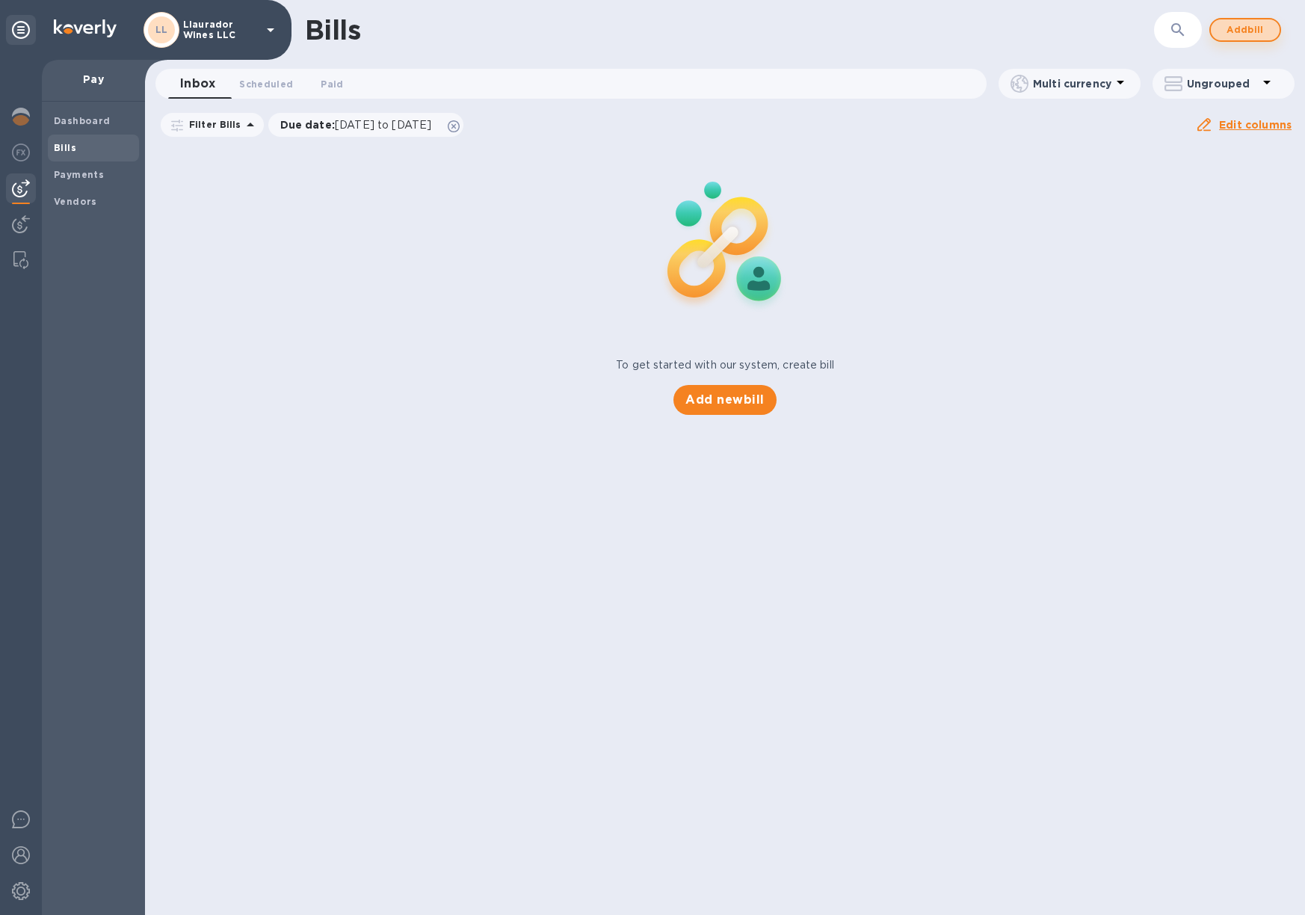
click at [1249, 28] on span "Add bill" at bounding box center [1245, 30] width 45 height 18
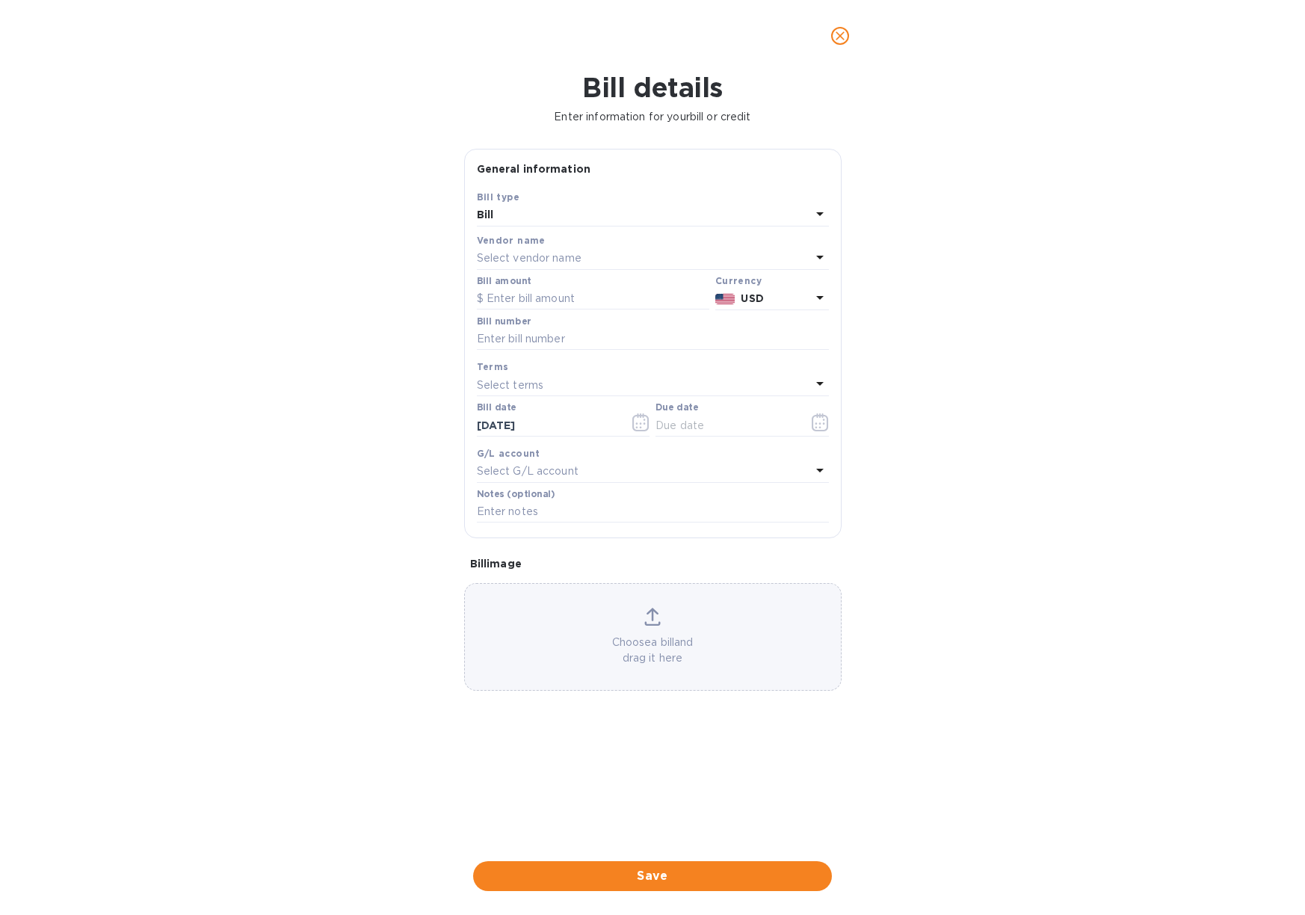
click at [547, 253] on p "Select vendor name" at bounding box center [529, 258] width 105 height 16
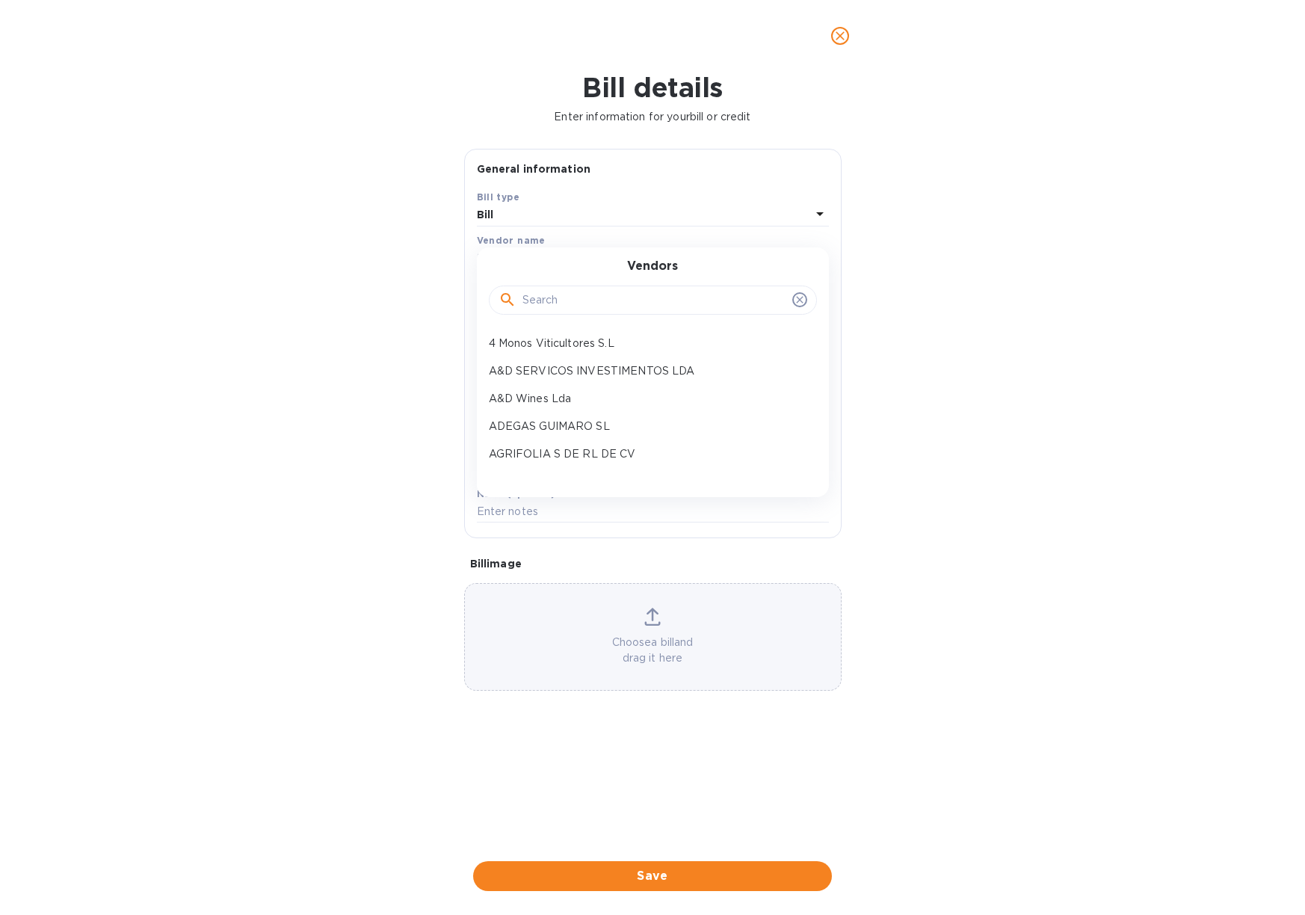
click at [542, 294] on input "text" at bounding box center [654, 300] width 264 height 22
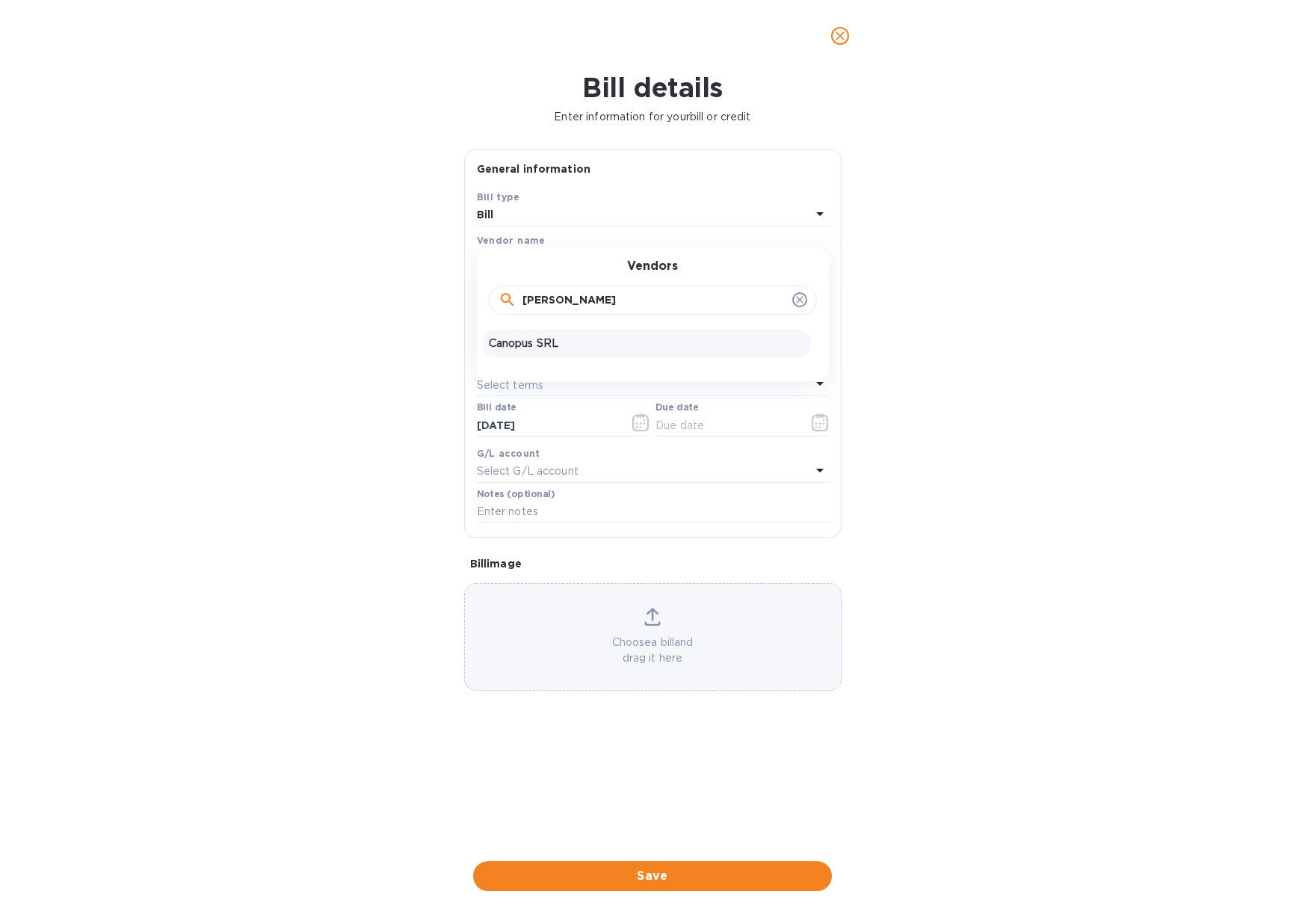
type input "cano"
click at [528, 336] on p "Canopus SRL" at bounding box center [647, 344] width 316 height 16
click at [522, 296] on input "text" at bounding box center [593, 299] width 232 height 22
type input "4,384"
click at [520, 328] on input "text" at bounding box center [653, 339] width 352 height 22
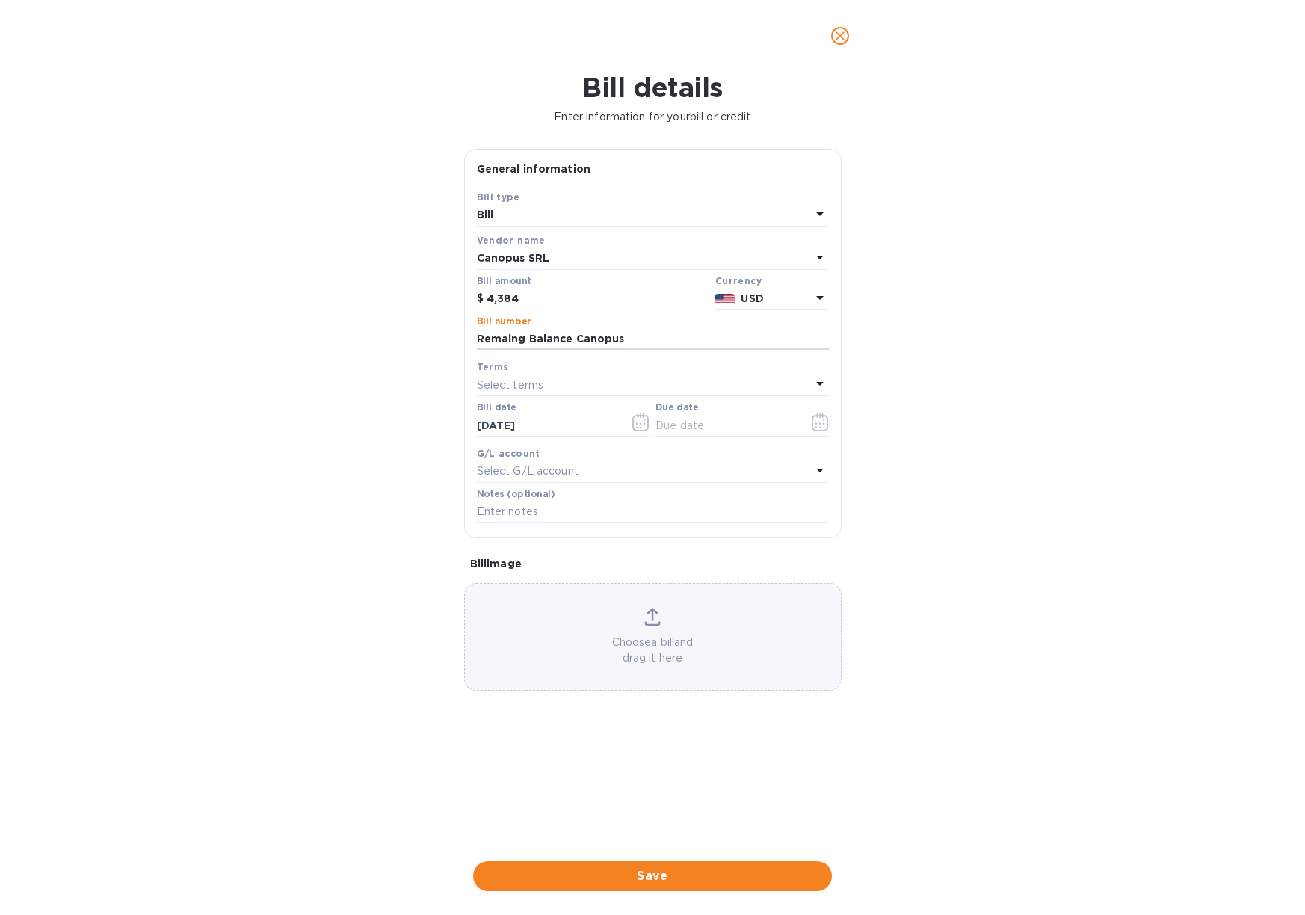
type input "Remaing Balance Canopus"
click at [569, 381] on div "Select terms" at bounding box center [644, 384] width 334 height 21
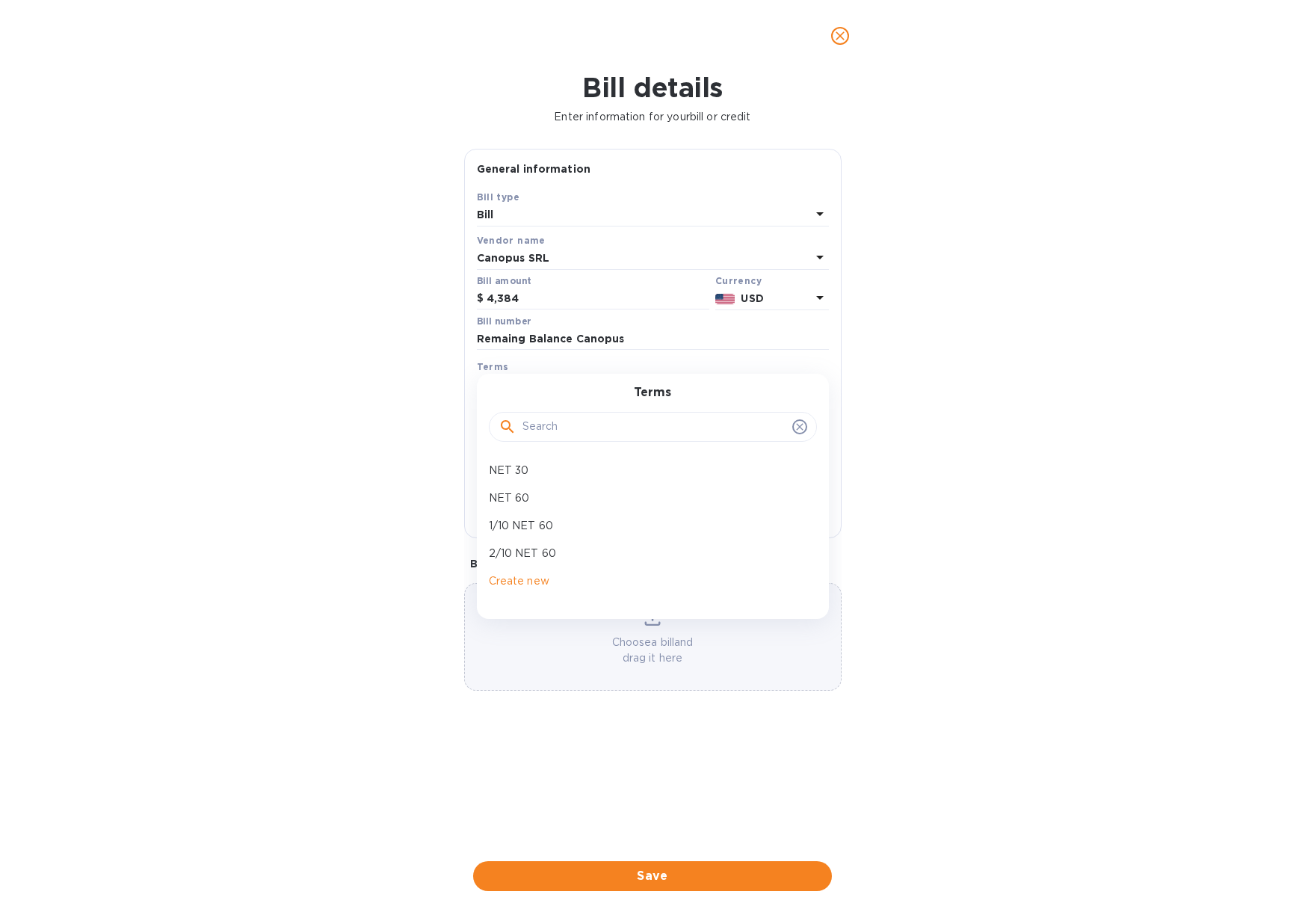
click at [558, 466] on p "NET 30" at bounding box center [647, 471] width 316 height 16
type input "11/09/2025"
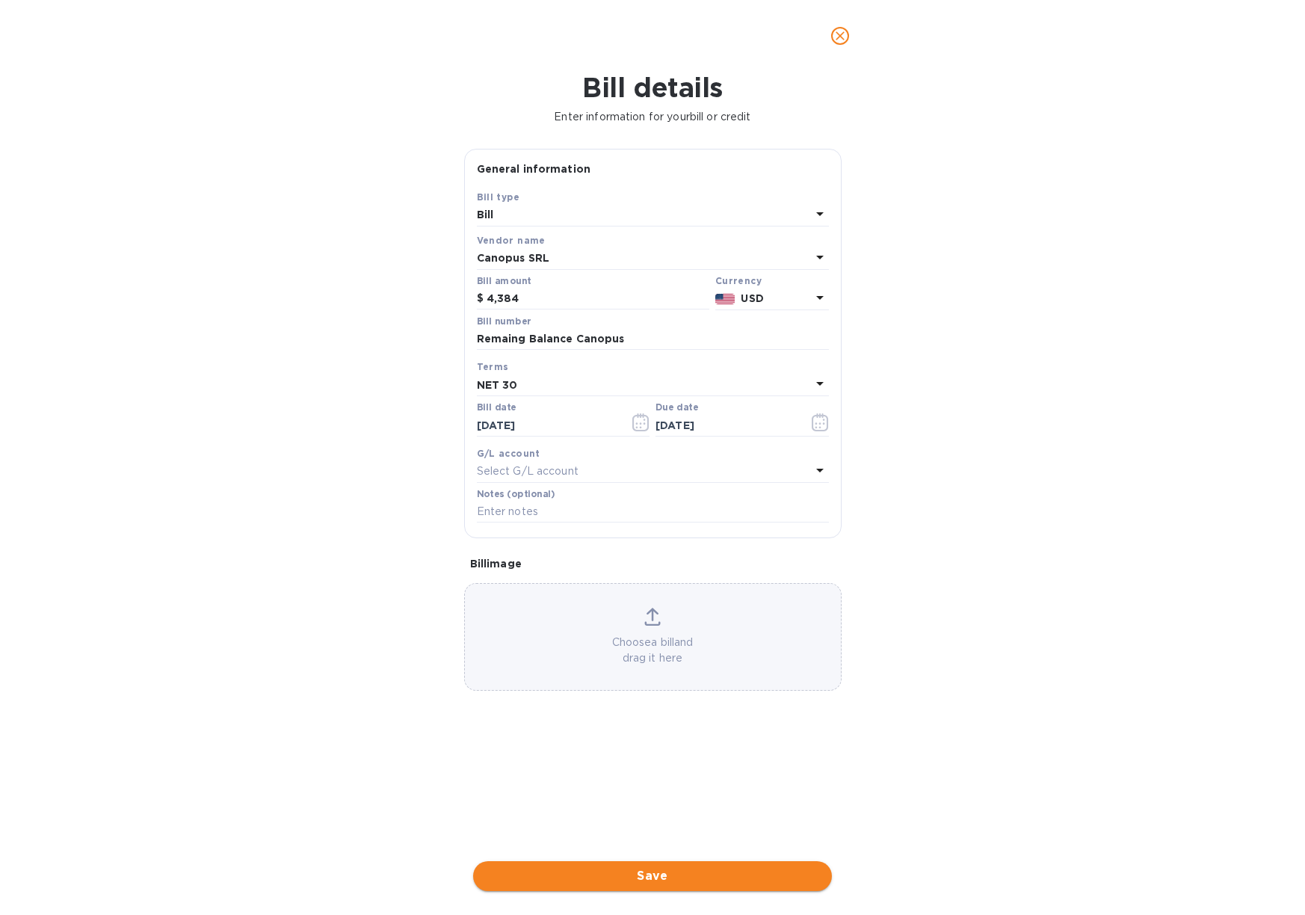
click at [684, 871] on span "Save" at bounding box center [652, 876] width 335 height 18
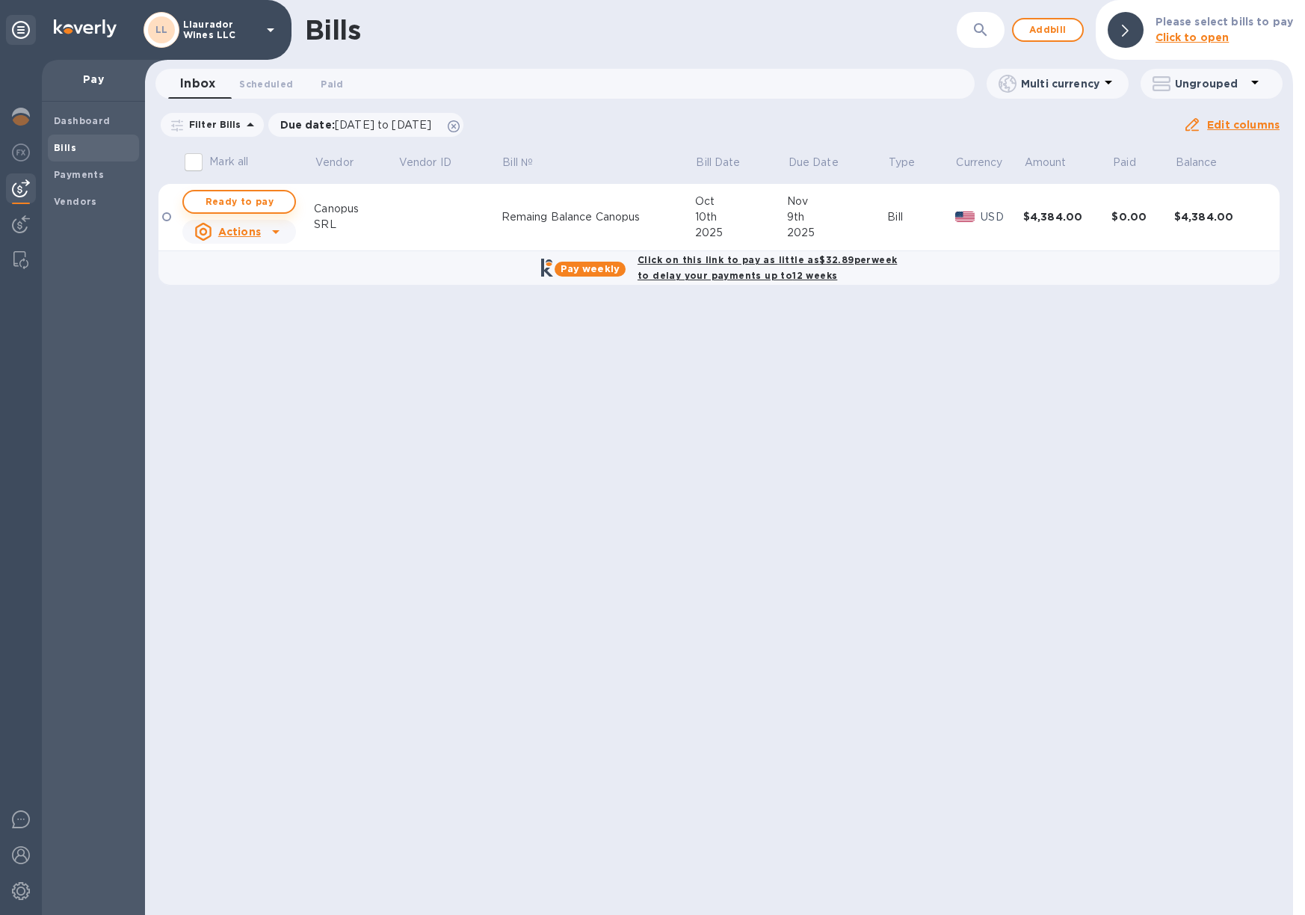
click at [239, 200] on span "Ready to pay" at bounding box center [239, 202] width 87 height 18
checkbox input "true"
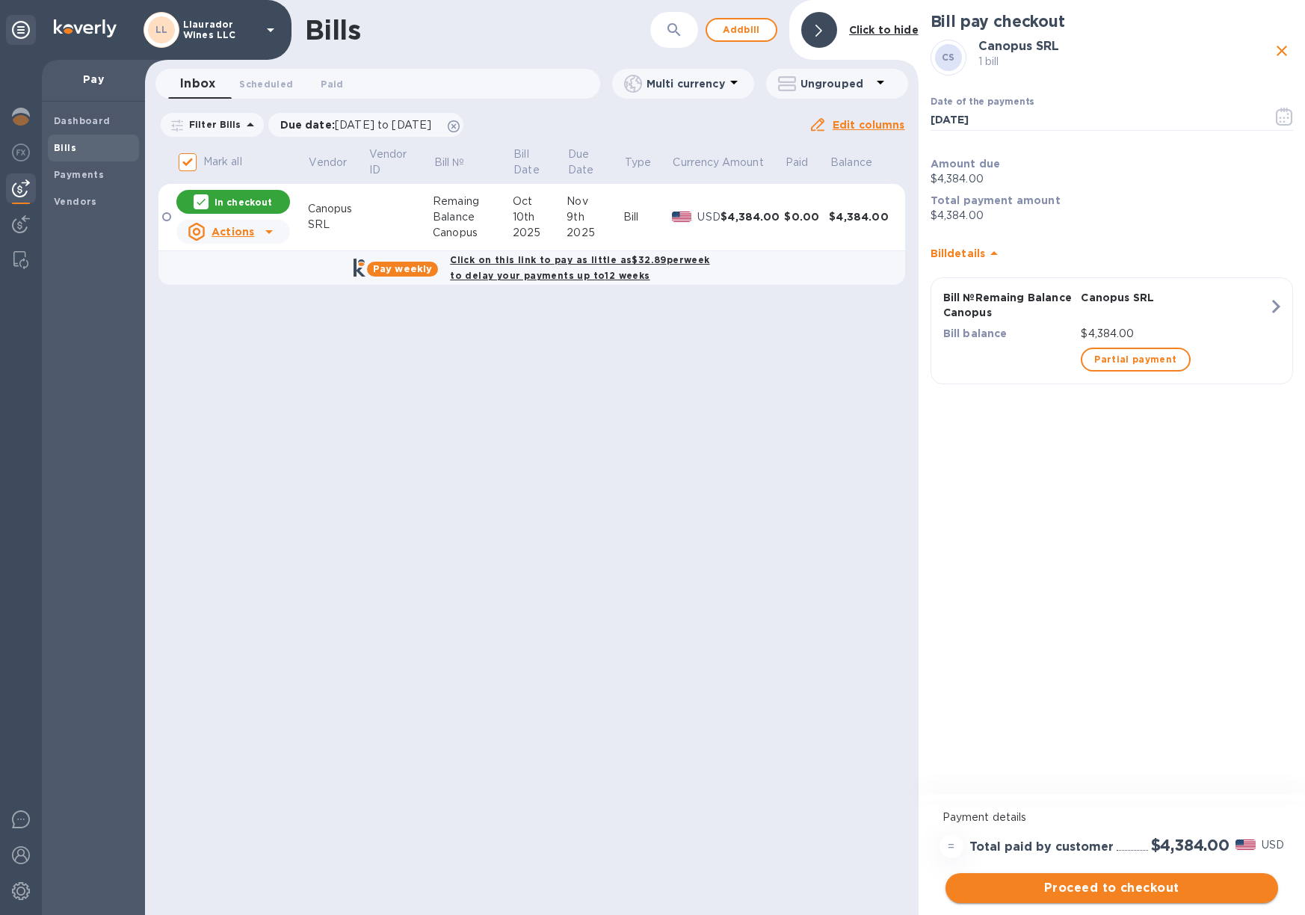
click at [1130, 883] on span "Proceed to checkout" at bounding box center [1111, 888] width 309 height 18
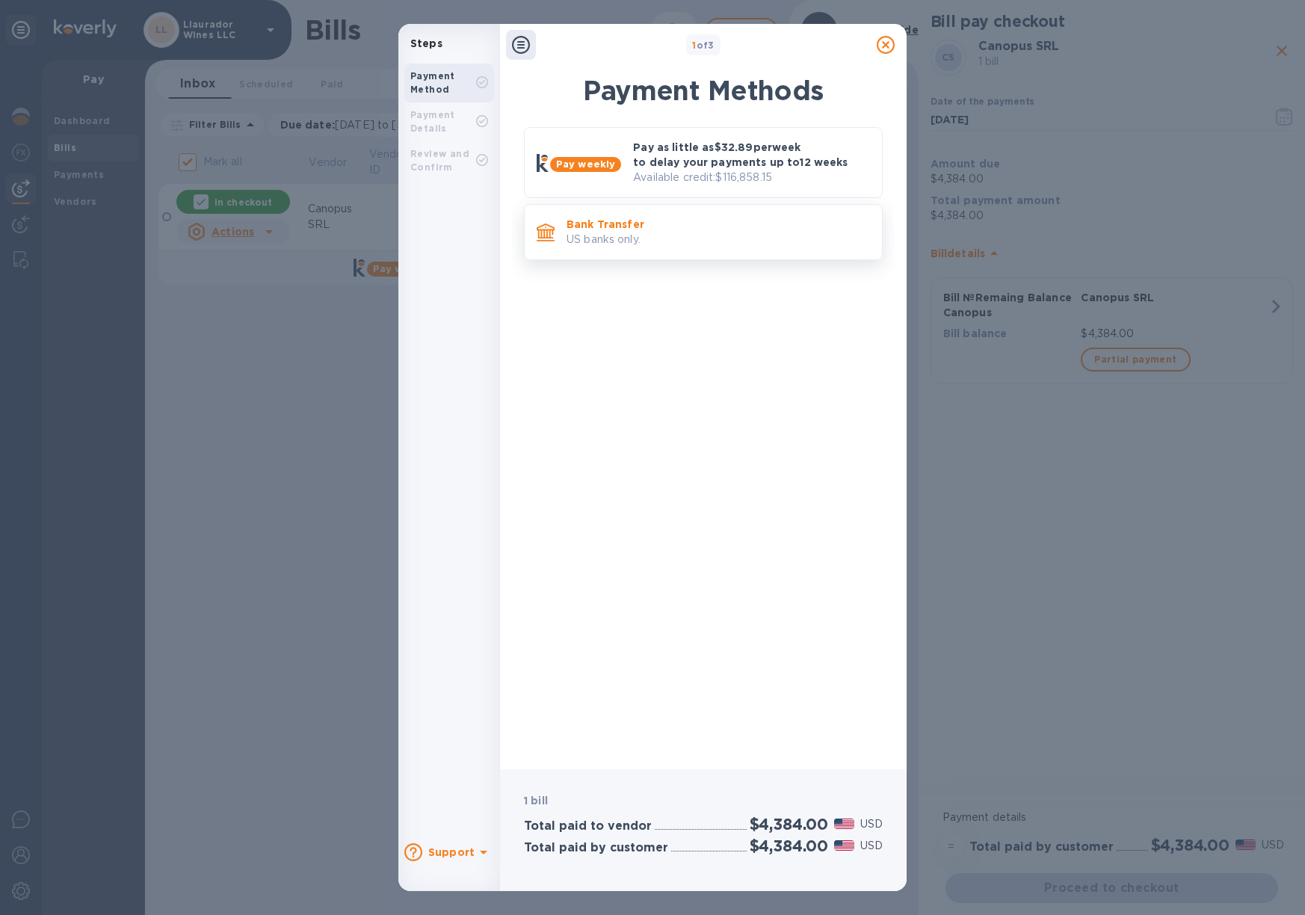
click at [688, 253] on div "Bank Transfer US banks only." at bounding box center [718, 232] width 315 height 43
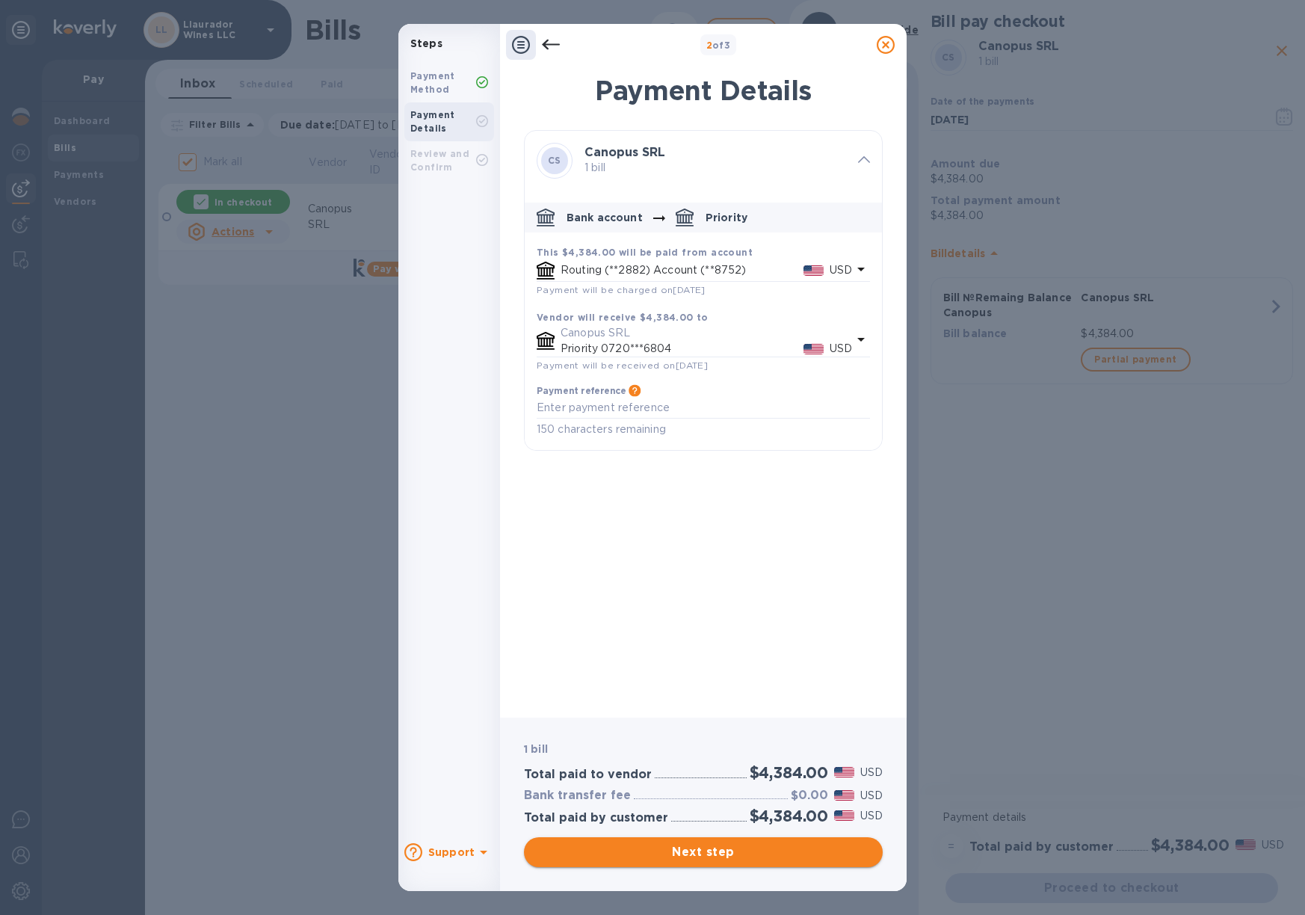
click at [781, 848] on span "Next step" at bounding box center [703, 852] width 335 height 18
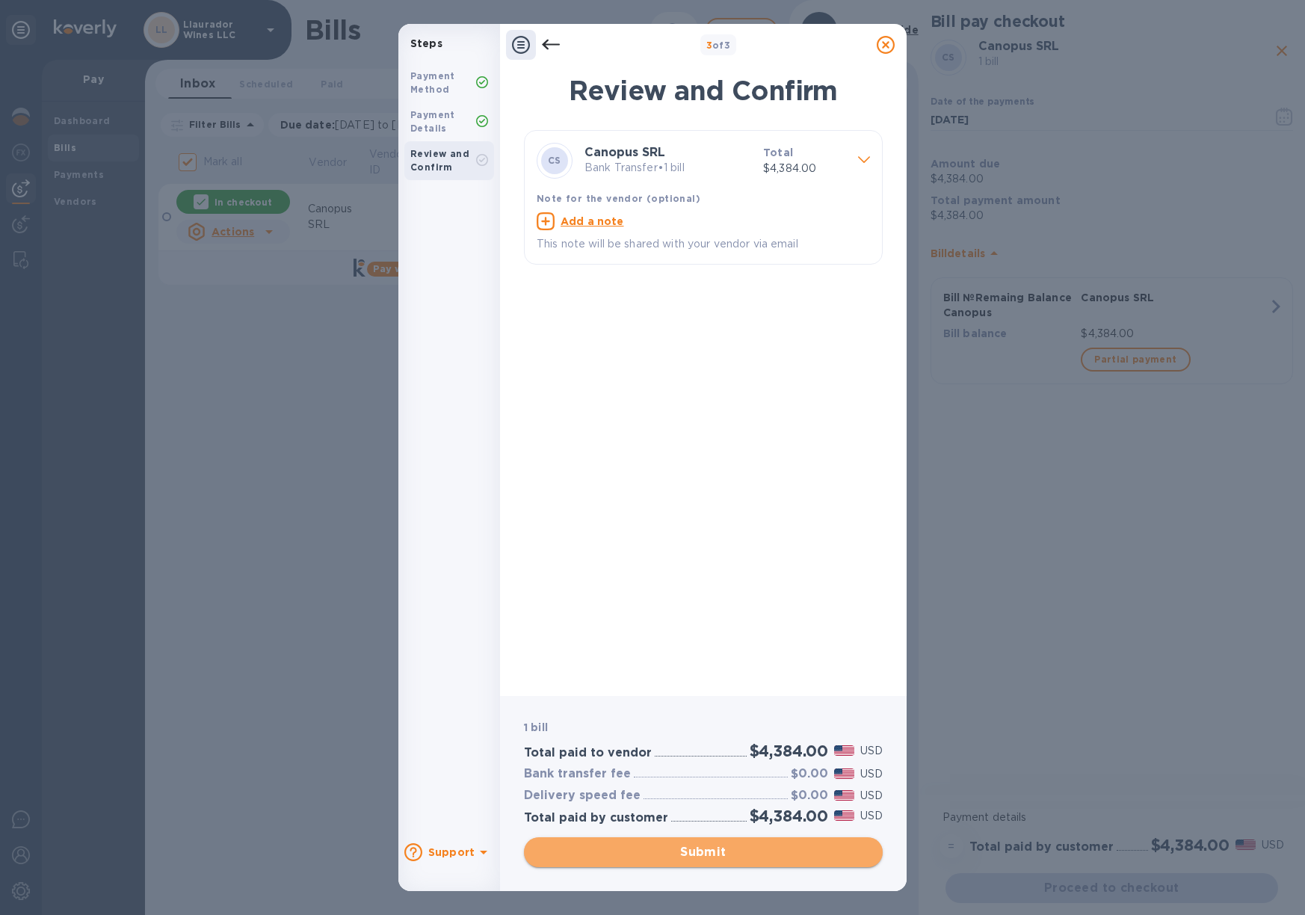
click at [769, 852] on span "Submit" at bounding box center [703, 852] width 335 height 18
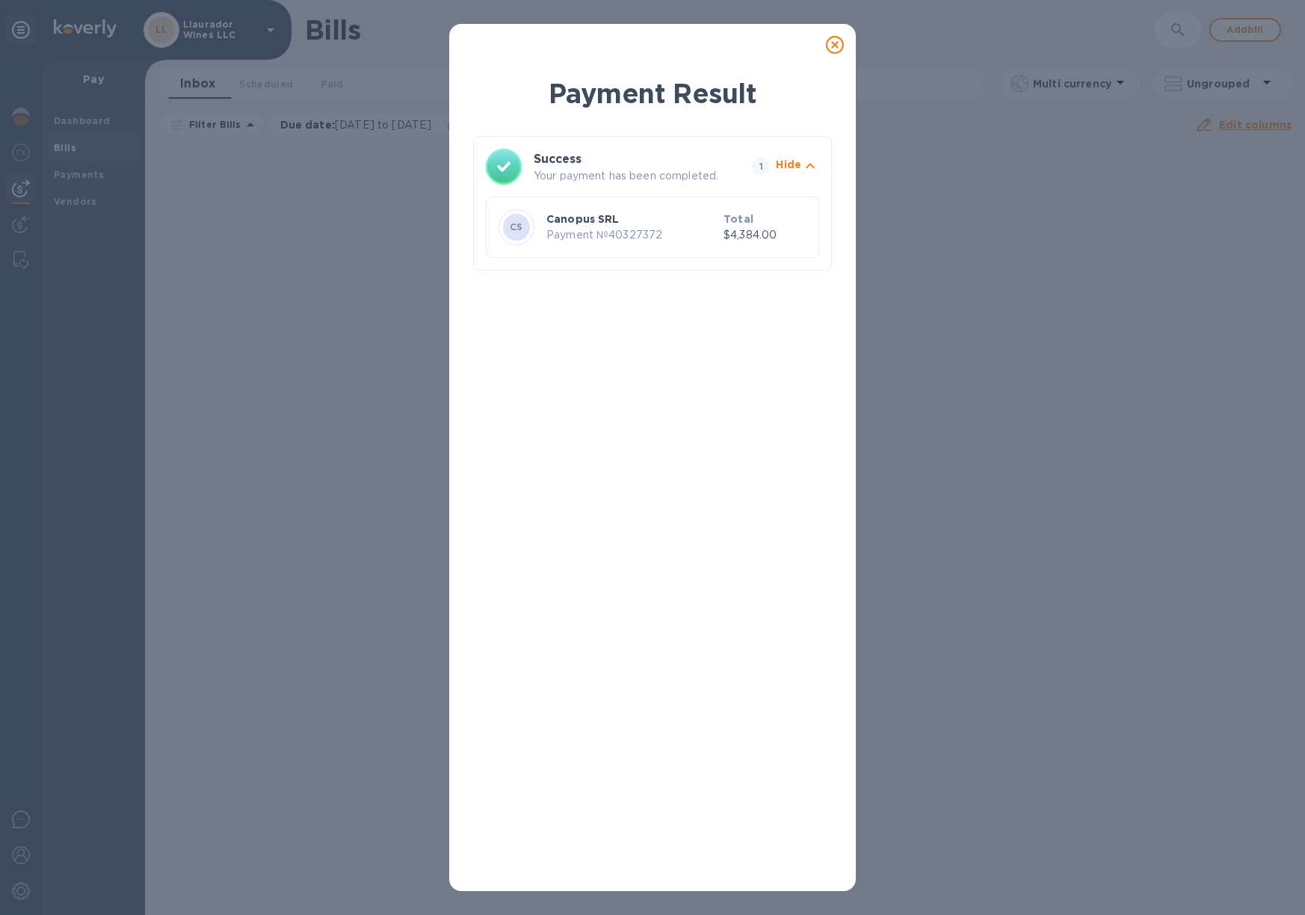
click at [833, 45] on icon at bounding box center [835, 45] width 18 height 18
